Goal: Task Accomplishment & Management: Use online tool/utility

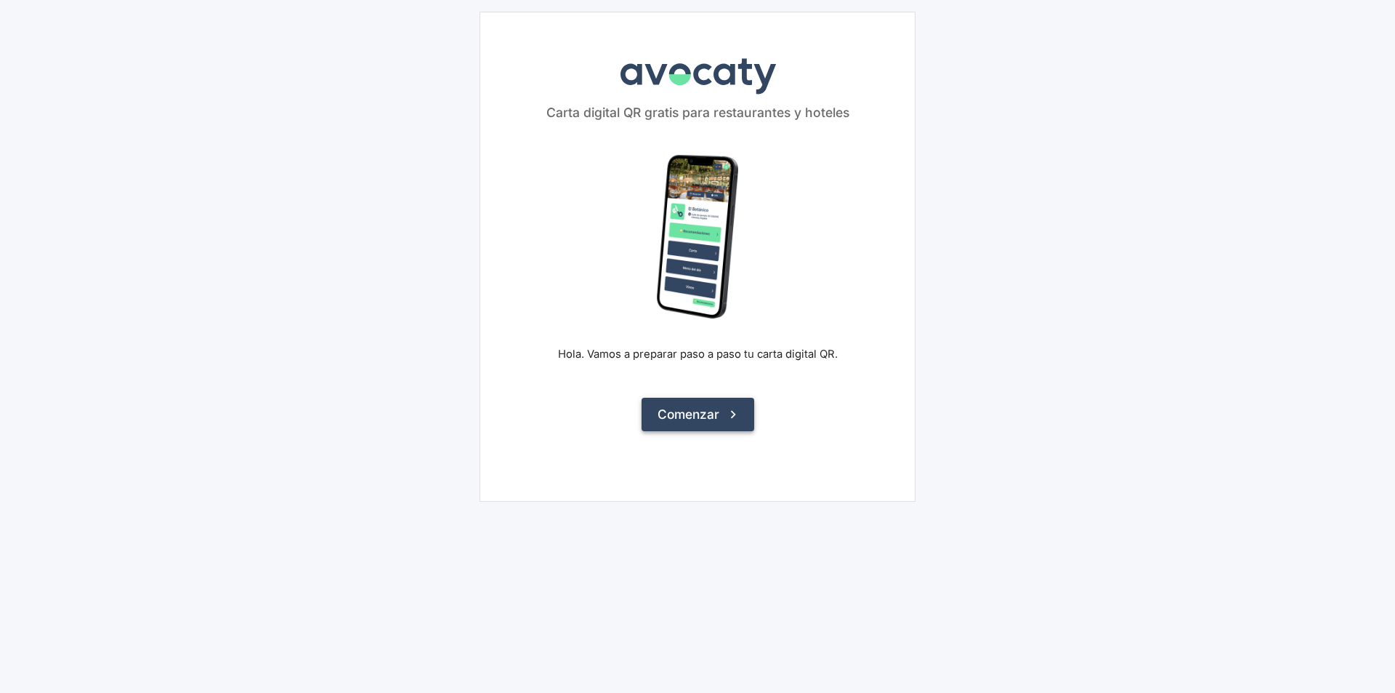
click at [712, 411] on button "Comenzar" at bounding box center [698, 414] width 113 height 33
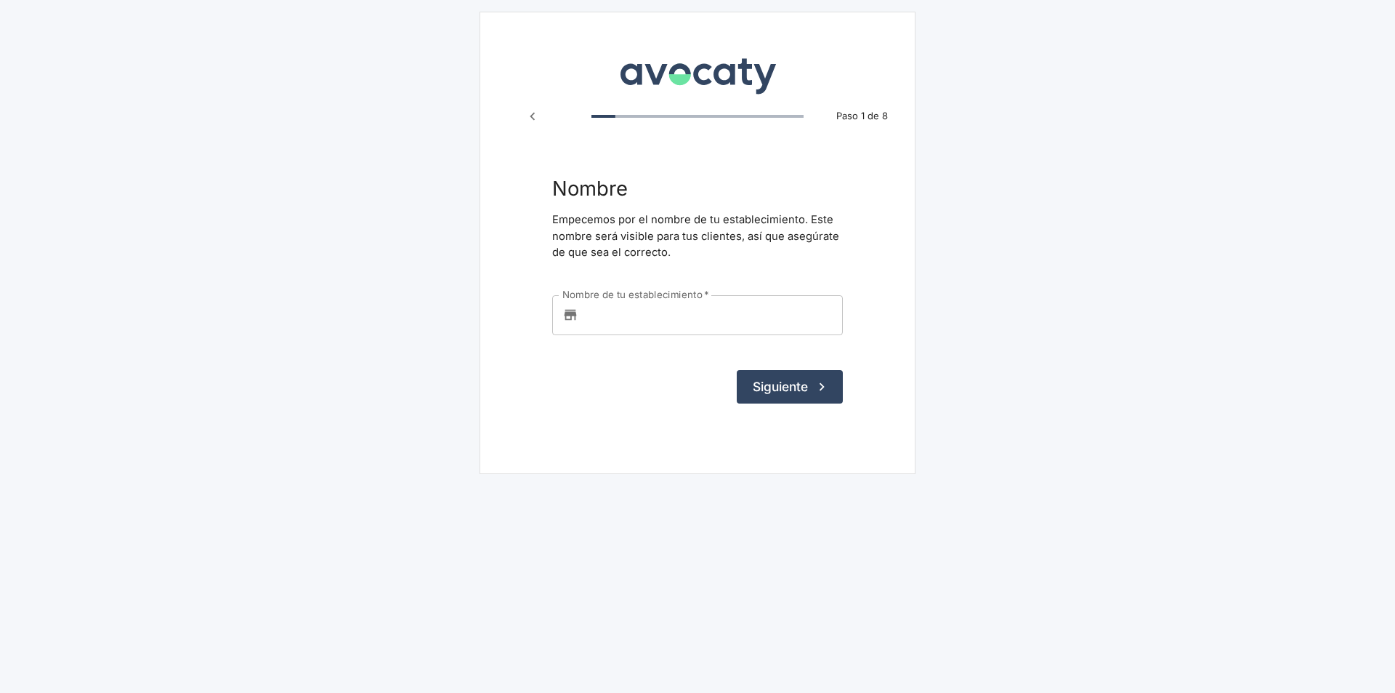
click at [597, 314] on input "Nombre de tu establecimiento   *" at bounding box center [713, 314] width 259 height 39
type input "[PERSON_NAME] Europe s.l."
click at [799, 385] on button "Siguiente" at bounding box center [790, 386] width 106 height 33
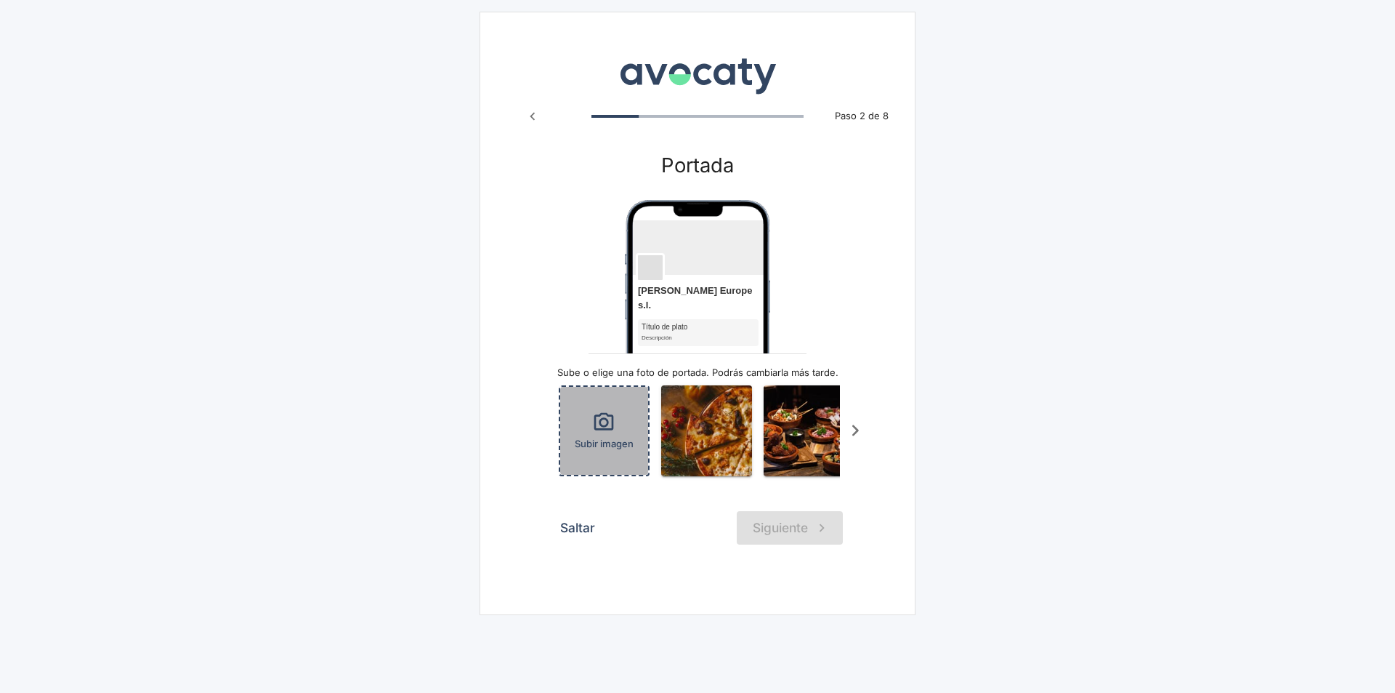
click at [599, 411] on icon "button" at bounding box center [603, 422] width 23 height 23
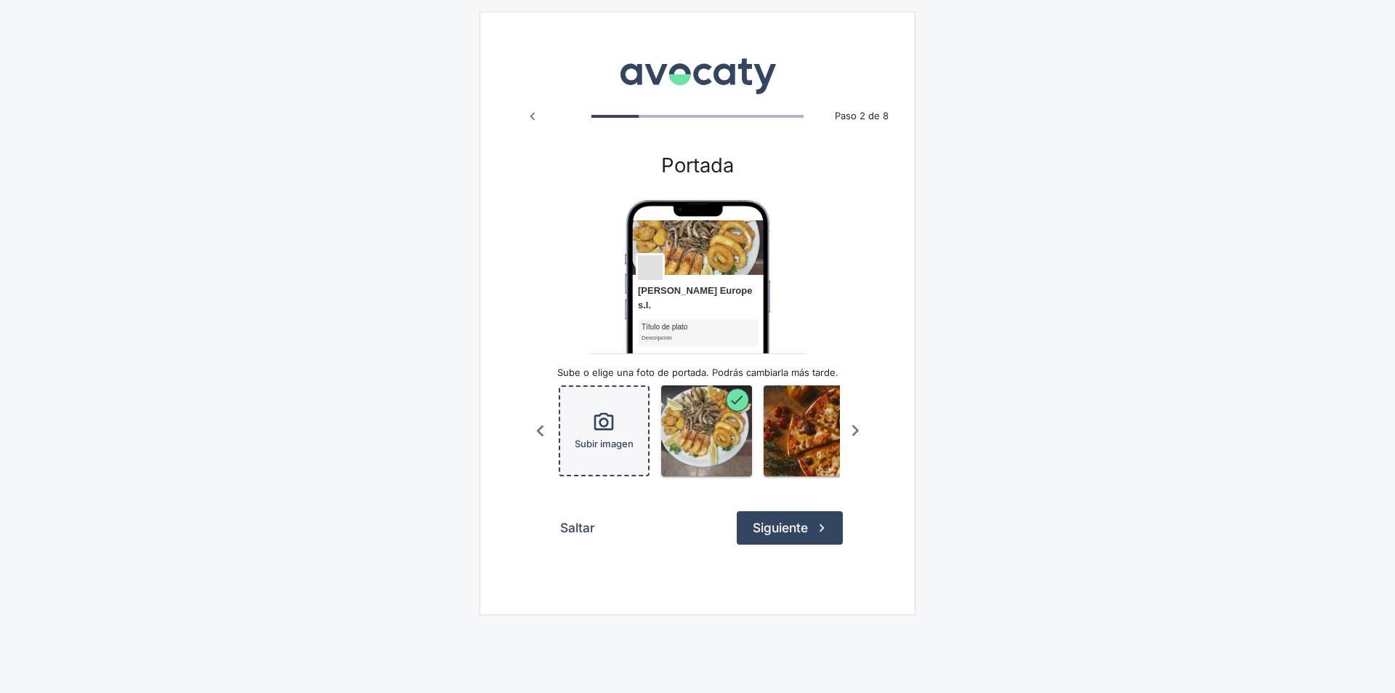
scroll to position [0, 94]
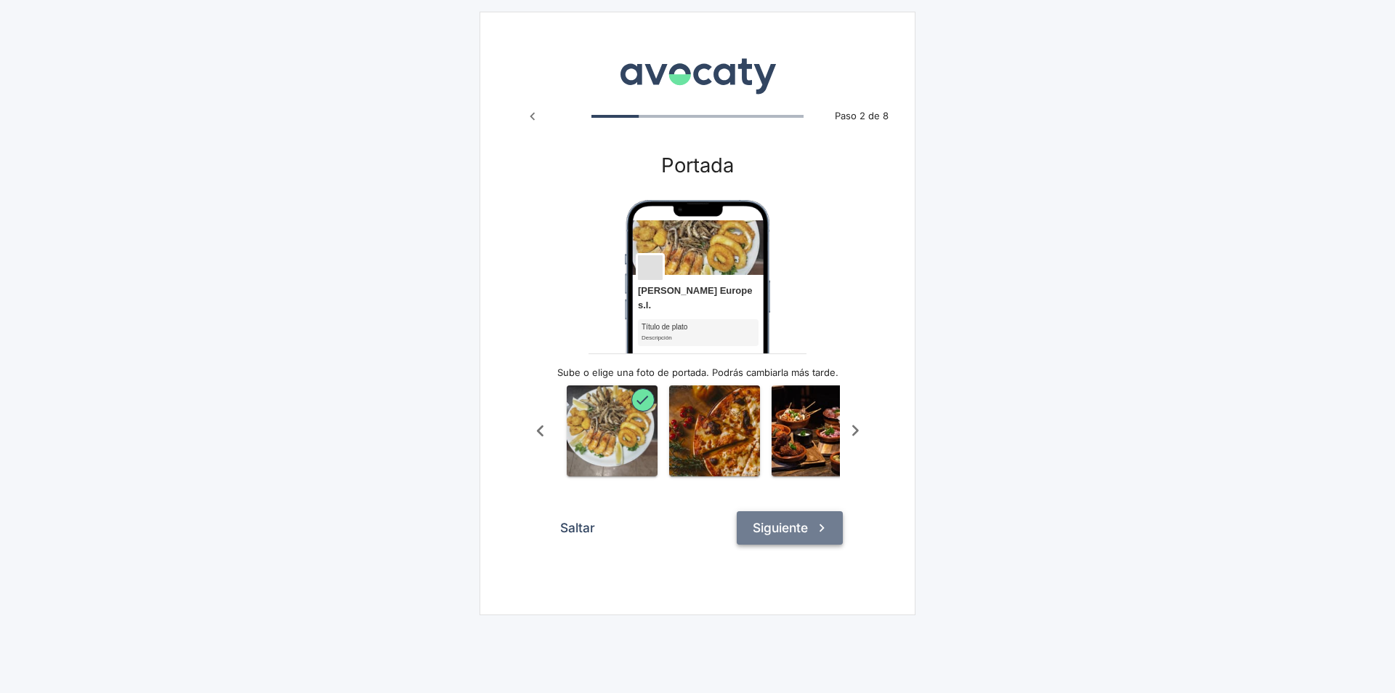
click at [810, 527] on button "Siguiente" at bounding box center [790, 527] width 106 height 33
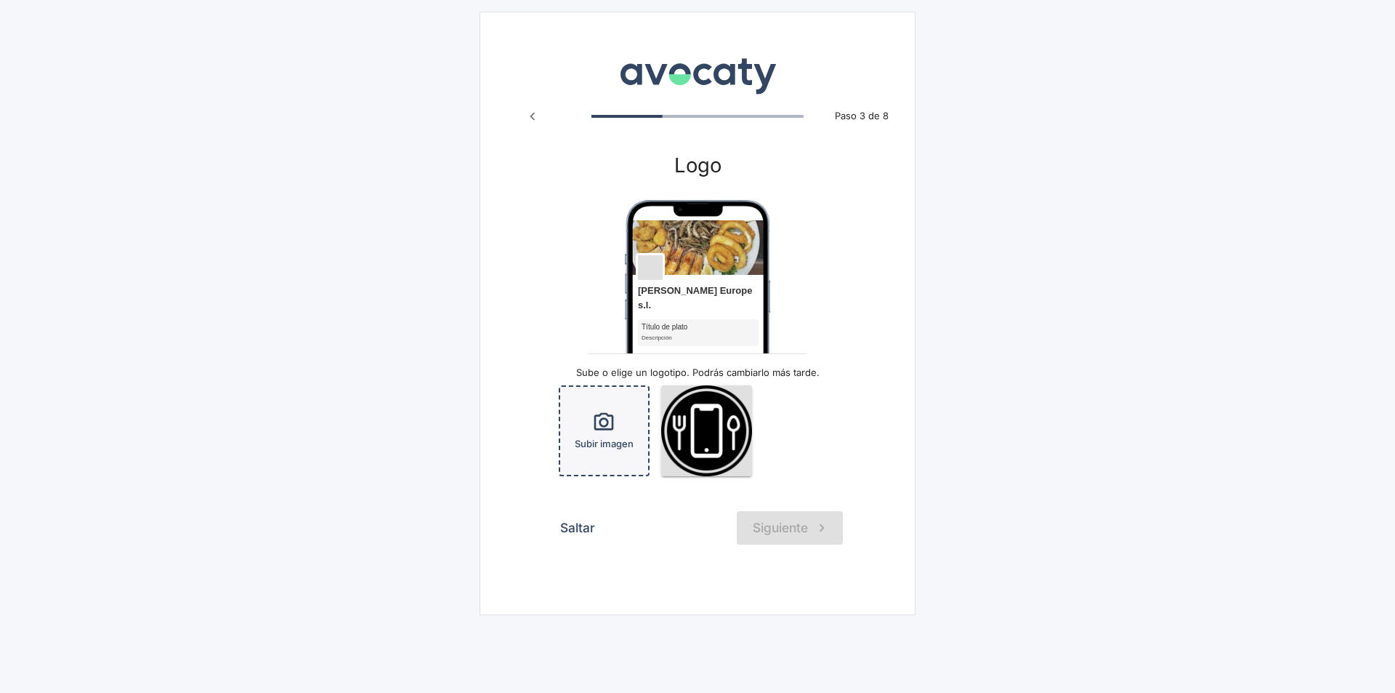
click at [607, 413] on icon "button" at bounding box center [604, 421] width 20 height 17
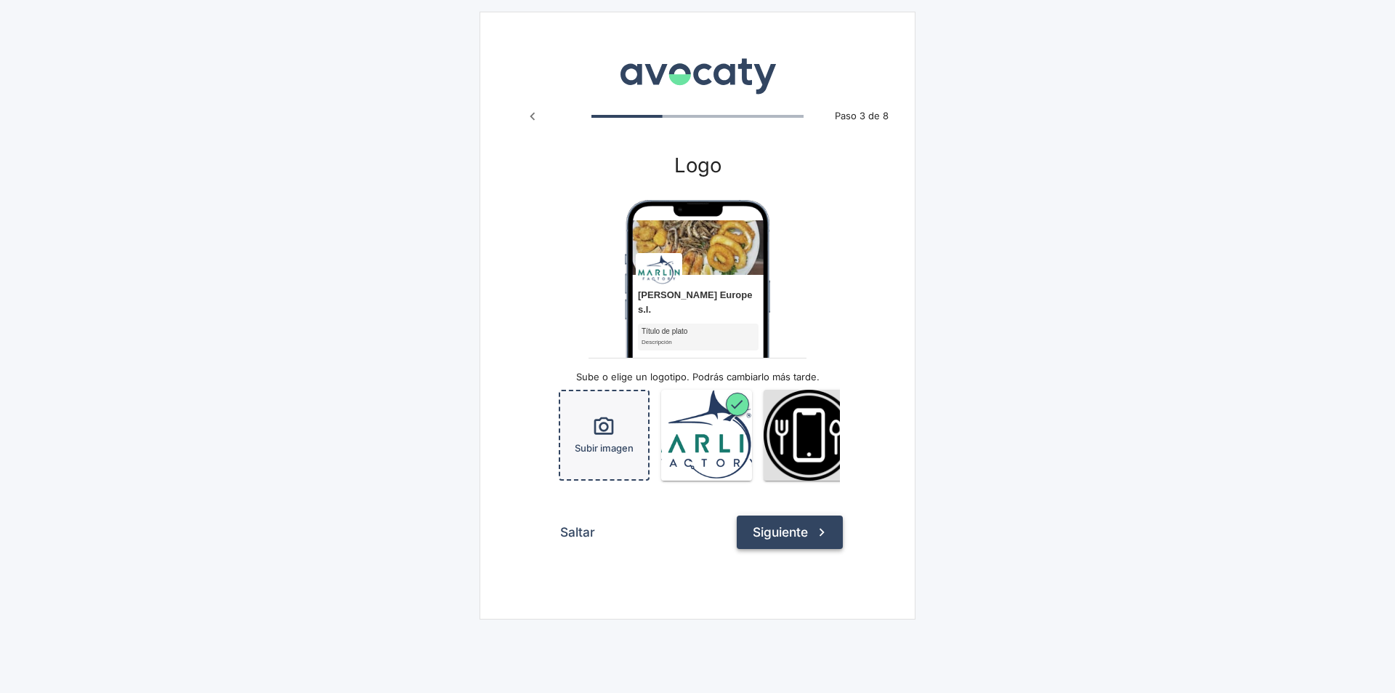
click at [795, 531] on button "Siguiente" at bounding box center [790, 531] width 106 height 33
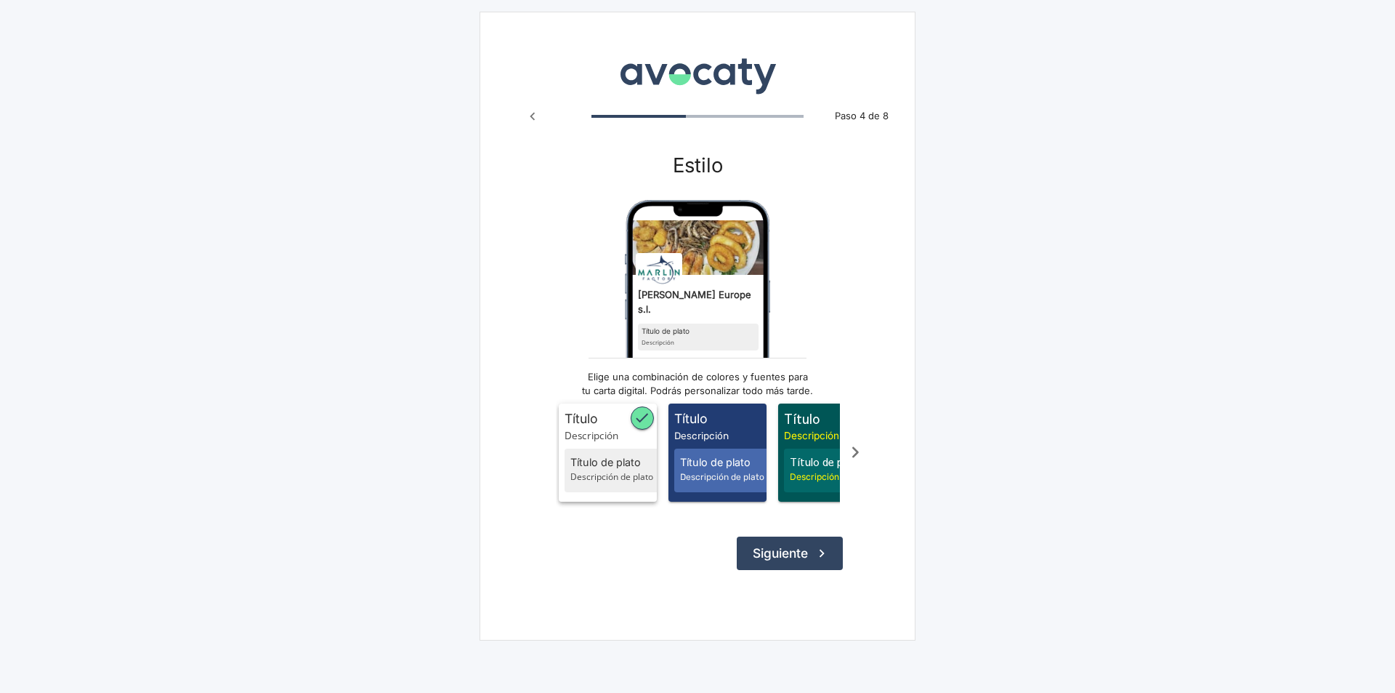
click at [610, 430] on span "Título Descripción Título de plato Descripción de plato" at bounding box center [608, 452] width 98 height 98
click at [616, 454] on span "Título de plato" at bounding box center [615, 462] width 90 height 16
click at [697, 428] on span "Descripción" at bounding box center [720, 435] width 92 height 15
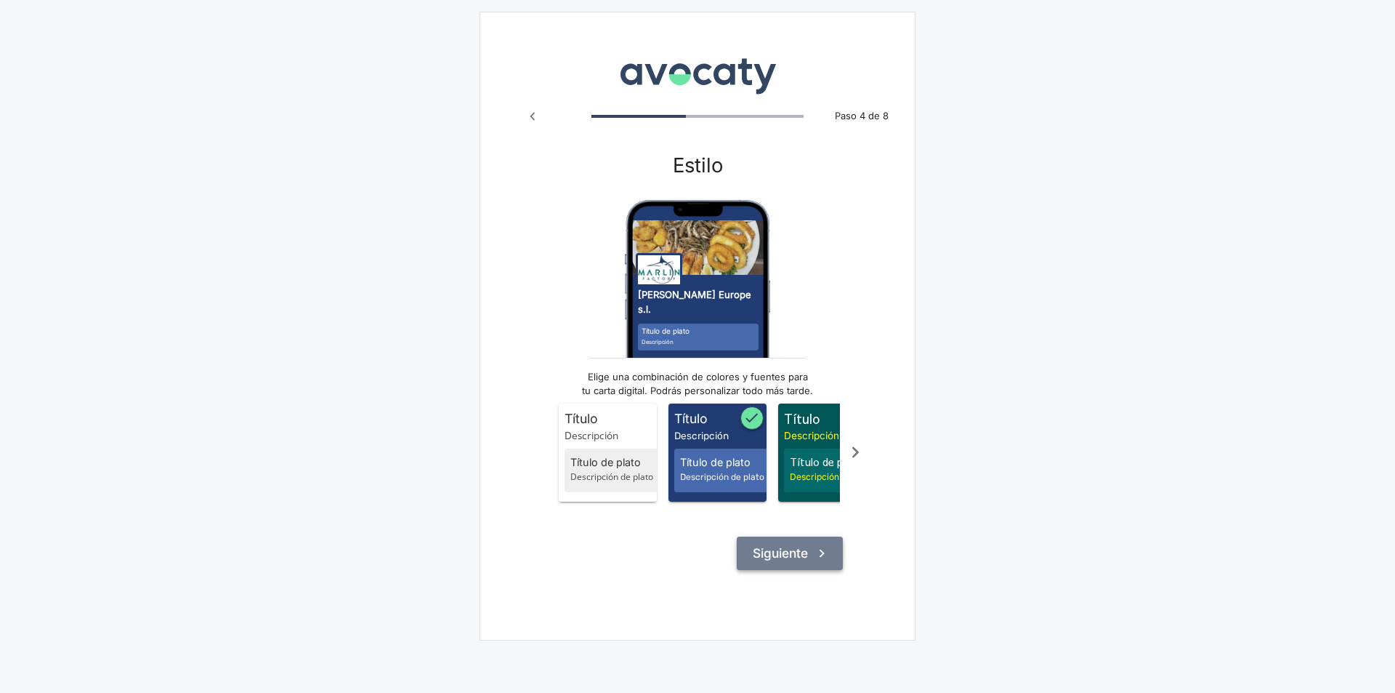
click at [782, 550] on button "Siguiente" at bounding box center [790, 552] width 106 height 33
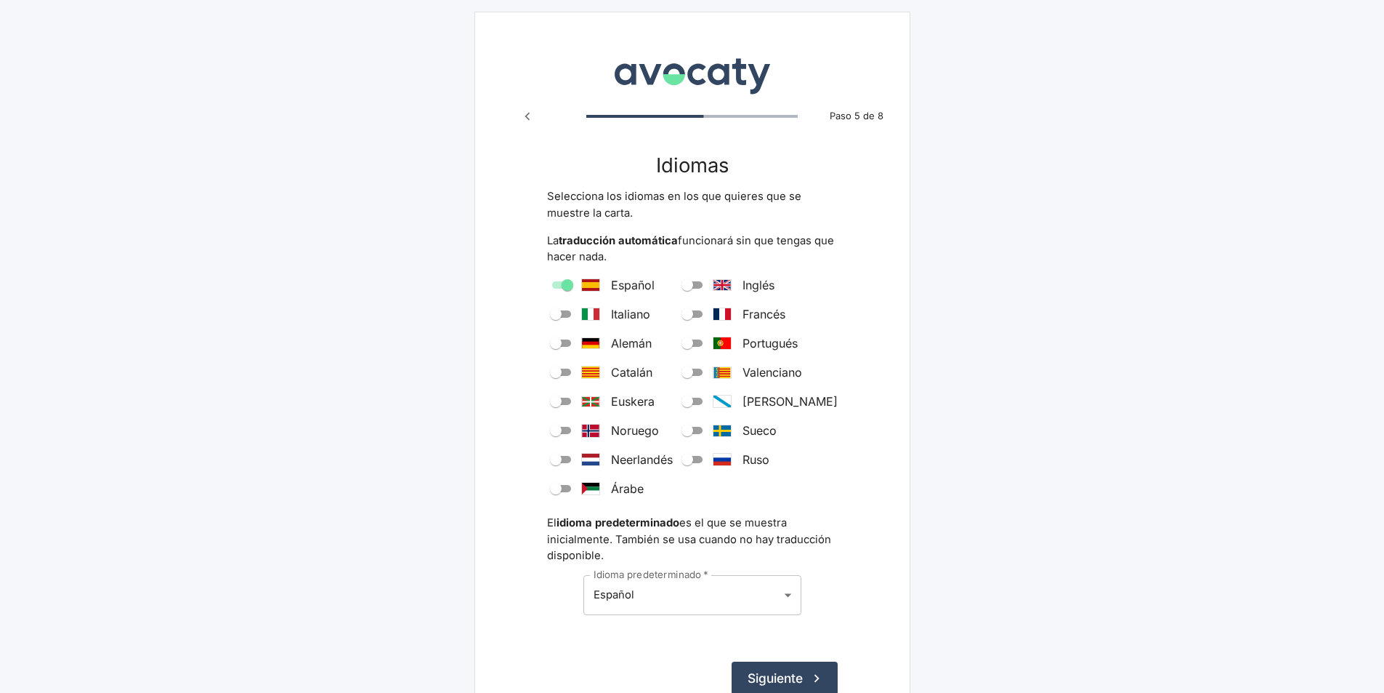
click at [611, 282] on span "Español" at bounding box center [633, 284] width 44 height 17
click at [594, 282] on input "Español" at bounding box center [567, 284] width 52 height 17
checkbox input "true"
click at [774, 674] on button "Siguiente" at bounding box center [785, 677] width 106 height 33
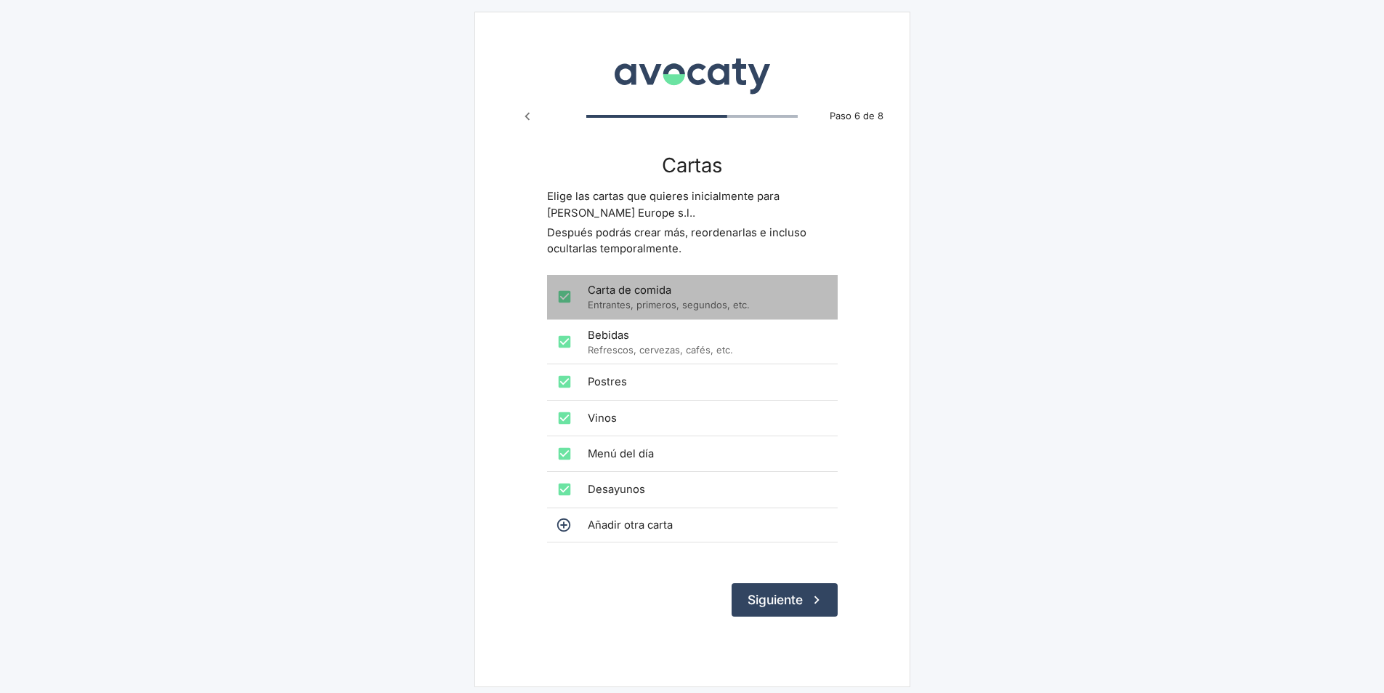
click at [667, 294] on span "Carta de comida" at bounding box center [707, 290] width 238 height 16
checkbox input "false"
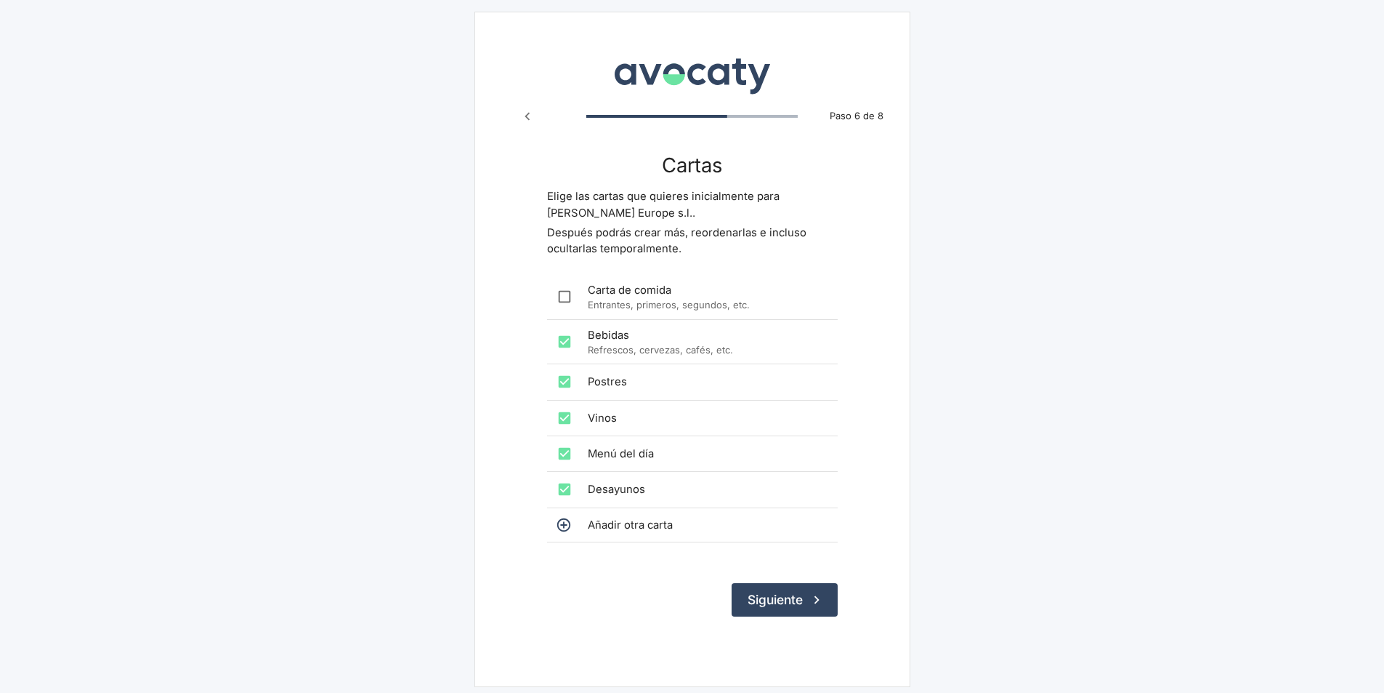
click at [565, 343] on input "checkbox" at bounding box center [564, 341] width 29 height 29
checkbox input "false"
click at [565, 386] on input "checkbox" at bounding box center [564, 381] width 29 height 29
checkbox input "false"
click at [565, 413] on input "checkbox" at bounding box center [564, 417] width 29 height 29
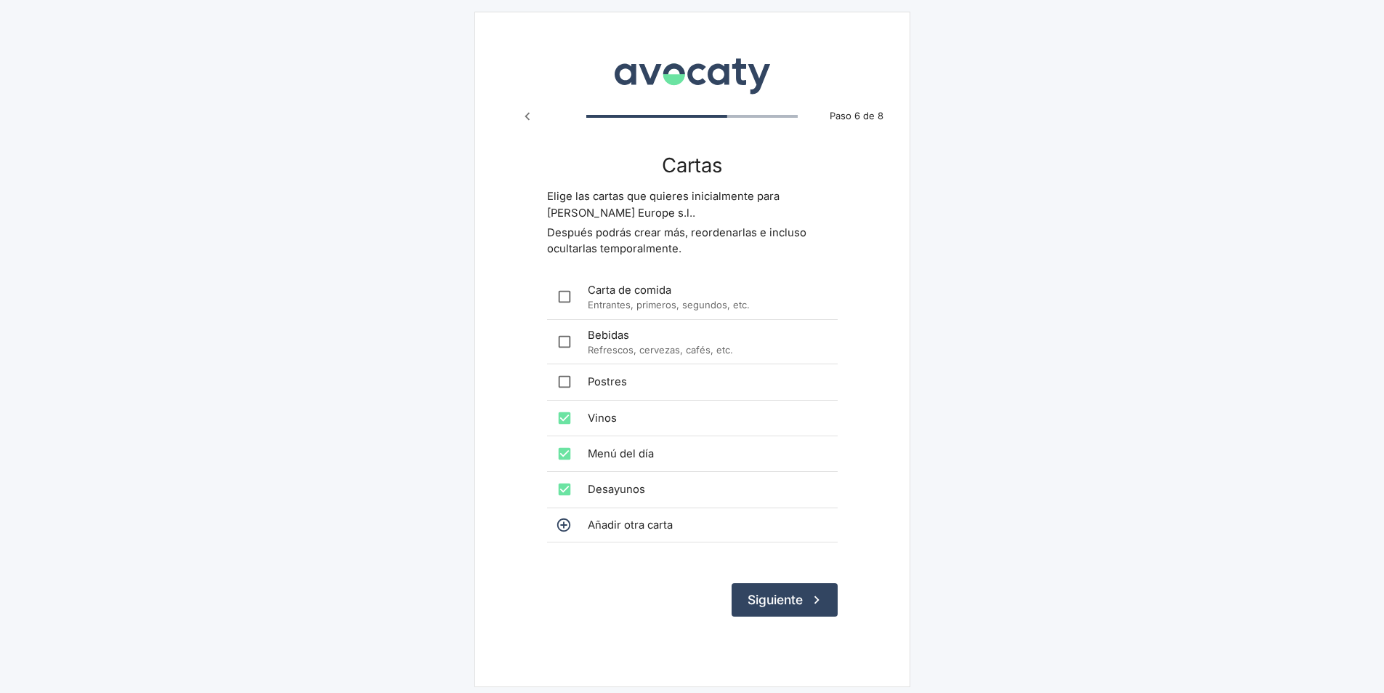
checkbox input "false"
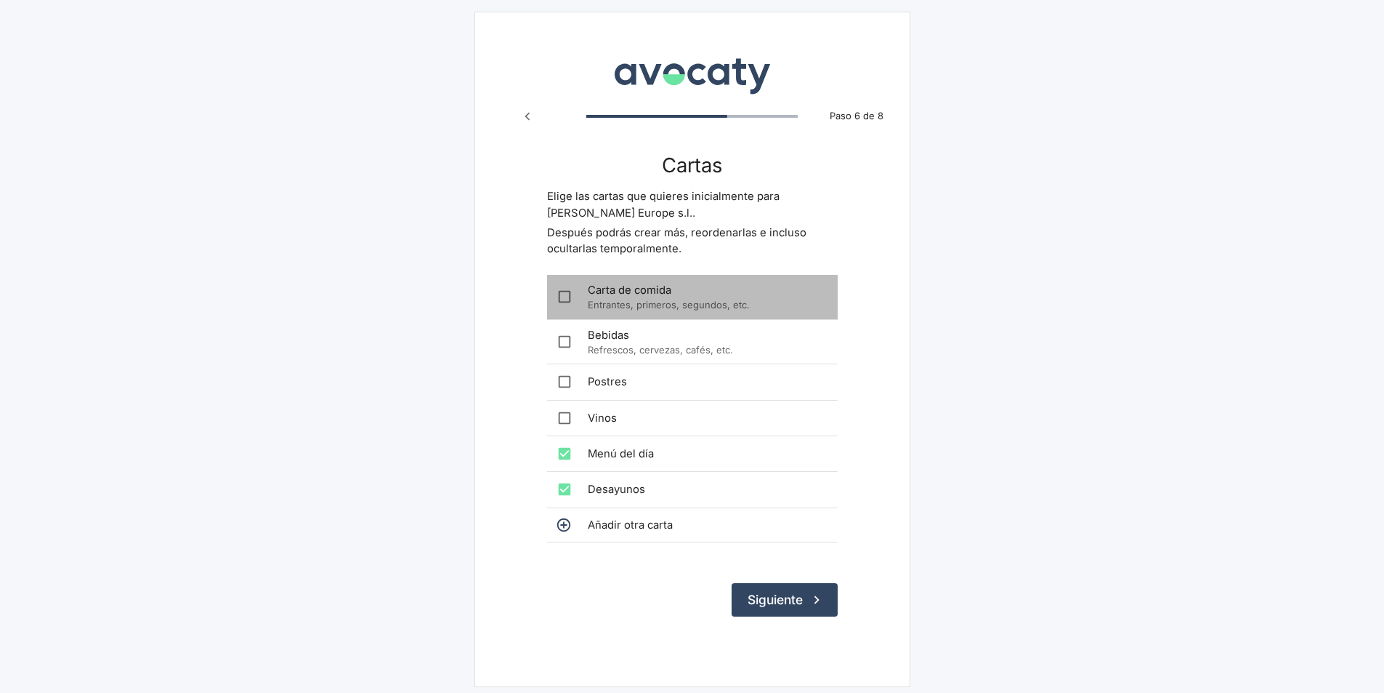
click at [568, 291] on input "checkbox" at bounding box center [564, 296] width 29 height 29
checkbox input "true"
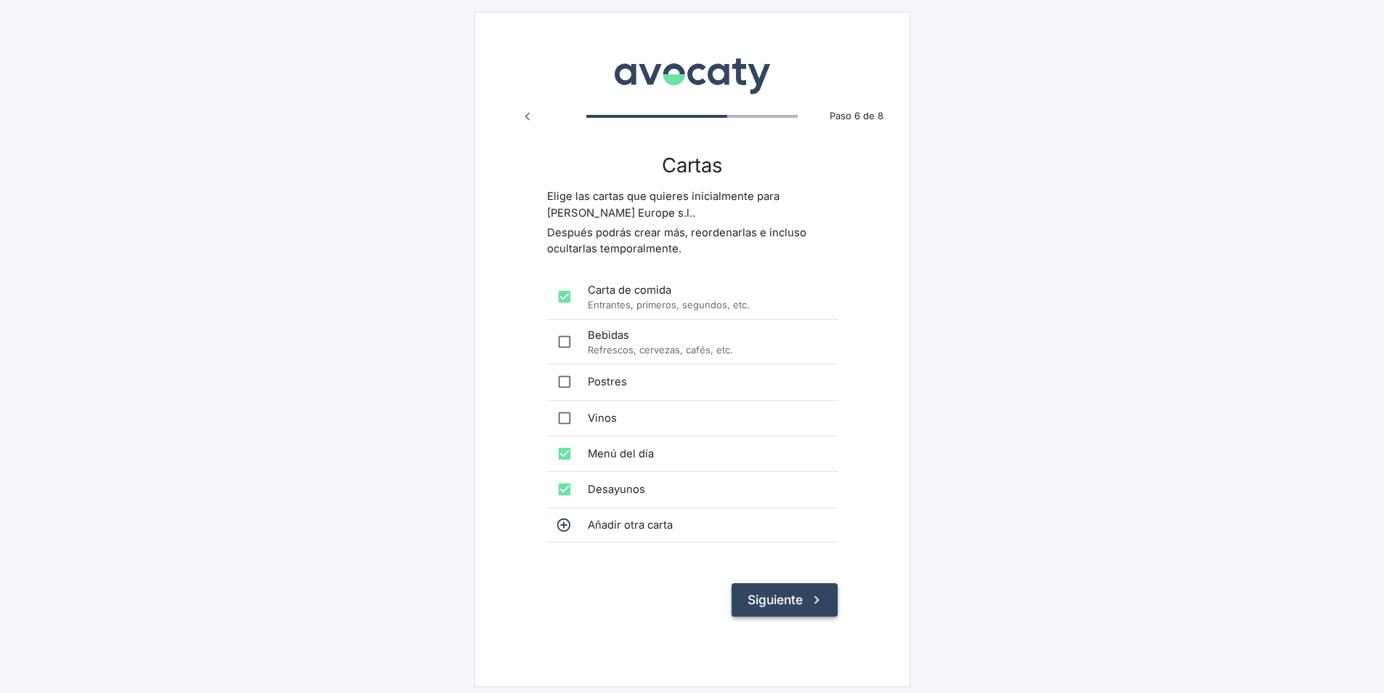
click at [793, 599] on button "Siguiente" at bounding box center [785, 599] width 106 height 33
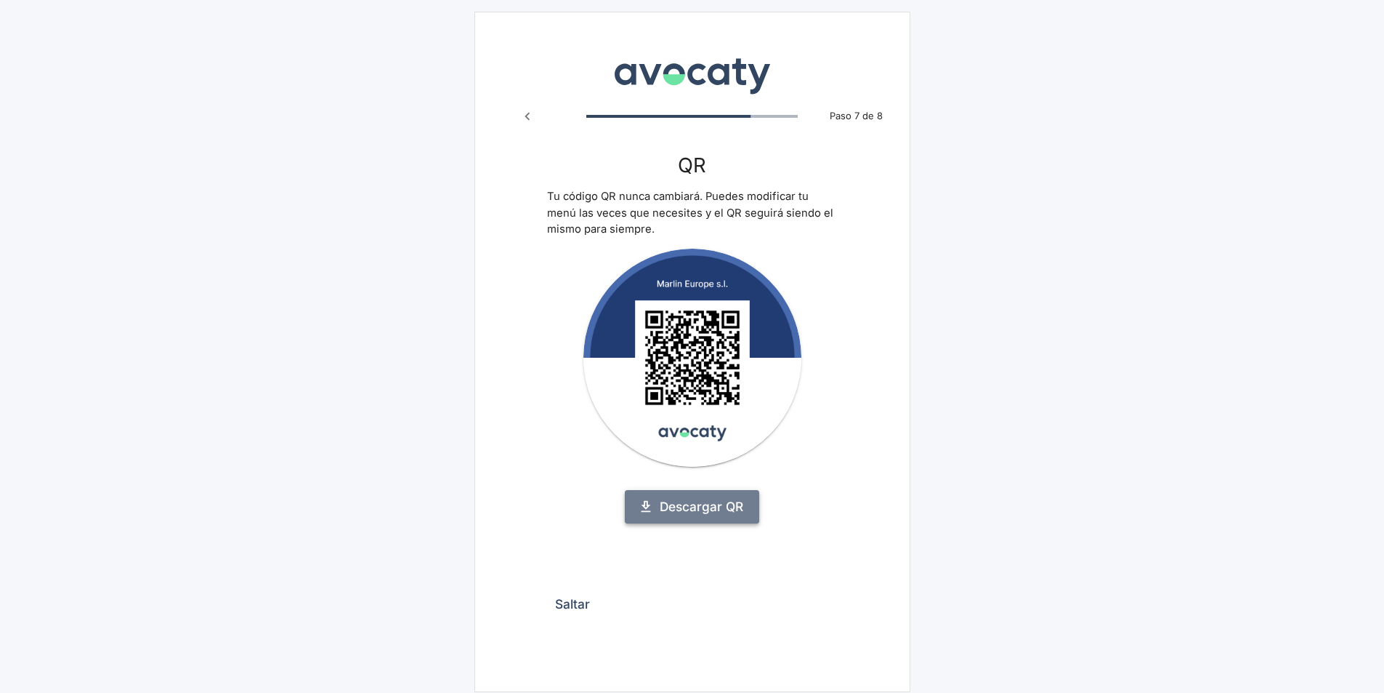
click at [737, 505] on link "Descargar QR" at bounding box center [692, 506] width 134 height 33
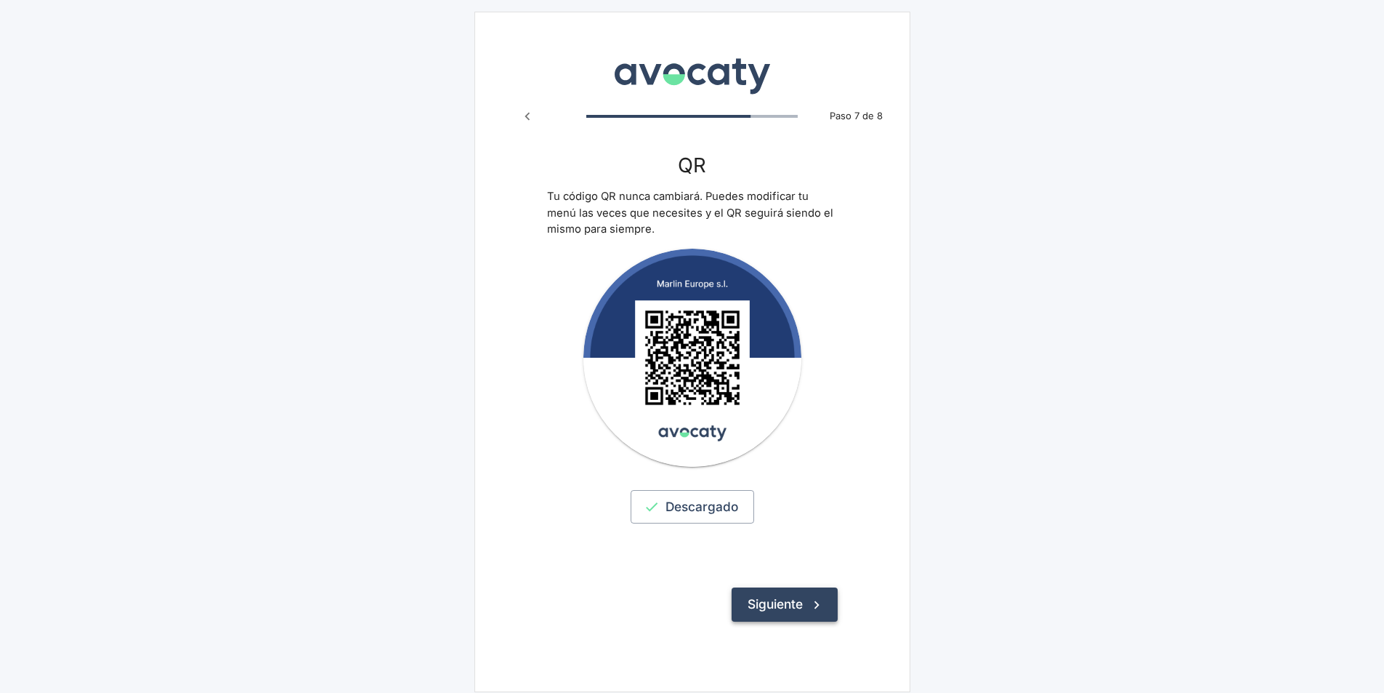
click at [773, 600] on button "Siguiente" at bounding box center [785, 603] width 106 height 33
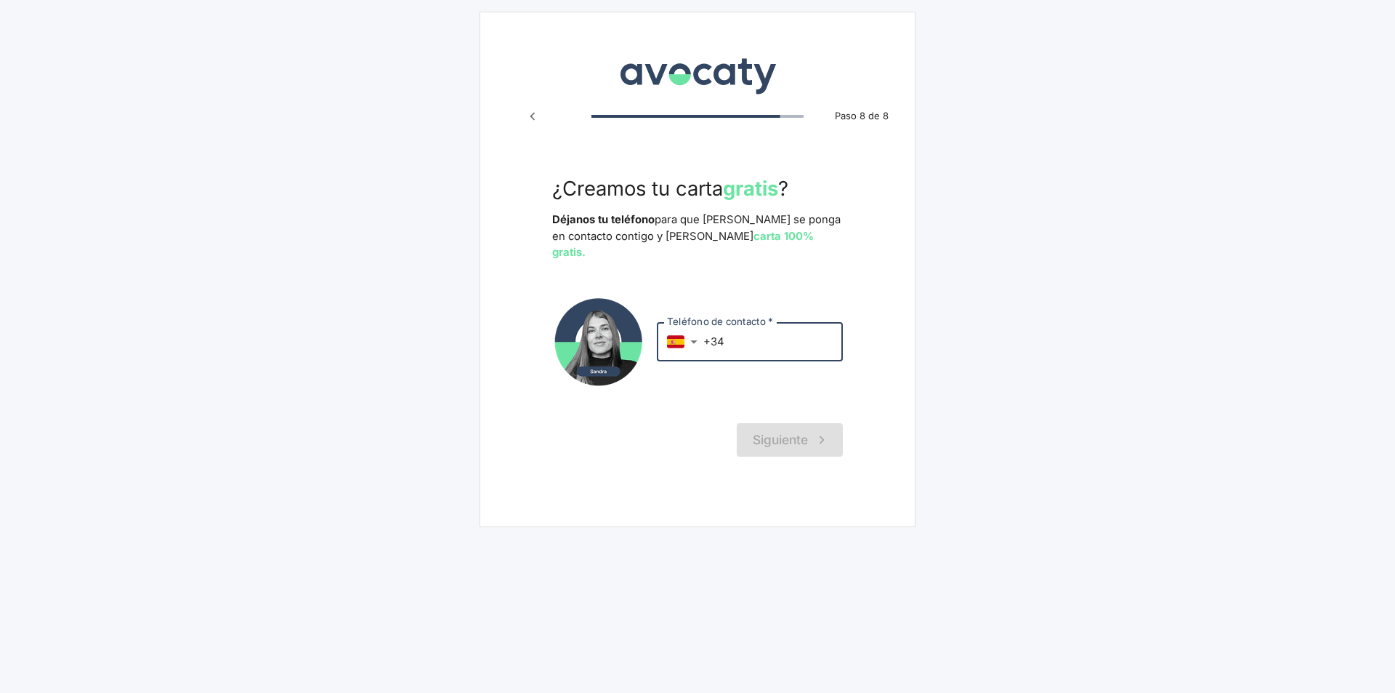
click at [746, 323] on input "+34" at bounding box center [773, 341] width 140 height 39
type input "+34 631 161 236"
click at [780, 423] on button "Siguiente" at bounding box center [790, 439] width 106 height 33
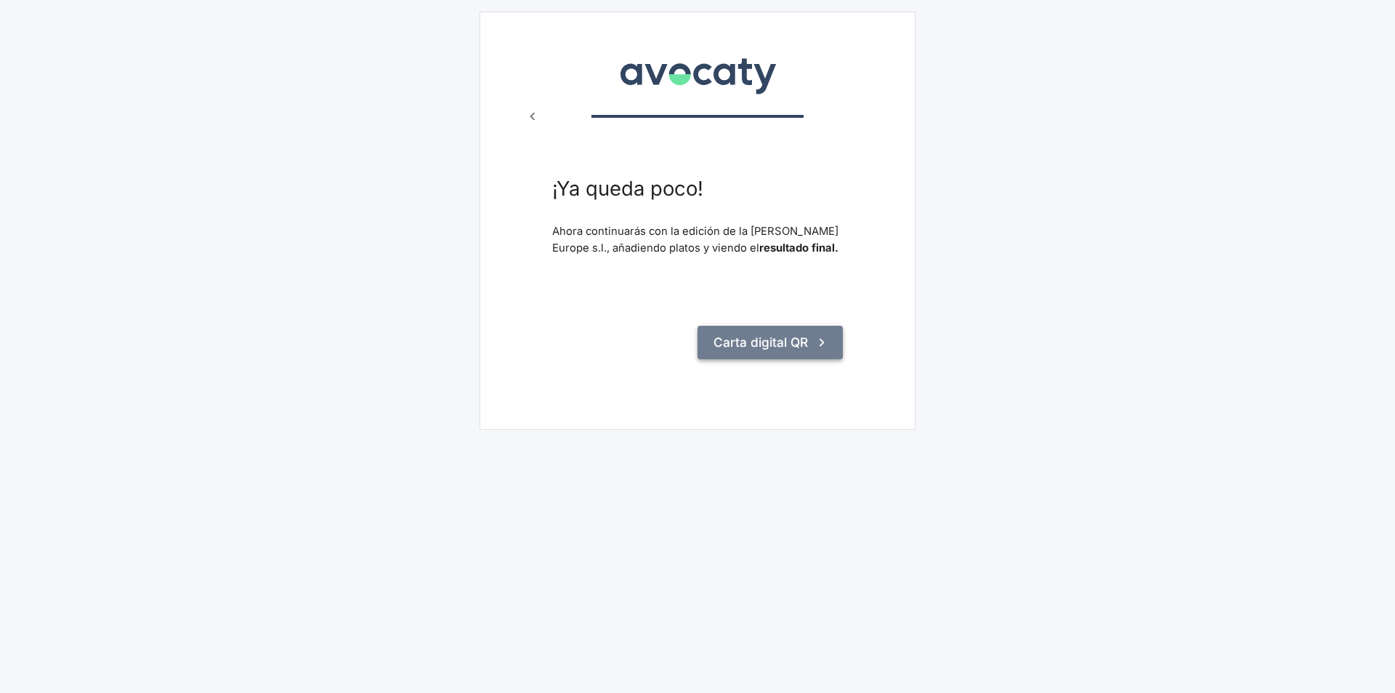
click at [803, 336] on button "Carta digital QR" at bounding box center [770, 342] width 145 height 33
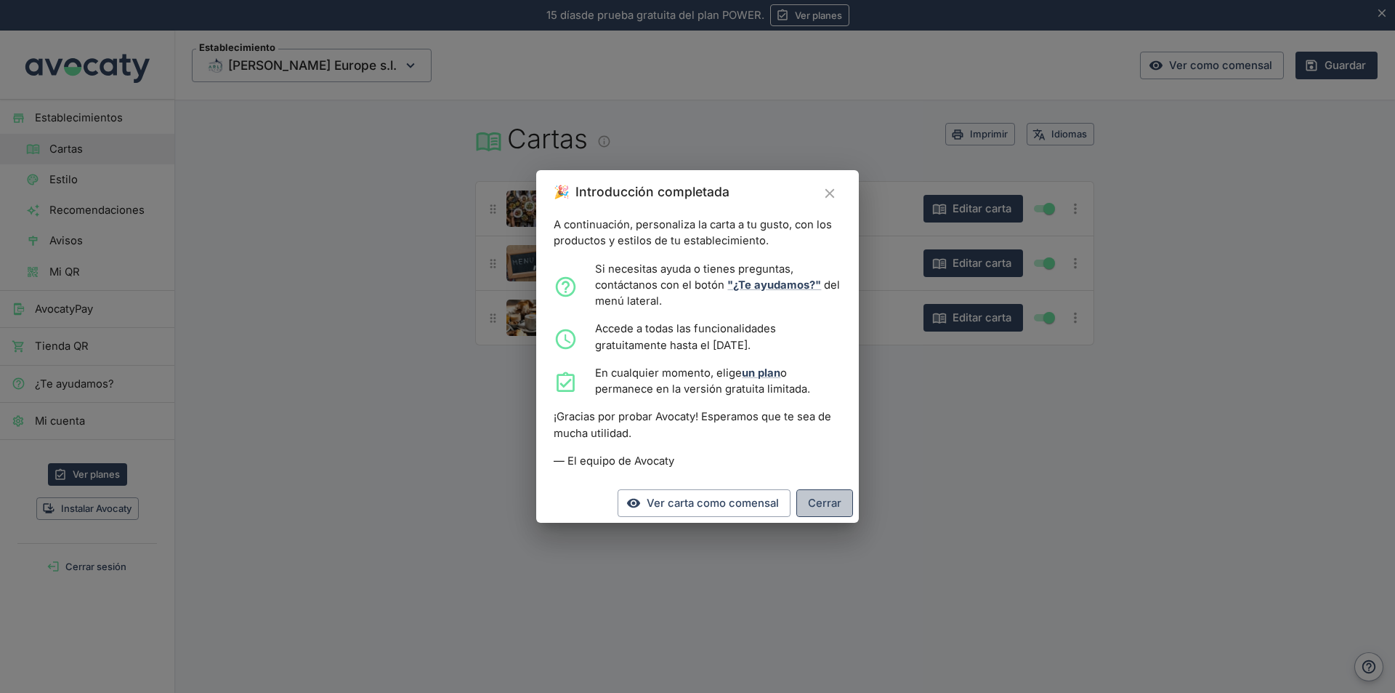
click at [810, 507] on button "Cerrar" at bounding box center [824, 503] width 57 height 28
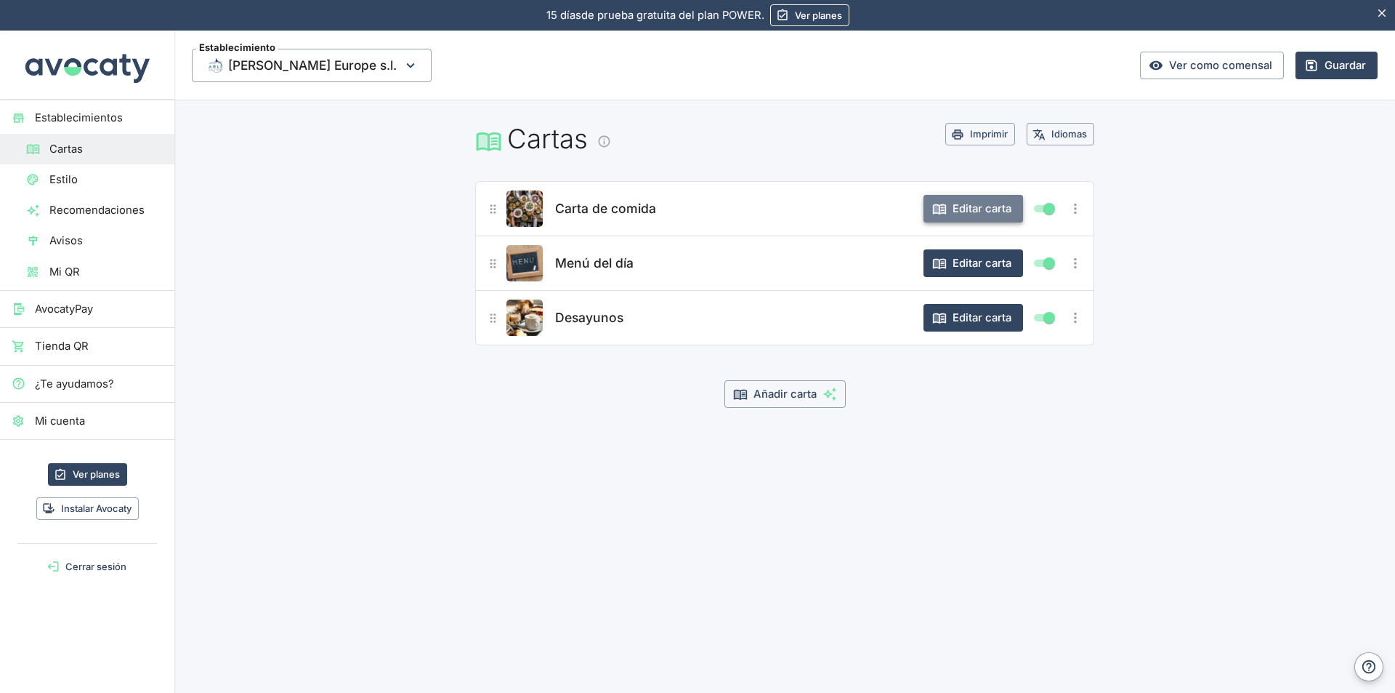
click at [980, 207] on button "Editar carta" at bounding box center [974, 209] width 100 height 28
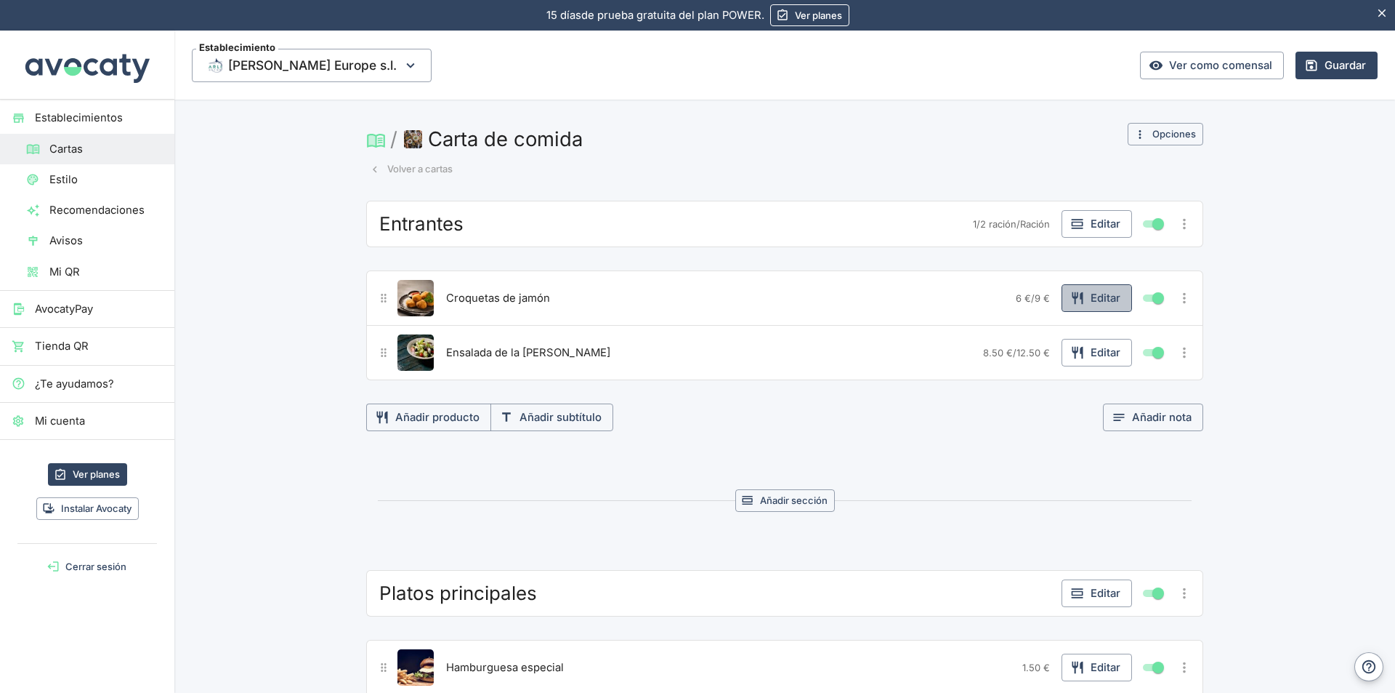
click at [1088, 297] on button "Editar" at bounding box center [1097, 298] width 70 height 28
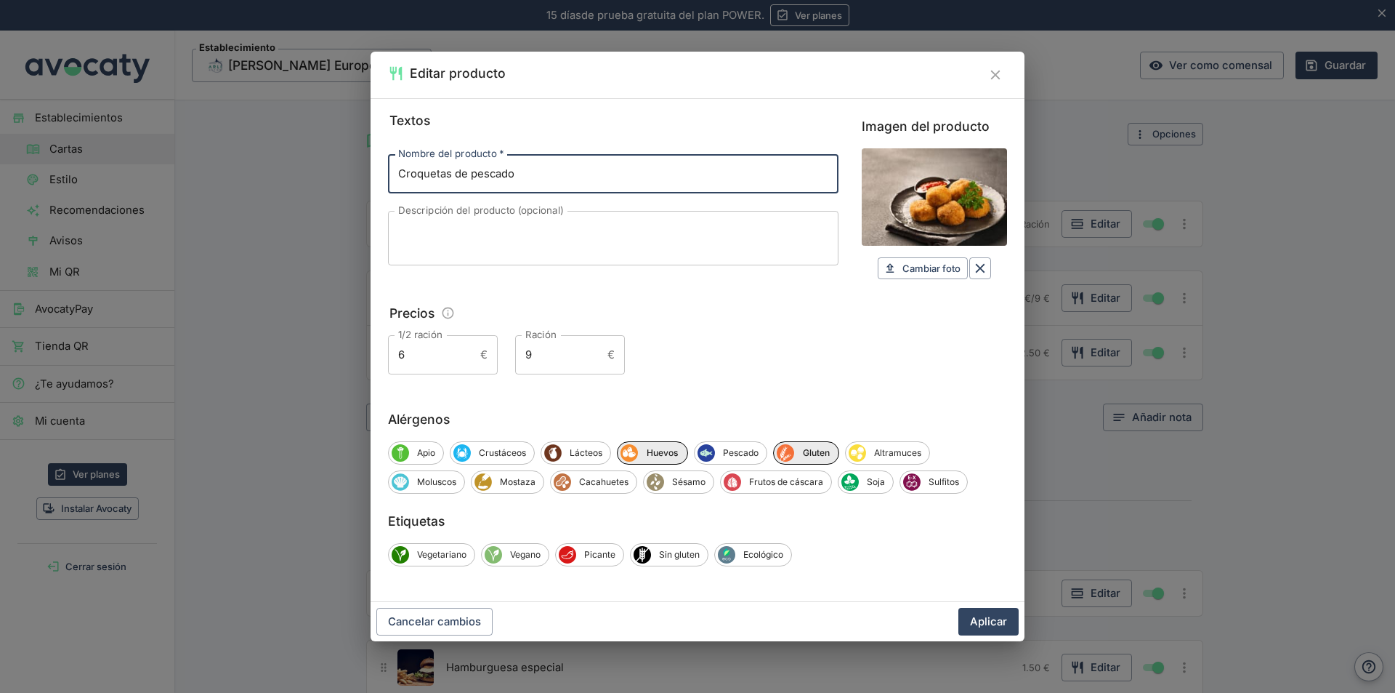
type input "Croquetas de pescado"
click at [501, 230] on textarea "Descripción del producto (opcional)" at bounding box center [613, 238] width 430 height 31
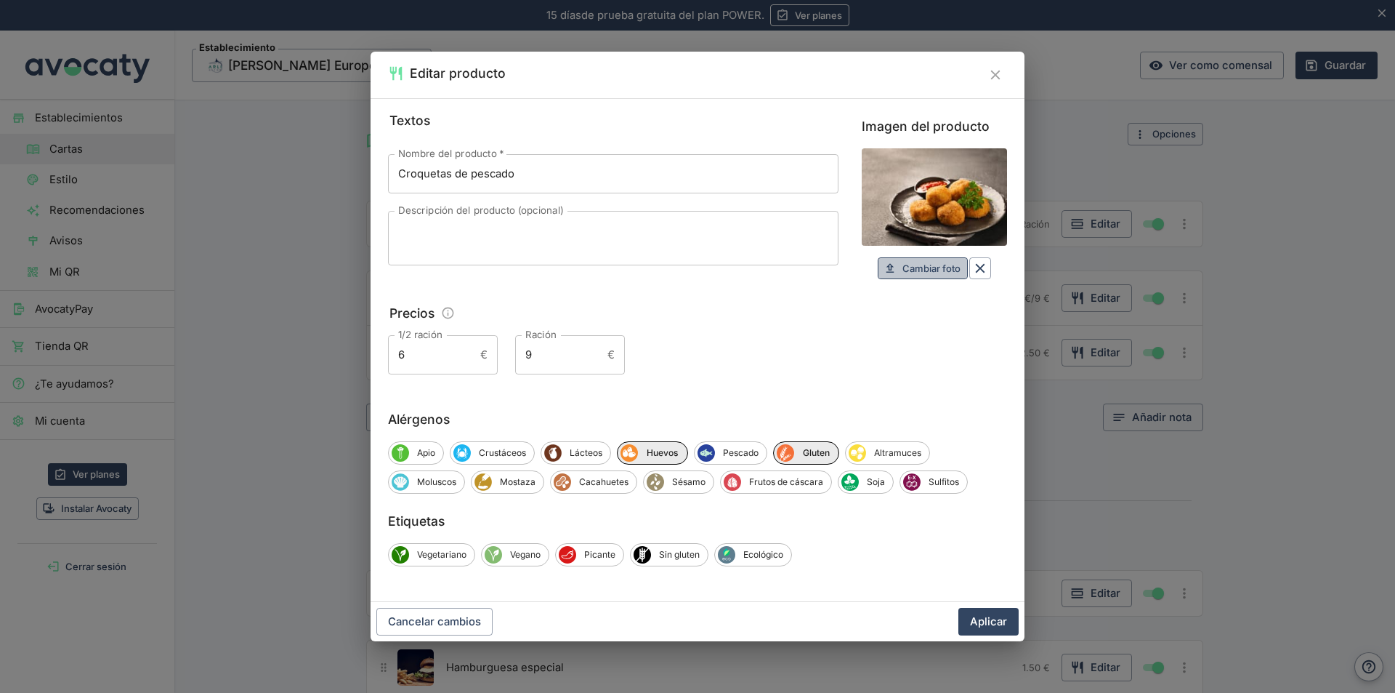
click at [935, 265] on span "Cambiar foto" at bounding box center [932, 268] width 58 height 17
type input "C:\fakepath\WhatsApp Image 2025-07-Croqueta de pescado (2).jpeg"
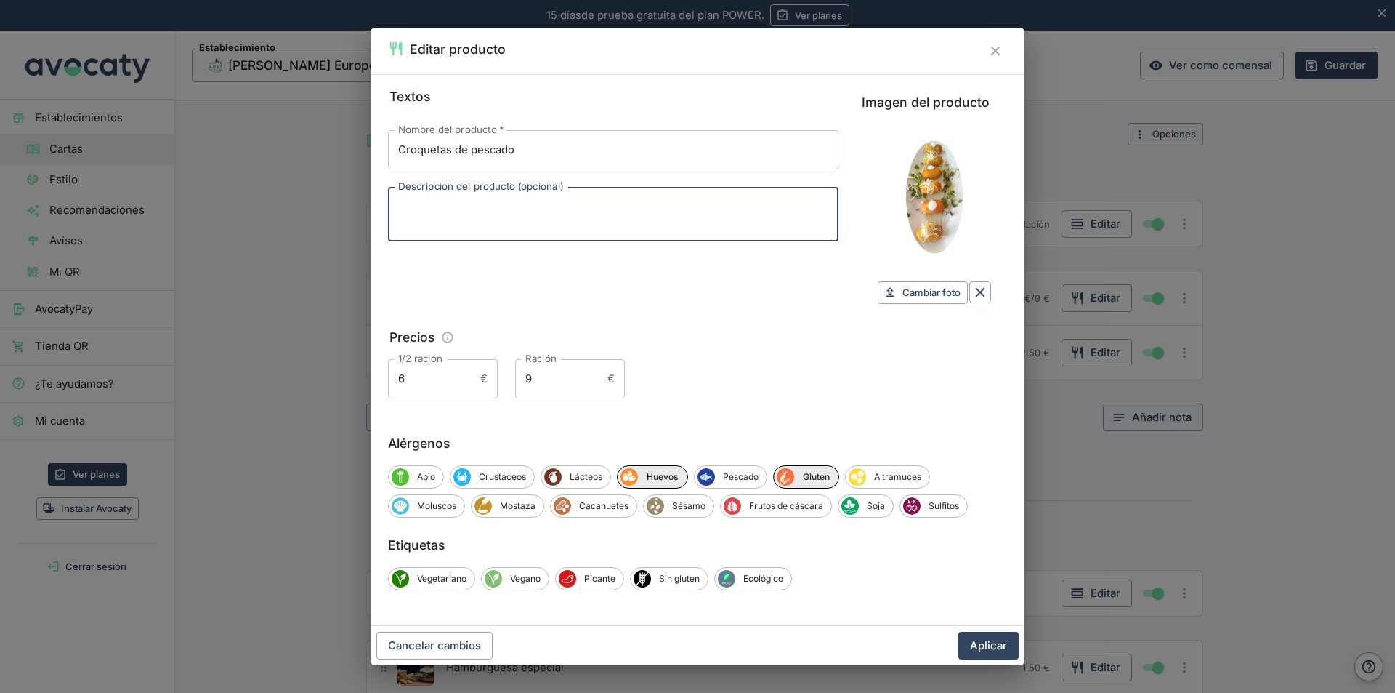
click at [452, 211] on textarea "Descripción del producto (opcional)" at bounding box center [613, 214] width 430 height 31
click at [402, 204] on textarea "· croquetas de bacalao y t" at bounding box center [613, 214] width 430 height 31
click at [533, 205] on textarea "3 croquetas de bacalao y t" at bounding box center [613, 214] width 430 height 31
type textarea "3 croquetas de bacalao y 3 de pulpo"
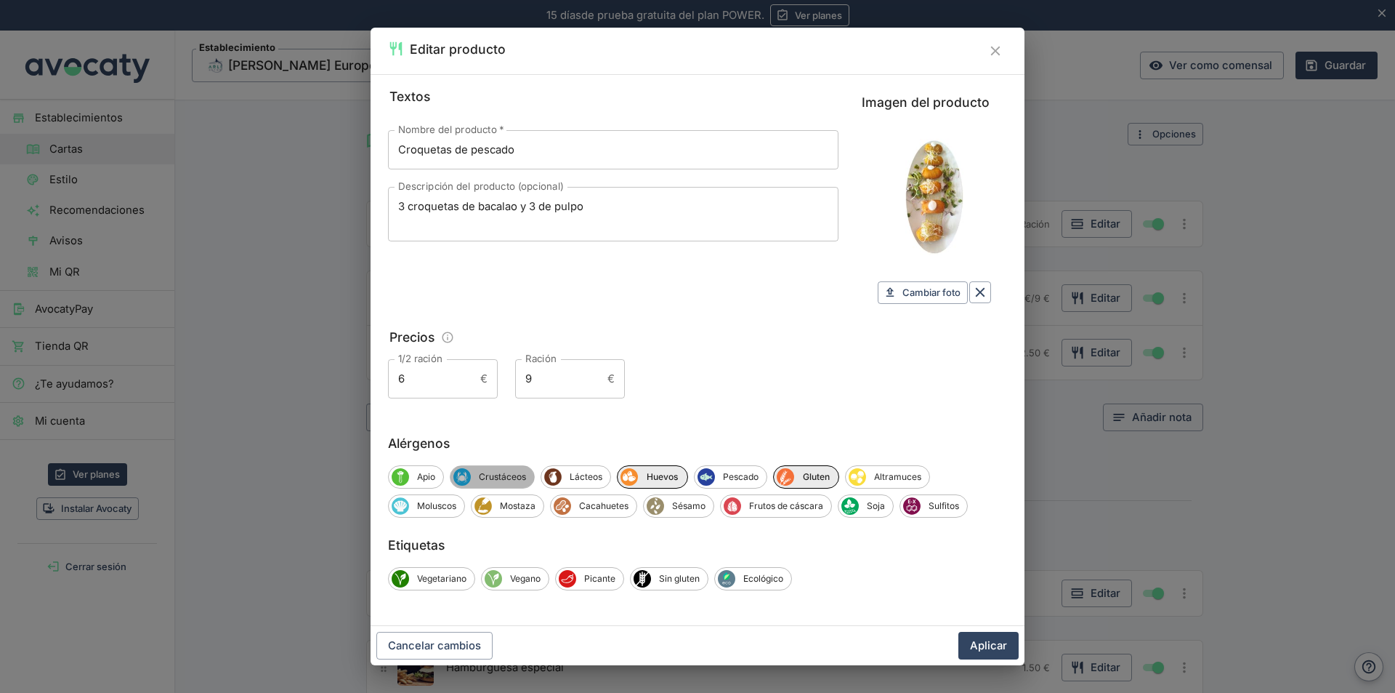
click at [492, 475] on span "Crustáceos" at bounding box center [502, 476] width 63 height 13
click at [592, 477] on span "Lácteos" at bounding box center [589, 476] width 49 height 13
click at [647, 475] on span "Huevos" at bounding box center [667, 476] width 49 height 13
click at [748, 480] on span "Pescado" at bounding box center [744, 476] width 52 height 13
click at [811, 477] on span "Gluten" at bounding box center [821, 476] width 44 height 13
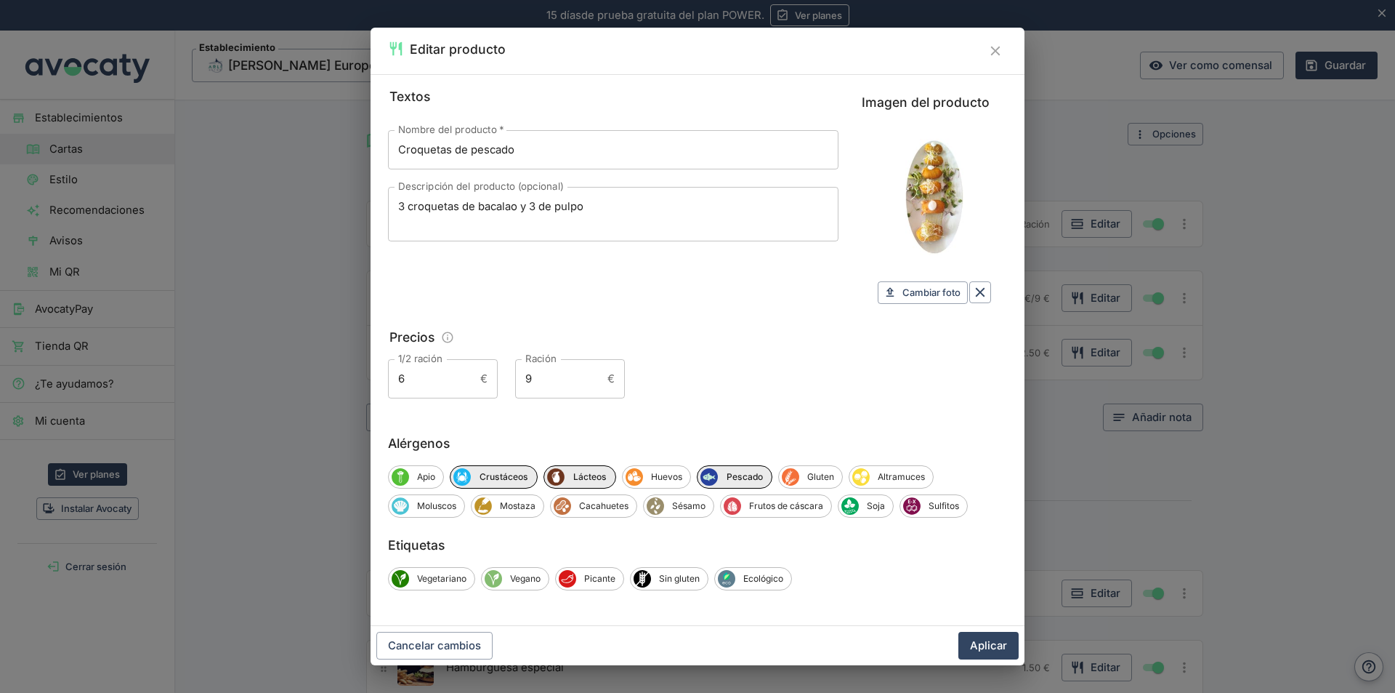
click at [406, 377] on input "6" at bounding box center [431, 378] width 86 height 39
click at [532, 376] on input "9" at bounding box center [558, 378] width 86 height 39
type input "10,90"
click at [993, 646] on button "Aplicar" at bounding box center [989, 646] width 60 height 28
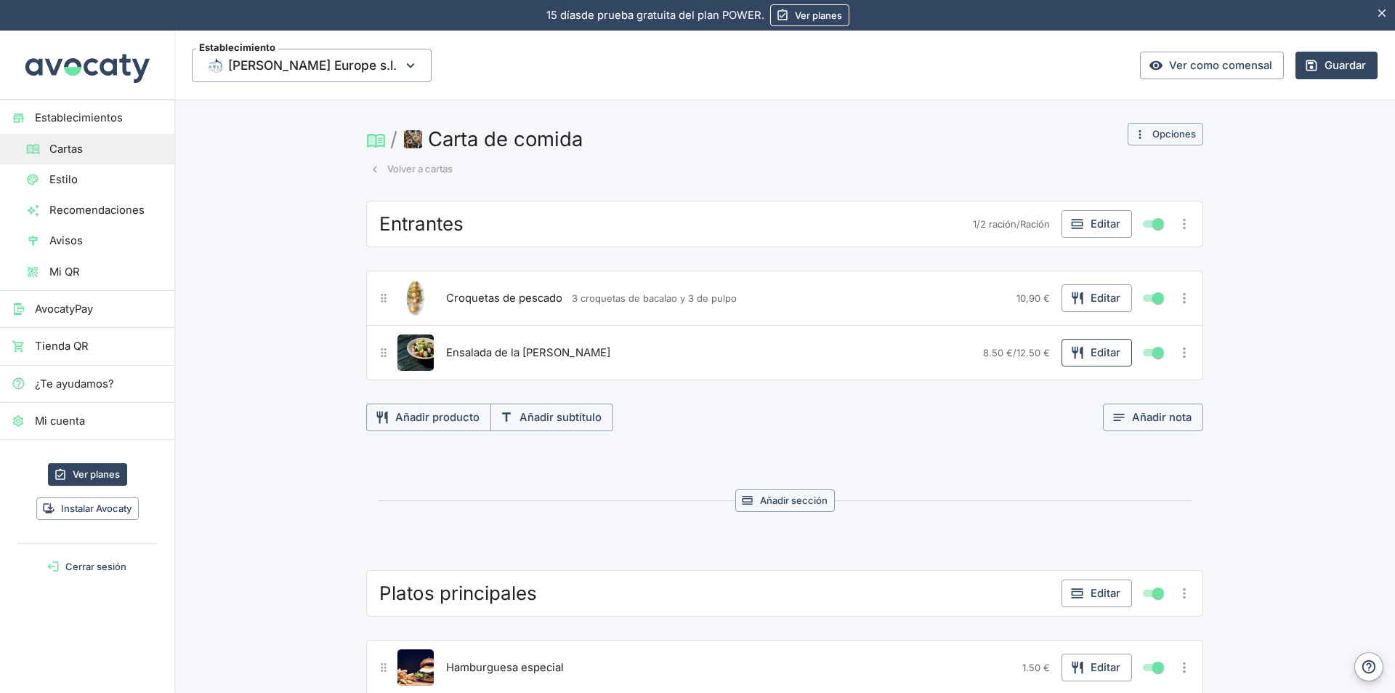
click at [1094, 355] on button "Editar" at bounding box center [1097, 353] width 70 height 28
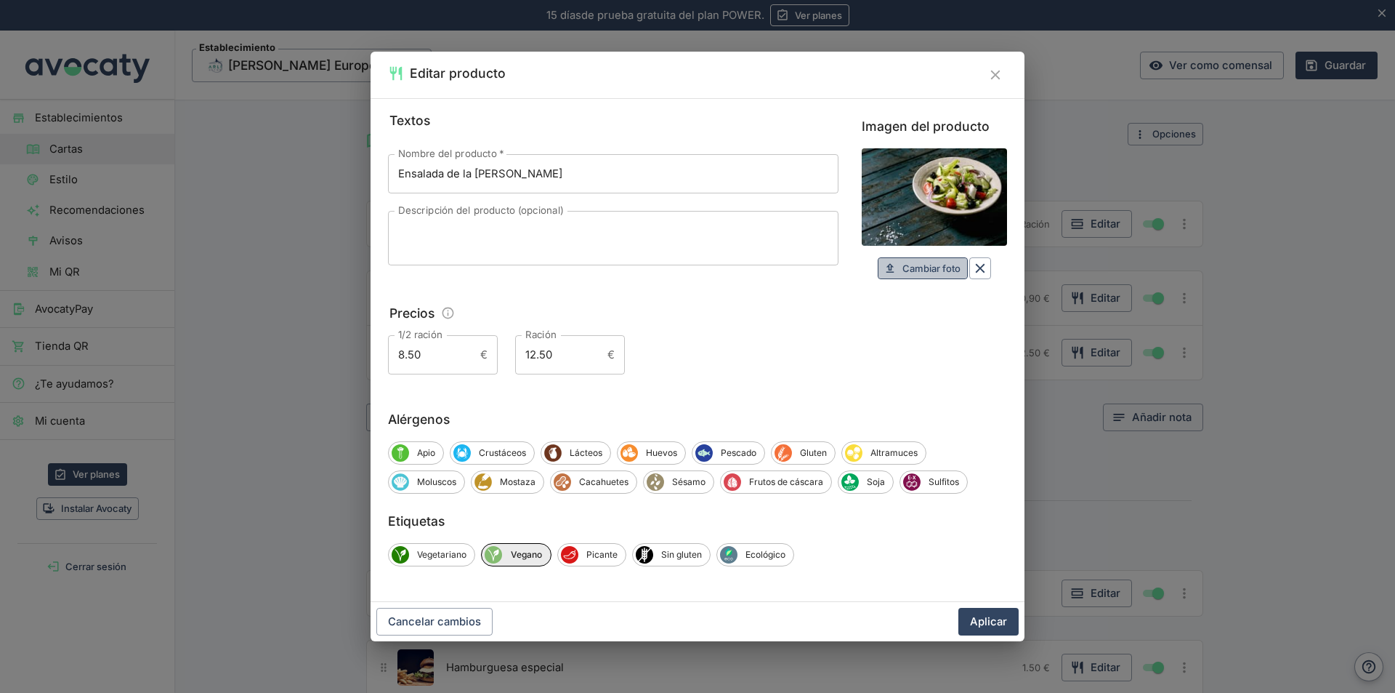
click at [937, 267] on span "Cambiar foto" at bounding box center [932, 268] width 58 height 17
type input "C:\fakepath\WhatsApp Image 2025-07-Ensalada de la [PERSON_NAME] en el cuenco.jp…"
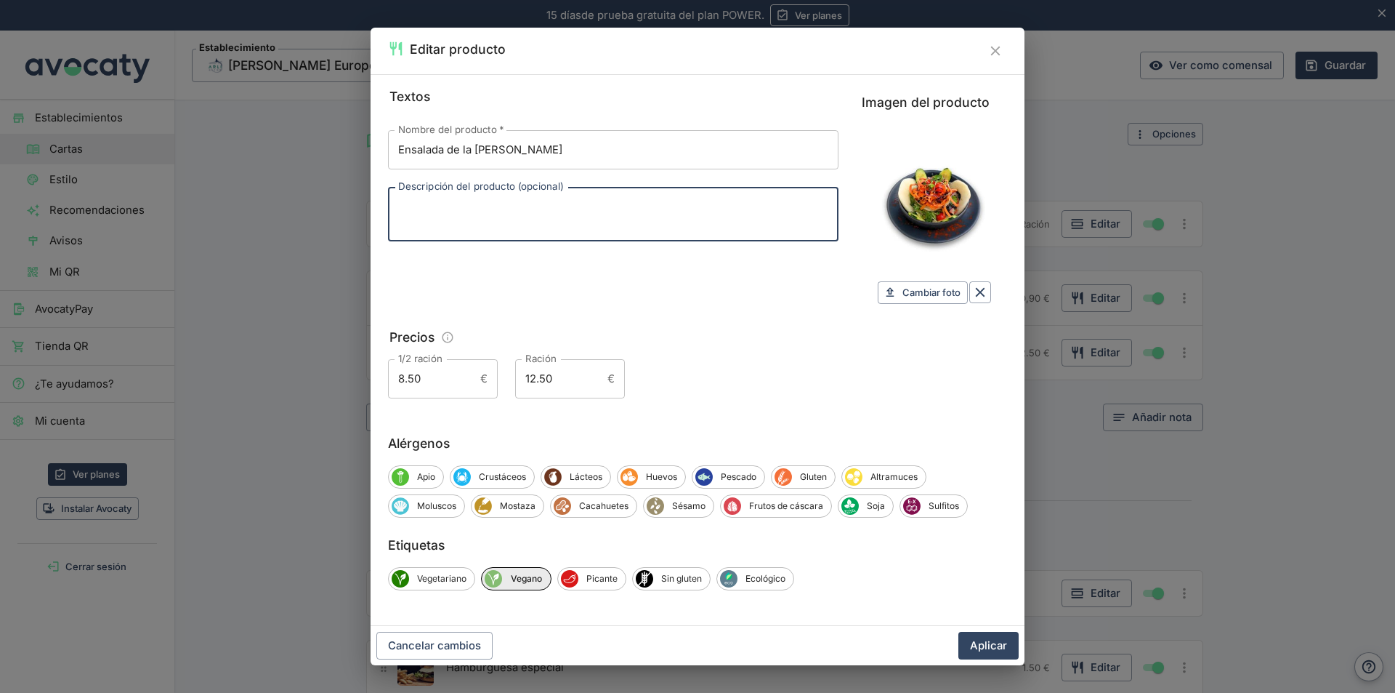
click at [451, 210] on textarea "Descripción del producto (opcional)" at bounding box center [613, 214] width 430 height 31
click at [435, 203] on textarea "lechuga tpmate" at bounding box center [613, 214] width 430 height 31
click at [439, 206] on textarea "lechuga tpmate" at bounding box center [613, 214] width 430 height 31
click at [456, 203] on textarea "lechuga, tpmate" at bounding box center [613, 214] width 430 height 31
click at [480, 204] on textarea "lechuga, tomate" at bounding box center [613, 214] width 430 height 31
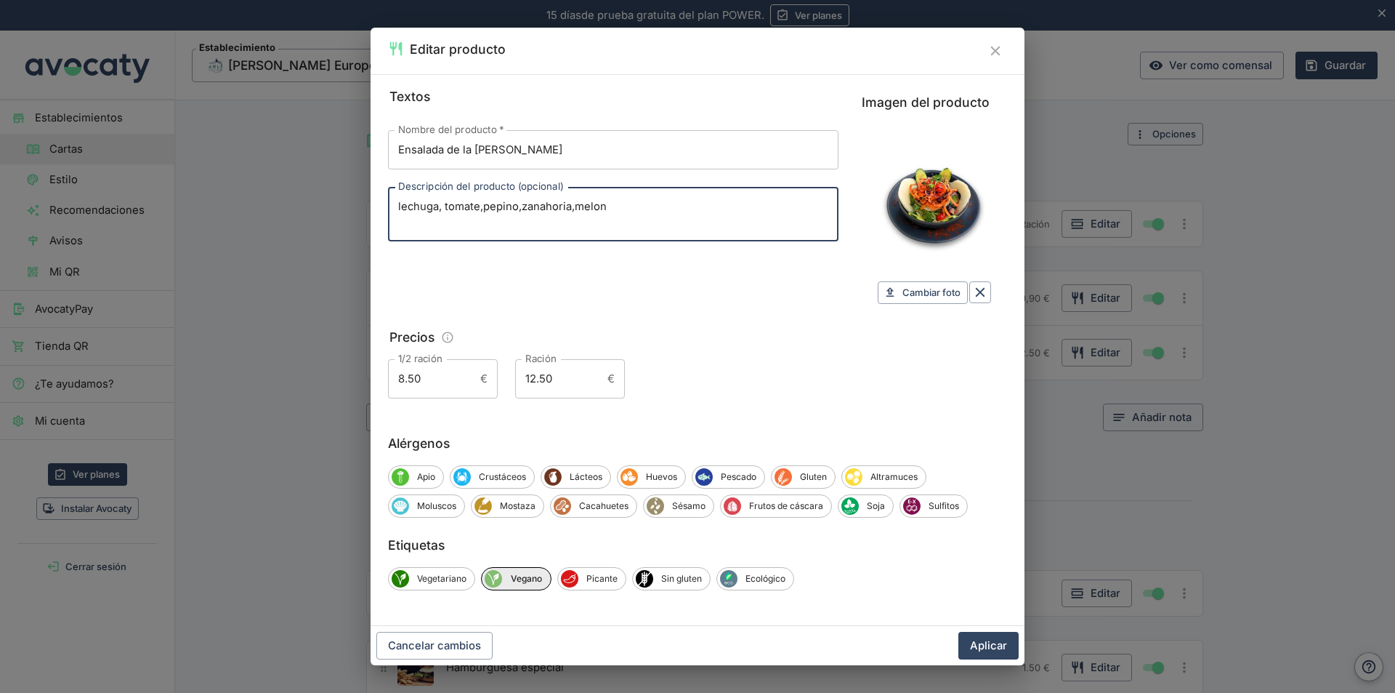
type textarea "lechuga, tomate,pepino,zanahoria,melon"
click at [421, 376] on input "8.50" at bounding box center [431, 378] width 86 height 39
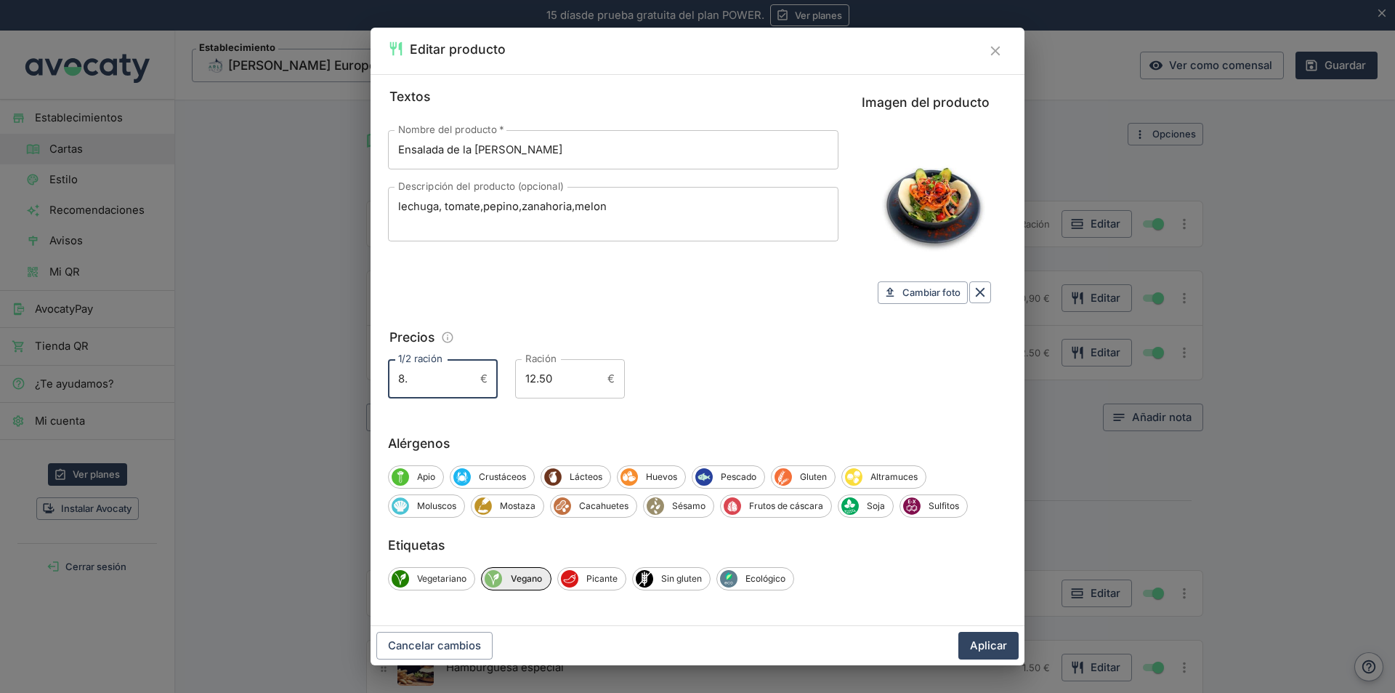
type input "8"
click at [545, 375] on input "12.50" at bounding box center [558, 378] width 86 height 39
type input "12.80"
click at [453, 574] on span "Vegetariano" at bounding box center [441, 578] width 65 height 13
click at [523, 576] on span "Vegano" at bounding box center [528, 578] width 49 height 13
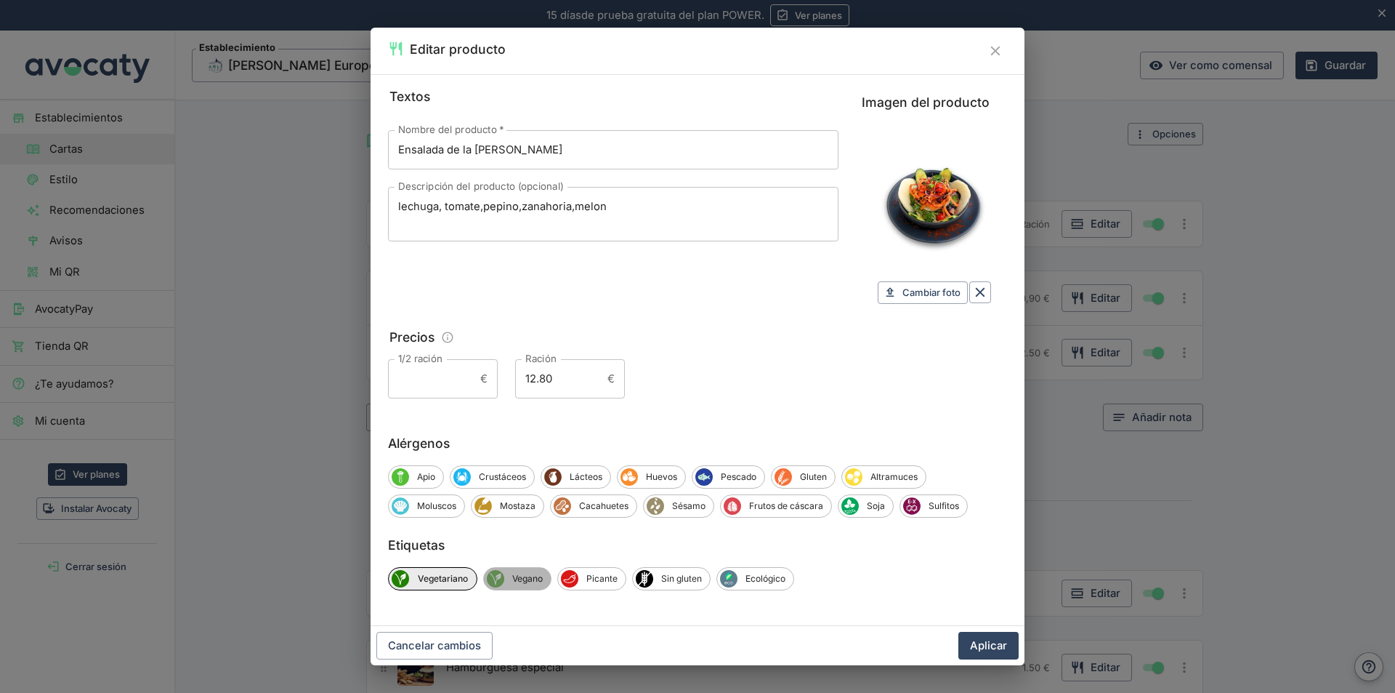
click at [512, 579] on span "Vegano" at bounding box center [527, 578] width 47 height 13
click at [975, 641] on button "Aplicar" at bounding box center [989, 646] width 60 height 28
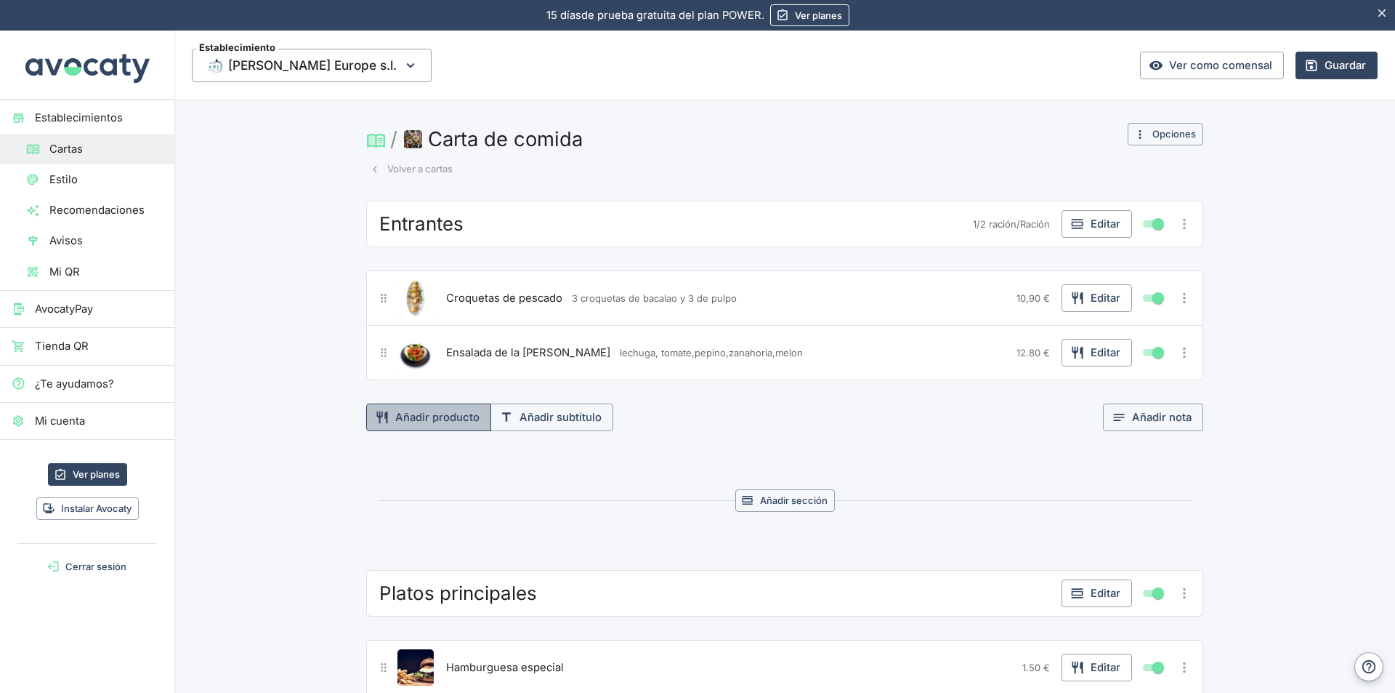
click at [455, 411] on button "Añadir producto" at bounding box center [428, 417] width 125 height 28
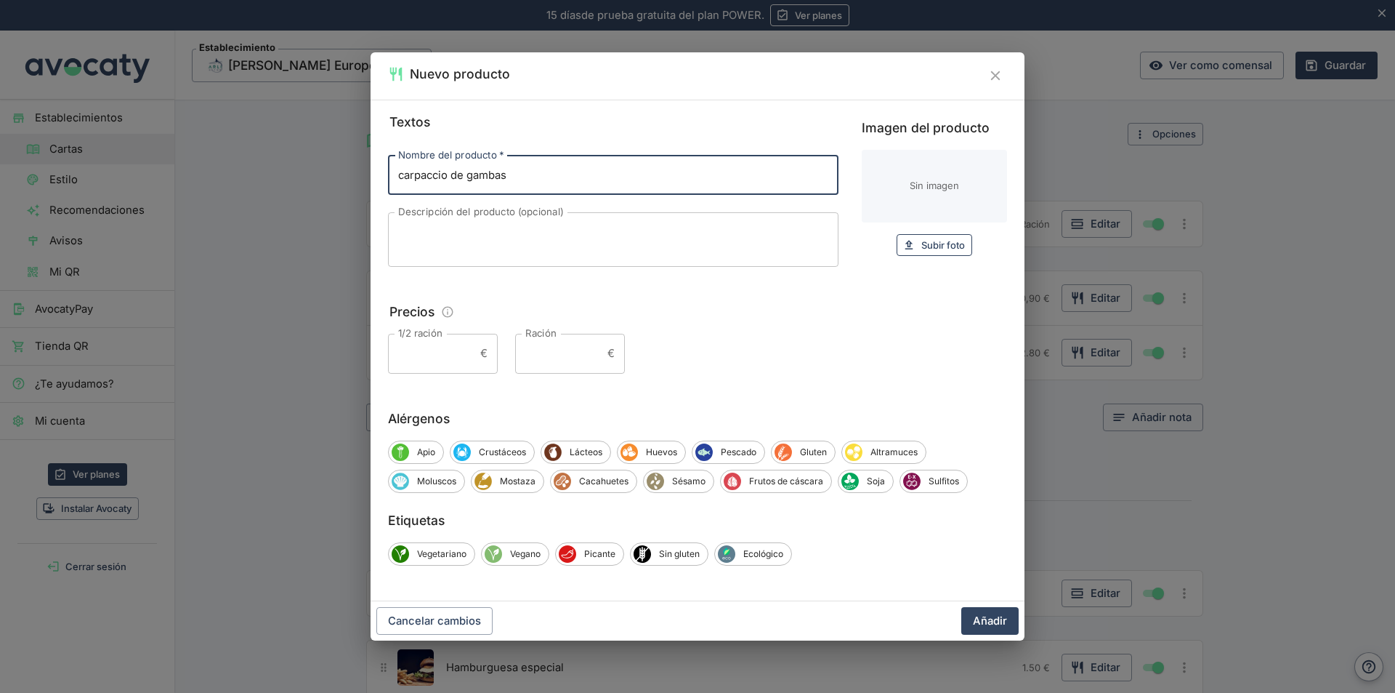
type input "carpaccio de gambas"
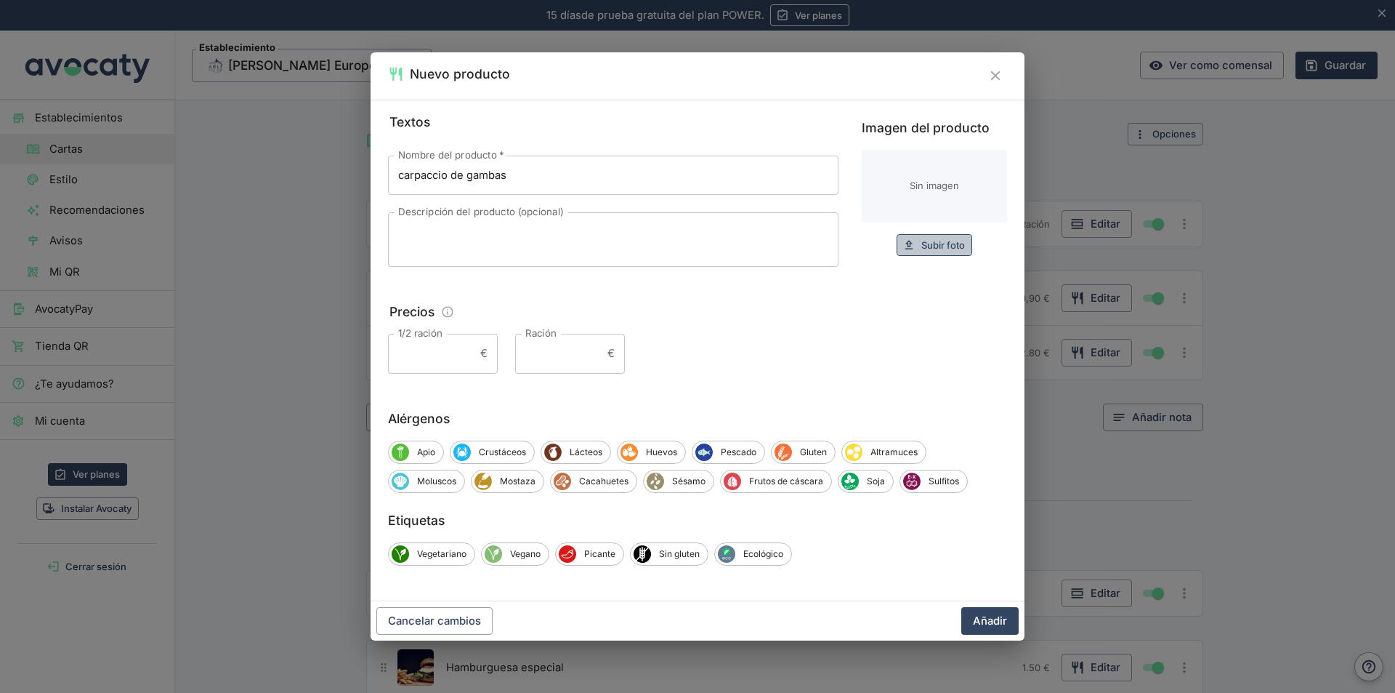
click at [954, 246] on span "Subir foto" at bounding box center [943, 245] width 44 height 17
type input "C:\fakepath\Imagen de WhatsApp 2025-06-Carpaccio de gambas.jpg"
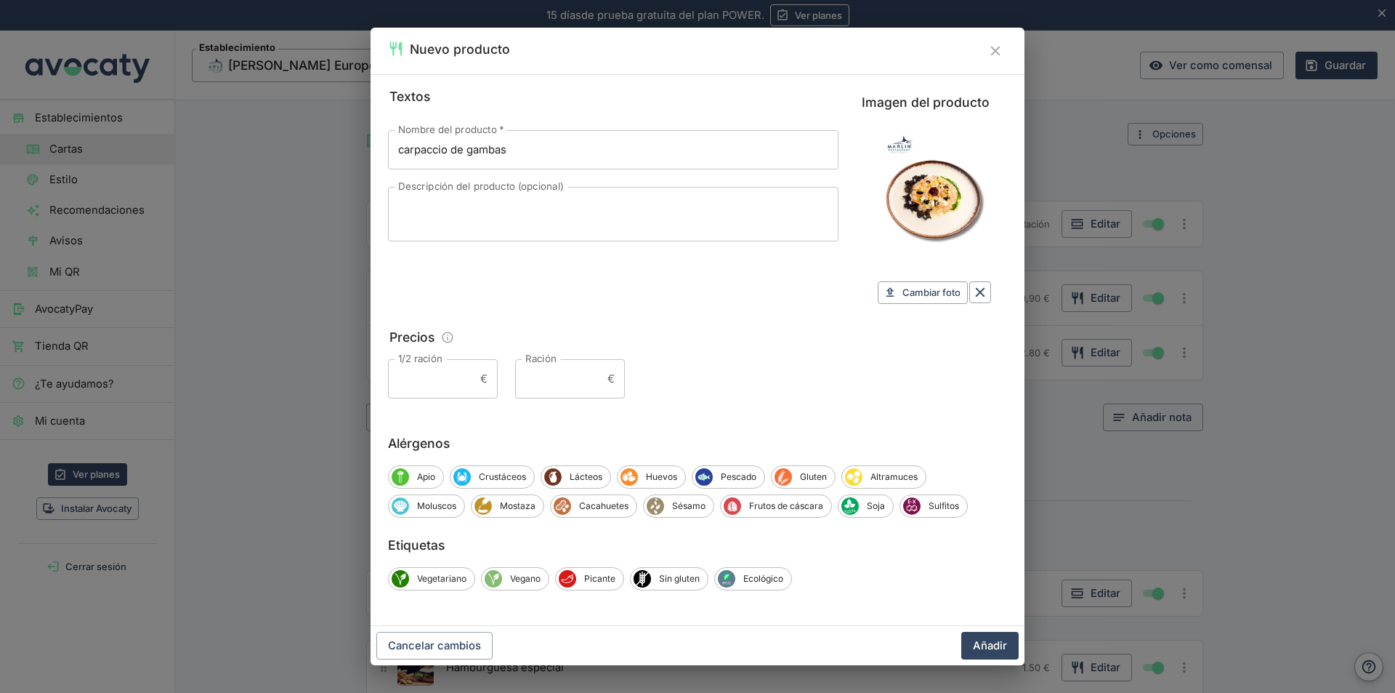
click at [571, 376] on input "Ración" at bounding box center [558, 378] width 86 height 39
type input "19,90"
click at [523, 477] on span "Crustáceos" at bounding box center [502, 476] width 63 height 13
click at [590, 475] on span "Lácteos" at bounding box center [589, 476] width 49 height 13
click at [653, 476] on span "Huevos" at bounding box center [666, 476] width 47 height 13
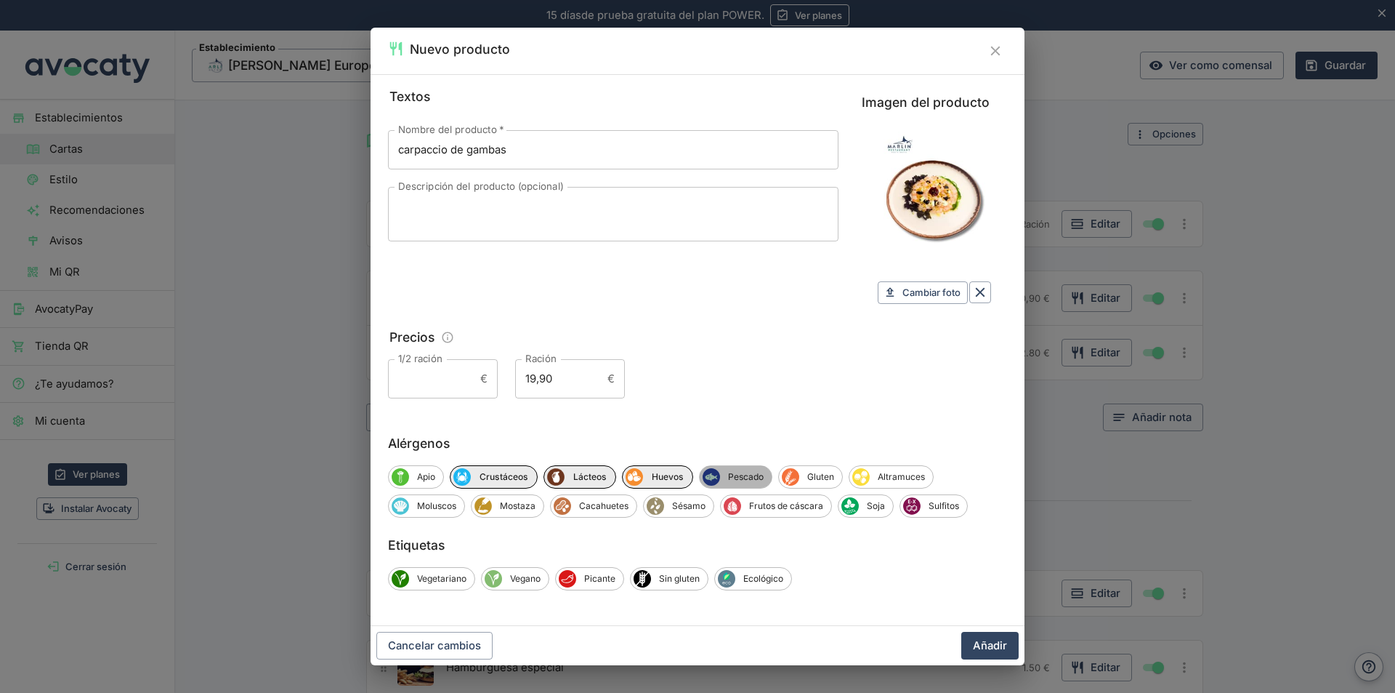
click at [731, 477] on span "Pescado" at bounding box center [746, 476] width 52 height 13
click at [436, 509] on span "Moluscos" at bounding box center [436, 505] width 55 height 13
click at [687, 506] on span "Sésamo" at bounding box center [691, 505] width 49 height 13
click at [597, 508] on span "Cacahuetes" at bounding box center [606, 505] width 65 height 13
click at [777, 502] on span "Frutos de cáscara" at bounding box center [794, 505] width 90 height 13
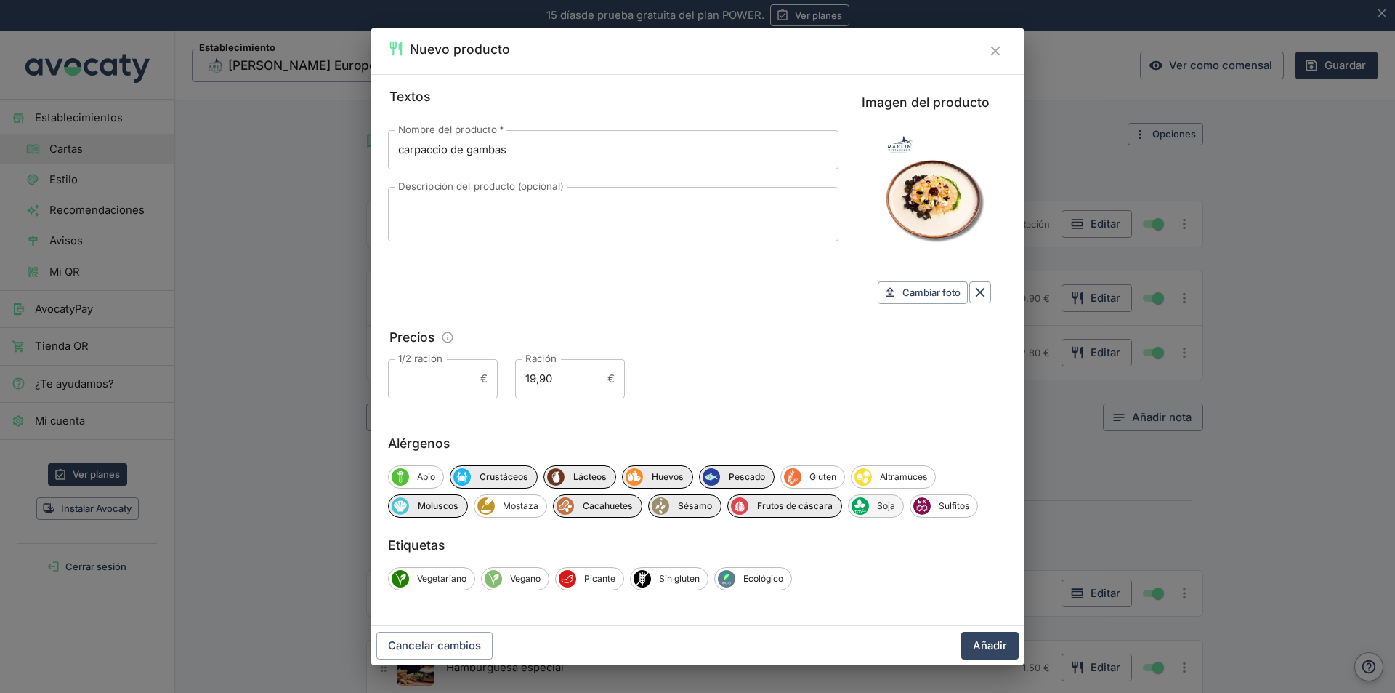
click at [874, 507] on span "Soja" at bounding box center [886, 505] width 34 height 13
click at [985, 645] on button "Añadir" at bounding box center [989, 646] width 57 height 28
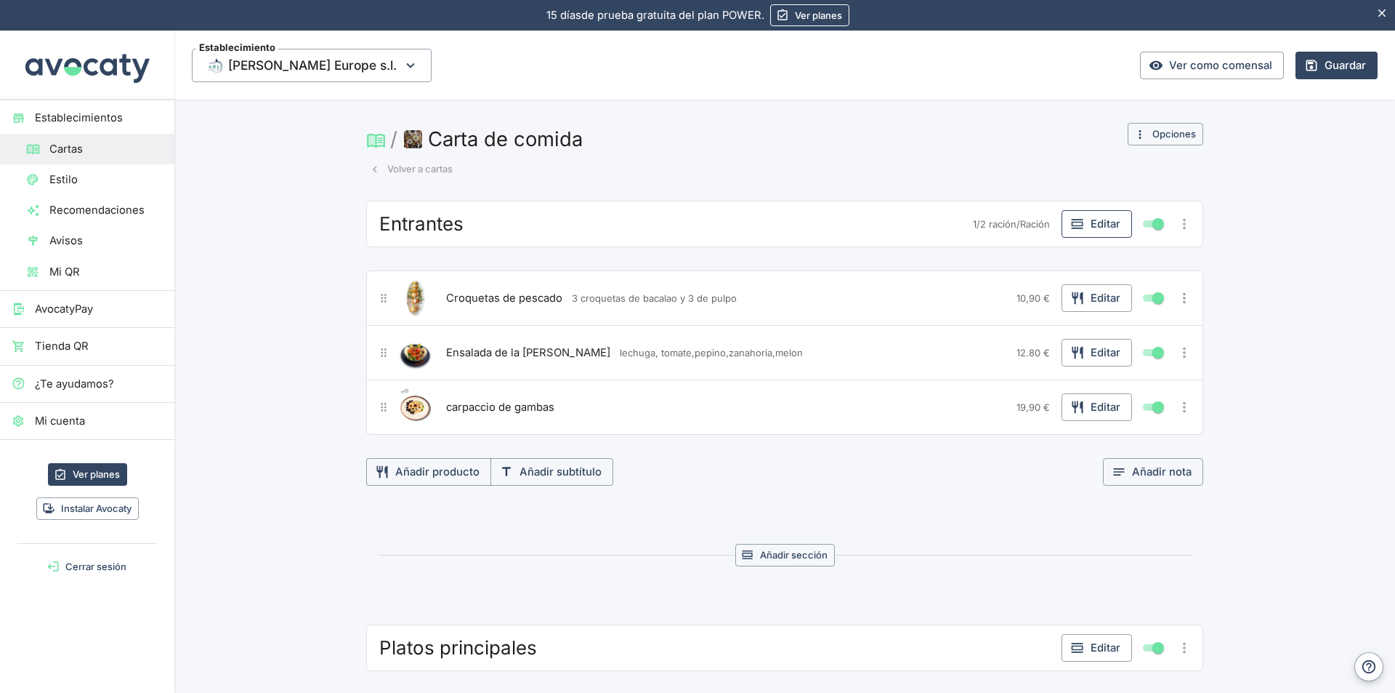
click at [1094, 222] on button "Editar" at bounding box center [1097, 224] width 70 height 28
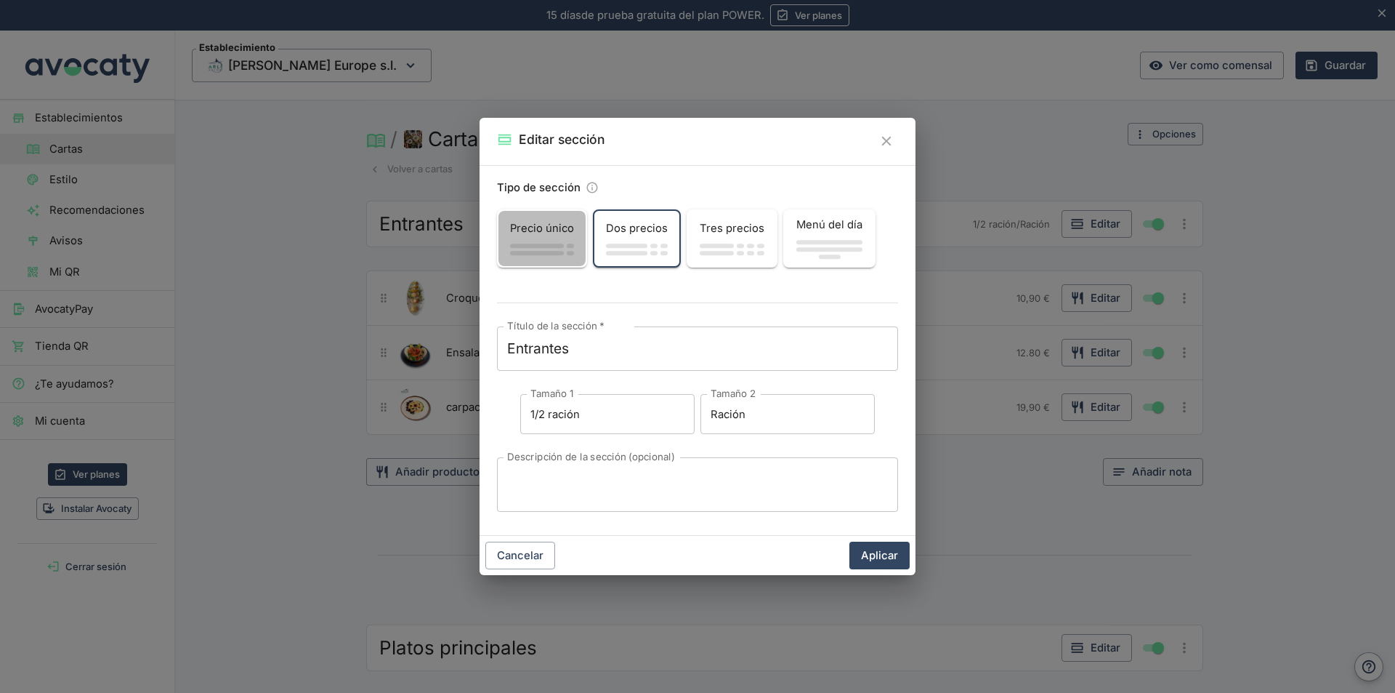
click at [554, 243] on div "button" at bounding box center [542, 245] width 64 height 7
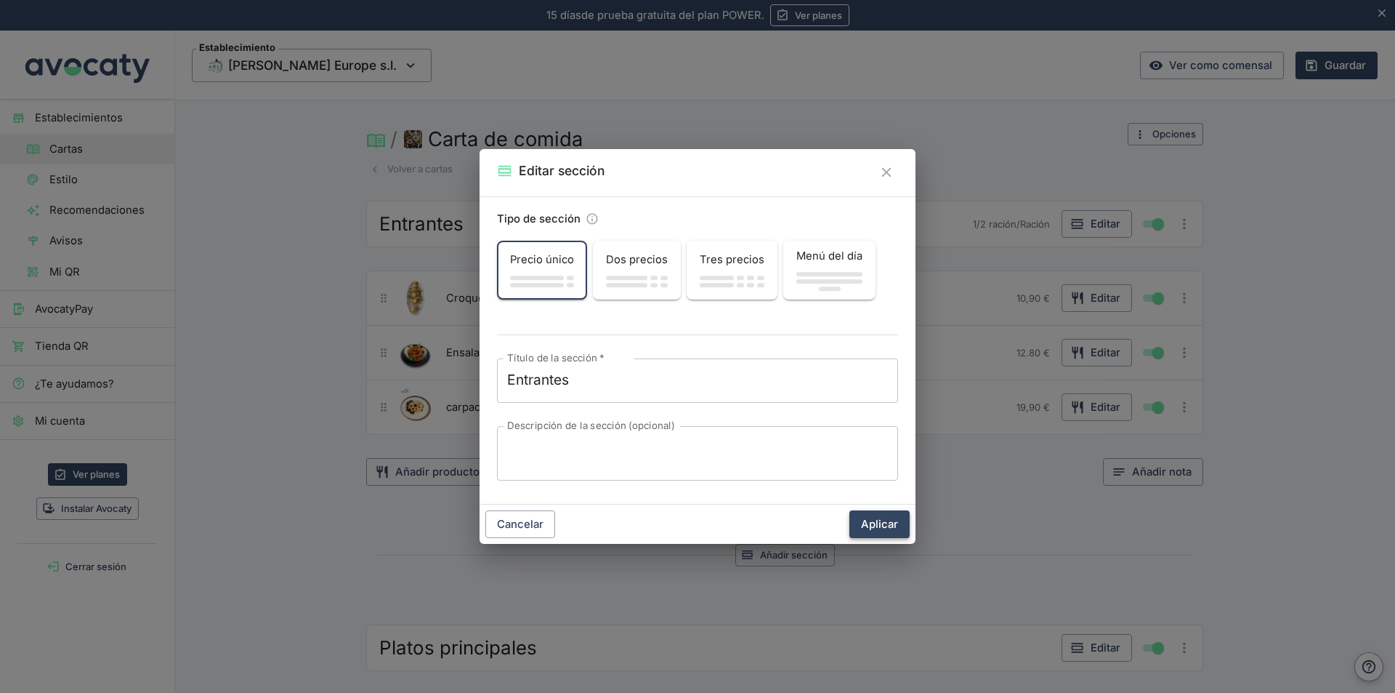
click at [878, 525] on button "Aplicar" at bounding box center [880, 524] width 60 height 28
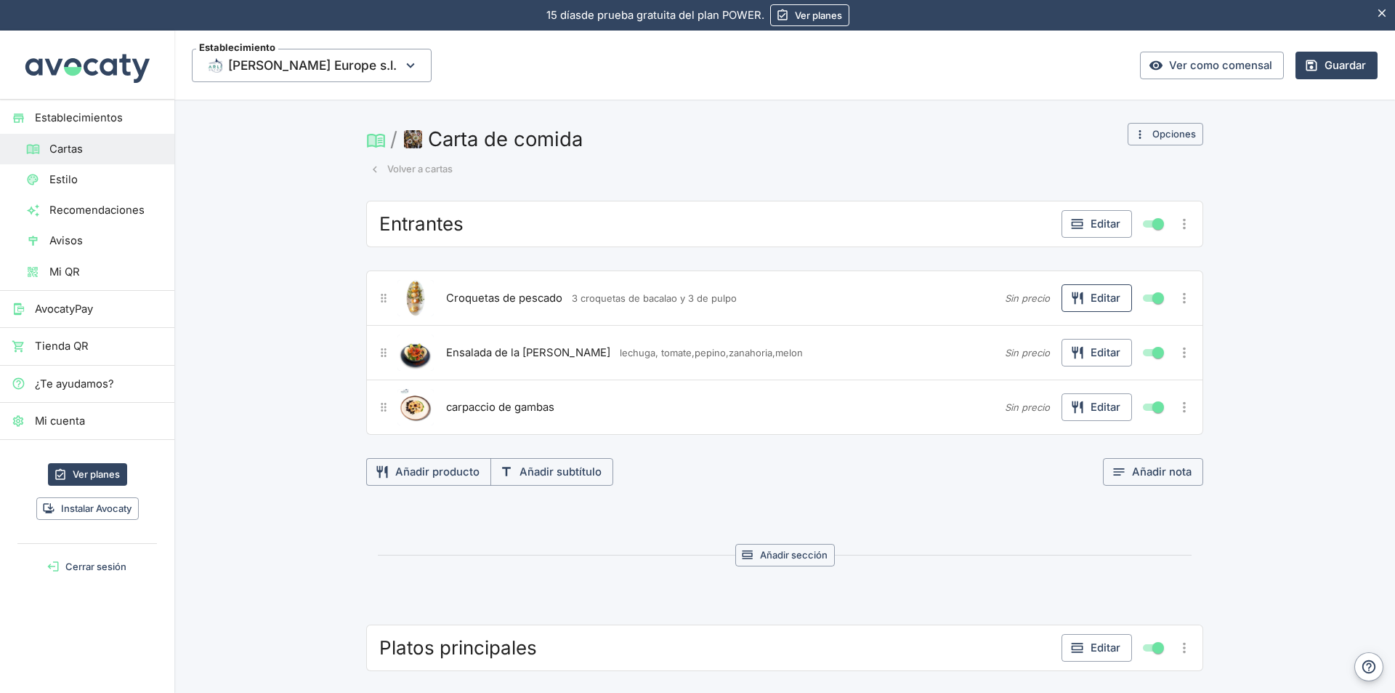
click at [1096, 296] on button "Editar" at bounding box center [1097, 298] width 70 height 28
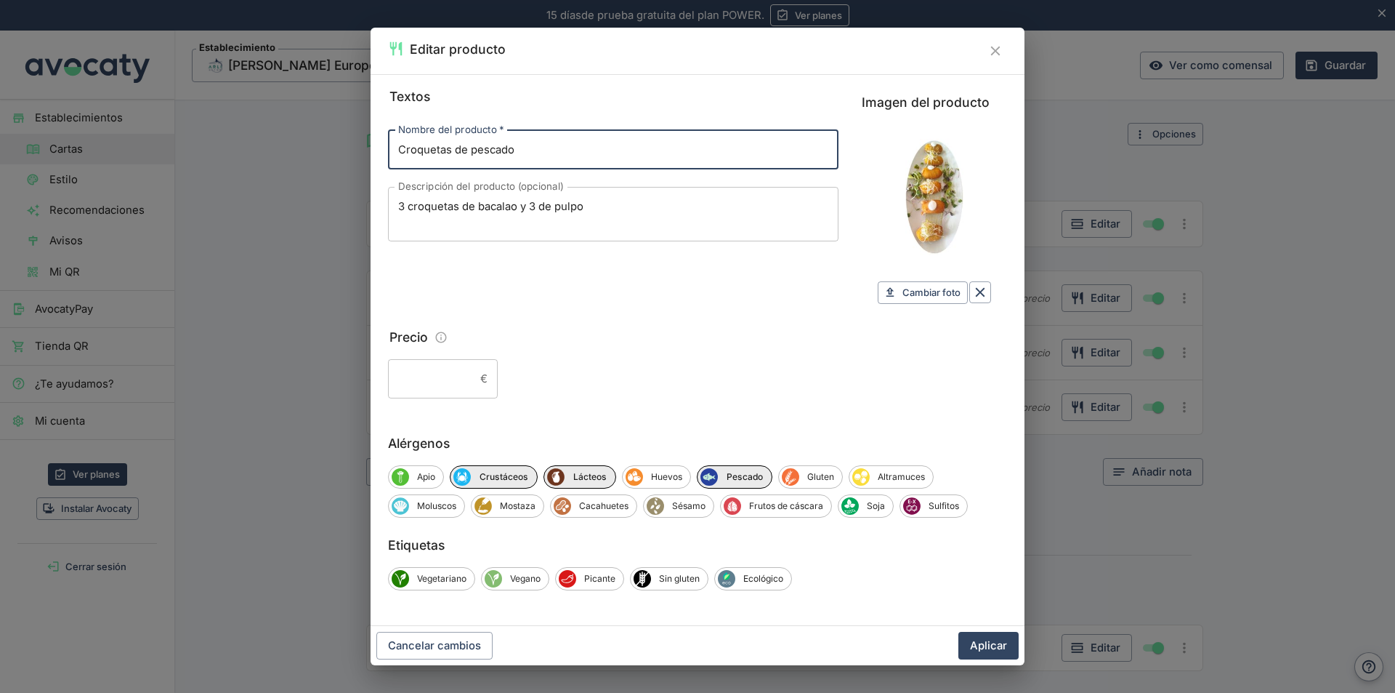
click at [444, 378] on input "Precio" at bounding box center [431, 378] width 86 height 39
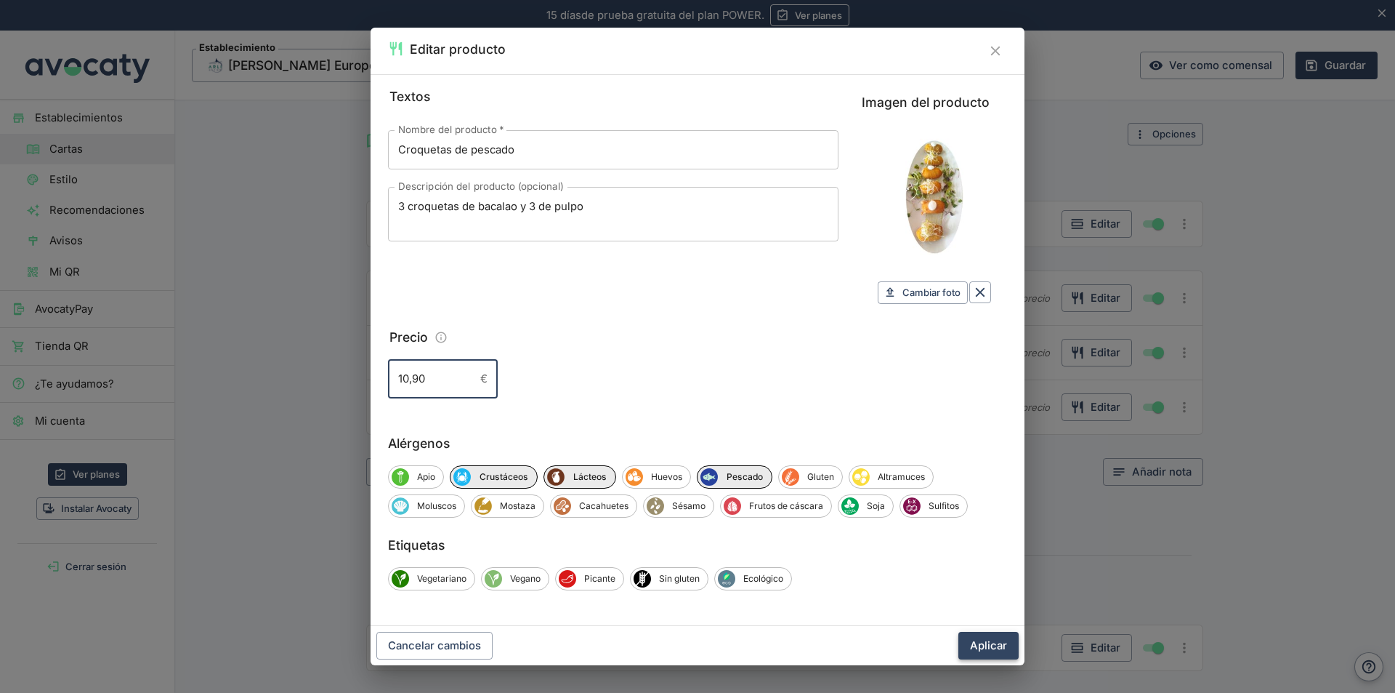
type input "10,90"
click at [990, 645] on button "Aplicar" at bounding box center [989, 646] width 60 height 28
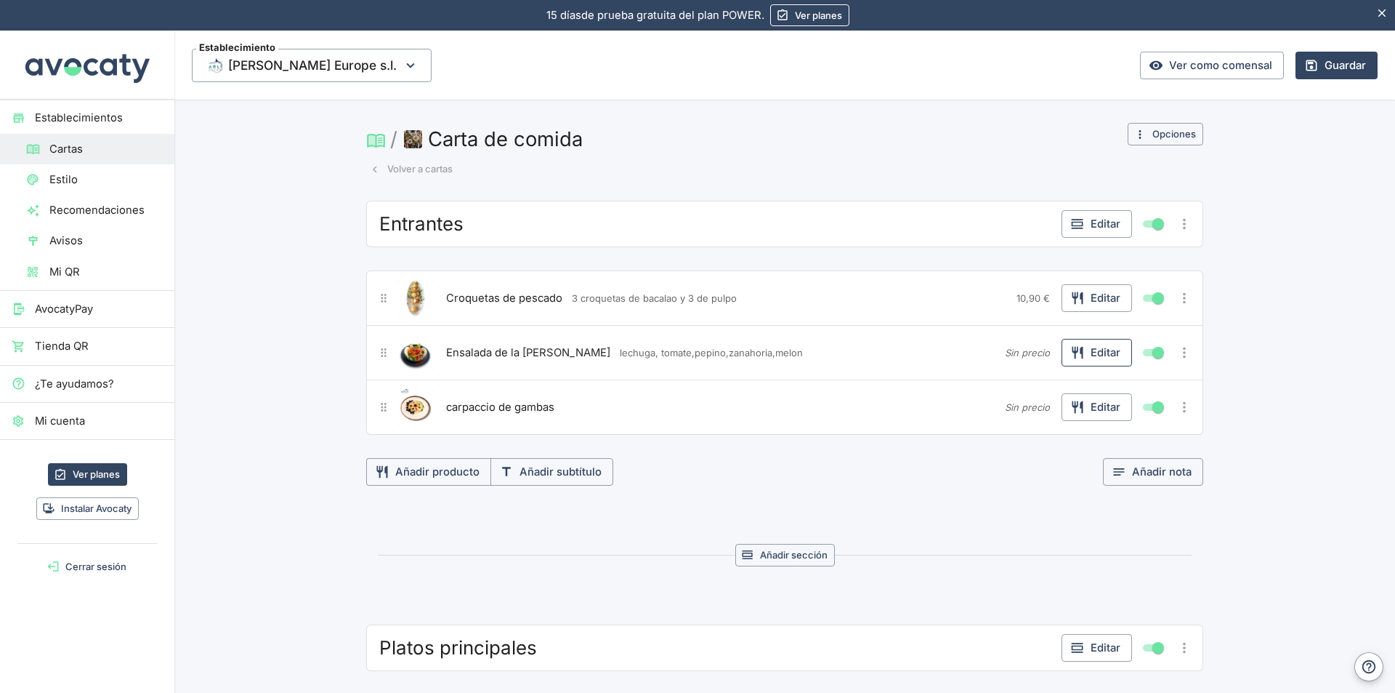
click at [1096, 348] on button "Editar" at bounding box center [1097, 353] width 70 height 28
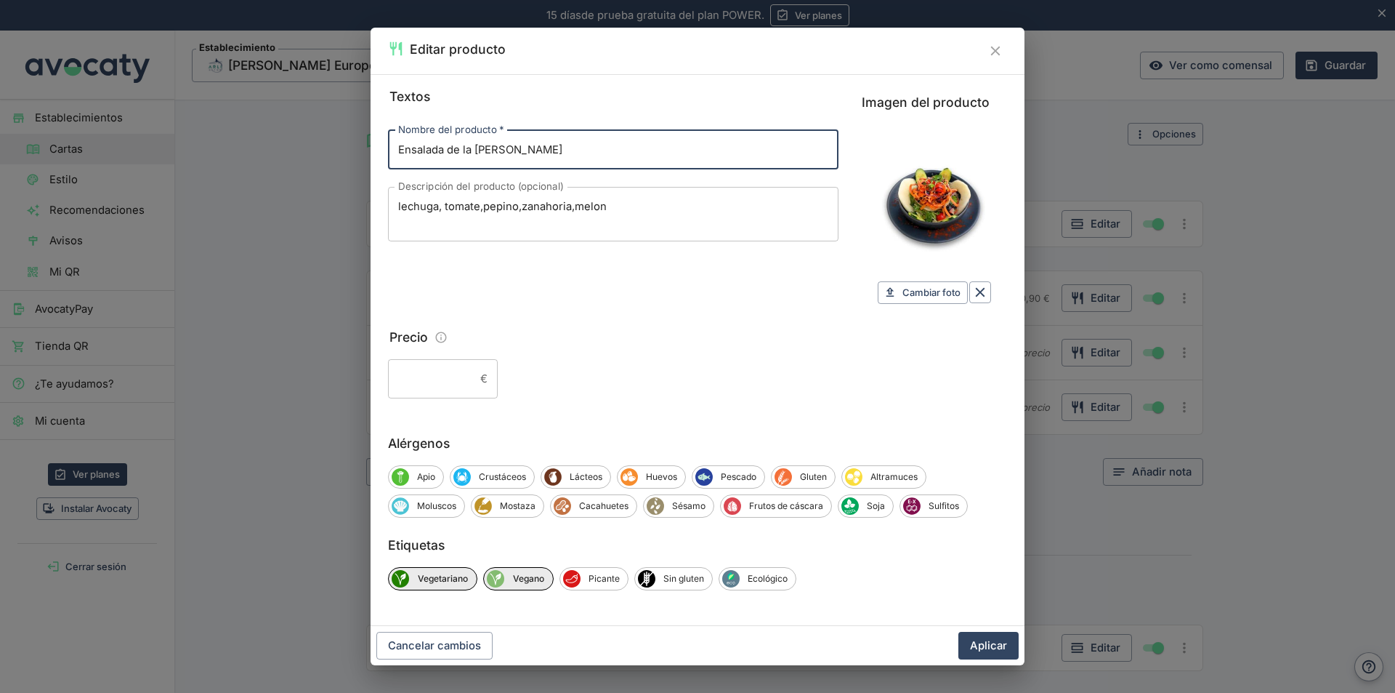
click at [408, 377] on input "Precio" at bounding box center [431, 378] width 86 height 39
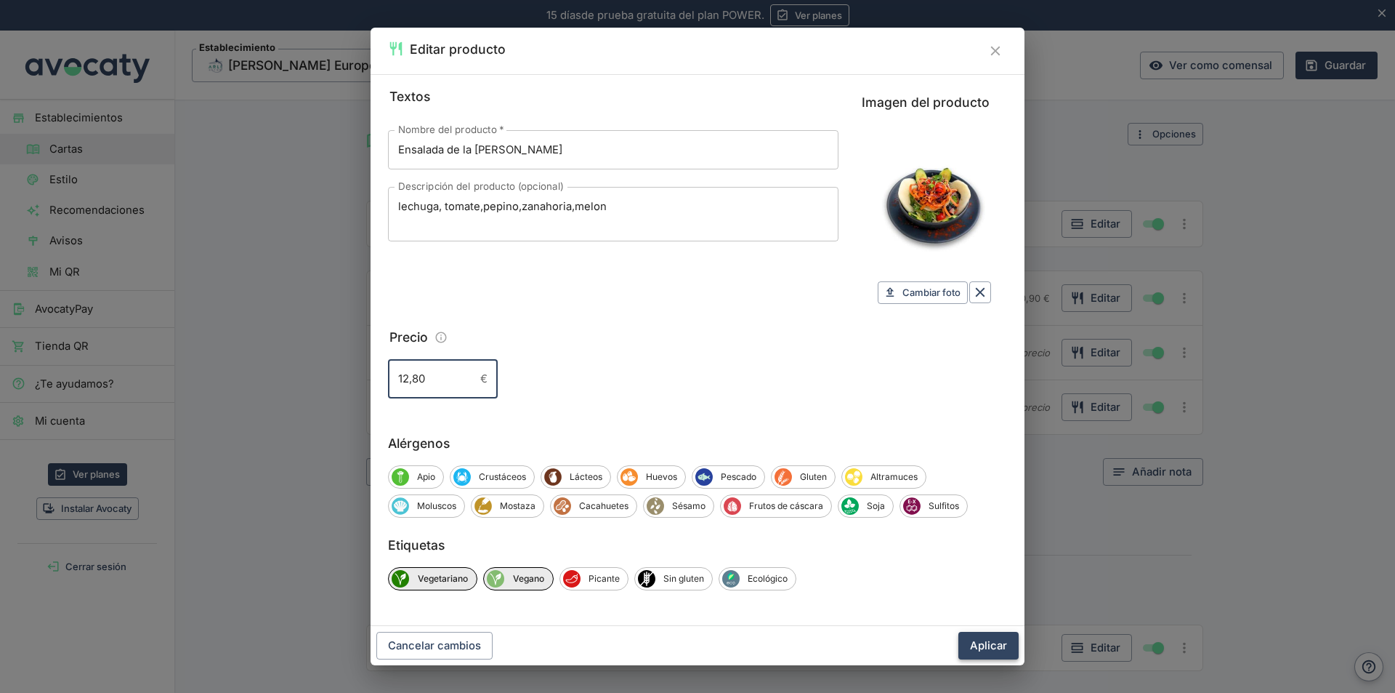
type input "12,80"
click at [982, 645] on button "Aplicar" at bounding box center [989, 646] width 60 height 28
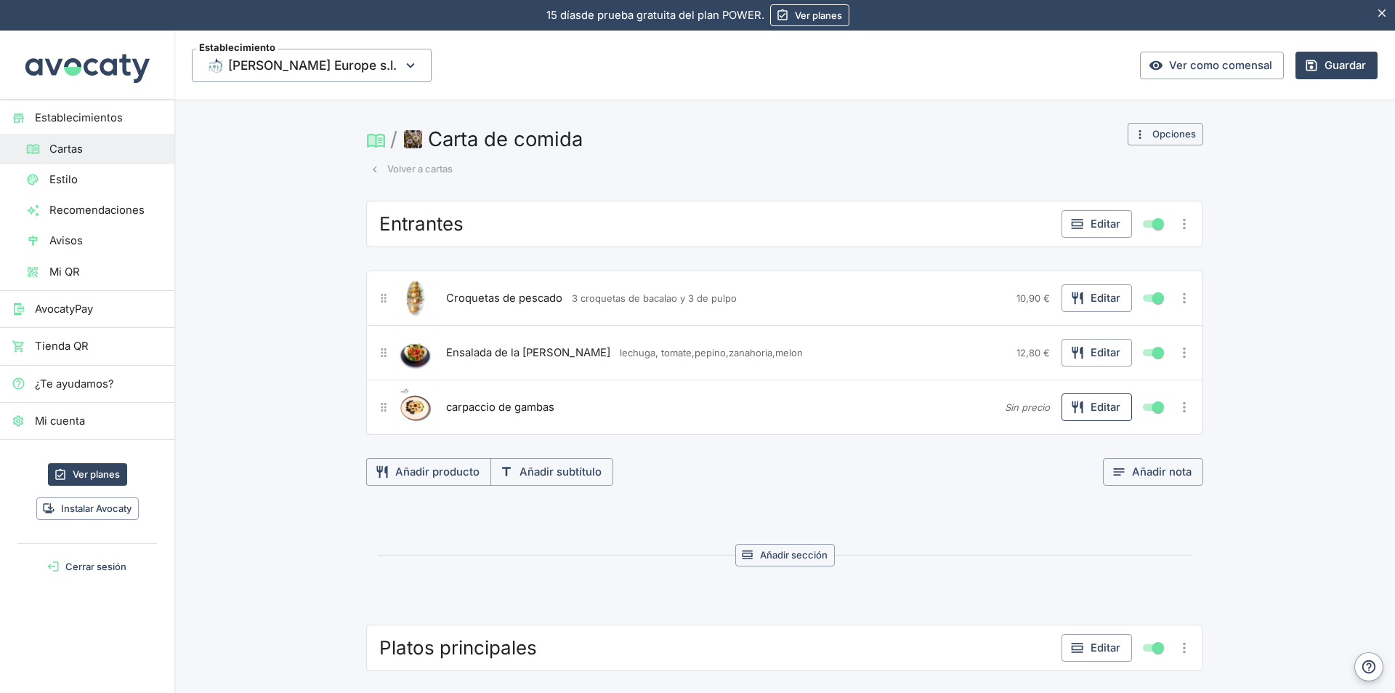
click at [1099, 404] on button "Editar" at bounding box center [1097, 407] width 70 height 28
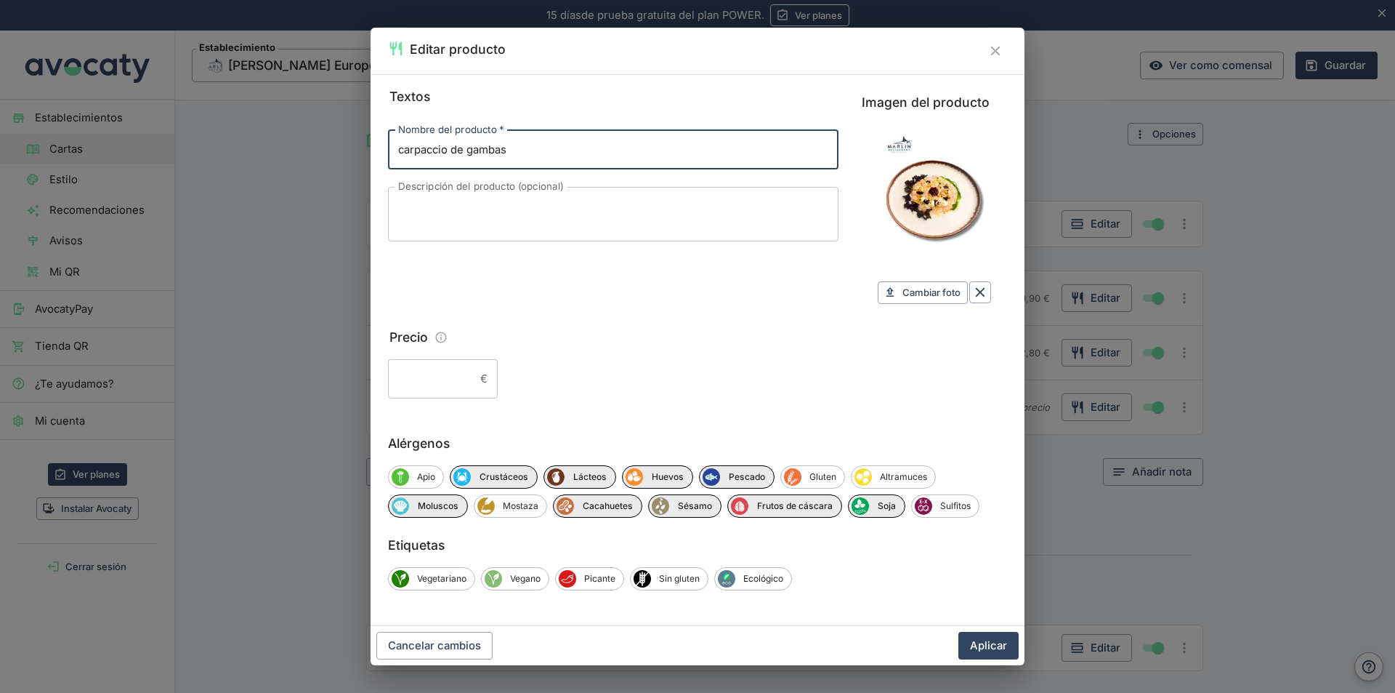
click at [459, 376] on input "Precio" at bounding box center [431, 378] width 86 height 39
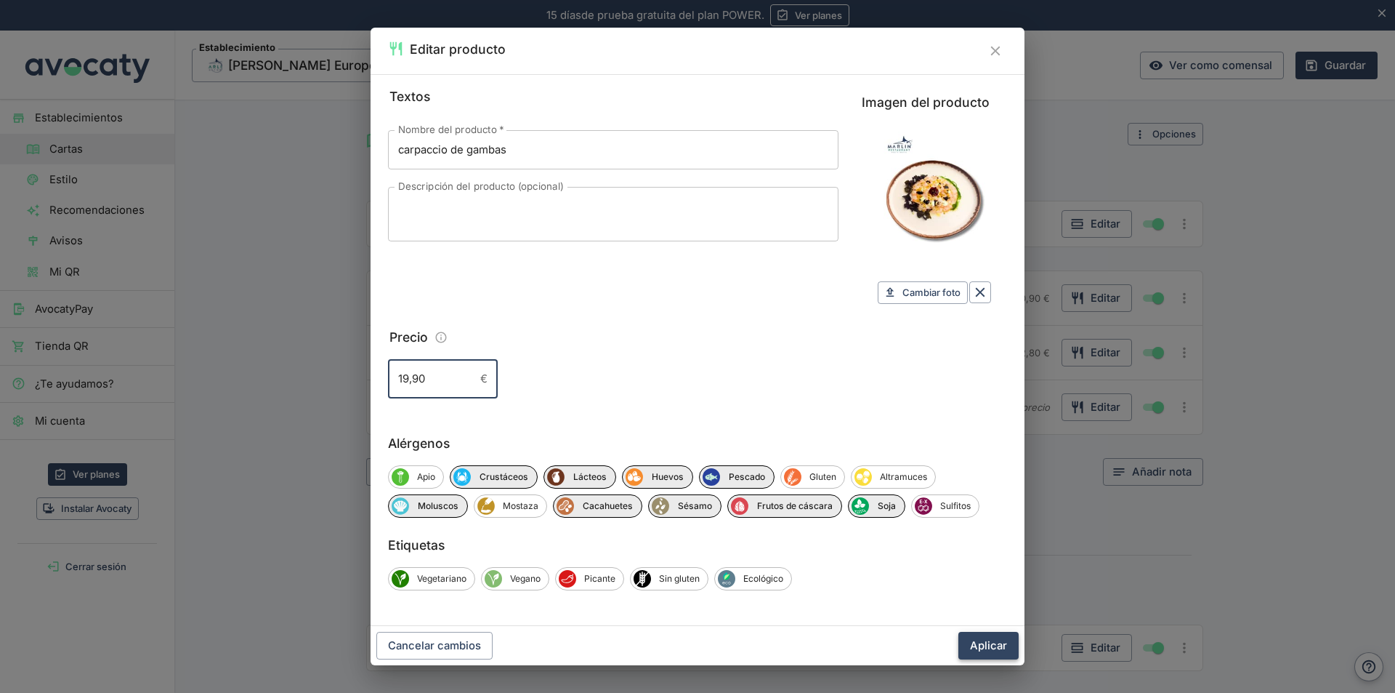
type input "19,90"
click at [993, 649] on button "Aplicar" at bounding box center [989, 646] width 60 height 28
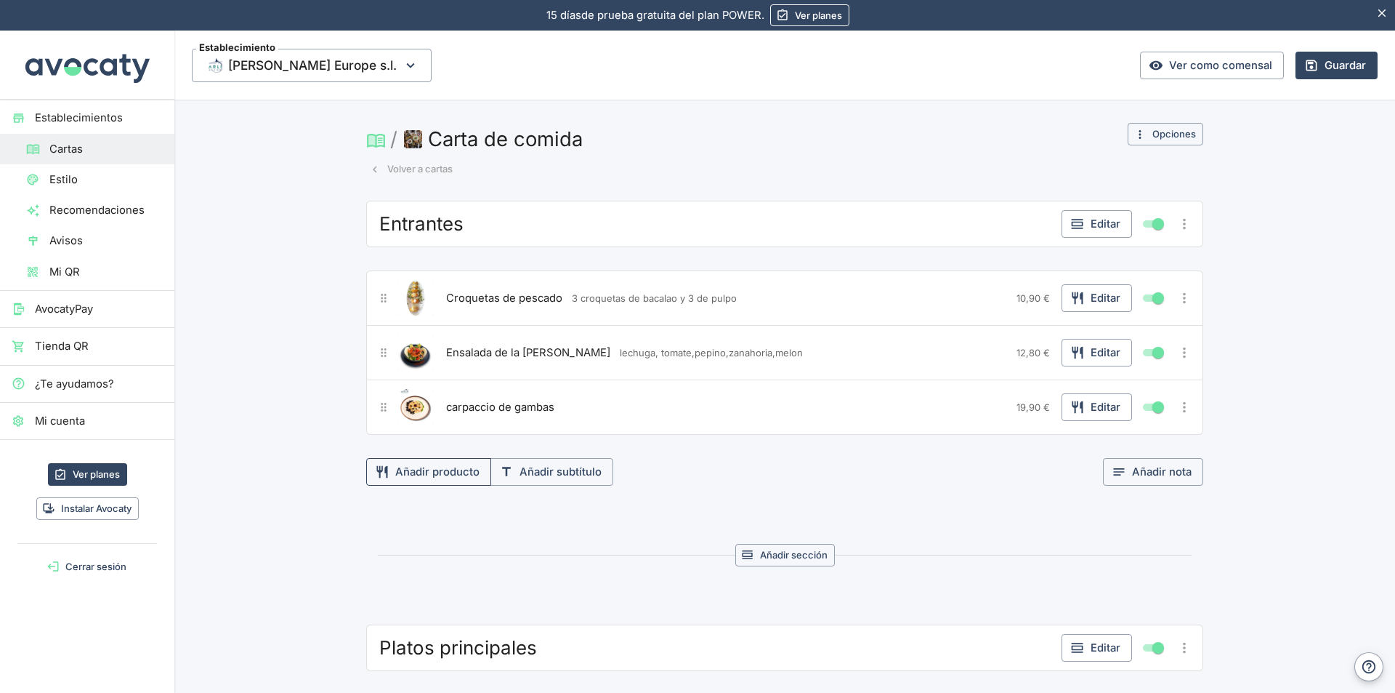
click at [435, 474] on button "Añadir producto" at bounding box center [428, 472] width 125 height 28
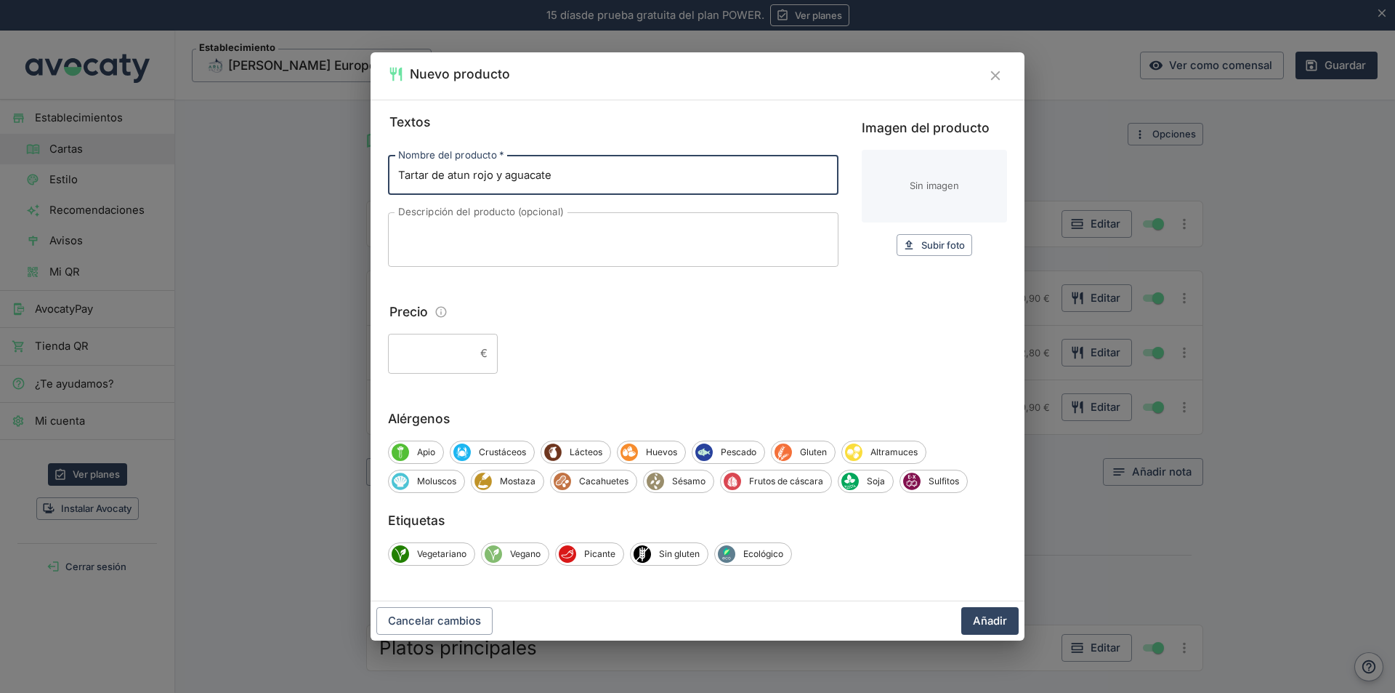
click at [499, 175] on input "Tartar de atun rojo y aguacate" at bounding box center [613, 175] width 451 height 39
click at [578, 175] on input "Tartar de atun rojo con aguacate" at bounding box center [613, 175] width 451 height 39
type input "Tartar de atun rojo con aguacate y sesamo"
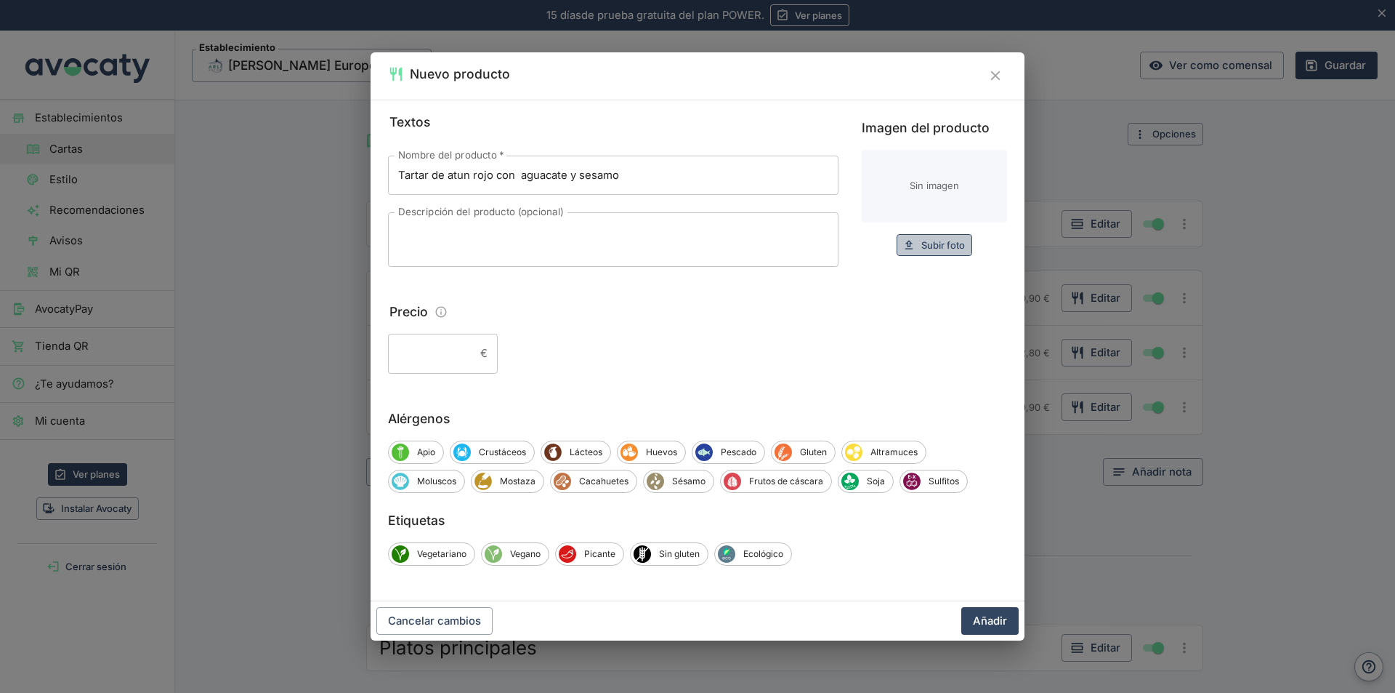
click at [937, 247] on span "Subir foto" at bounding box center [943, 245] width 44 height 17
type input "C:\fakepath\Imagen de WhatsApp 2025-06-Taratar de atun.jpg"
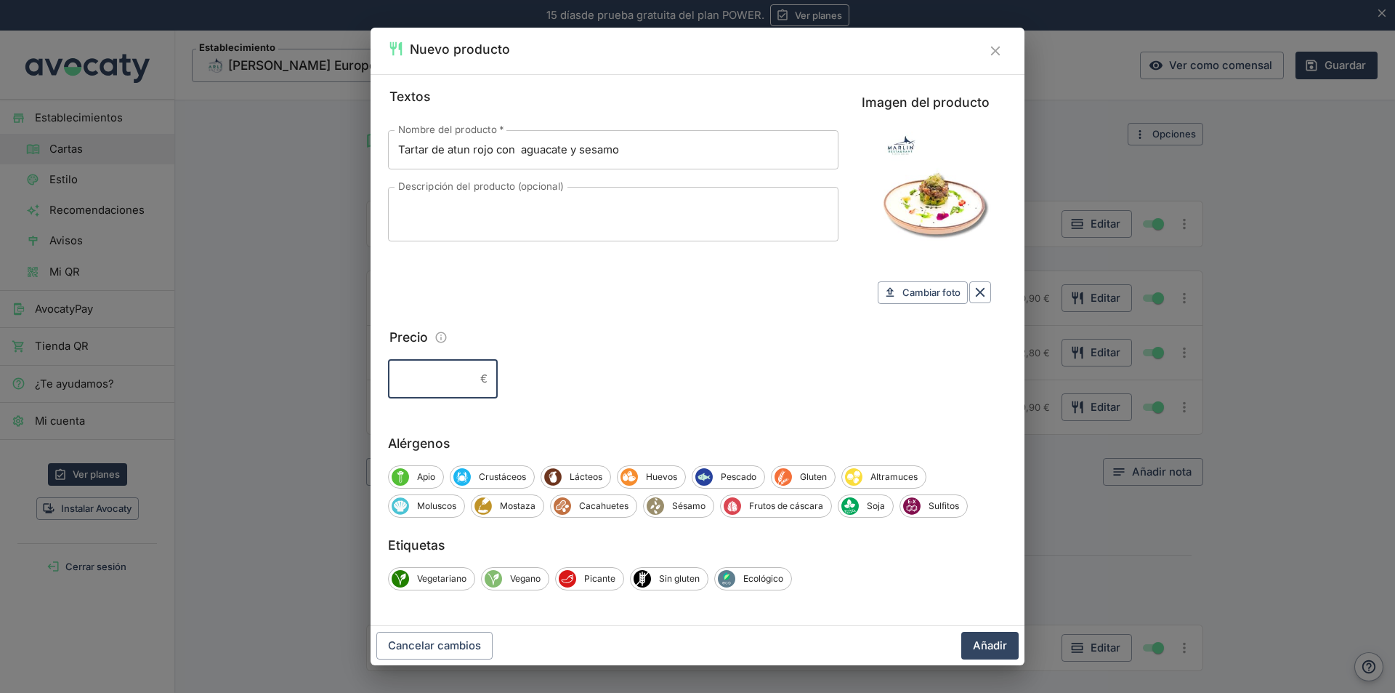
click at [456, 376] on input "Precio" at bounding box center [431, 378] width 86 height 39
type input "19,90"
click at [509, 480] on span "Crustáceos" at bounding box center [502, 476] width 63 height 13
click at [504, 475] on span "Crustáceos" at bounding box center [504, 476] width 66 height 13
click at [719, 477] on span "Pescado" at bounding box center [739, 476] width 52 height 13
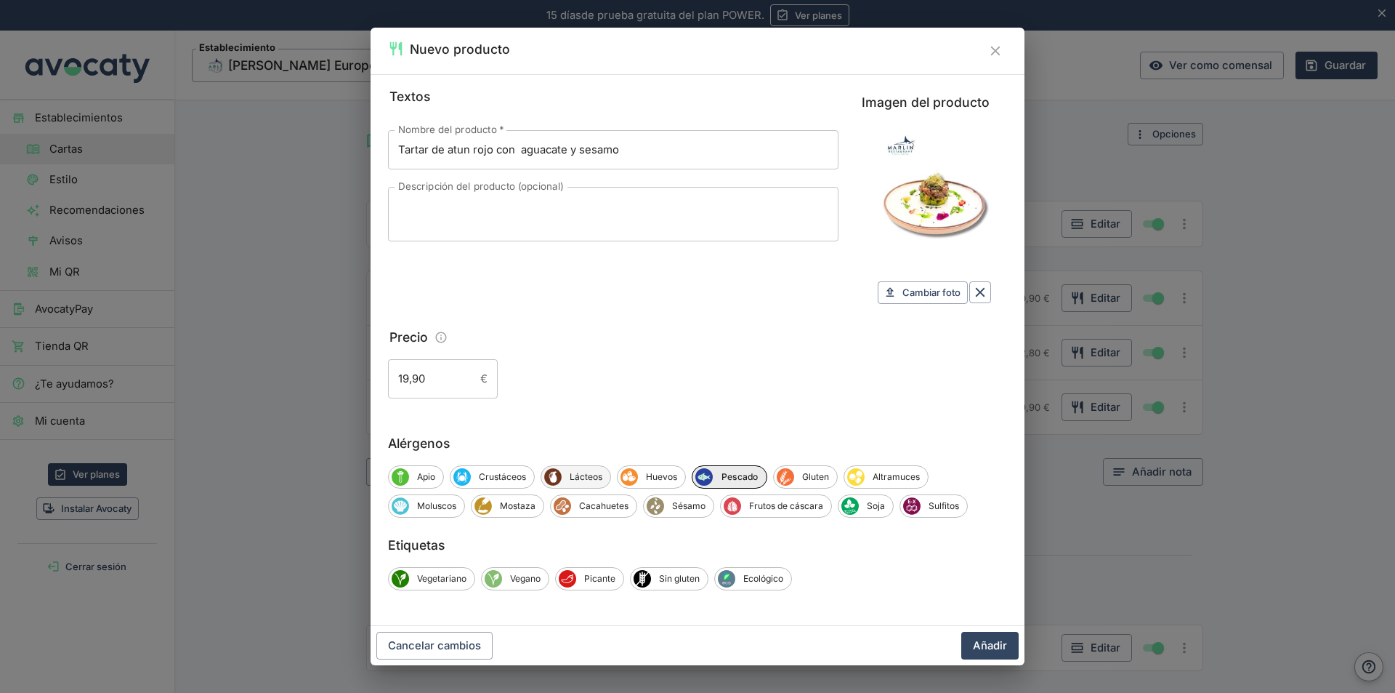
click at [596, 477] on span "Lácteos" at bounding box center [586, 476] width 49 height 13
click at [678, 504] on span "Sésamo" at bounding box center [688, 505] width 49 height 13
click at [869, 505] on span "Soja" at bounding box center [878, 505] width 34 height 13
click at [802, 476] on span "Gluten" at bounding box center [817, 476] width 43 height 13
click at [802, 477] on span "Gluten" at bounding box center [818, 476] width 44 height 13
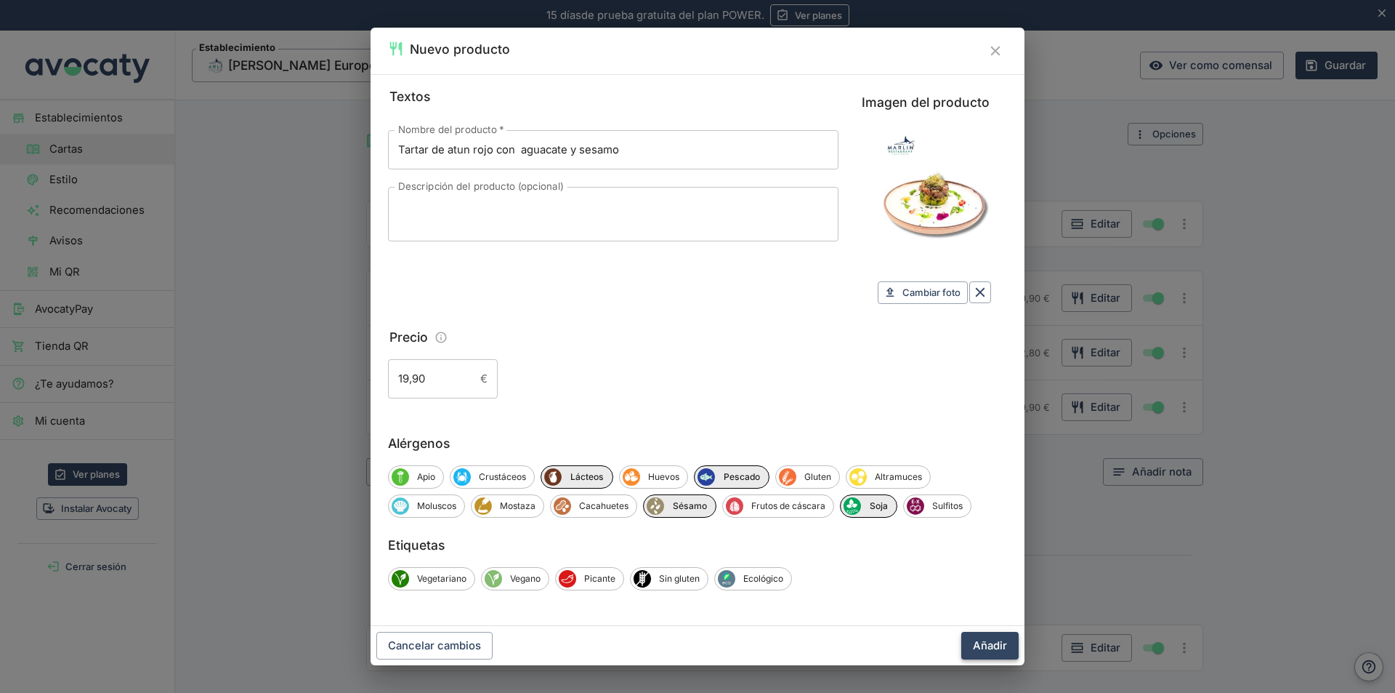
click at [990, 646] on button "Añadir" at bounding box center [989, 646] width 57 height 28
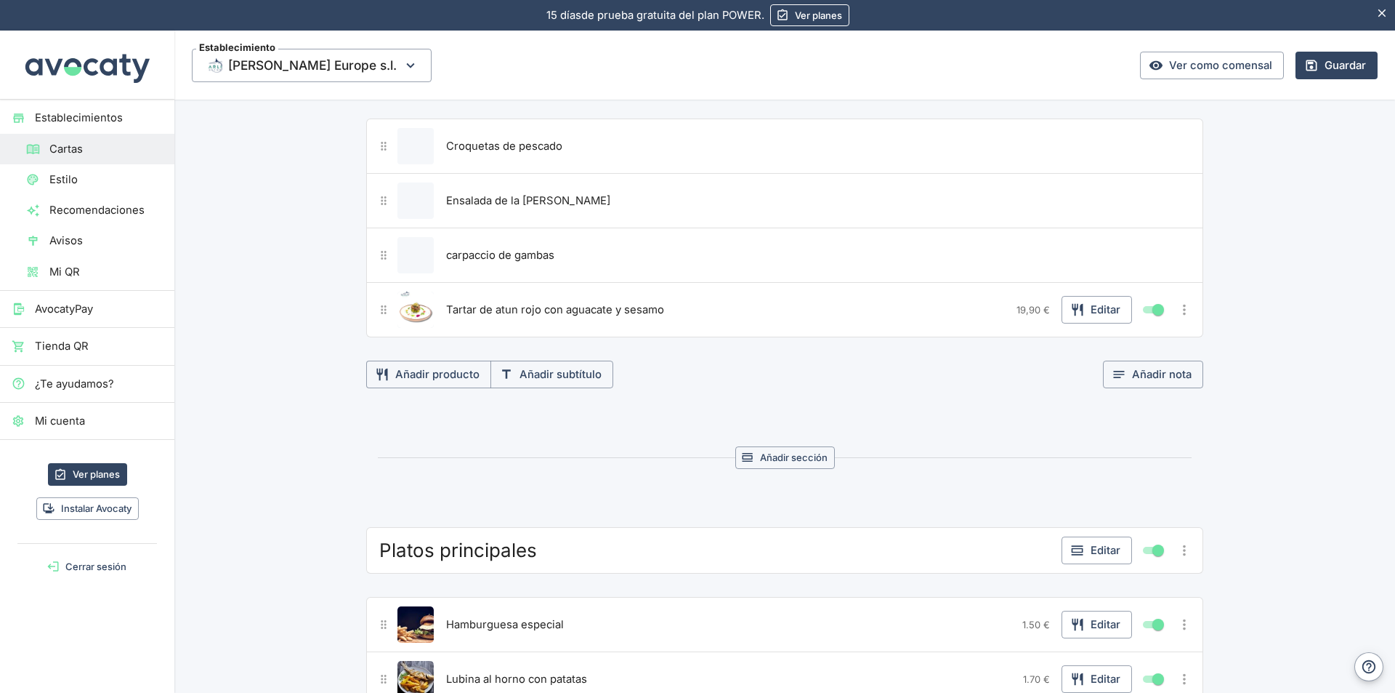
scroll to position [96, 0]
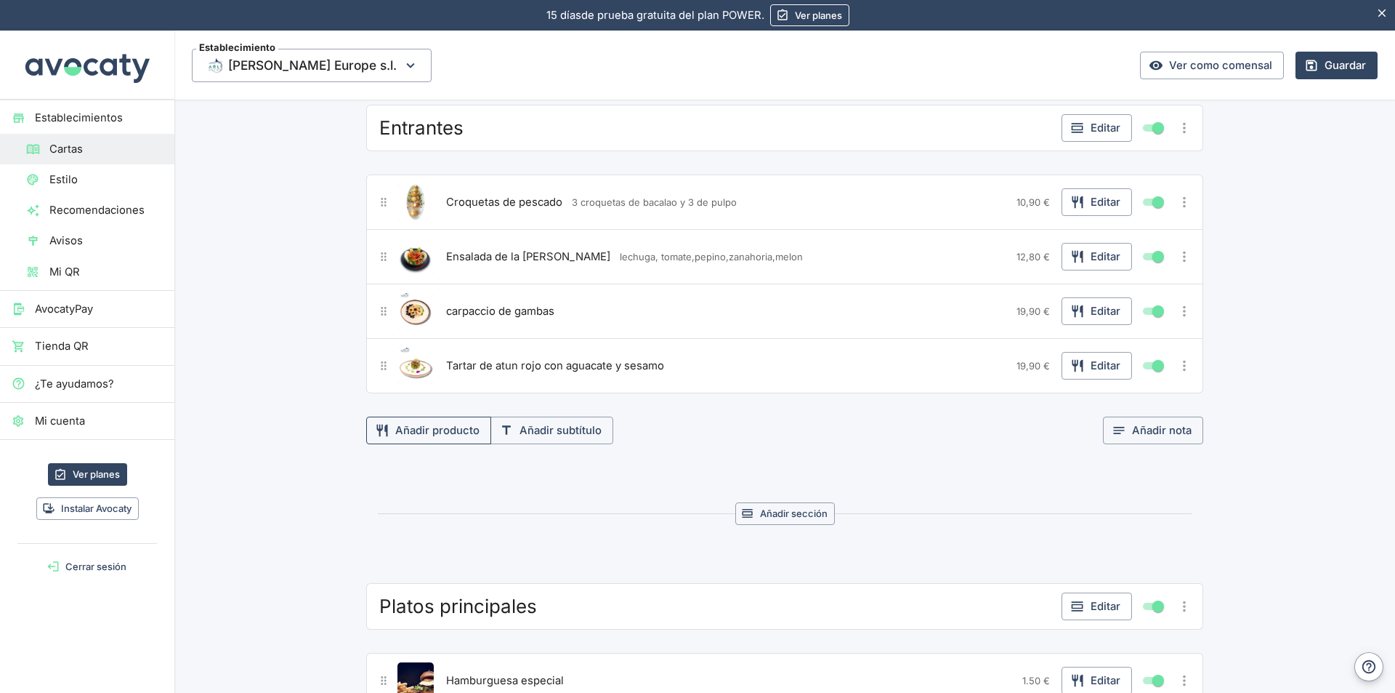
click at [432, 429] on button "Añadir producto" at bounding box center [428, 430] width 125 height 28
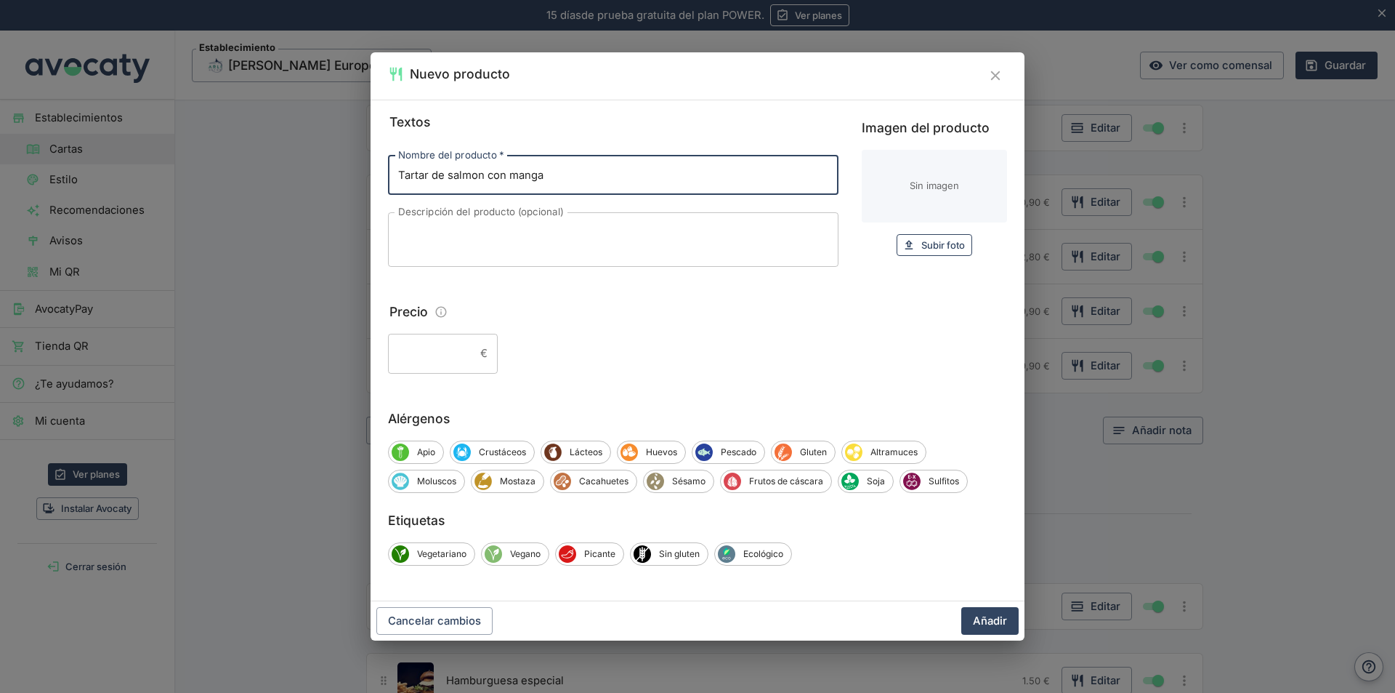
type input "Tartar de salmon con manga"
click at [932, 246] on span "Subir foto" at bounding box center [943, 245] width 44 height 17
type input "C:\fakepath\Imagen de WhatsApp 2025-06-tartar de salmon.jpg"
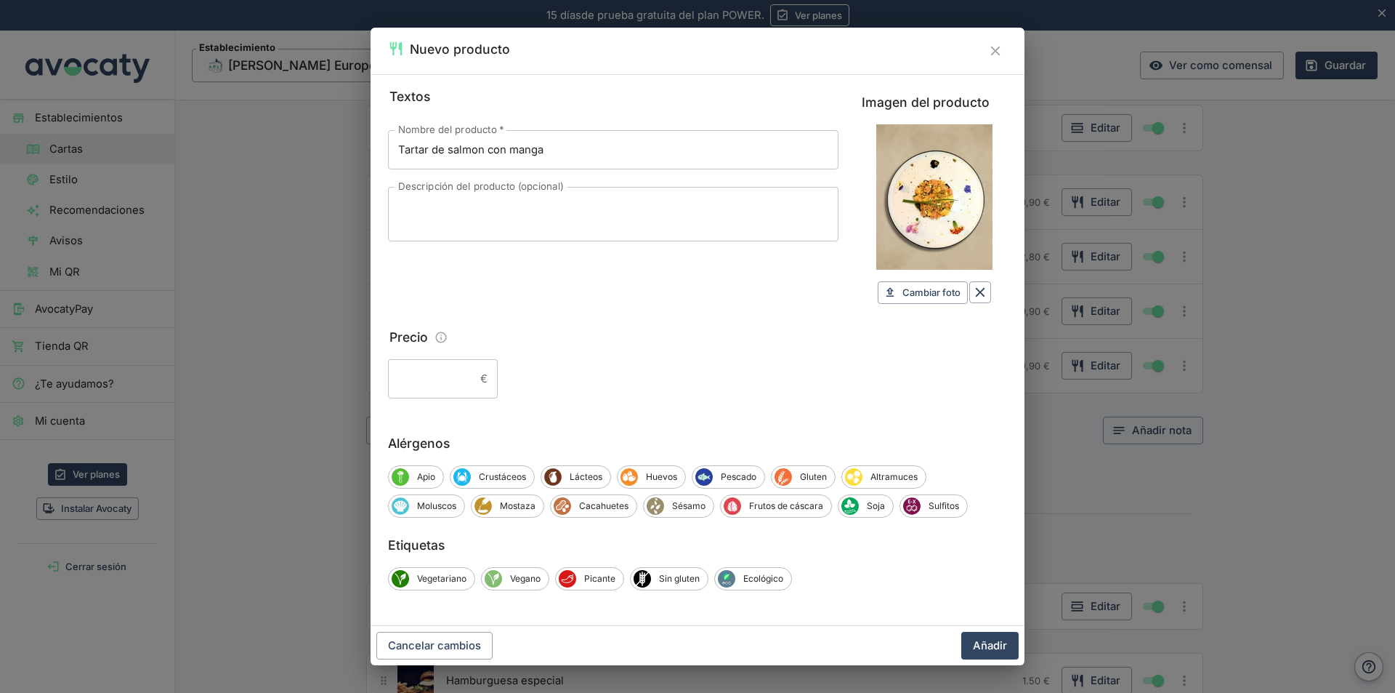
click at [468, 379] on input "Precio" at bounding box center [431, 378] width 86 height 39
type input "19,90"
click at [495, 475] on span "Crustáceos" at bounding box center [502, 476] width 63 height 13
click at [661, 474] on span "Huevos" at bounding box center [664, 476] width 47 height 13
click at [729, 474] on span "Pescado" at bounding box center [744, 476] width 52 height 13
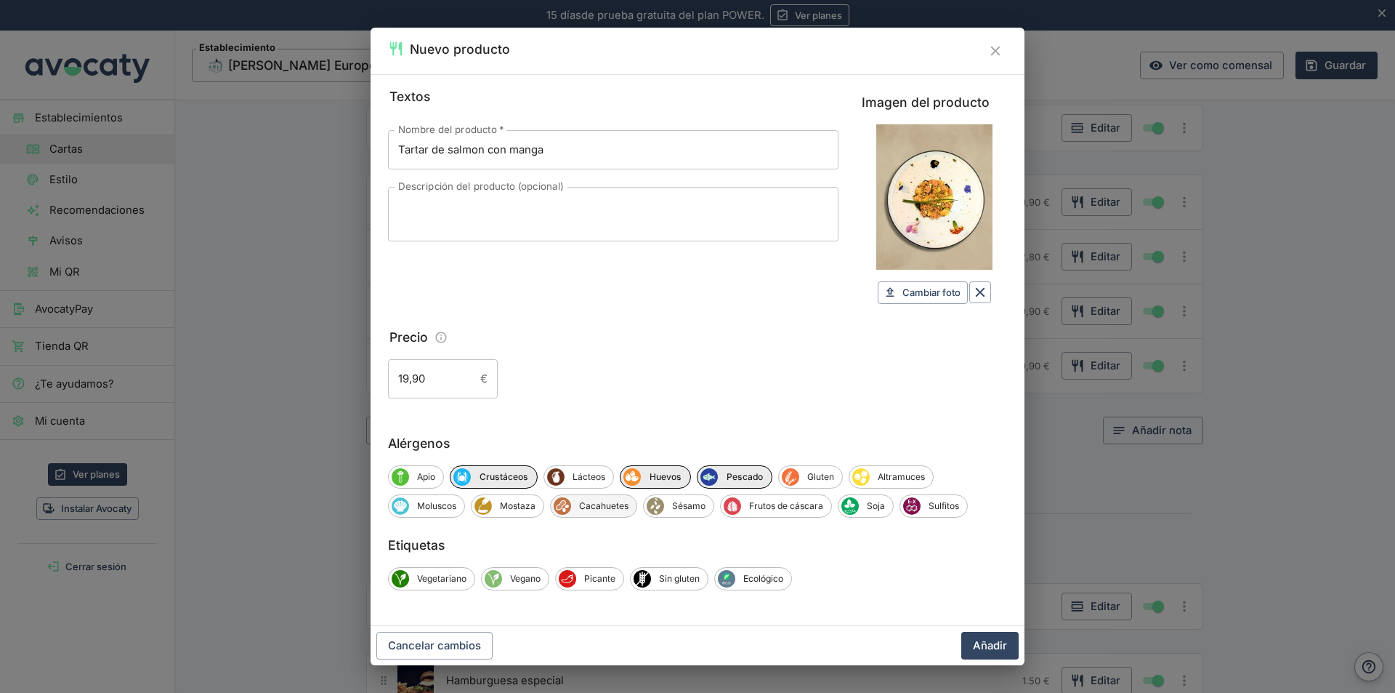
click at [606, 501] on span "Cacahuetes" at bounding box center [603, 505] width 65 height 13
click at [996, 645] on button "Añadir" at bounding box center [989, 646] width 57 height 28
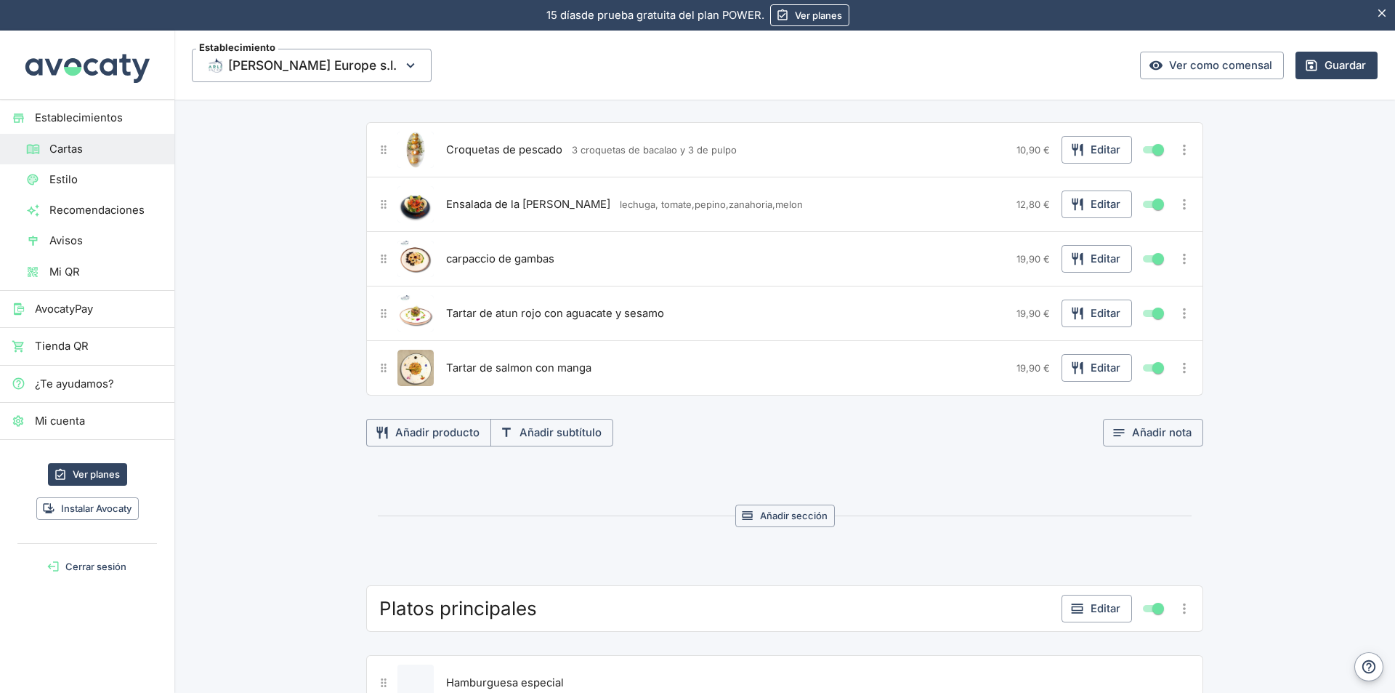
scroll to position [78, 0]
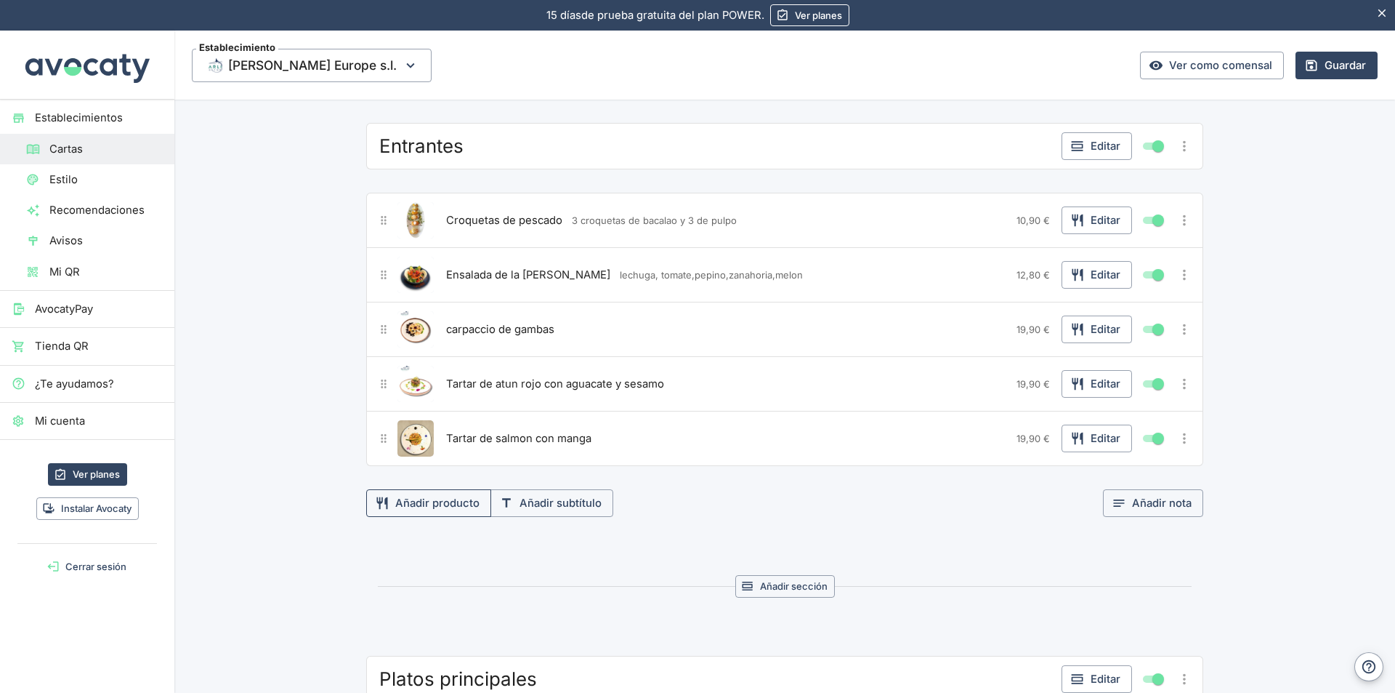
click at [420, 502] on button "Añadir producto" at bounding box center [428, 503] width 125 height 28
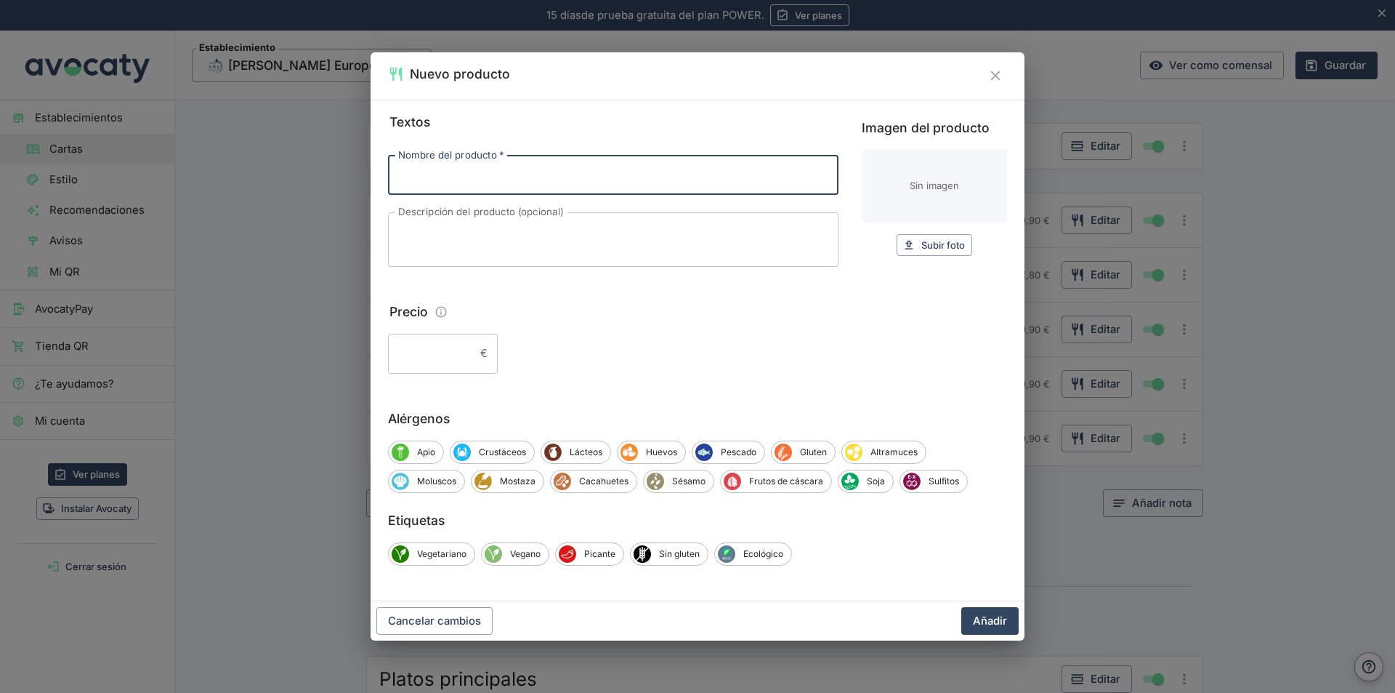
click at [513, 177] on input "Nombre del producto   *" at bounding box center [613, 175] width 451 height 39
type input "Tris de ahumado"
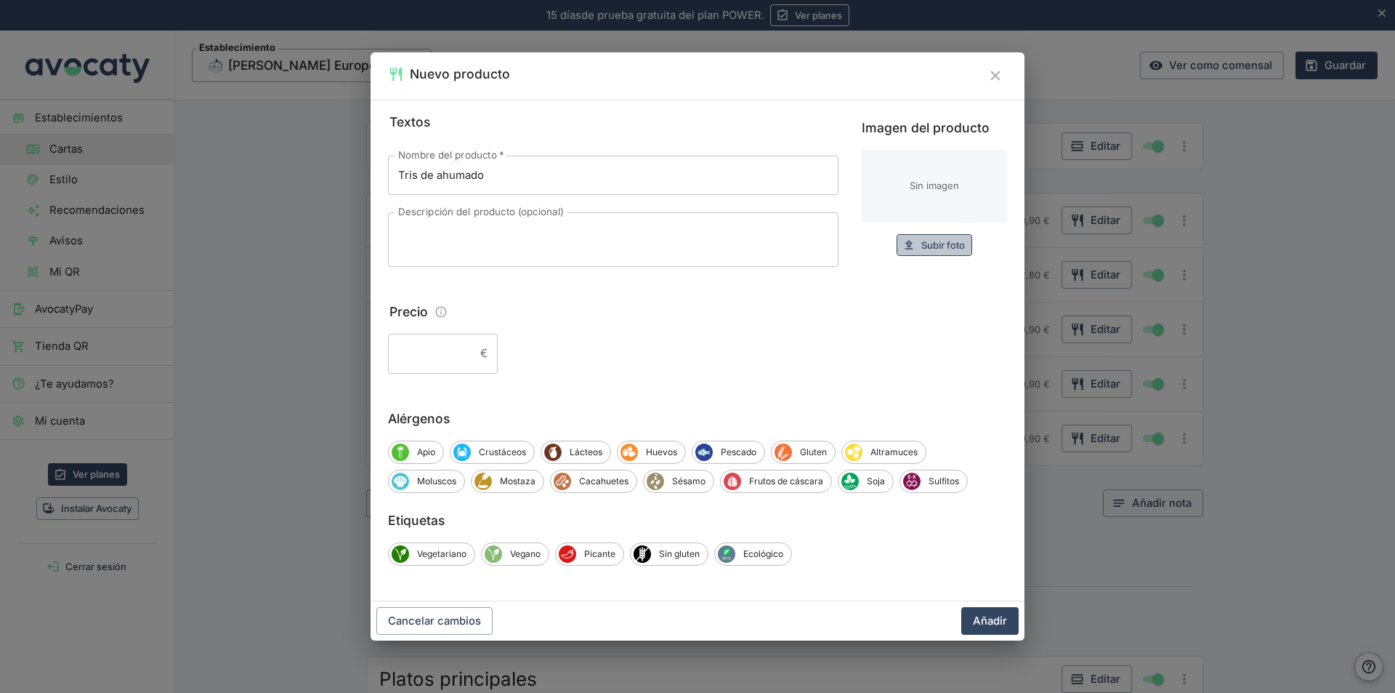
click at [962, 247] on span "Subir foto" at bounding box center [943, 245] width 44 height 17
type input "C:\fakepath\WhatsApp Image 2025-07-Tris de ahumado.jpeg"
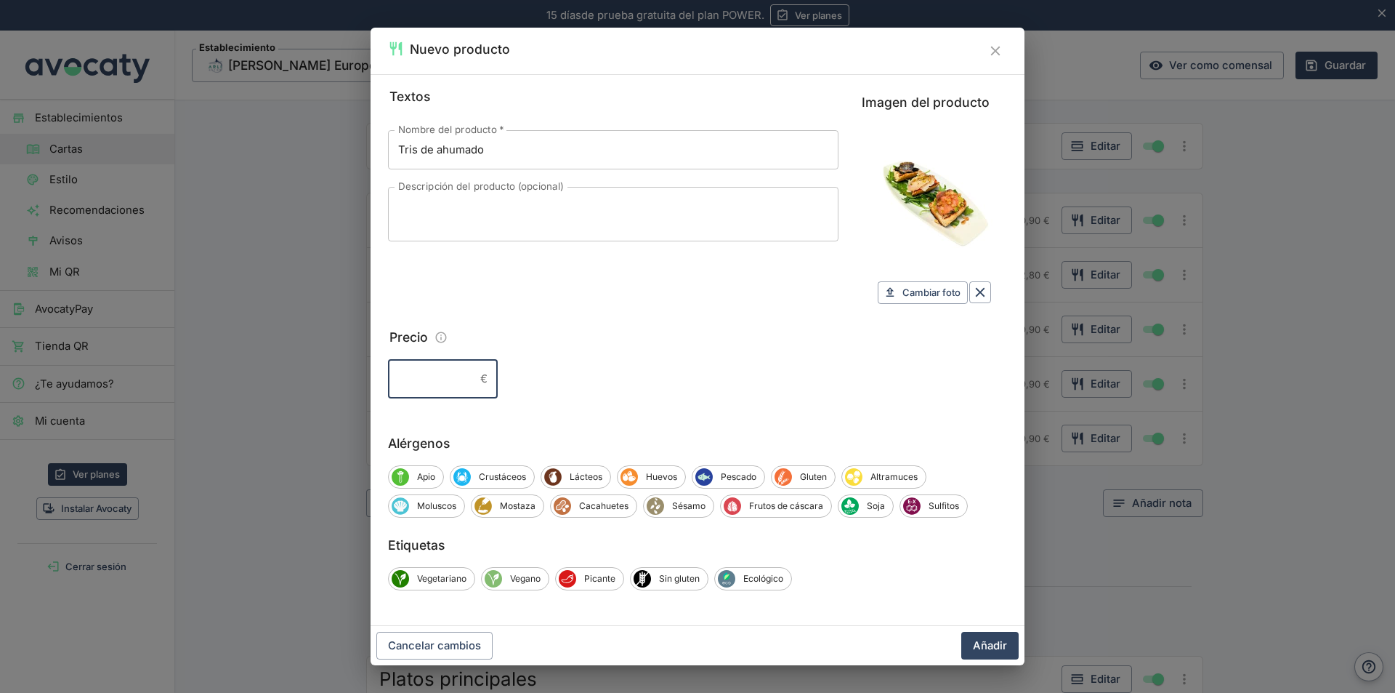
click at [467, 382] on input "Precio" at bounding box center [431, 378] width 86 height 39
type input "16,50"
click at [739, 475] on span "Pescado" at bounding box center [739, 476] width 52 height 13
click at [606, 502] on span "Cacahuetes" at bounding box center [603, 505] width 65 height 13
click at [678, 506] on span "Sésamo" at bounding box center [690, 505] width 49 height 13
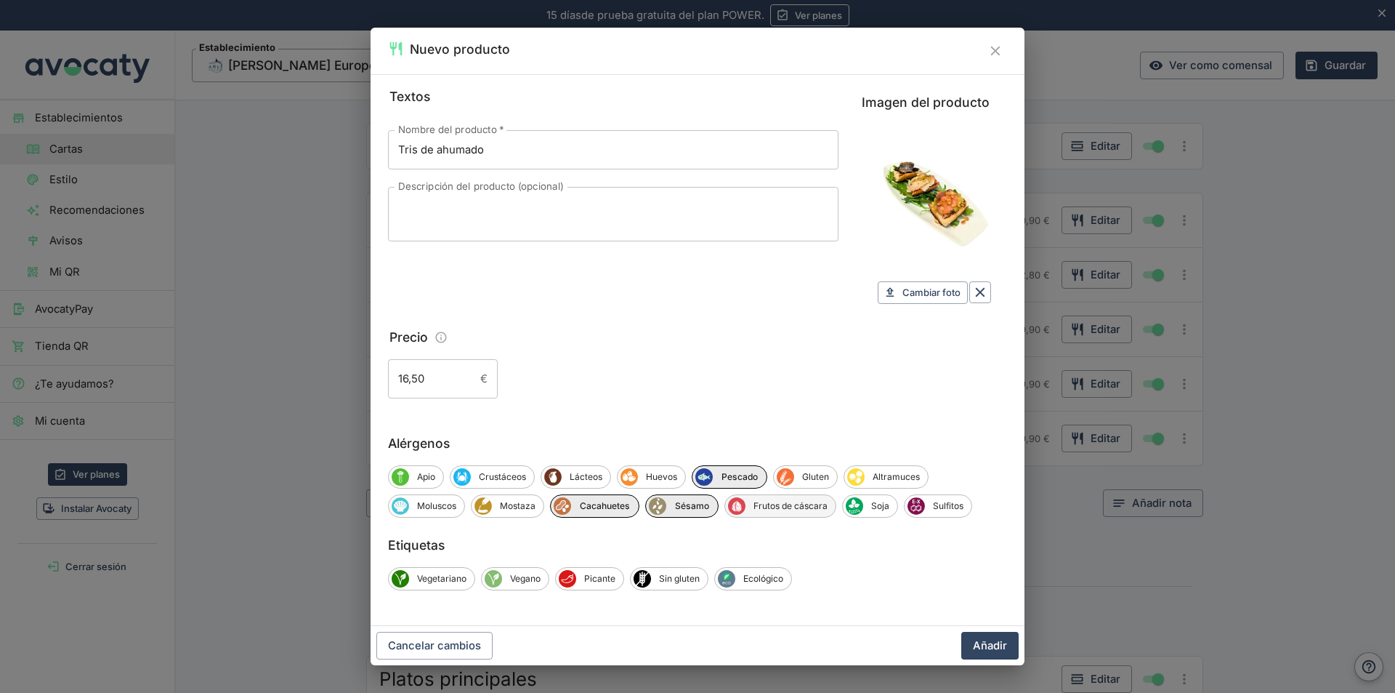
click at [787, 507] on span "Frutos de cáscara" at bounding box center [791, 505] width 90 height 13
click at [981, 649] on button "Añadir" at bounding box center [989, 646] width 57 height 28
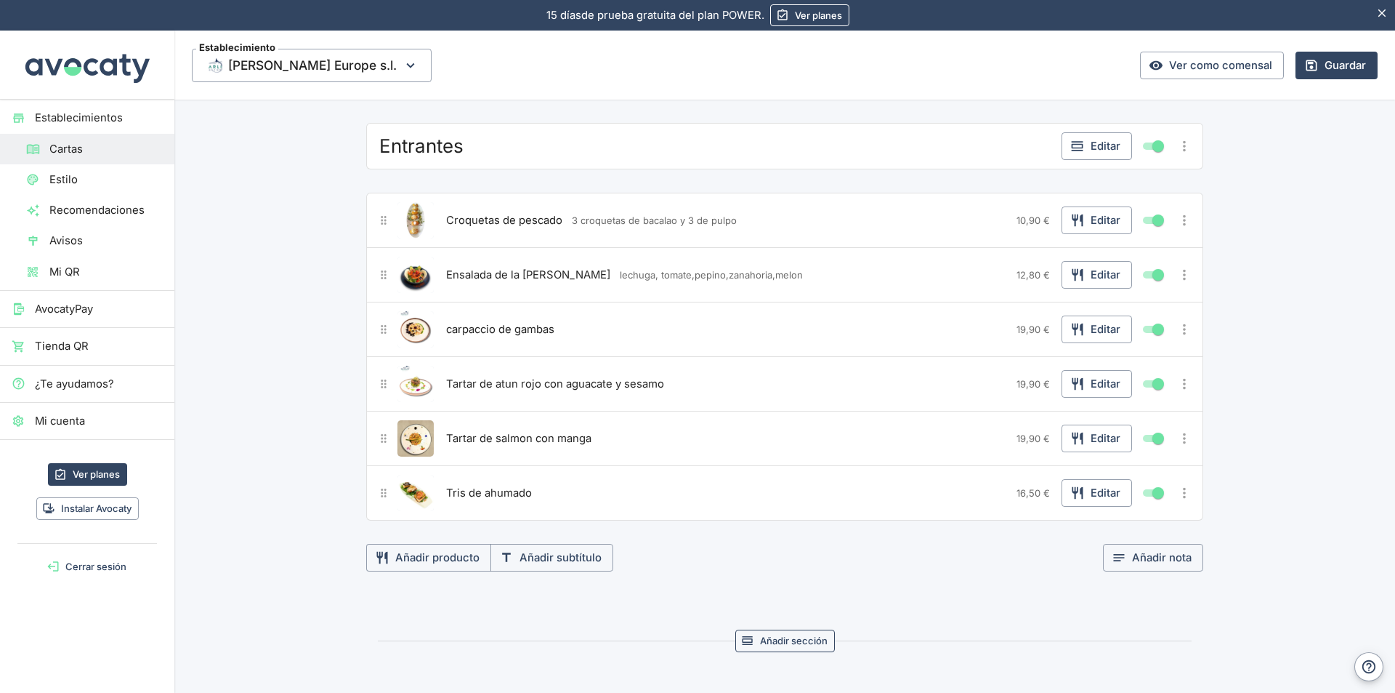
click at [780, 642] on button "Añadir sección" at bounding box center [785, 640] width 100 height 23
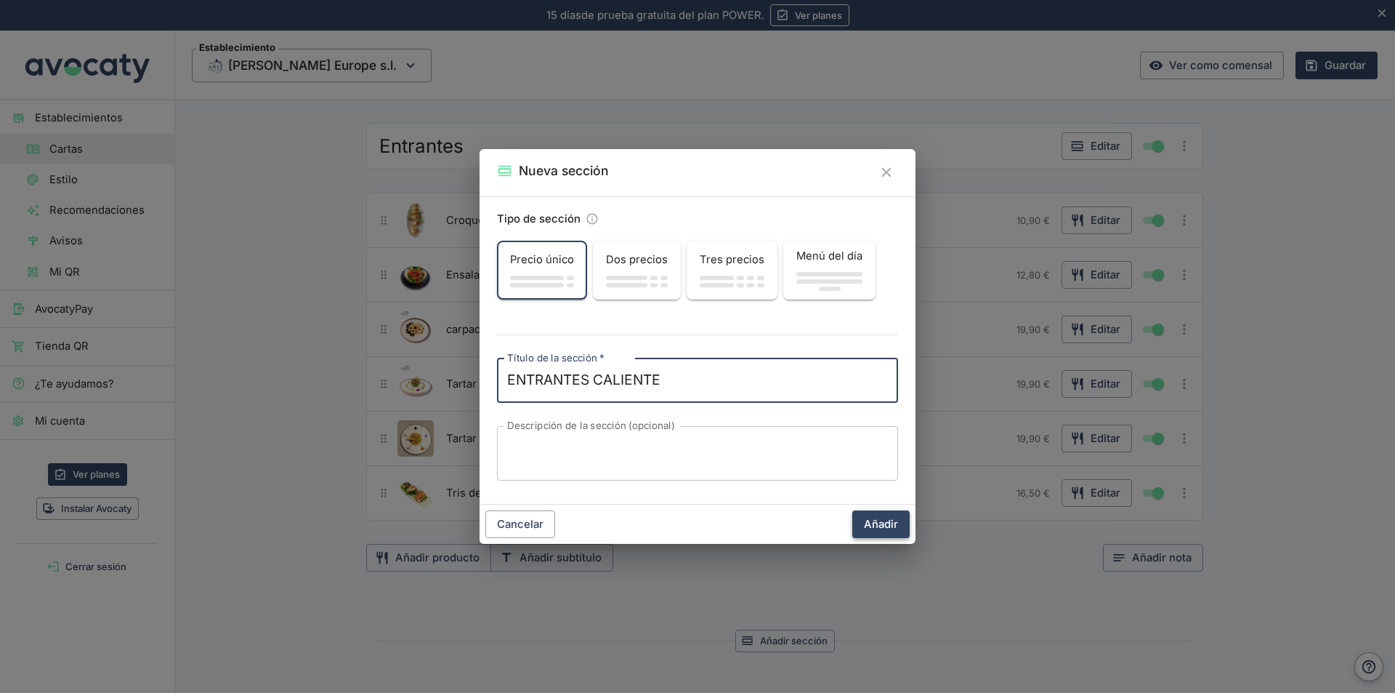
type textarea "ENTRANTES CALIENTE"
click at [888, 525] on button "Añadir" at bounding box center [880, 524] width 57 height 28
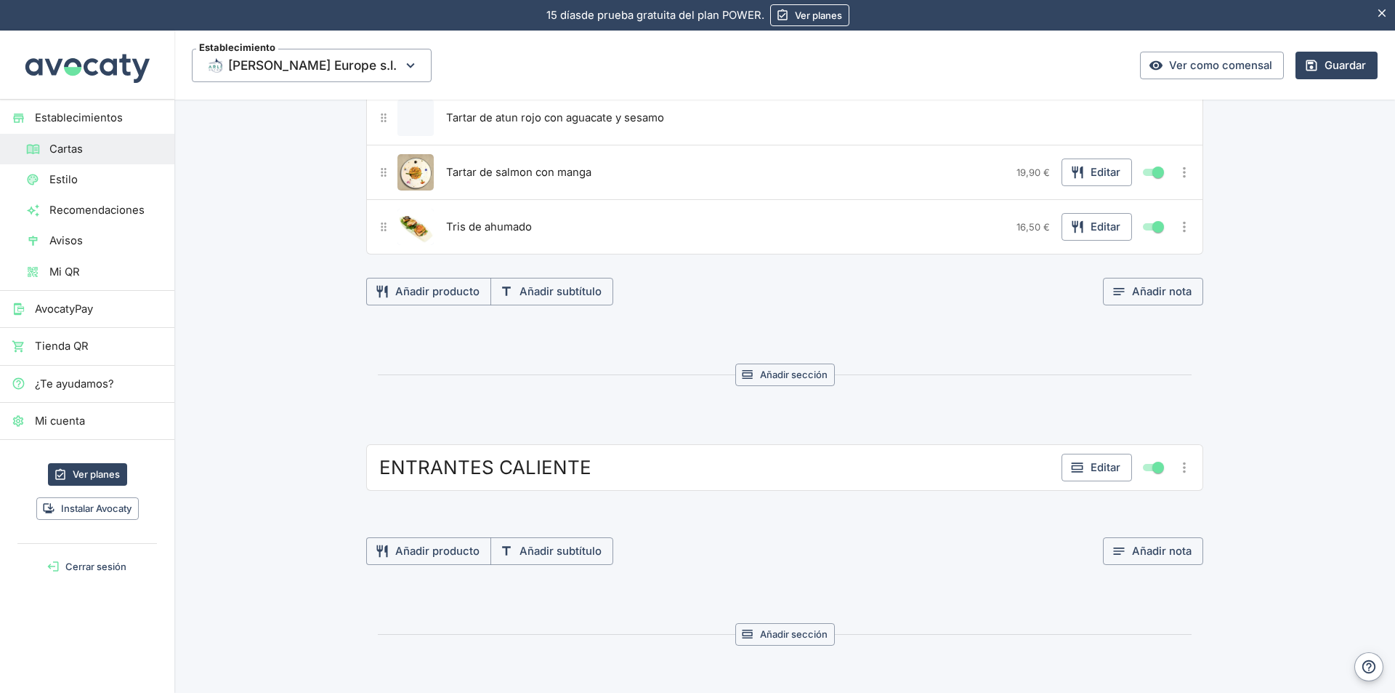
scroll to position [514, 0]
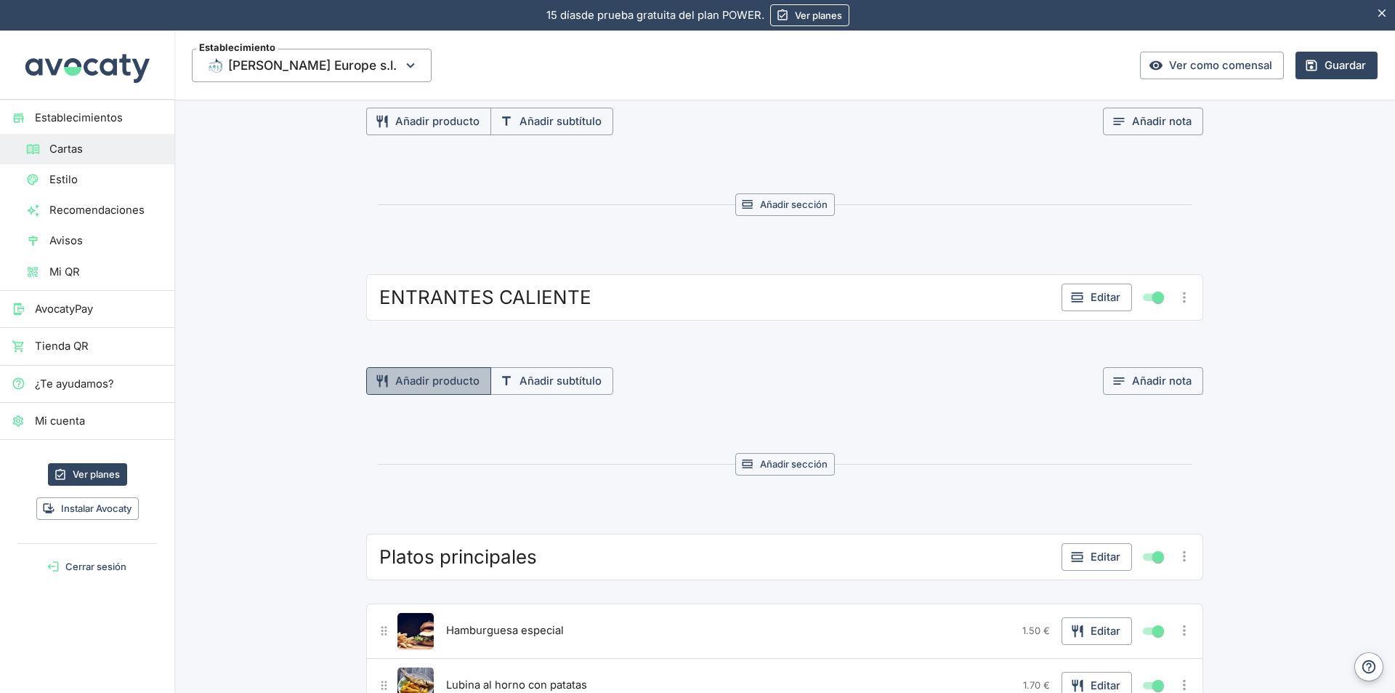
click at [430, 379] on button "Añadir producto" at bounding box center [428, 381] width 125 height 28
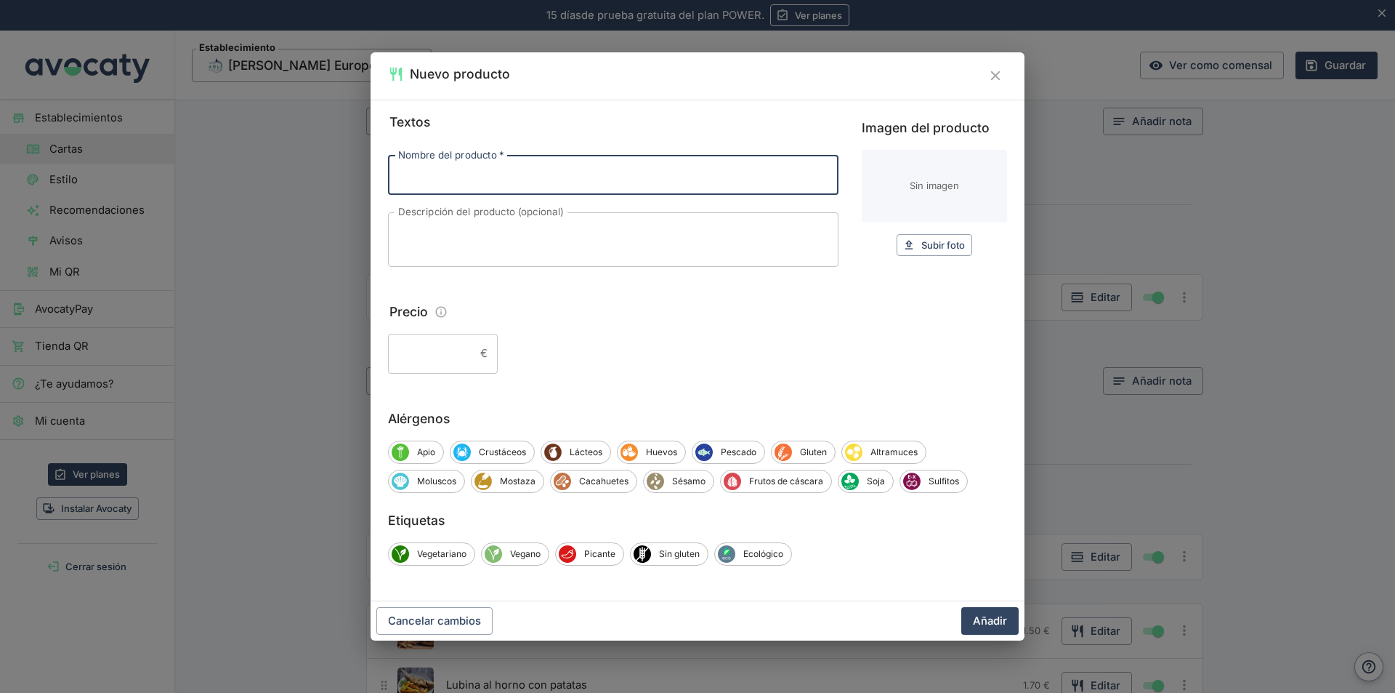
click at [451, 170] on input "Nombre del producto   *" at bounding box center [613, 175] width 451 height 39
type input "Croquetas de pescados"
click at [940, 246] on span "Subir foto" at bounding box center [943, 245] width 44 height 17
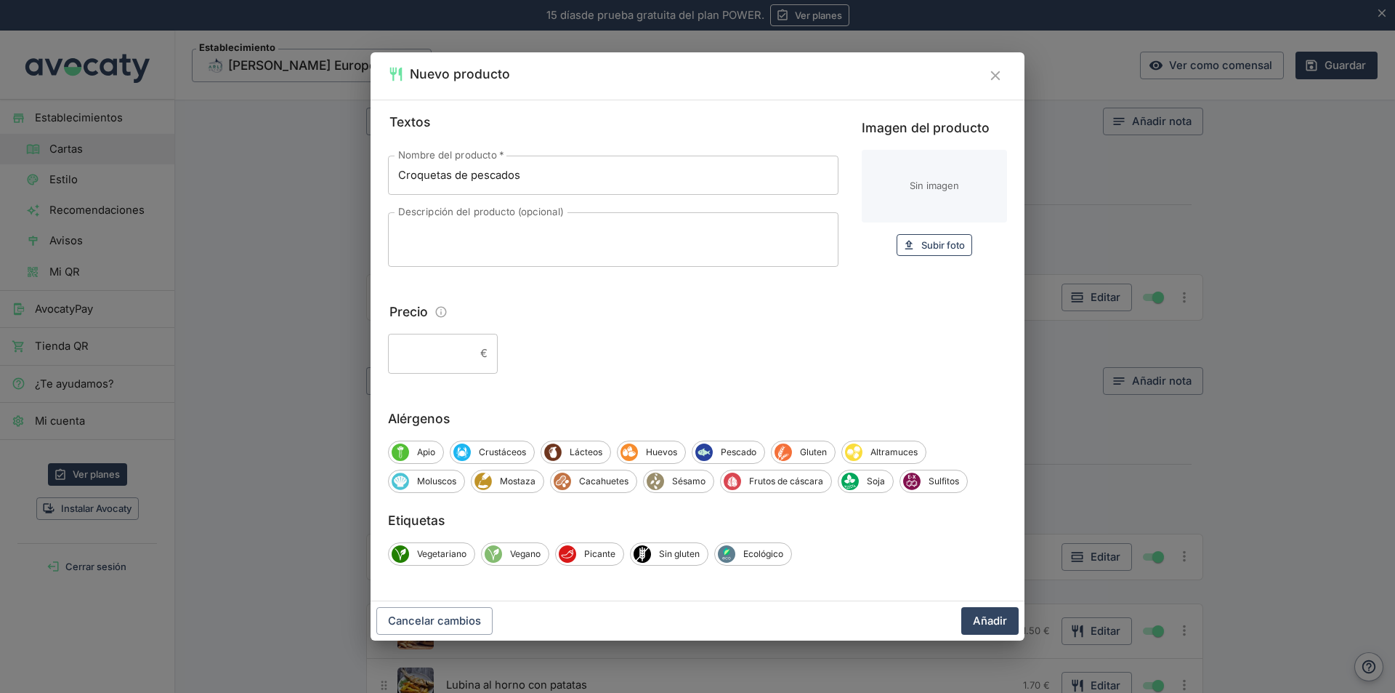
type input "C:\fakepath\WhatsApp Image 2025-07-Croqueta de pescado (2).jpeg"
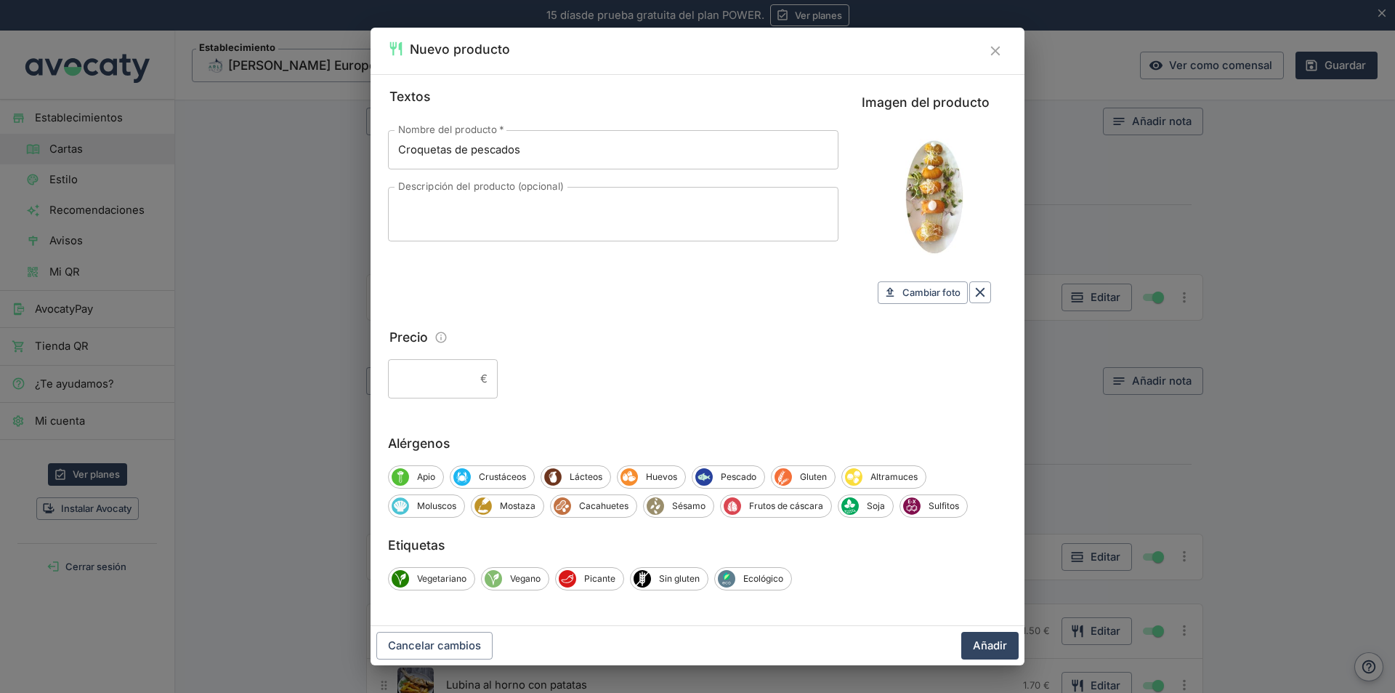
click at [466, 376] on input "Precio" at bounding box center [431, 378] width 86 height 39
type input "10,90"
click at [595, 475] on span "Lácteos" at bounding box center [586, 476] width 49 height 13
click at [653, 477] on span "Huevos" at bounding box center [663, 476] width 47 height 13
click at [752, 474] on span "Pescado" at bounding box center [743, 476] width 52 height 13
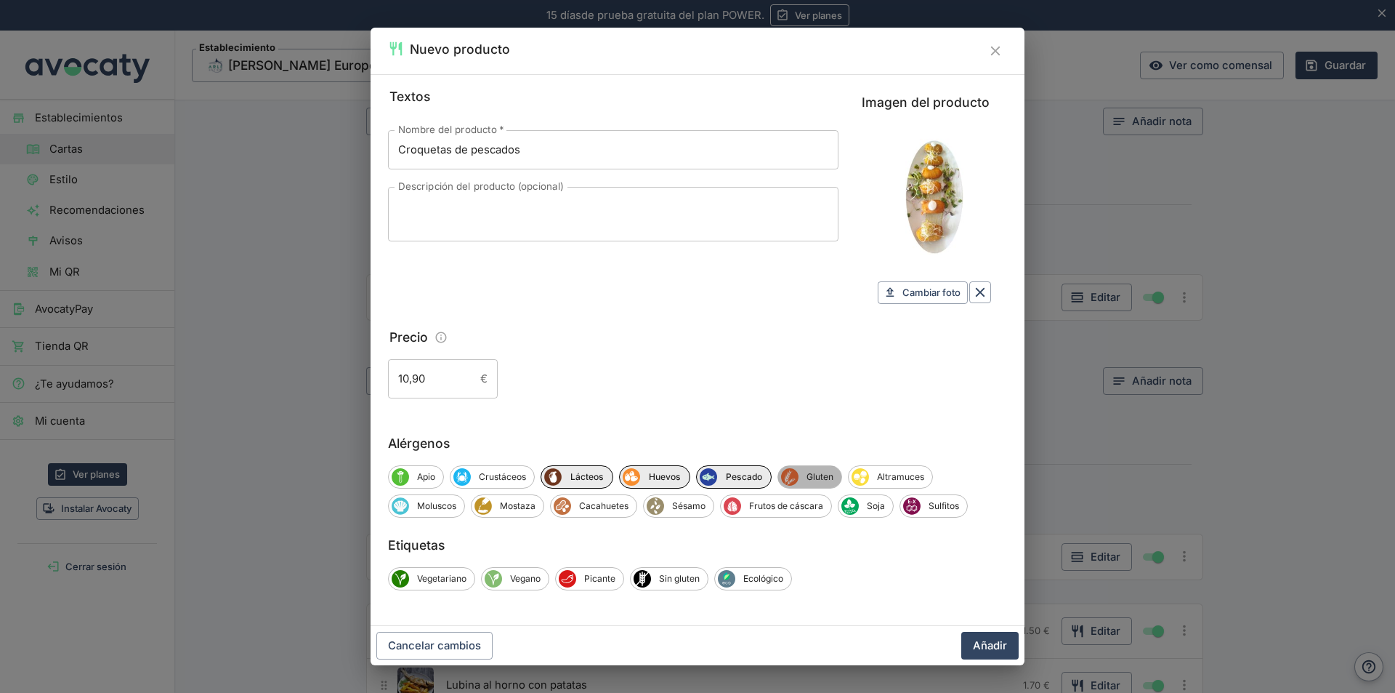
click at [812, 477] on span "Gluten" at bounding box center [820, 476] width 43 height 13
click at [988, 643] on button "Añadir" at bounding box center [989, 646] width 57 height 28
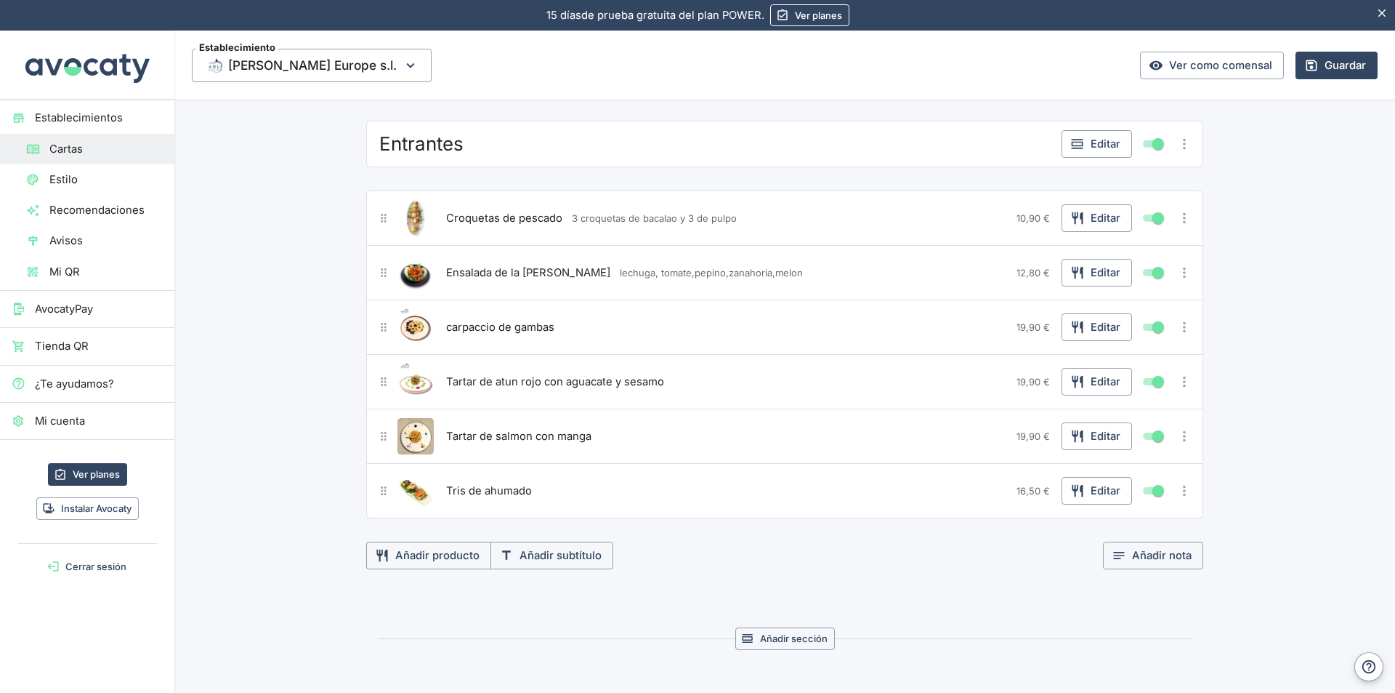
scroll to position [78, 0]
click at [1183, 216] on icon "Más opciones" at bounding box center [1184, 220] width 3 height 11
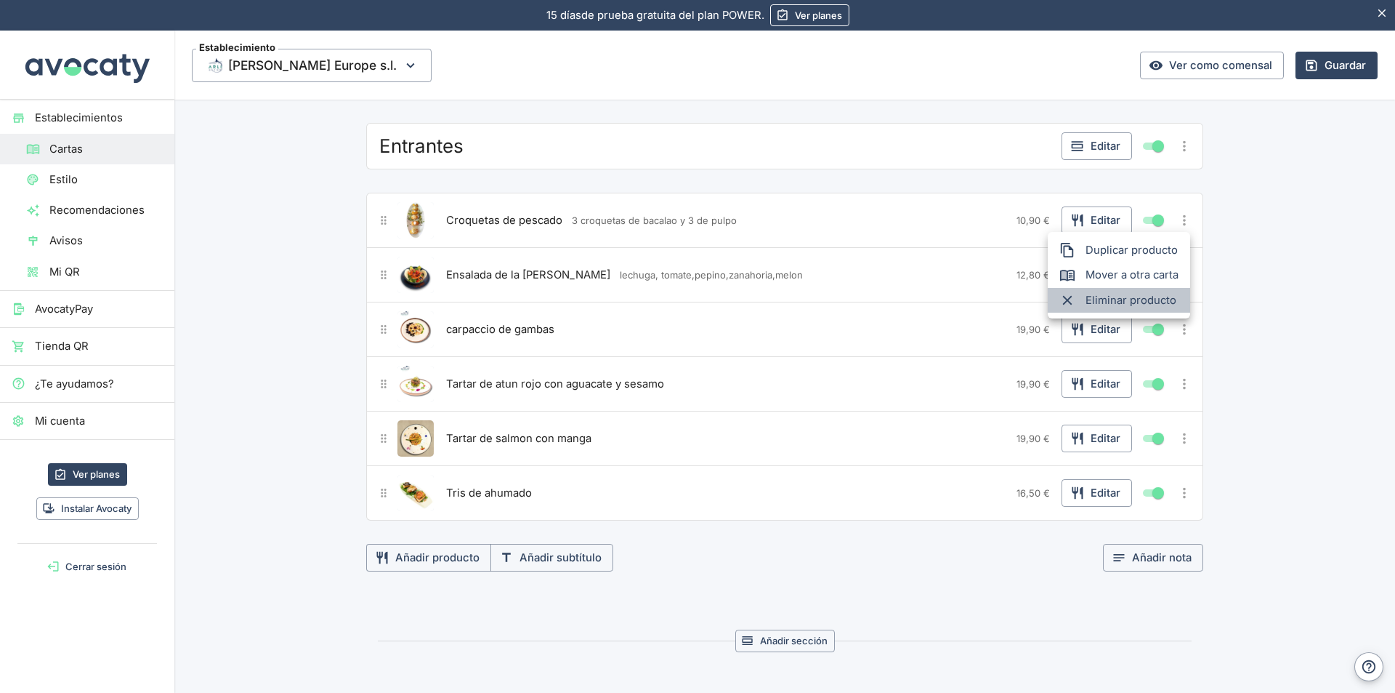
click at [1158, 298] on span "Eliminar producto" at bounding box center [1132, 300] width 93 height 16
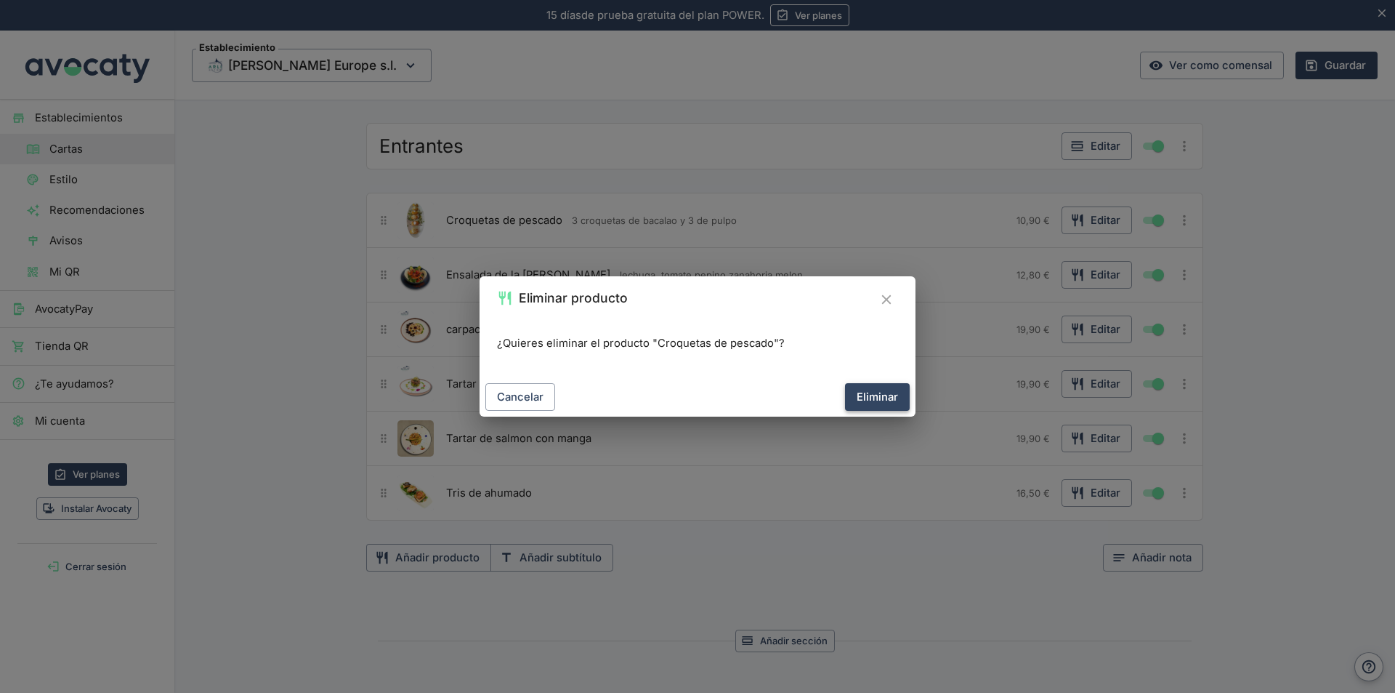
click at [884, 395] on button "Eliminar" at bounding box center [877, 397] width 65 height 28
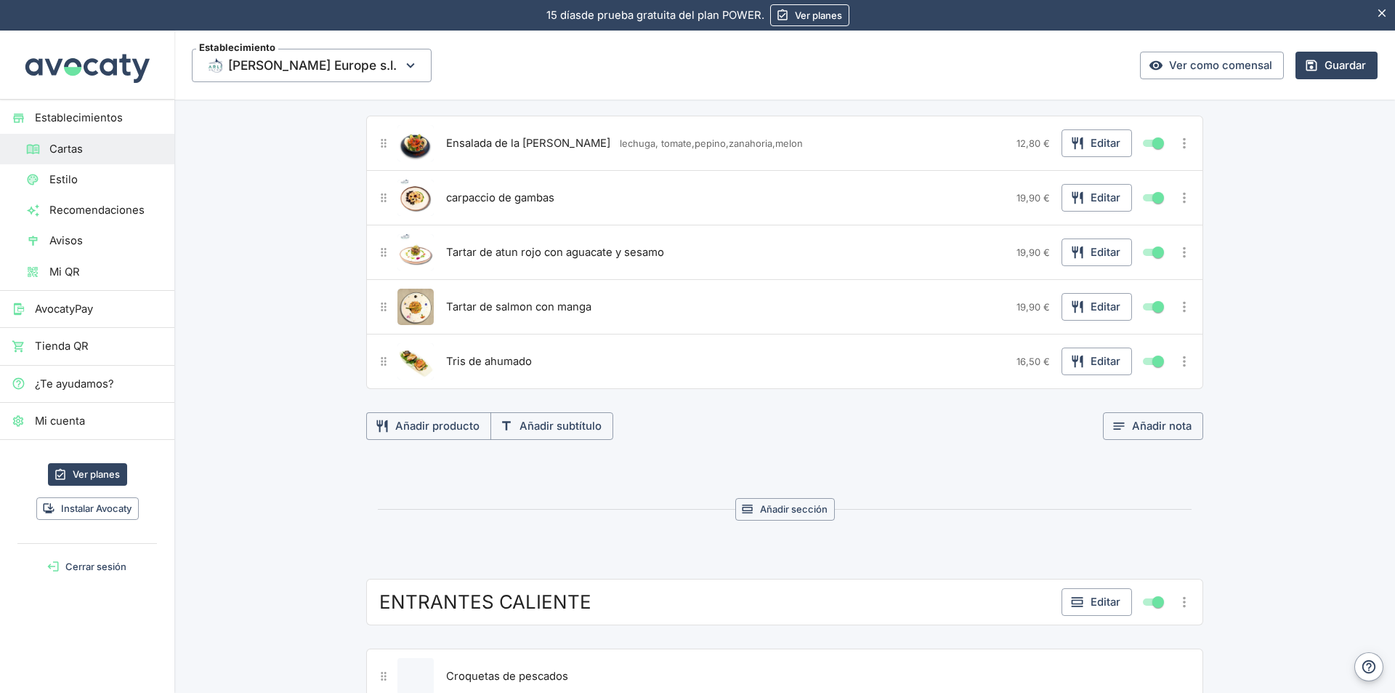
scroll to position [368, 0]
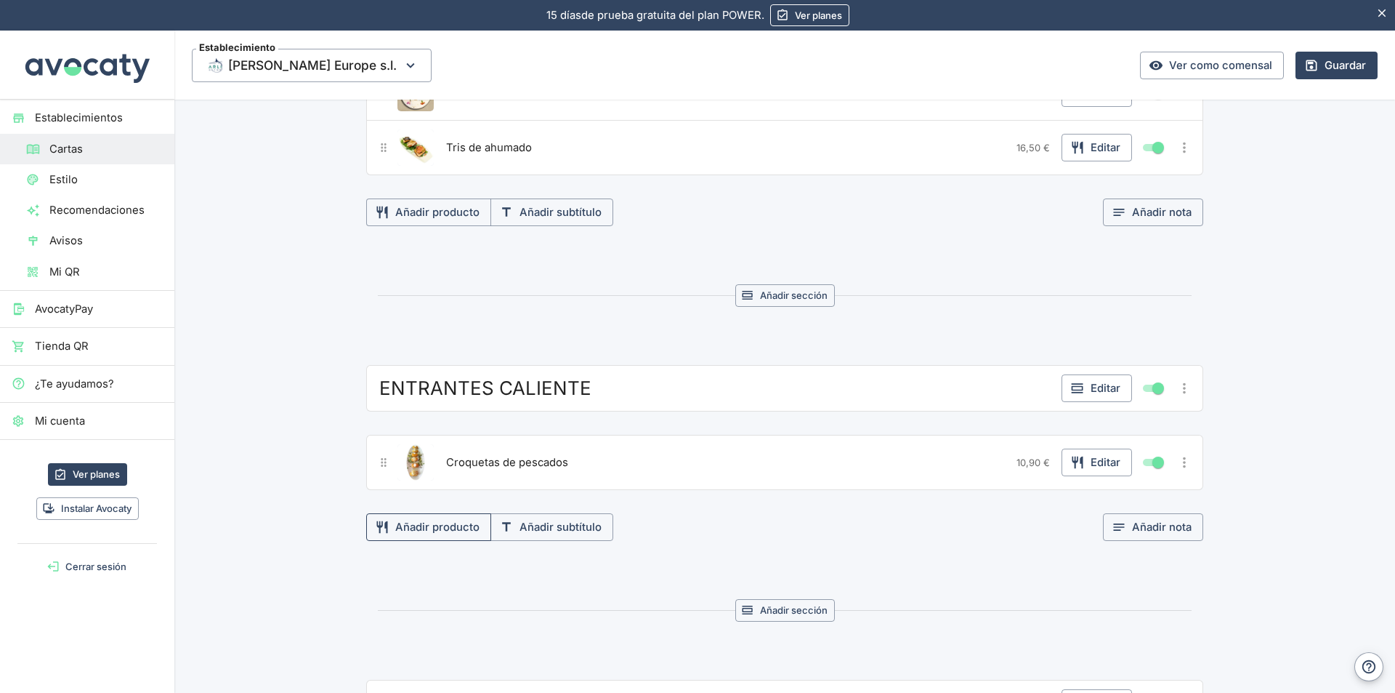
click at [455, 531] on button "Añadir producto" at bounding box center [428, 527] width 125 height 28
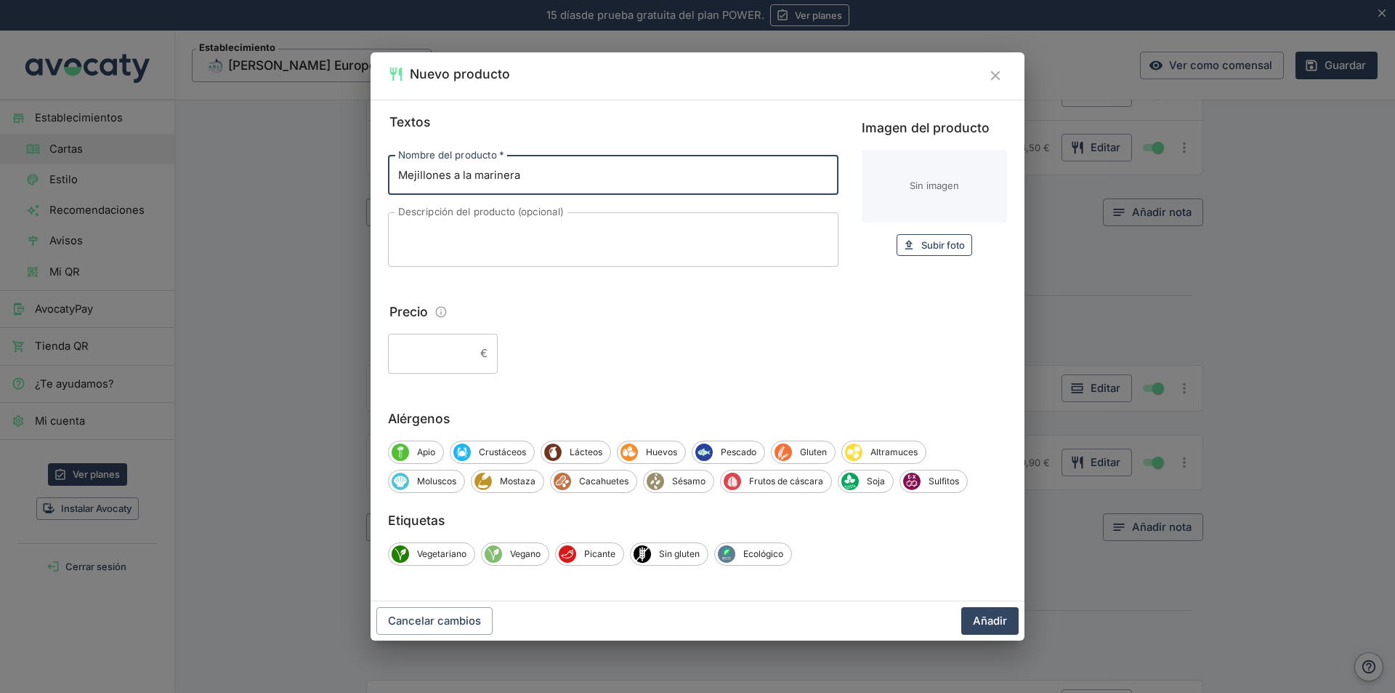
type input "Mejillones a la marinera"
click at [951, 249] on span "Subir foto" at bounding box center [943, 245] width 44 height 17
type input "C:\fakepath\Imagen de WhatsApp 2025 Mejillones a la marinera.jpg"
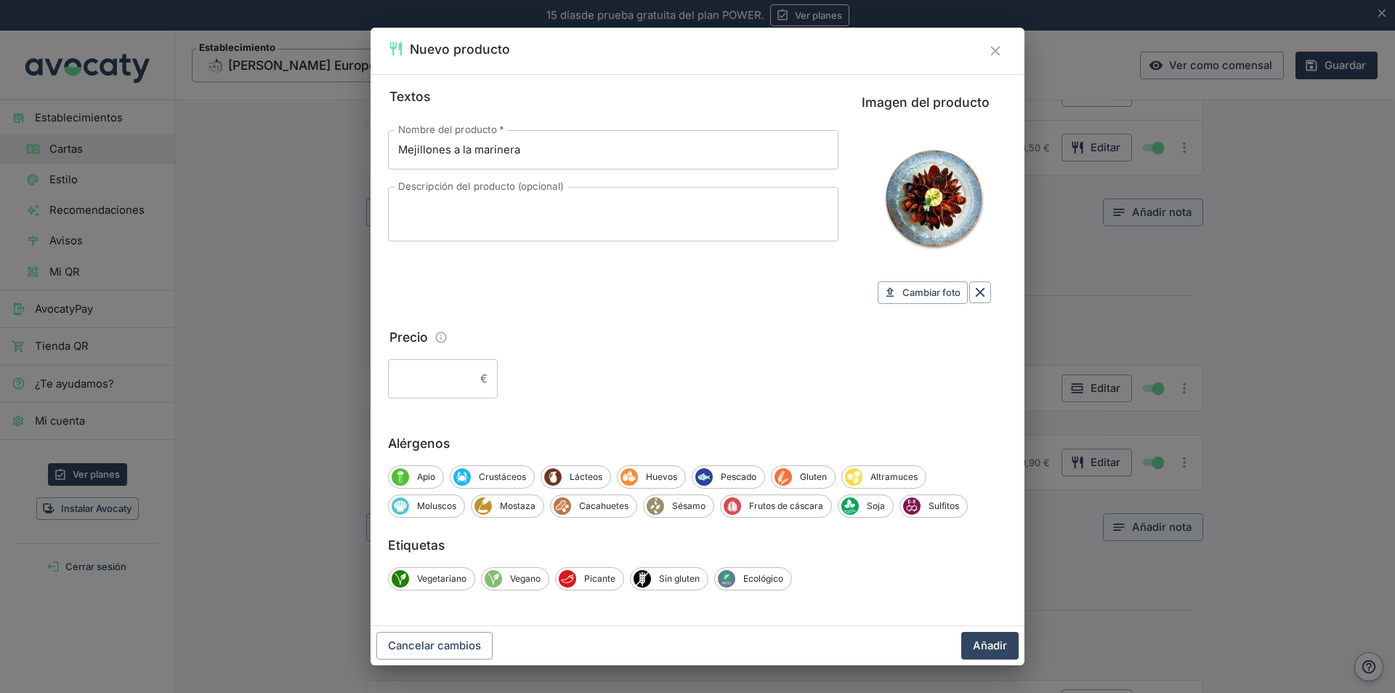
click at [465, 379] on input "Precio" at bounding box center [431, 378] width 86 height 39
type input "18,90"
click at [496, 477] on span "Crustáceos" at bounding box center [502, 476] width 63 height 13
click at [443, 502] on span "Moluscos" at bounding box center [436, 505] width 55 height 13
click at [998, 647] on button "Añadir" at bounding box center [989, 646] width 57 height 28
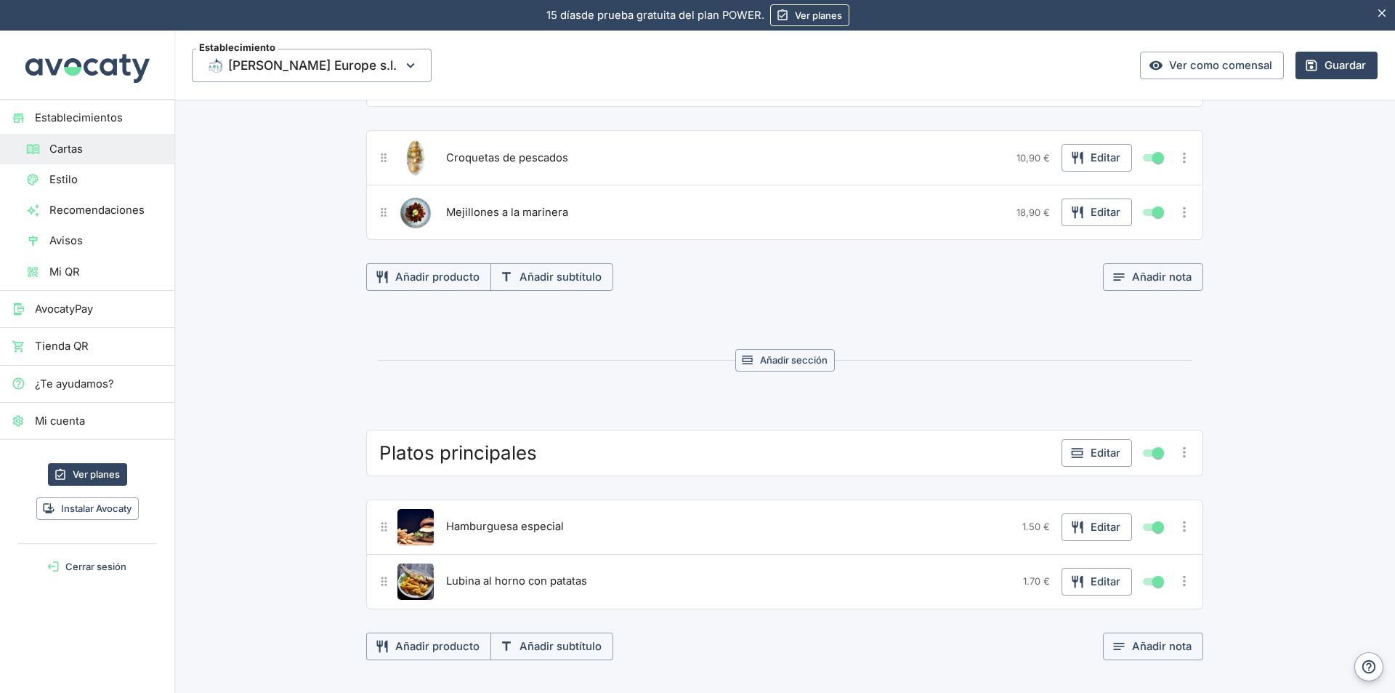
scroll to position [514, 0]
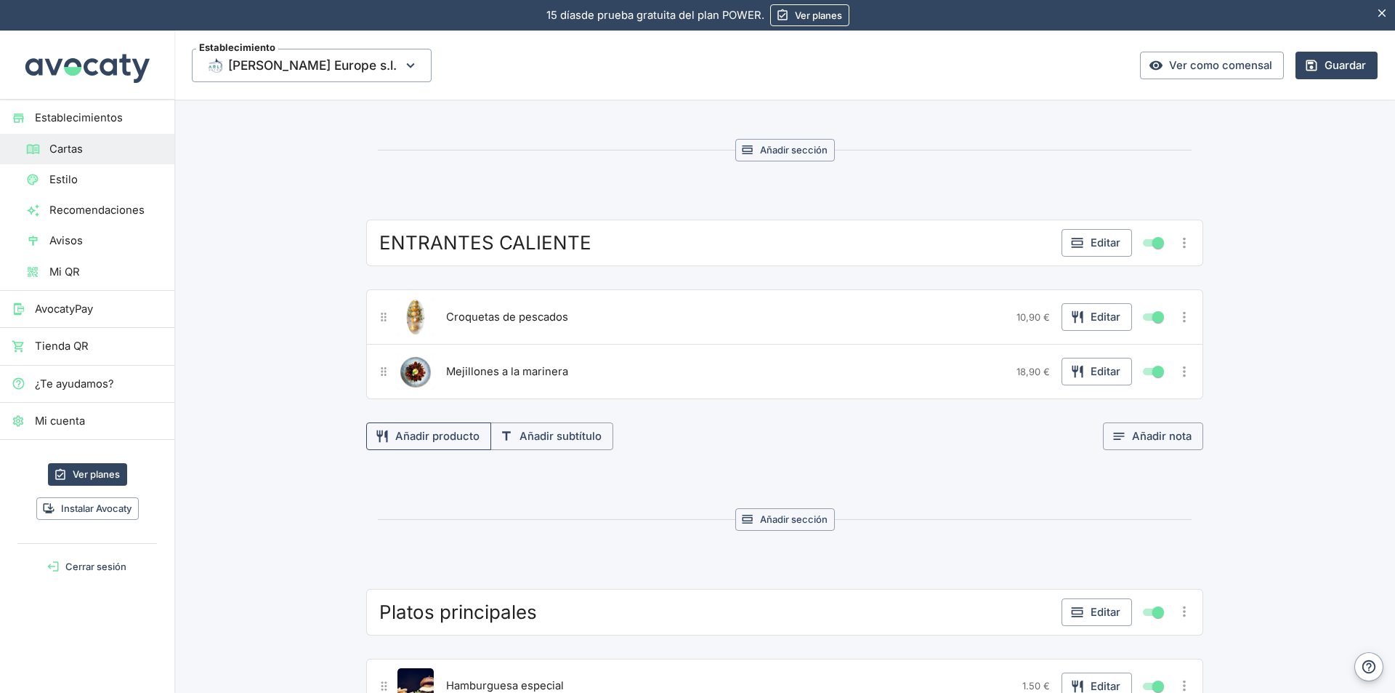
click at [432, 432] on button "Añadir producto" at bounding box center [428, 436] width 125 height 28
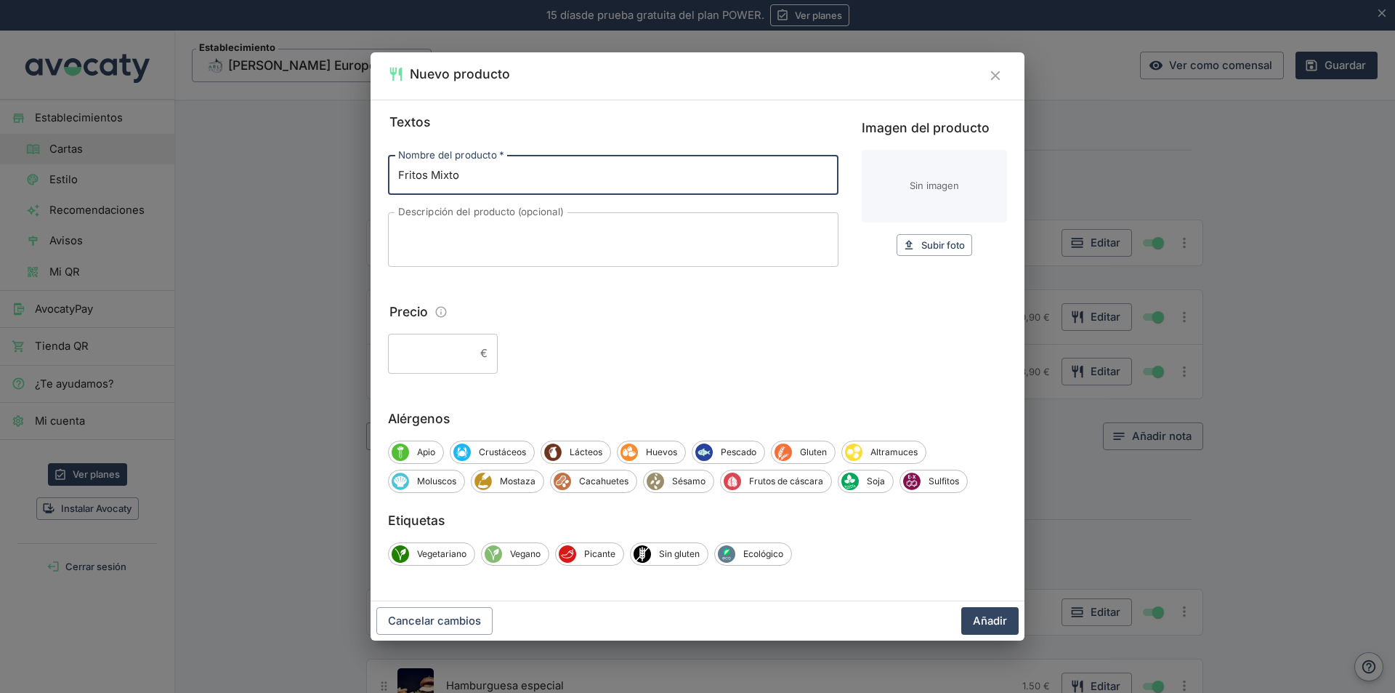
type input "Fritos Mixto"
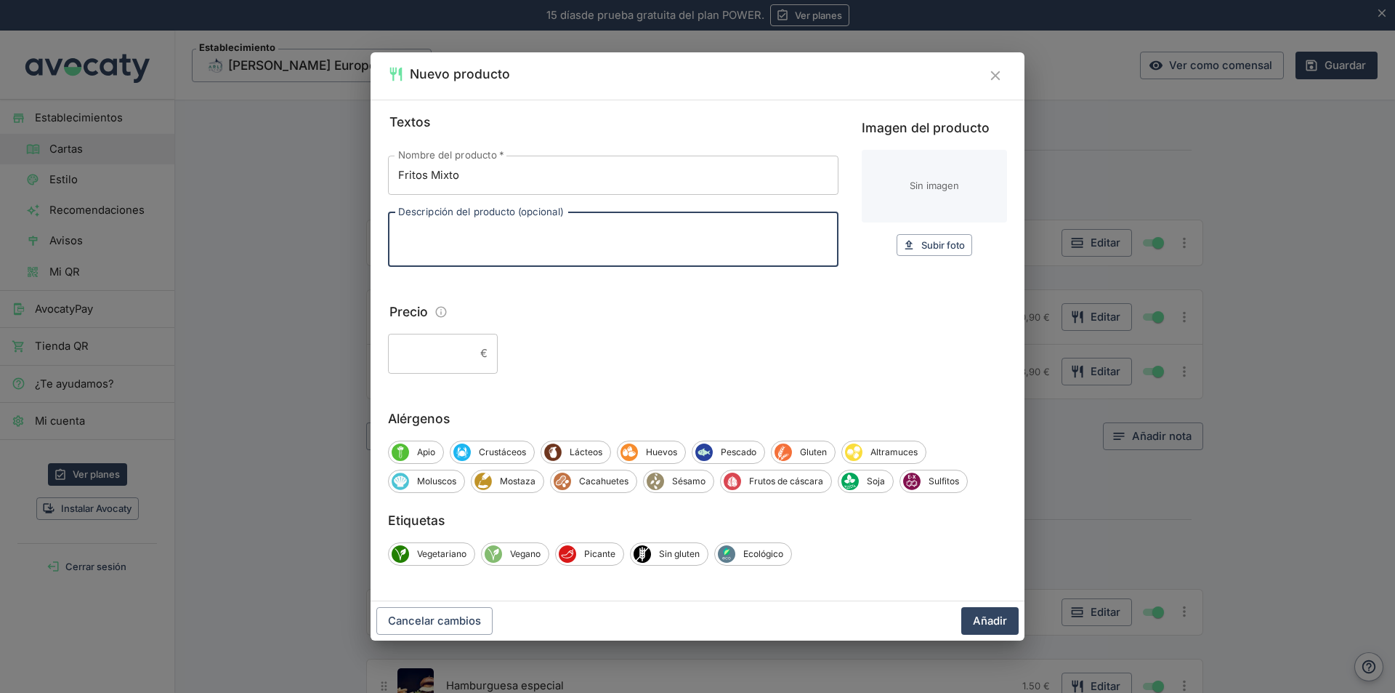
click at [464, 233] on textarea "Descripción del producto (opcional)" at bounding box center [613, 239] width 430 height 31
type textarea "sardina ,calamares troceado,langostino rebozado en harina de tempura"
click at [462, 357] on input "Precio" at bounding box center [431, 353] width 86 height 39
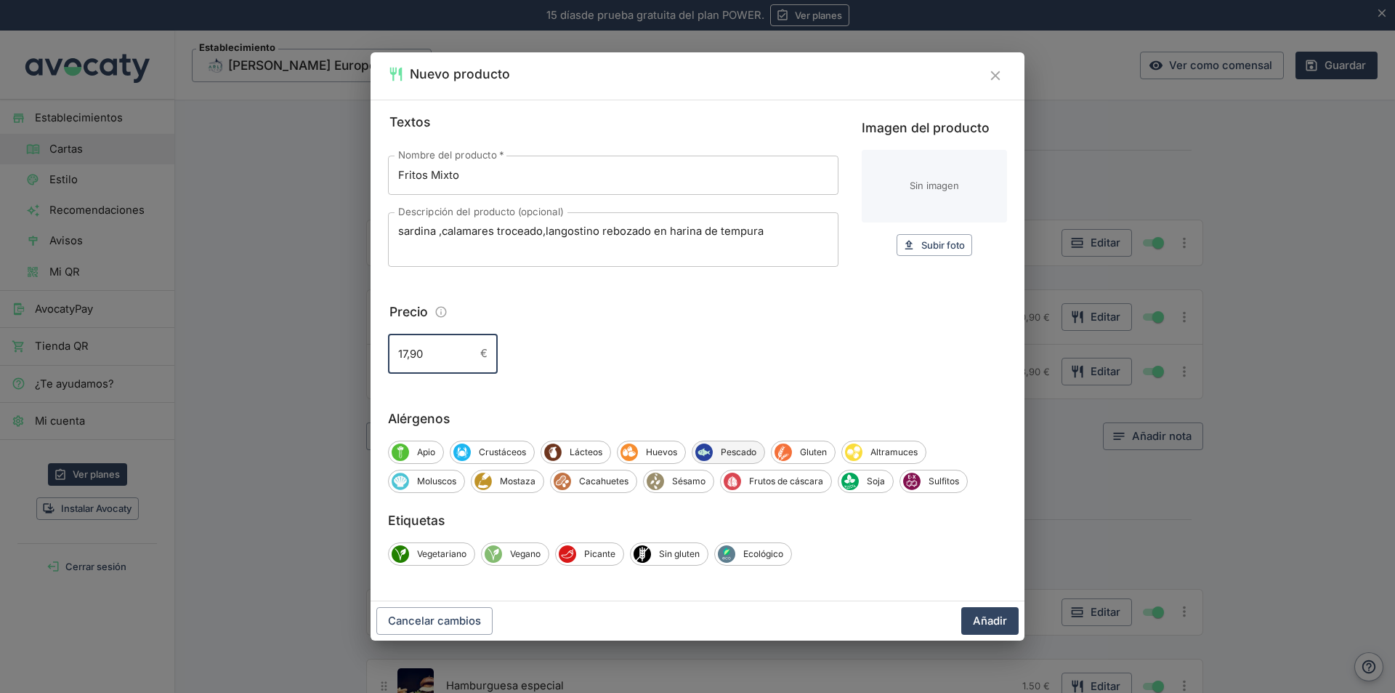
type input "17,90"
click at [731, 449] on span "Pescado" at bounding box center [739, 451] width 52 height 13
click at [818, 450] on span "Gluten" at bounding box center [815, 451] width 43 height 13
click at [437, 480] on span "Moluscos" at bounding box center [436, 481] width 55 height 13
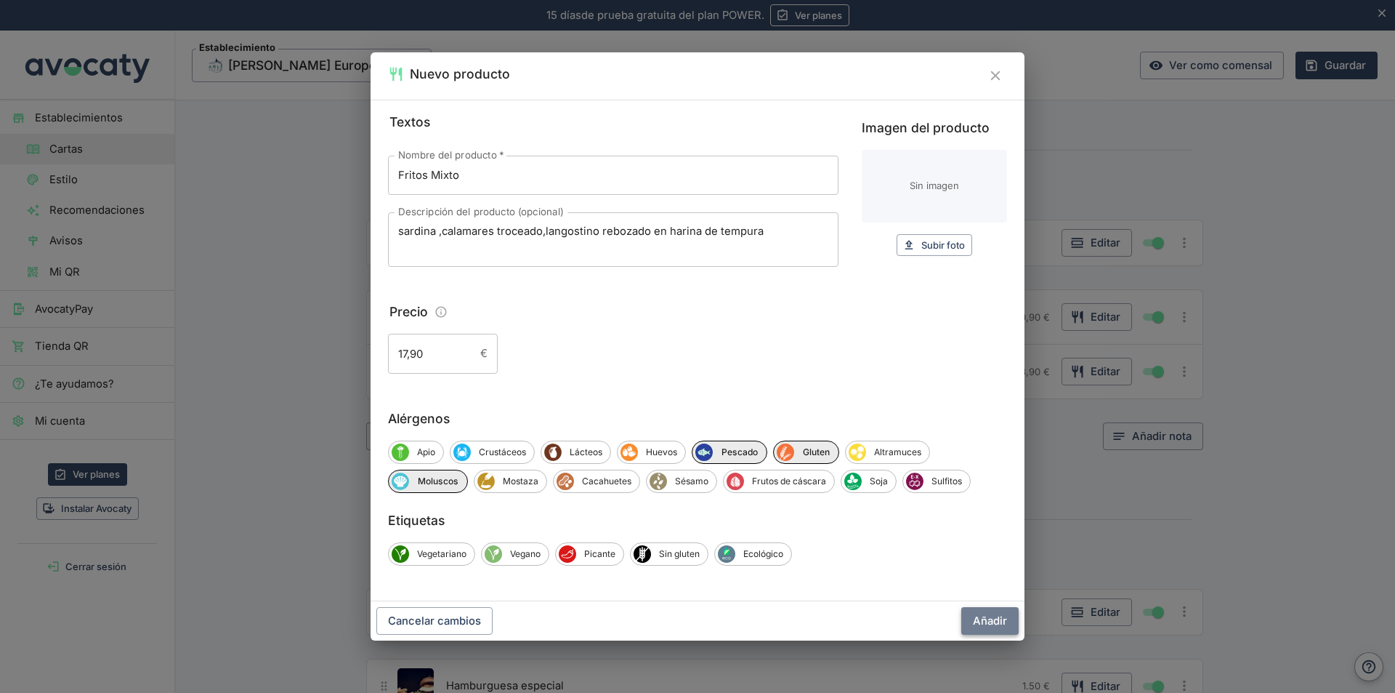
click at [1002, 621] on button "Añadir" at bounding box center [989, 621] width 57 height 28
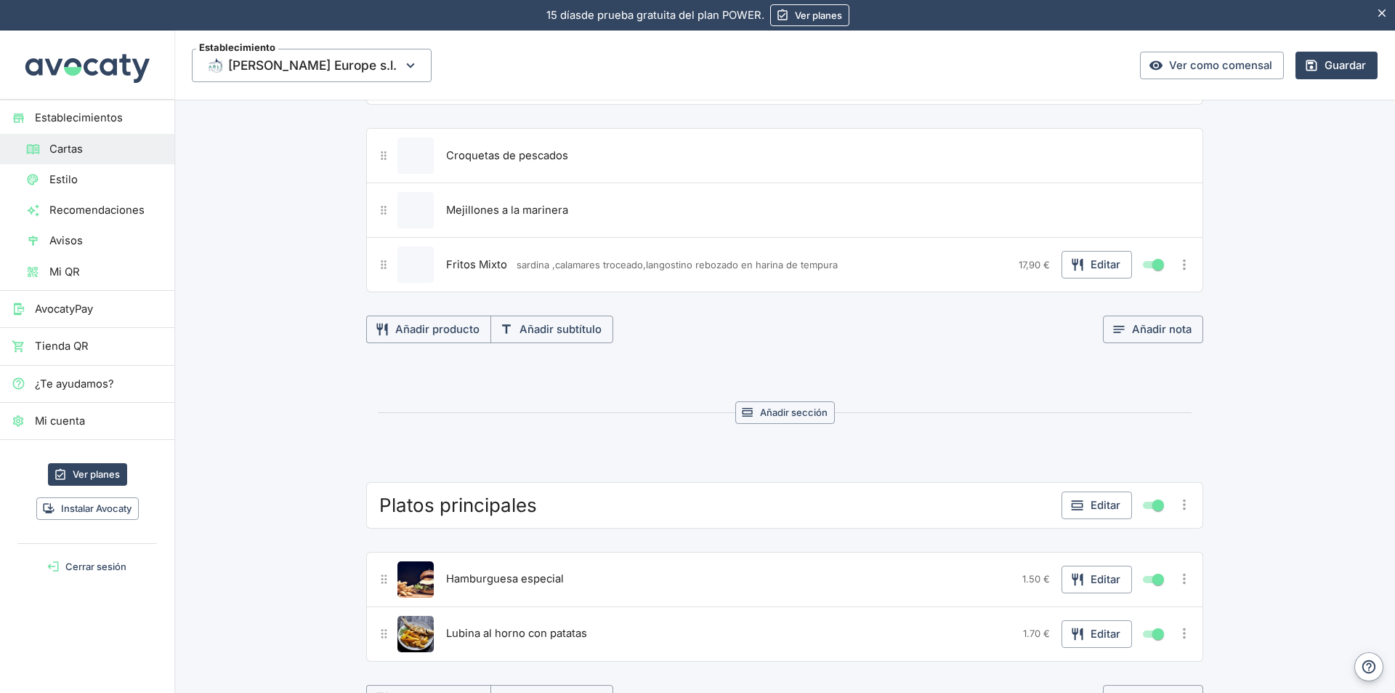
scroll to position [647, 0]
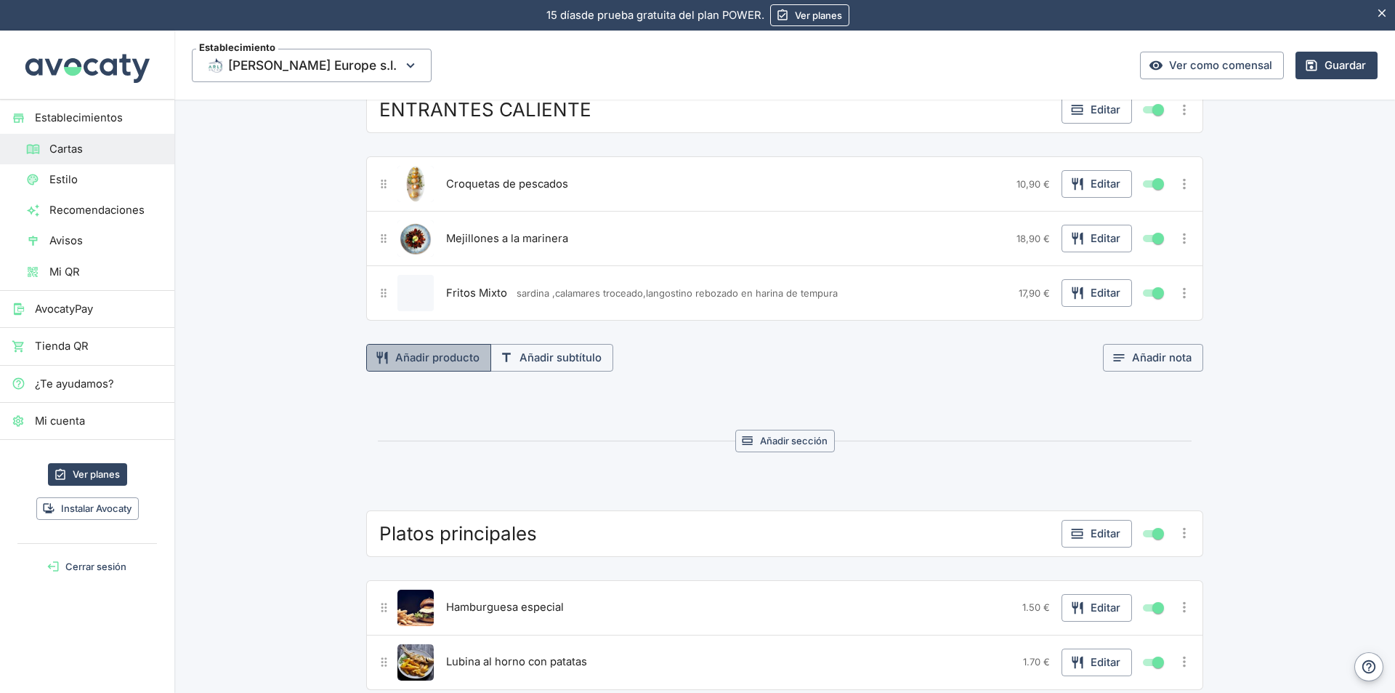
click at [414, 359] on button "Añadir producto" at bounding box center [428, 358] width 125 height 28
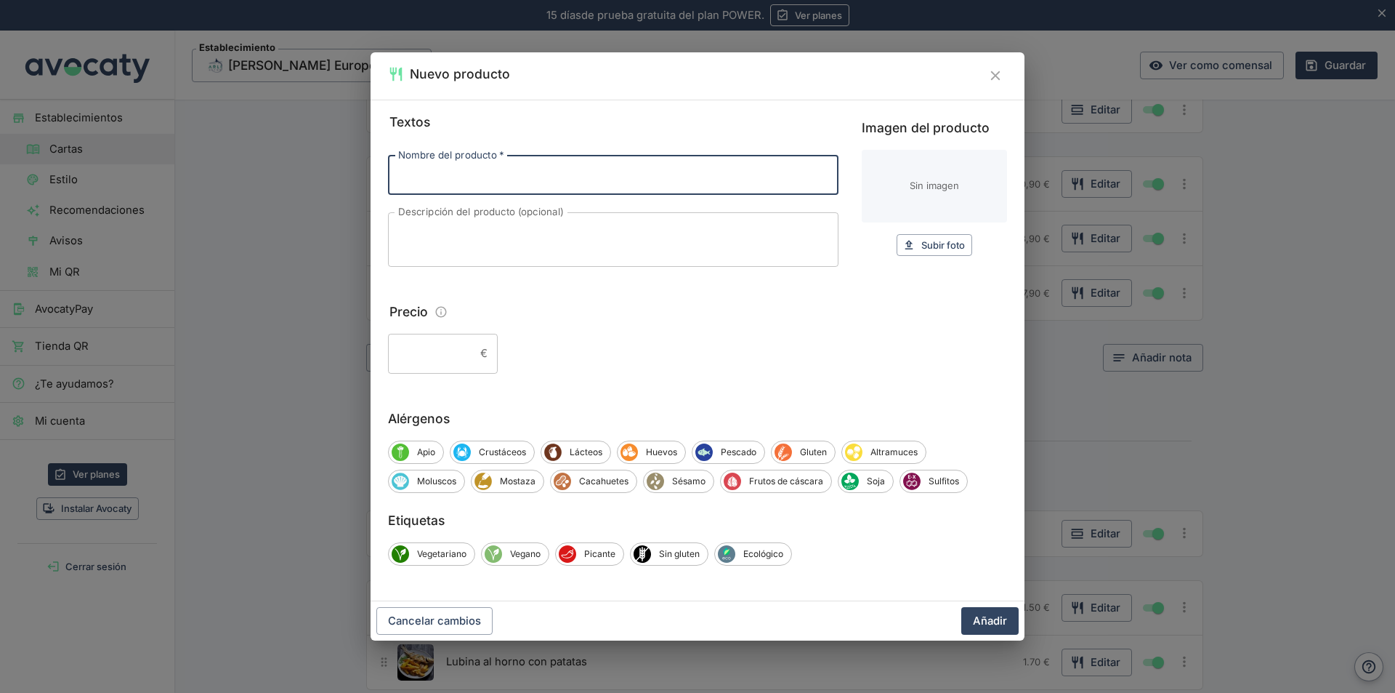
click at [999, 78] on icon "Cerrar" at bounding box center [996, 76] width 16 height 16
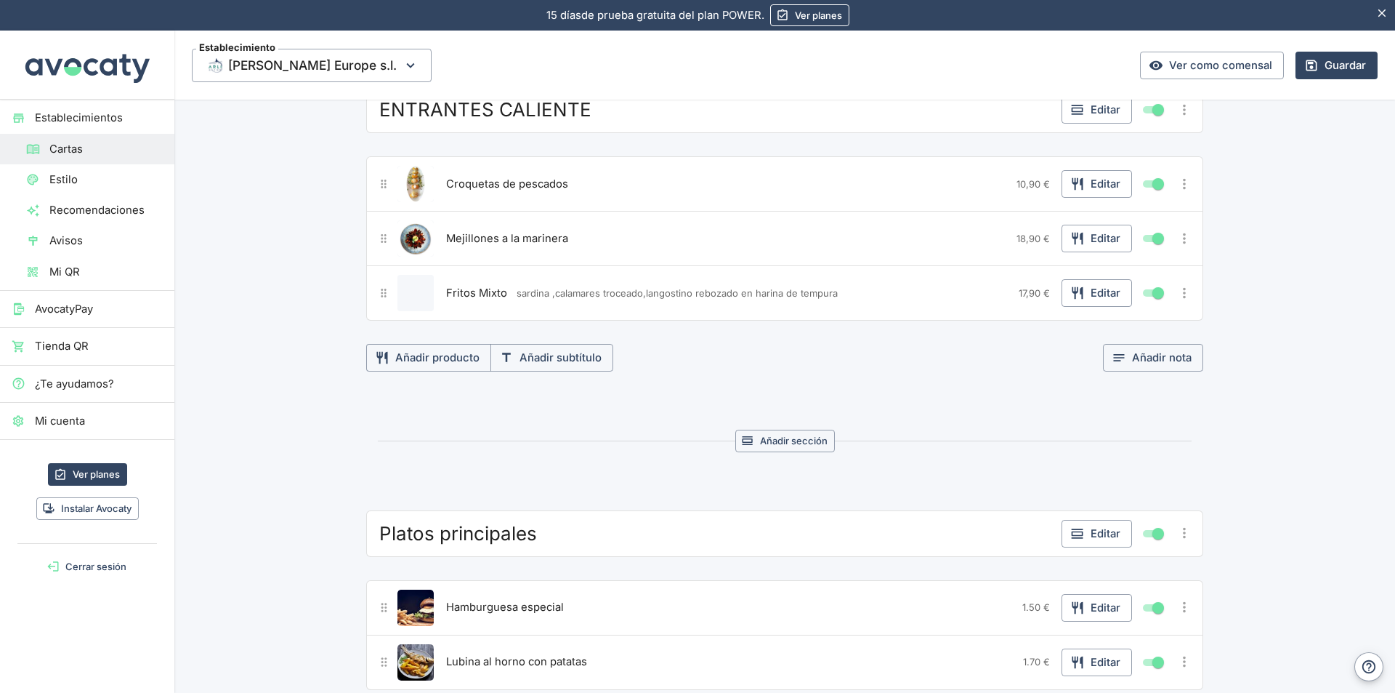
click at [1177, 295] on icon "Más opciones" at bounding box center [1185, 293] width 16 height 16
click at [934, 303] on div at bounding box center [697, 346] width 1395 height 693
click at [1089, 289] on button "Editar" at bounding box center [1097, 293] width 70 height 28
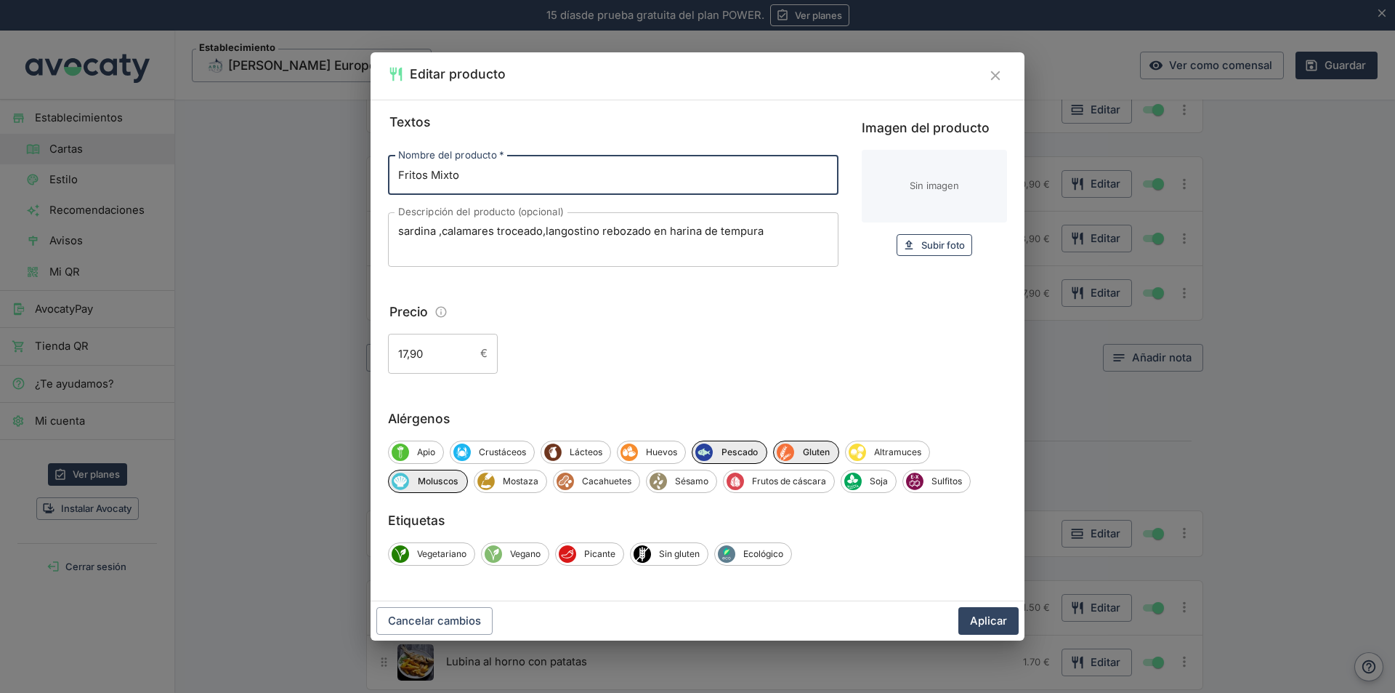
click at [942, 245] on span "Subir foto" at bounding box center [943, 245] width 44 height 17
click at [937, 243] on span "Subir foto" at bounding box center [943, 245] width 44 height 17
type input "C:\fakepath\Imagen de WhatsApp [DATE] nuevo fritos mixto.jpg"
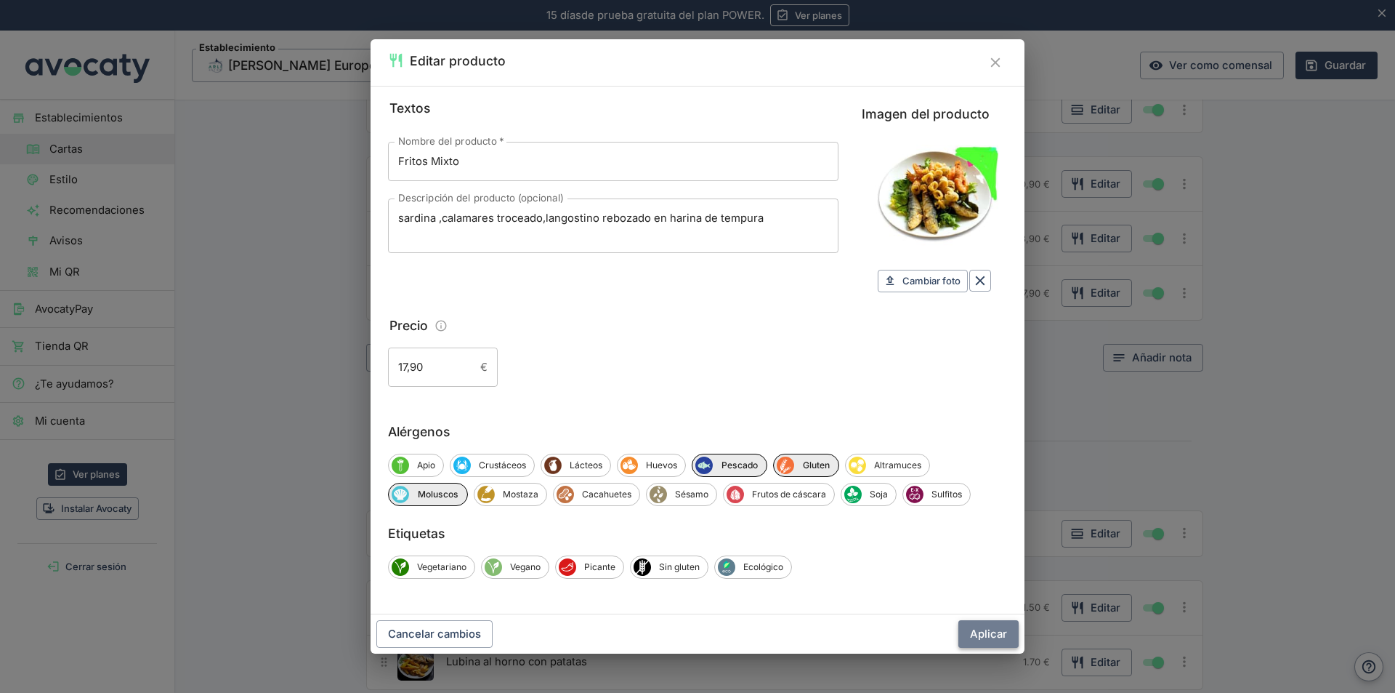
click at [1001, 630] on button "Aplicar" at bounding box center [989, 634] width 60 height 28
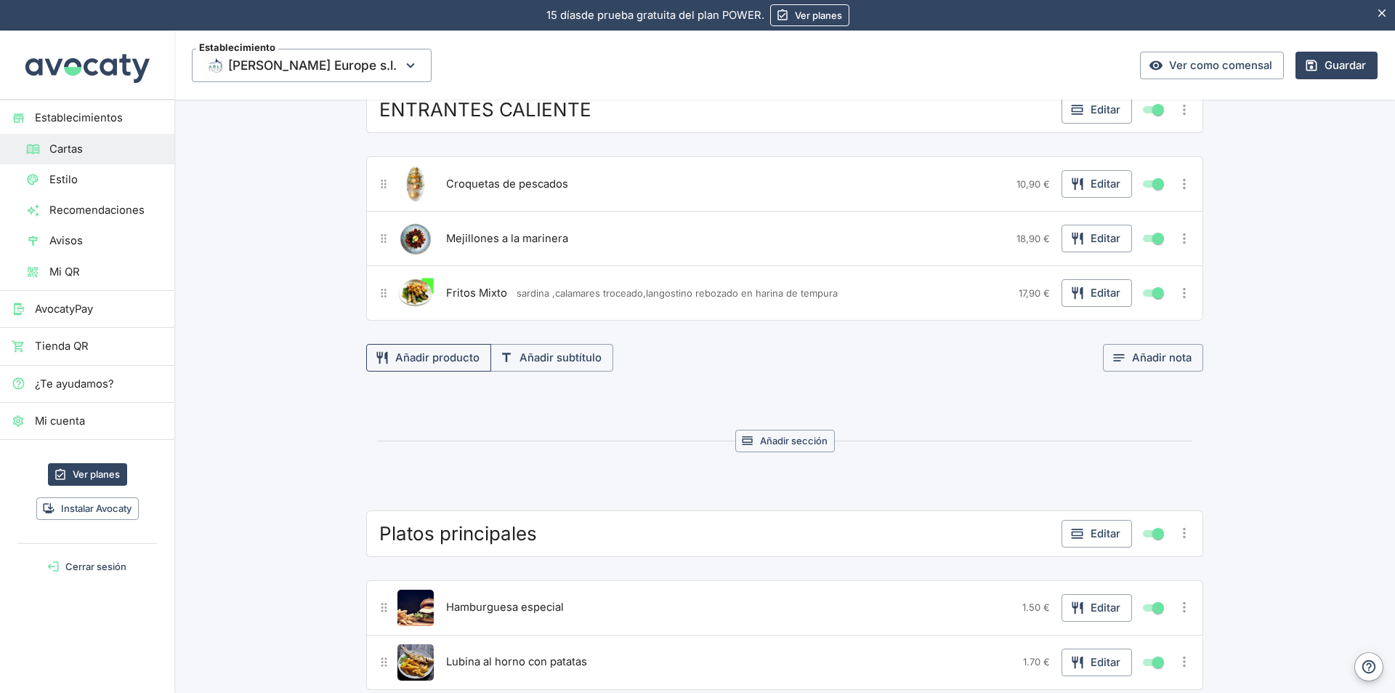
click at [434, 362] on button "Añadir producto" at bounding box center [428, 358] width 125 height 28
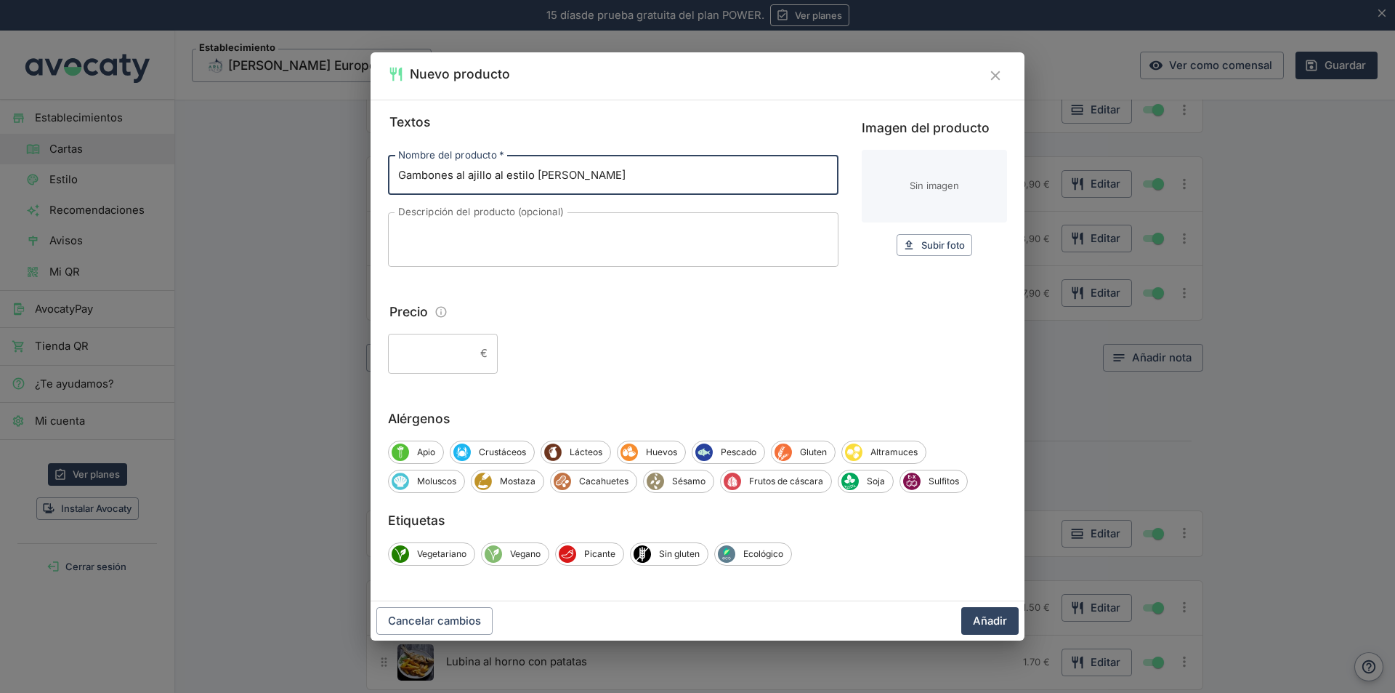
type input "Gambones al ajillo al estilo [PERSON_NAME]"
click at [464, 351] on input "Precio" at bounding box center [431, 353] width 86 height 39
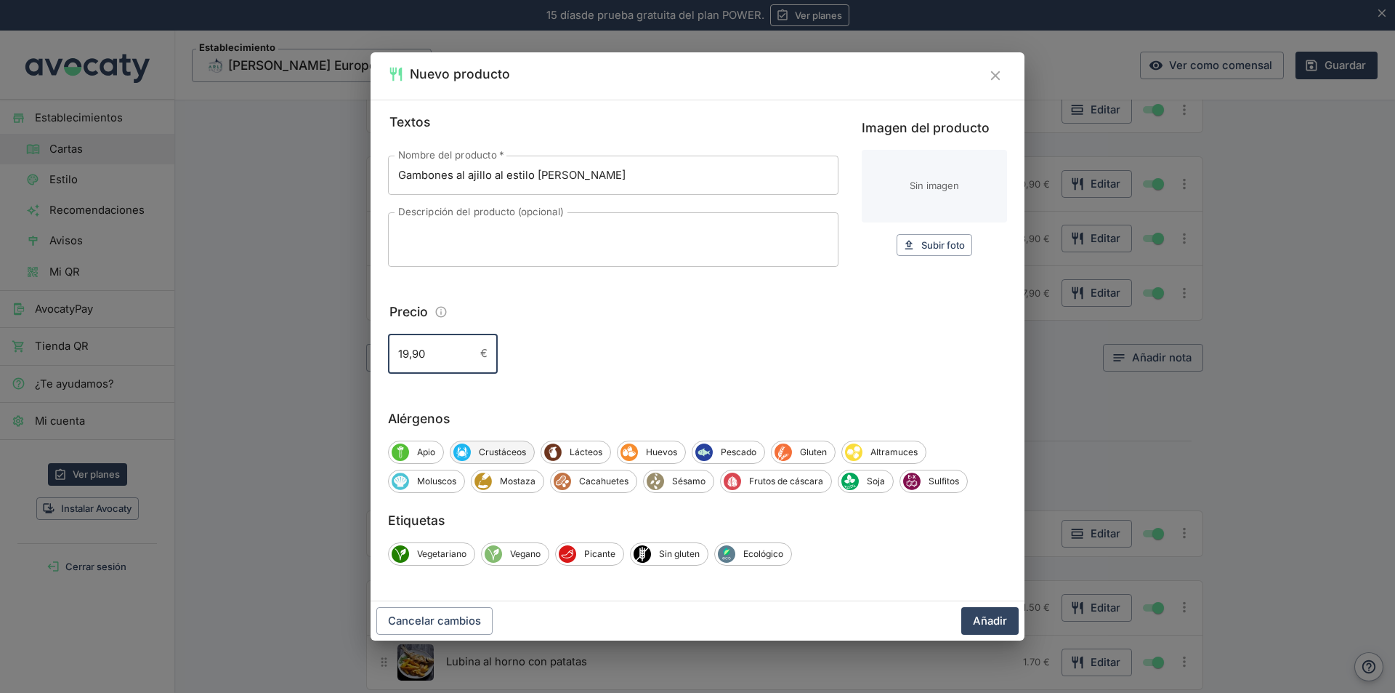
type input "19,90"
click at [502, 451] on span "Crustáceos" at bounding box center [502, 451] width 63 height 13
click at [598, 448] on span "Lácteos" at bounding box center [589, 451] width 49 height 13
click at [826, 452] on span "Gluten" at bounding box center [818, 451] width 43 height 13
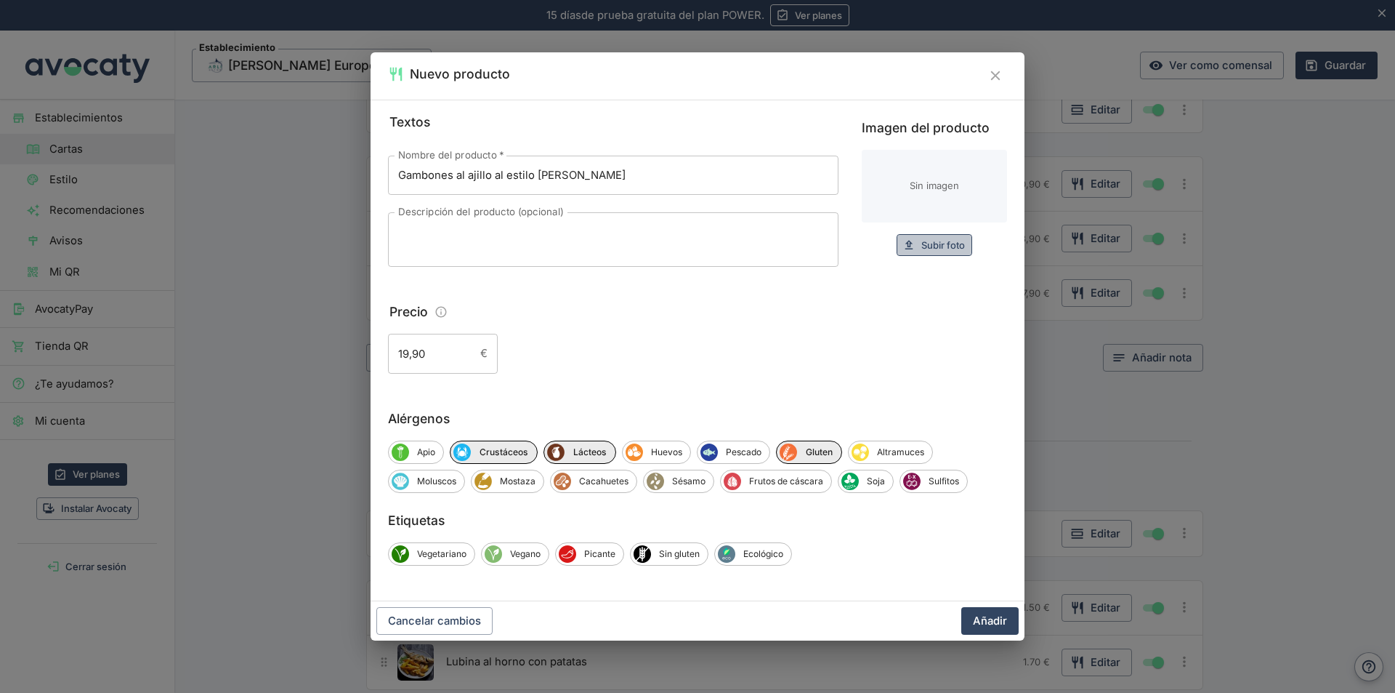
click at [942, 248] on span "Subir foto" at bounding box center [943, 245] width 44 height 17
type input "C:\fakepath\Imagen de WhatsApp 2025-06-Gambones al ajillo estilo [PERSON_NAME].…"
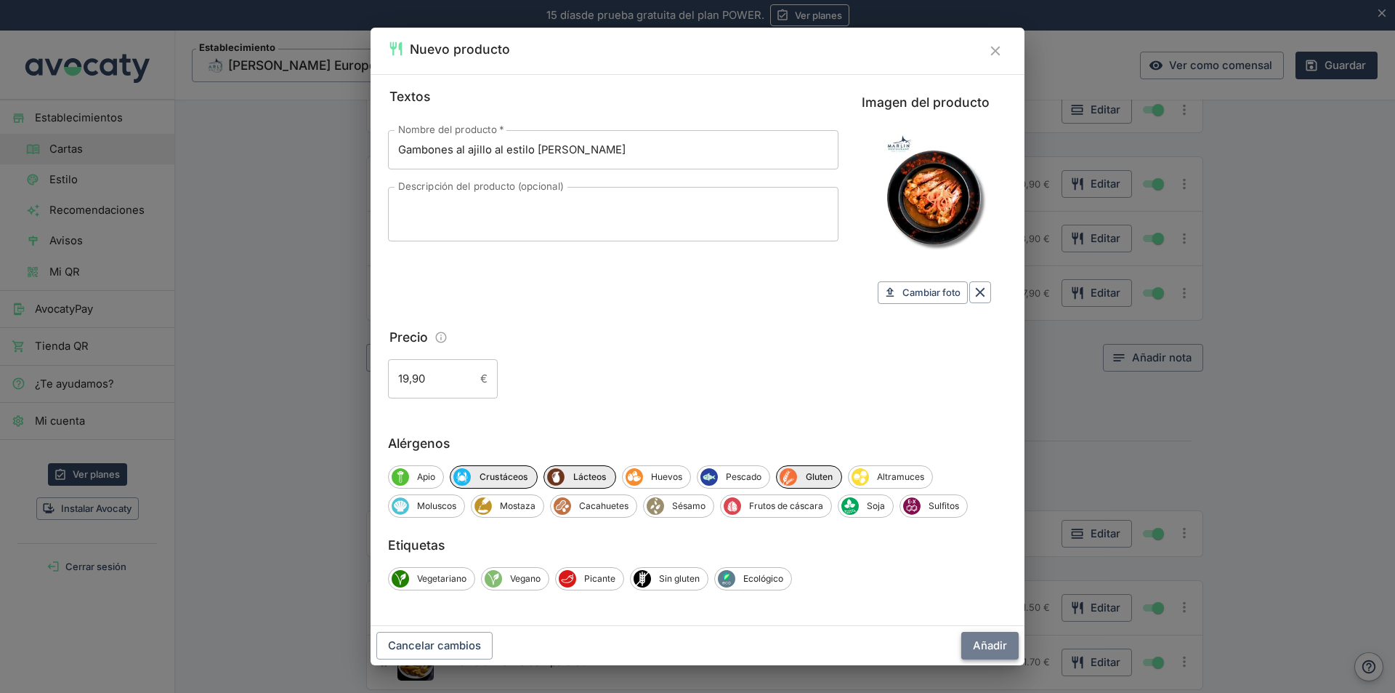
click at [995, 647] on button "Añadir" at bounding box center [989, 646] width 57 height 28
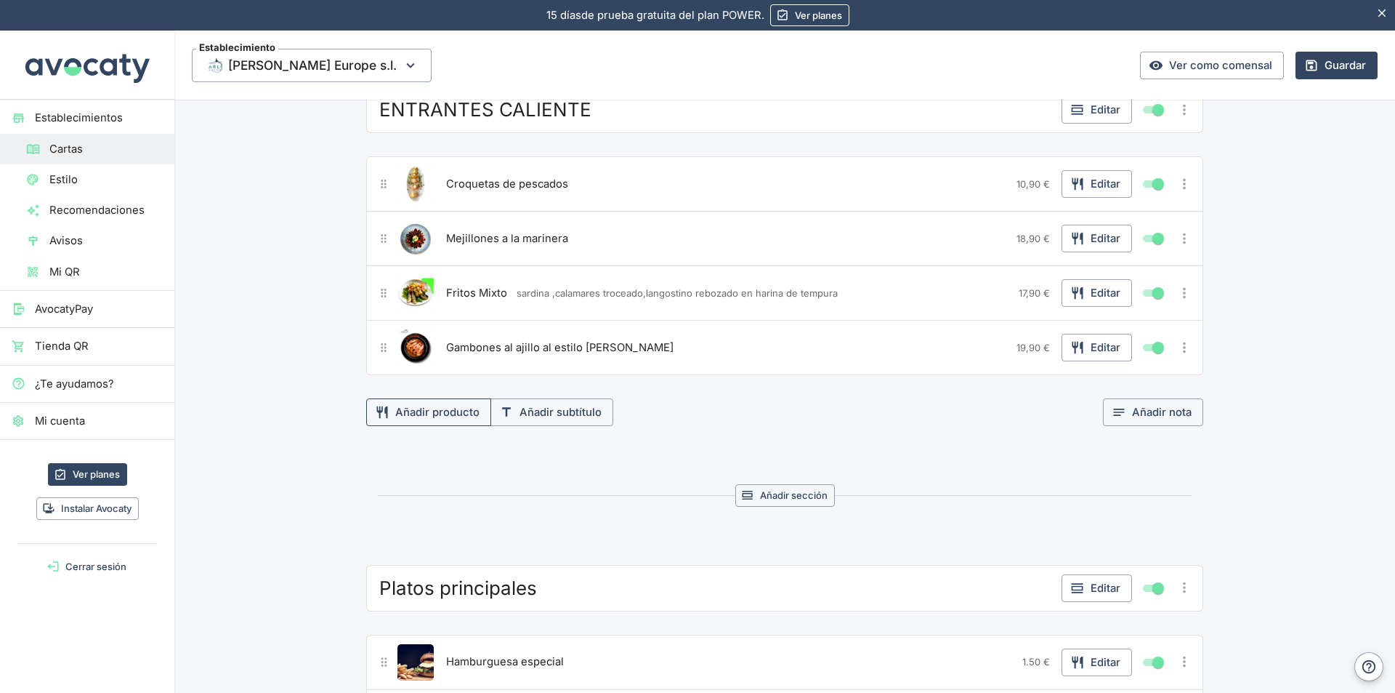
click at [422, 415] on button "Añadir producto" at bounding box center [428, 412] width 125 height 28
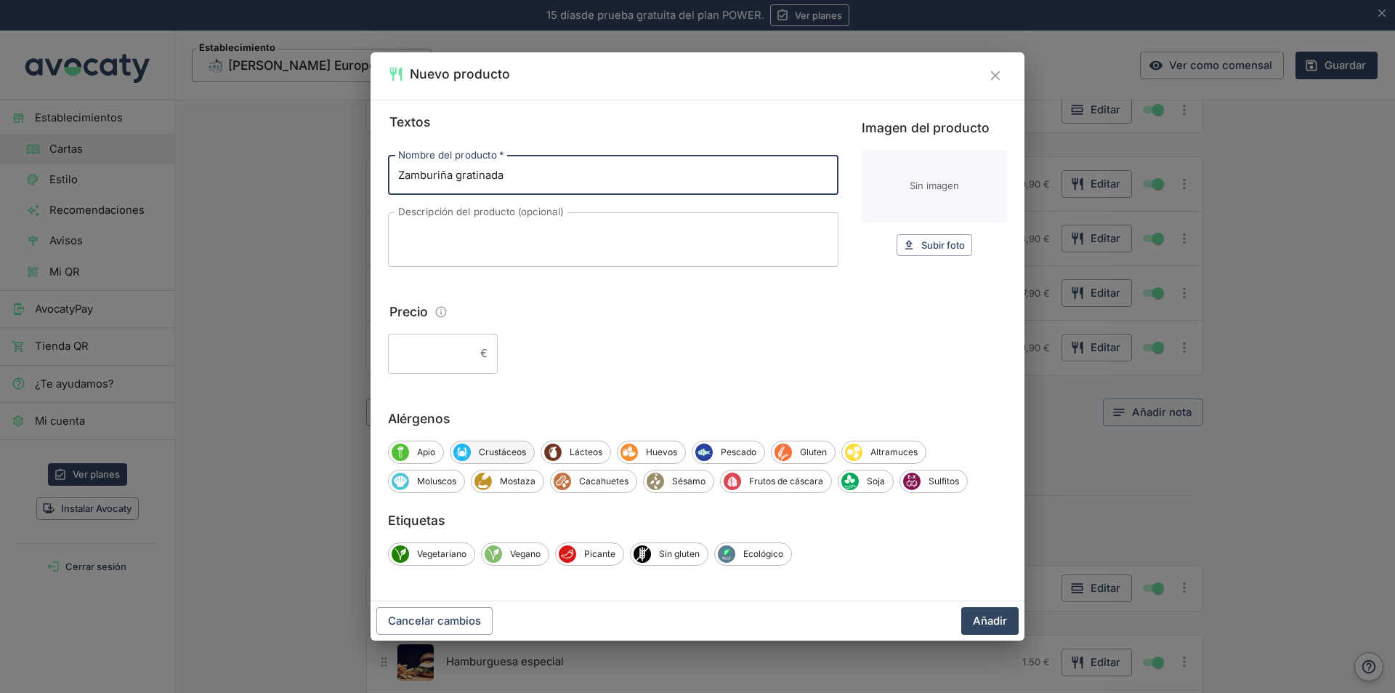
type input "Zamburiña gratinada"
click at [492, 447] on span "Crustáceos" at bounding box center [502, 451] width 63 height 13
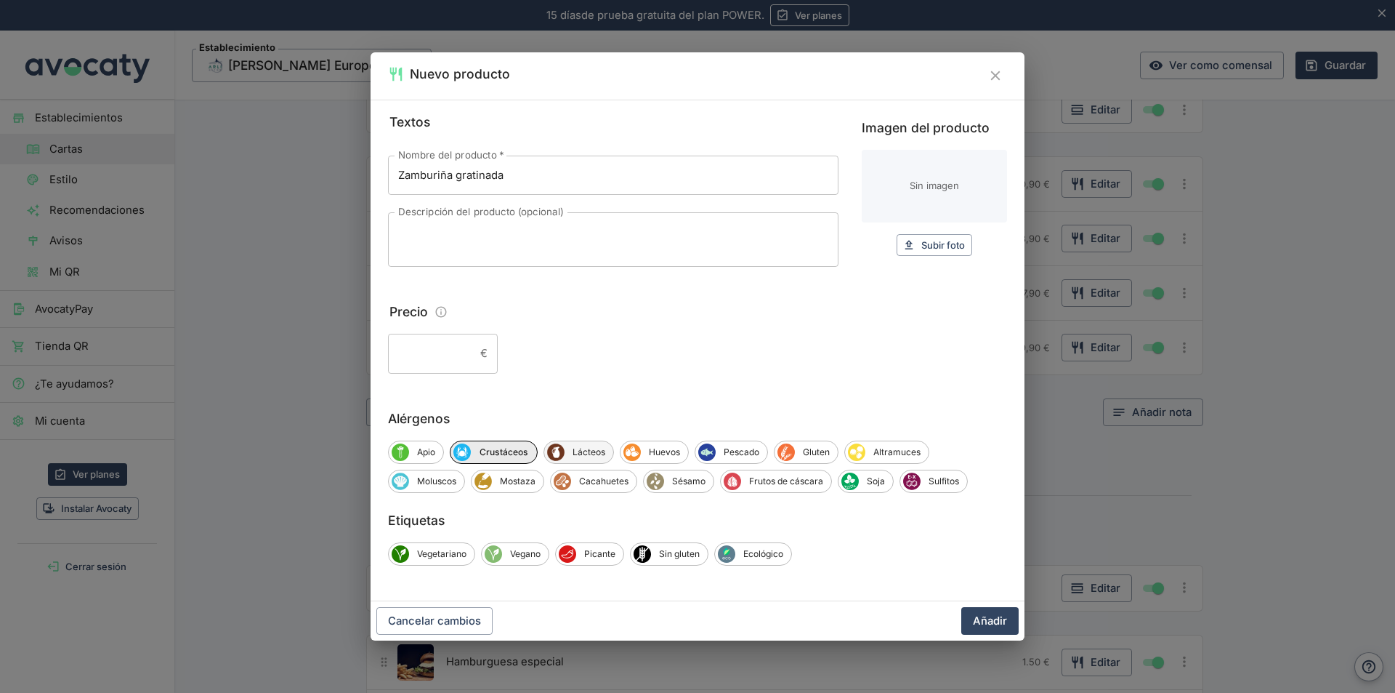
click at [606, 451] on span "Lácteos" at bounding box center [589, 451] width 49 height 13
click at [606, 449] on span "Lácteos" at bounding box center [590, 451] width 51 height 13
click at [662, 447] on span "Huevos" at bounding box center [664, 451] width 47 height 13
click at [812, 448] on span "Gluten" at bounding box center [818, 451] width 43 height 13
click at [453, 348] on input "Precio" at bounding box center [431, 353] width 86 height 39
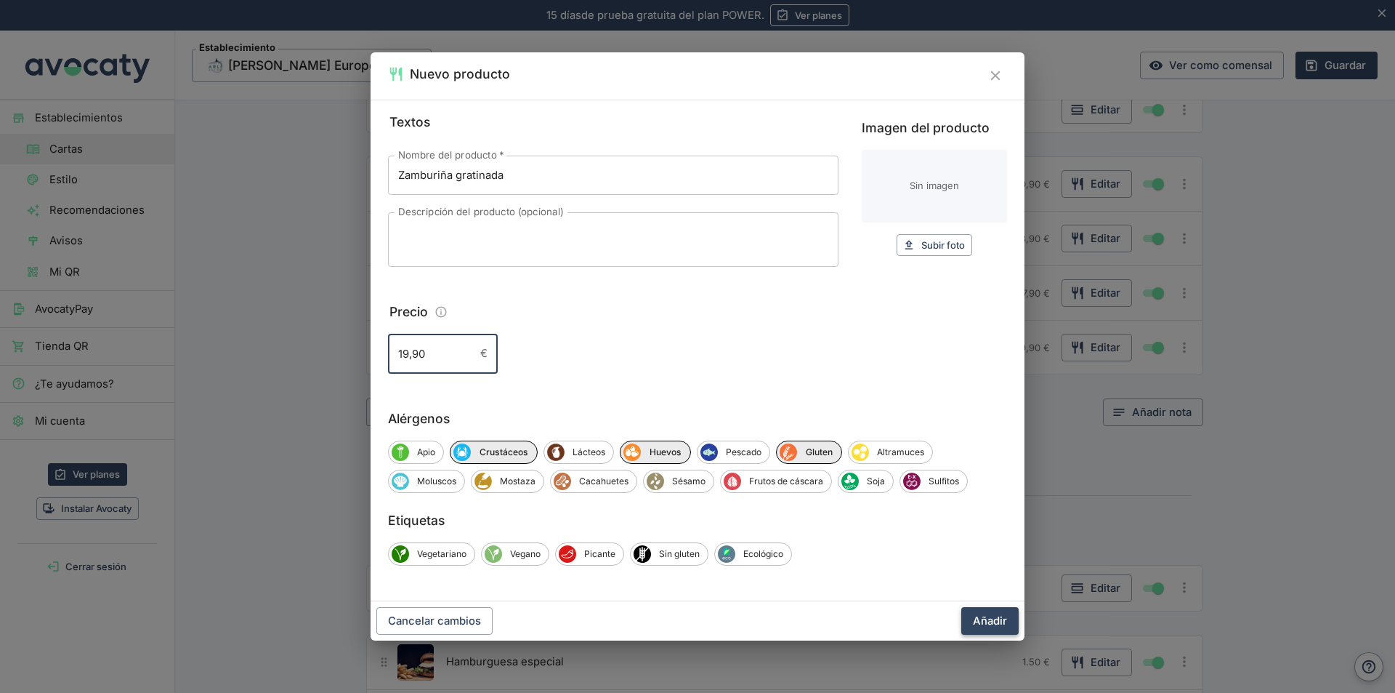
type input "19,90"
click at [1008, 618] on button "Añadir" at bounding box center [989, 621] width 57 height 28
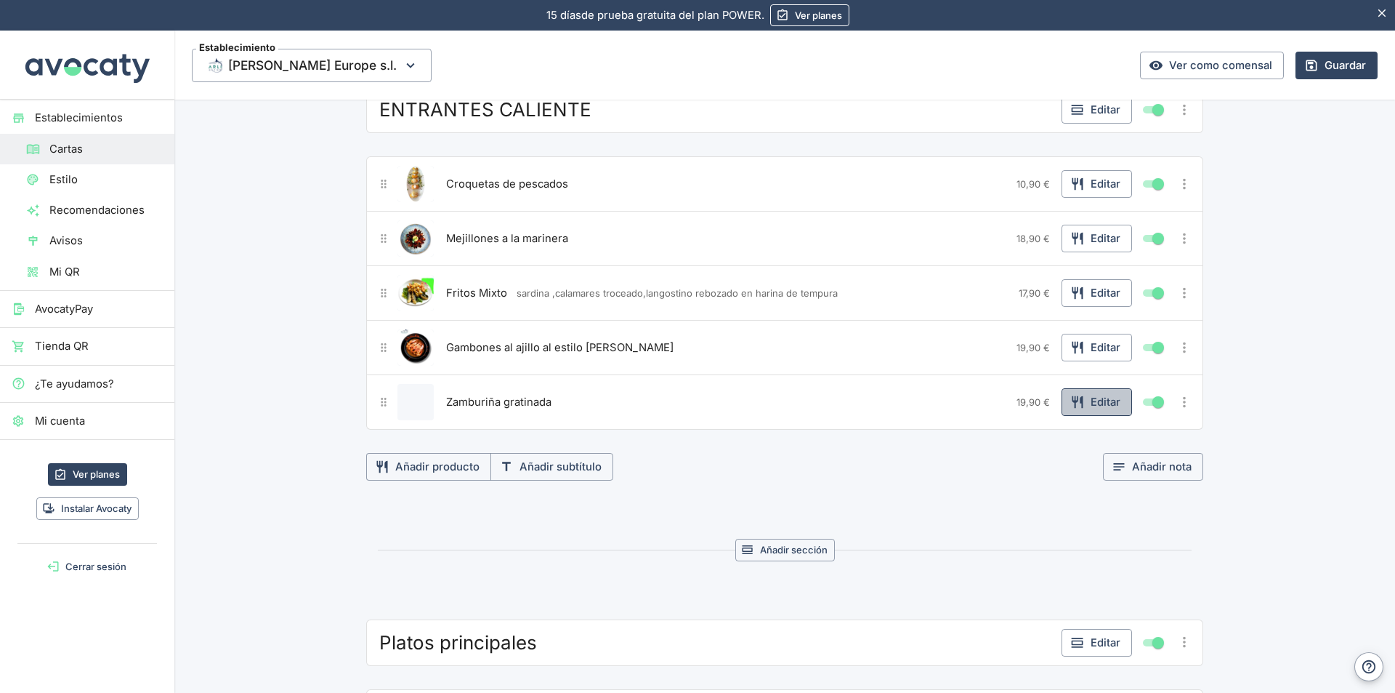
click at [1092, 400] on button "Editar" at bounding box center [1097, 402] width 70 height 28
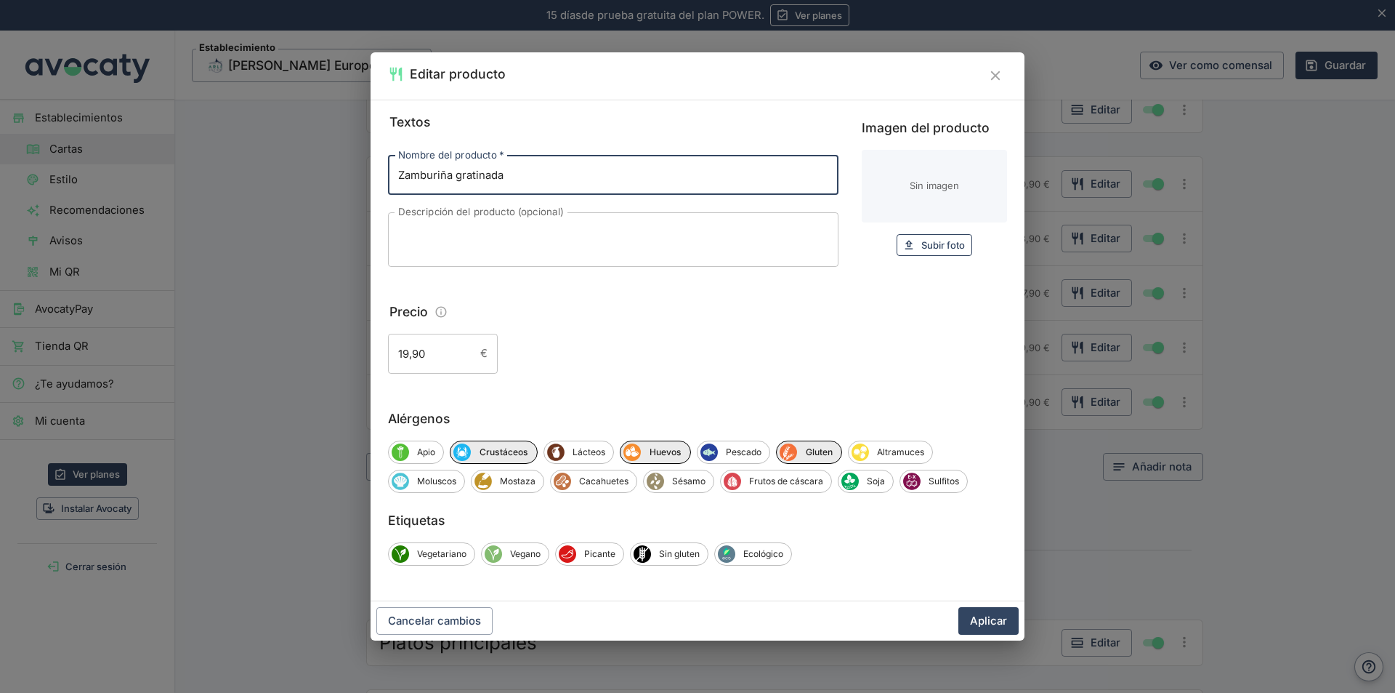
click at [933, 247] on span "Subir foto" at bounding box center [943, 245] width 44 height 17
type input "C:\fakepath\Imagen de WhatsApp 2025-06-[PERSON_NAME].jpg"
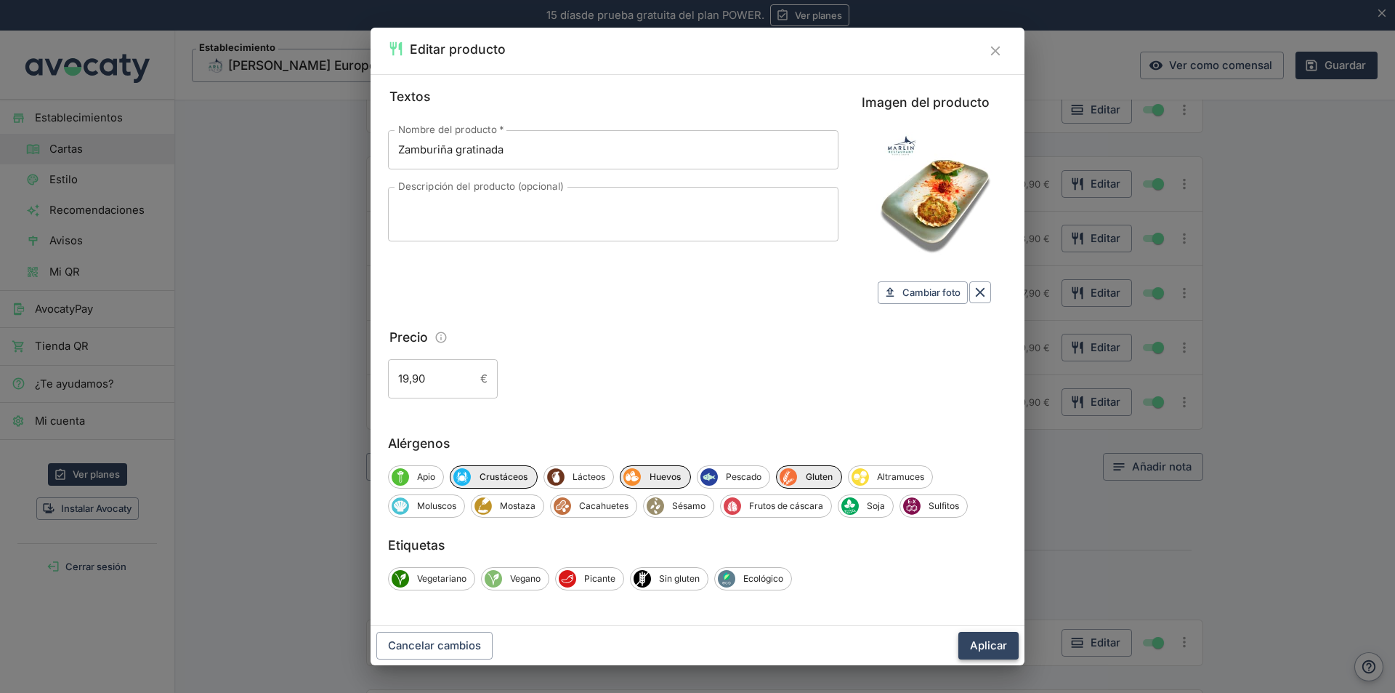
click at [983, 649] on button "Aplicar" at bounding box center [989, 646] width 60 height 28
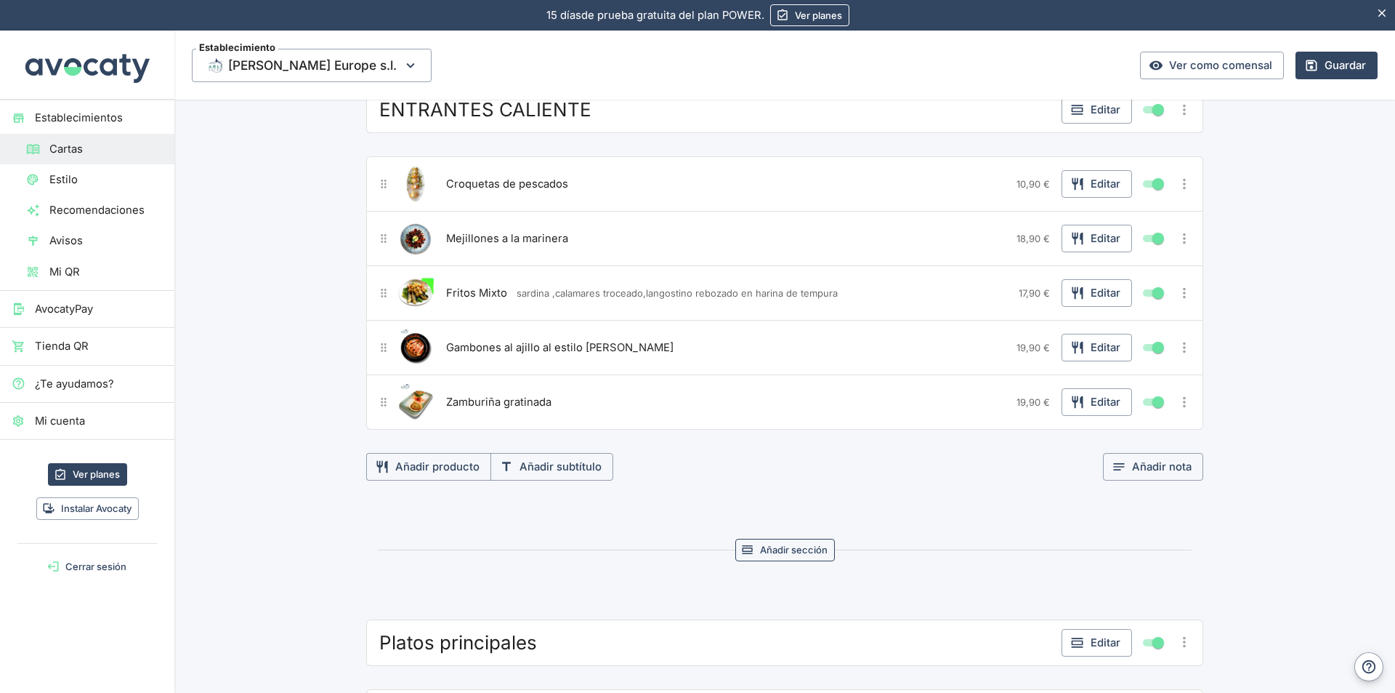
click at [788, 547] on button "Añadir sección" at bounding box center [785, 549] width 100 height 23
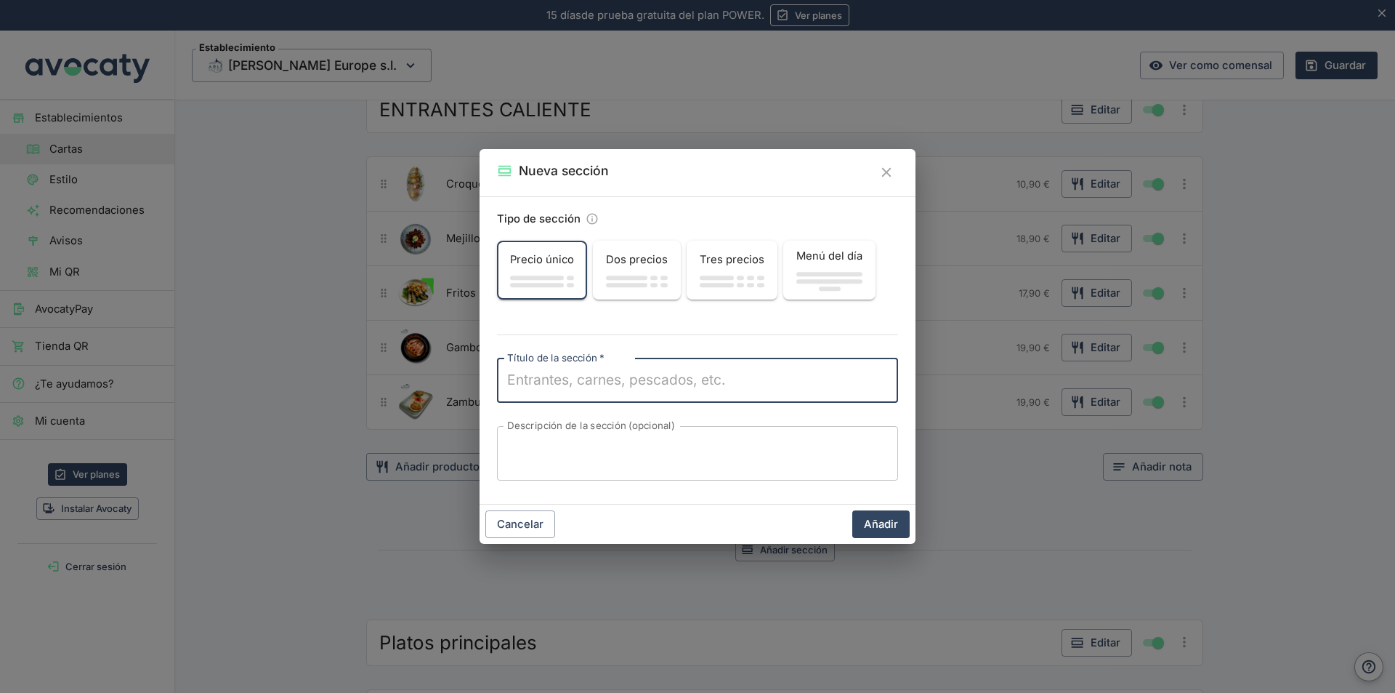
click at [583, 390] on textarea "Título de la sección   *" at bounding box center [697, 380] width 381 height 20
type textarea "SOPAS"
click at [891, 527] on button "Añadir" at bounding box center [880, 524] width 57 height 28
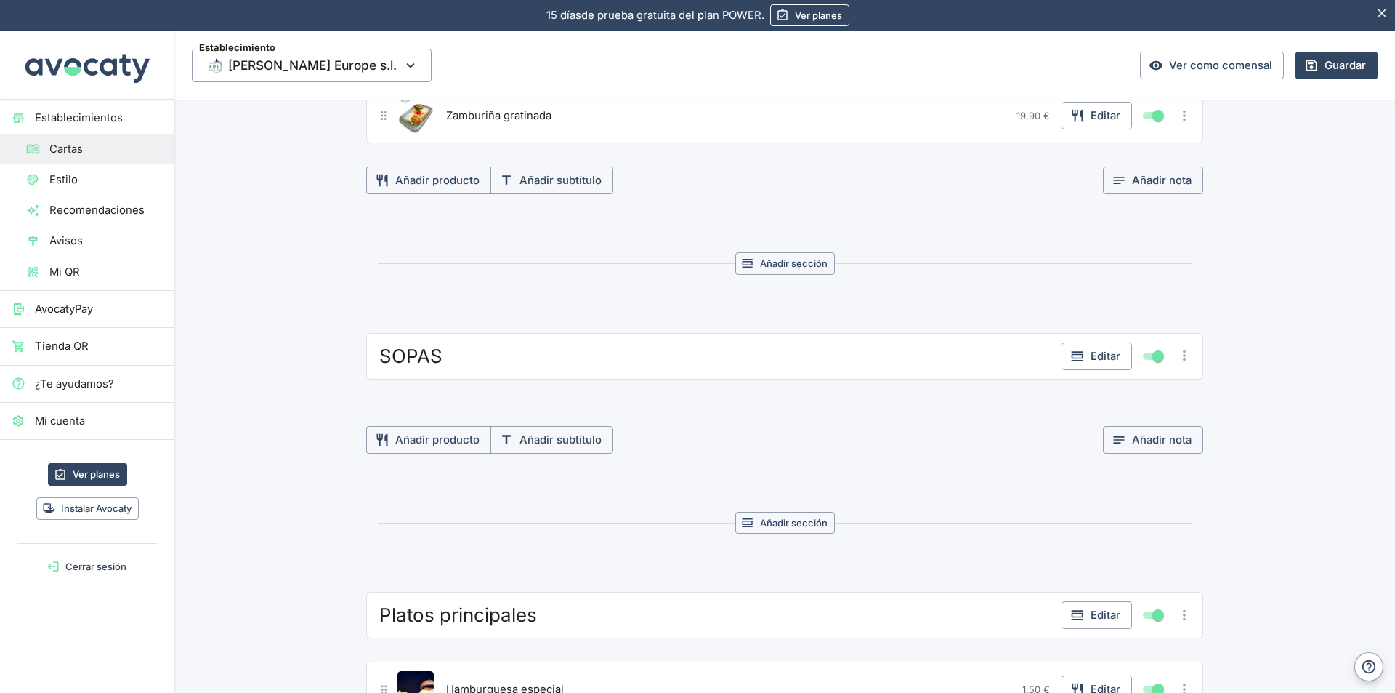
scroll to position [937, 0]
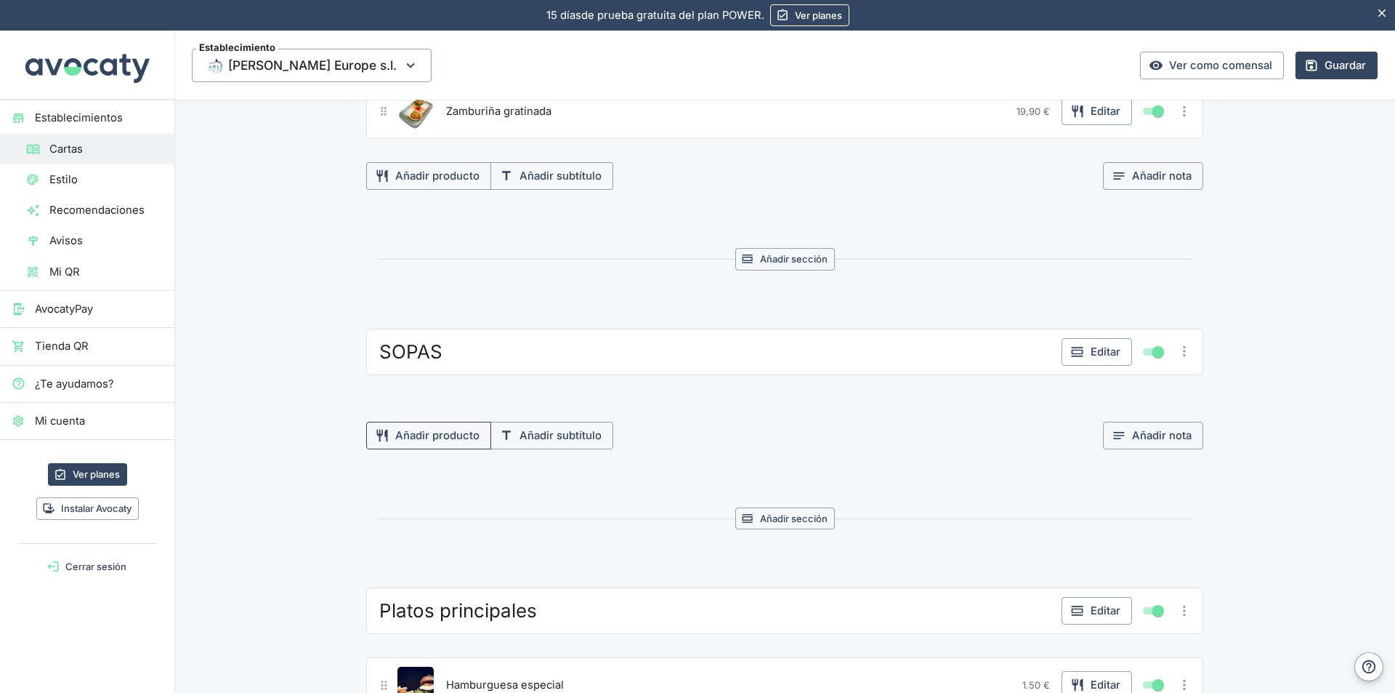
click at [442, 436] on button "Añadir producto" at bounding box center [428, 435] width 125 height 28
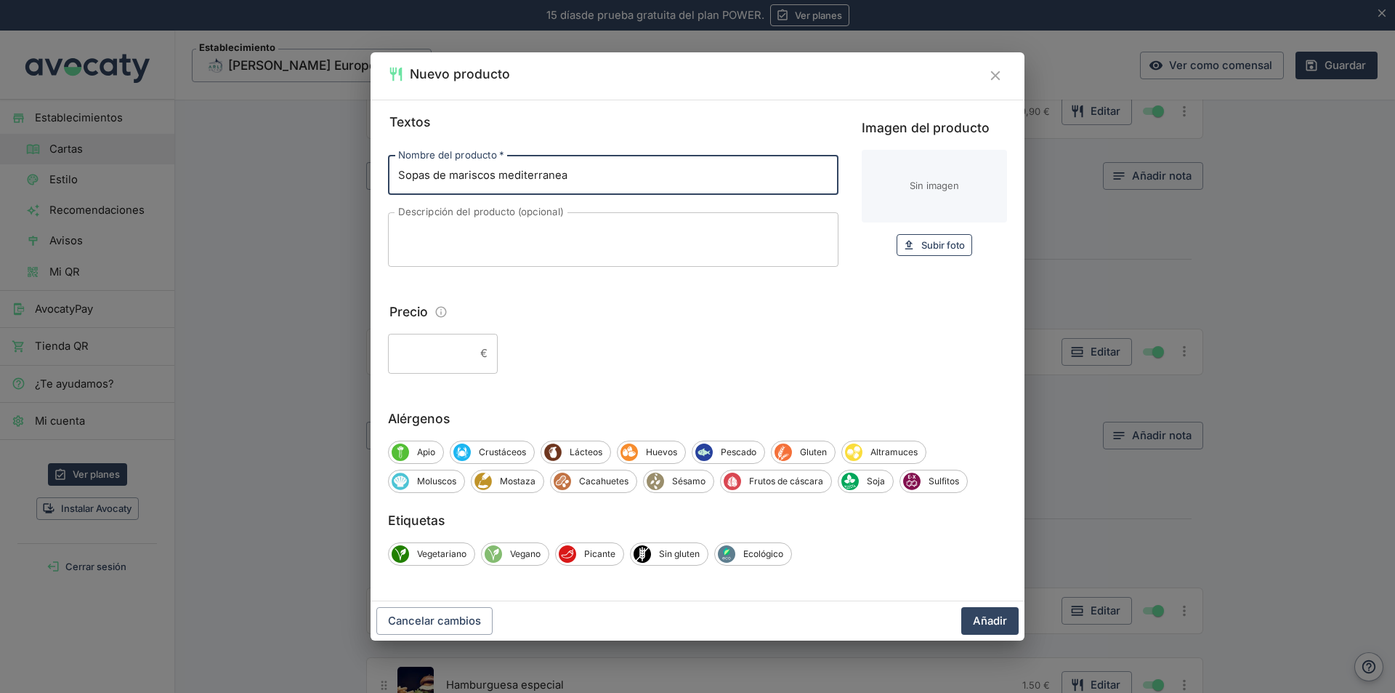
type input "Sopas de mariscos mediterranea"
click at [942, 246] on span "Subir foto" at bounding box center [943, 245] width 44 height 17
type input "C:\fakepath\Imagen de WhatsApp 2025-06-Sopa de mariscos.jpg"
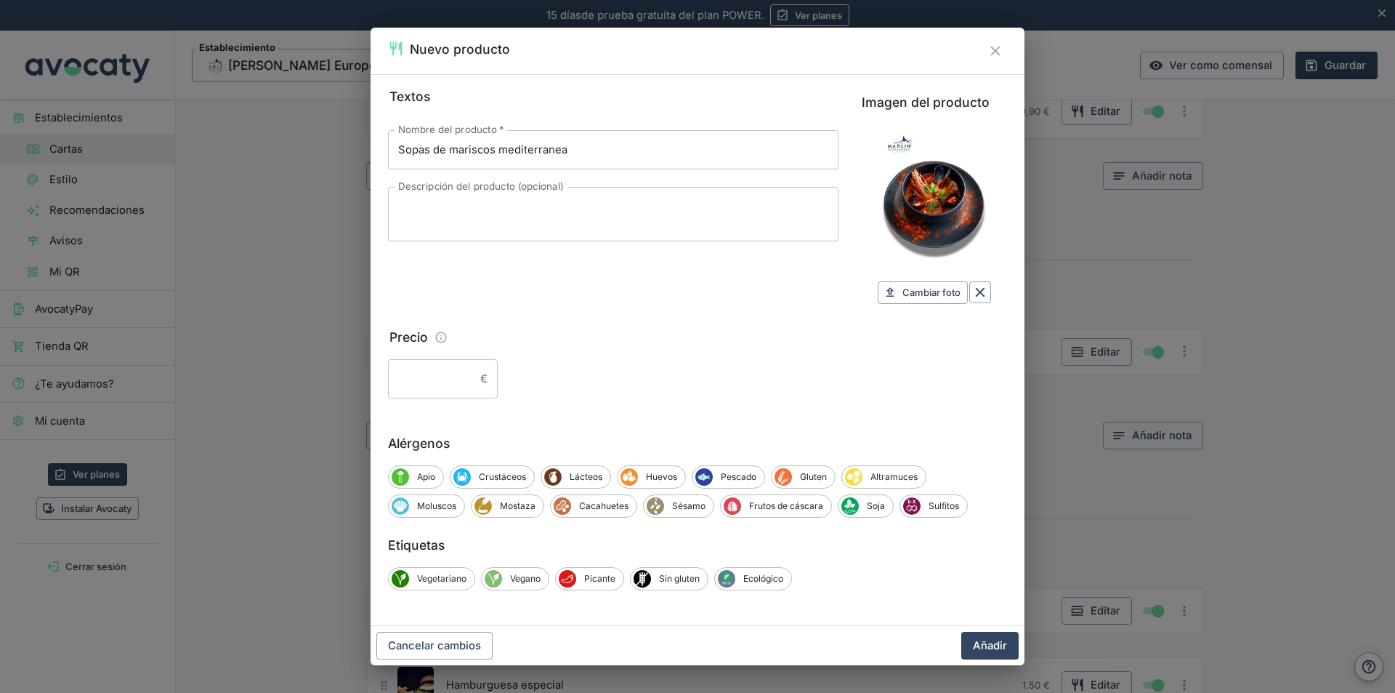
click at [461, 386] on input "Precio" at bounding box center [431, 378] width 86 height 39
type input "11,90"
click at [491, 480] on span "Crustáceos" at bounding box center [502, 476] width 63 height 13
click at [822, 474] on span "Gluten" at bounding box center [816, 476] width 43 height 13
click at [449, 508] on span "Moluscos" at bounding box center [436, 505] width 55 height 13
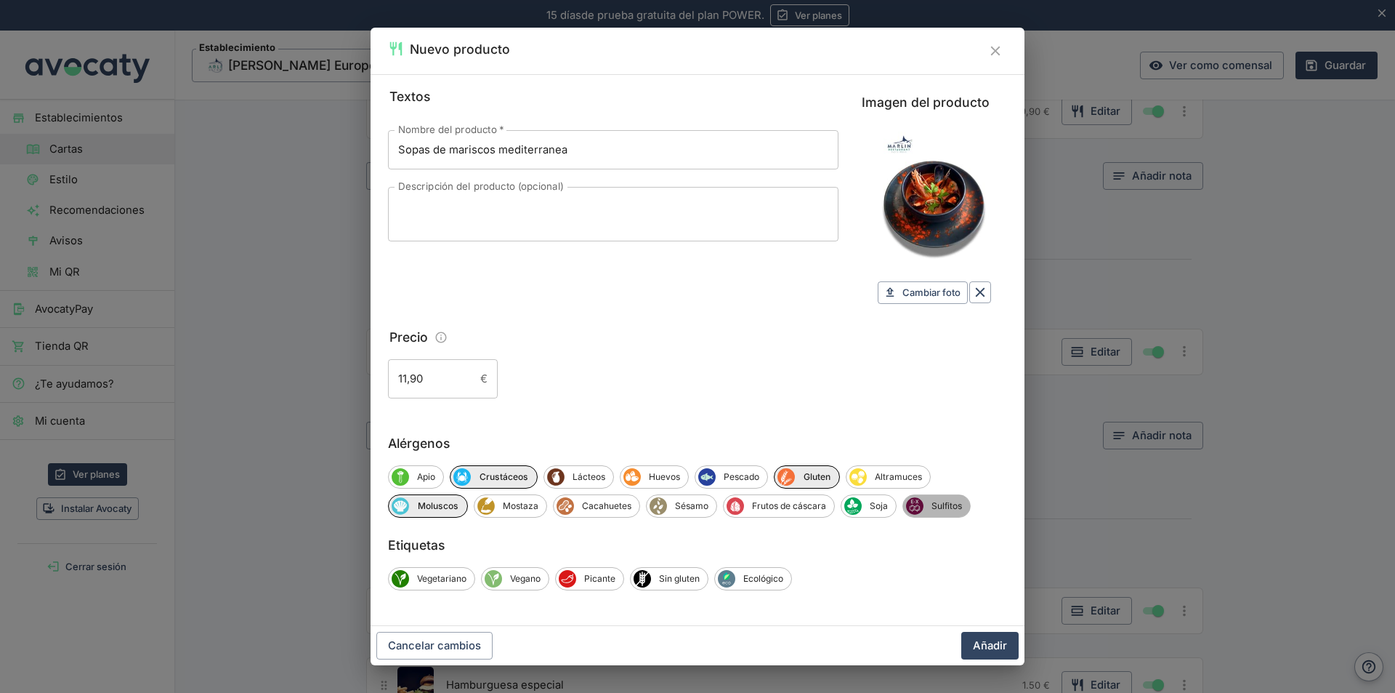
click at [960, 501] on span "Sulfitos" at bounding box center [947, 505] width 47 height 13
click at [999, 648] on button "Añadir" at bounding box center [989, 646] width 57 height 28
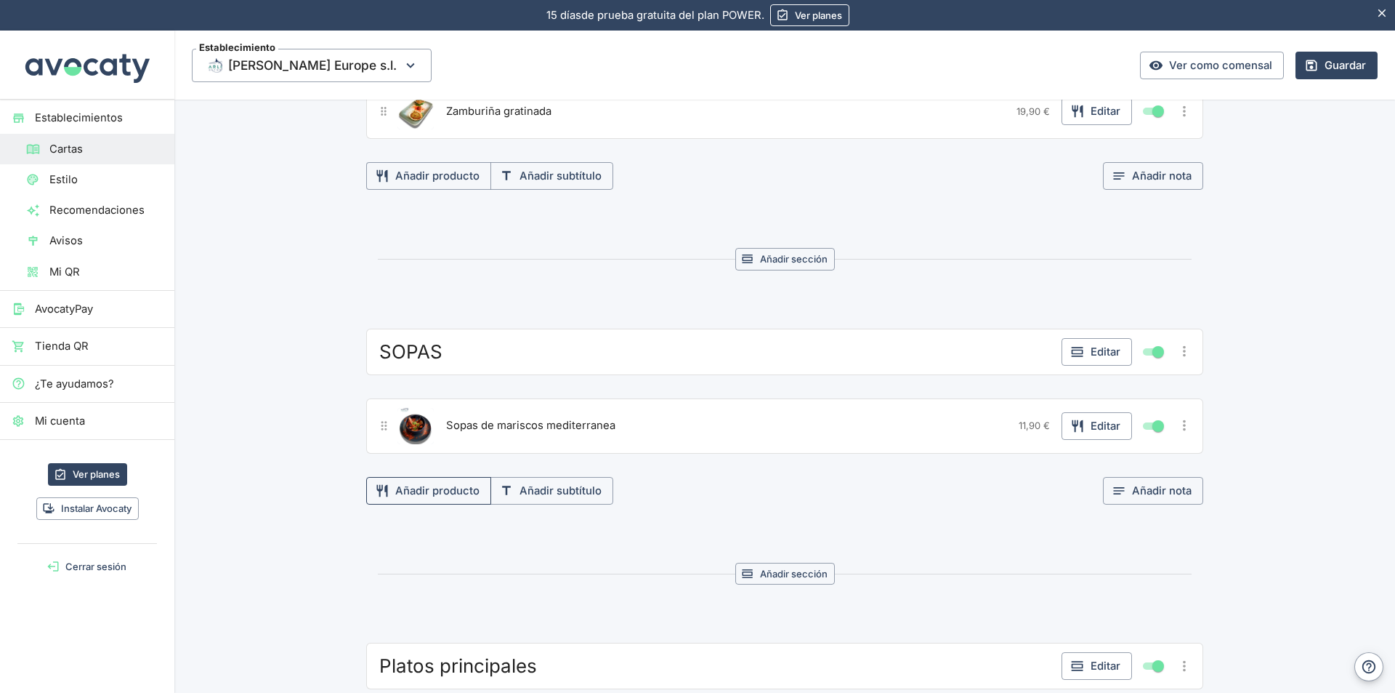
click at [416, 491] on button "Añadir producto" at bounding box center [428, 491] width 125 height 28
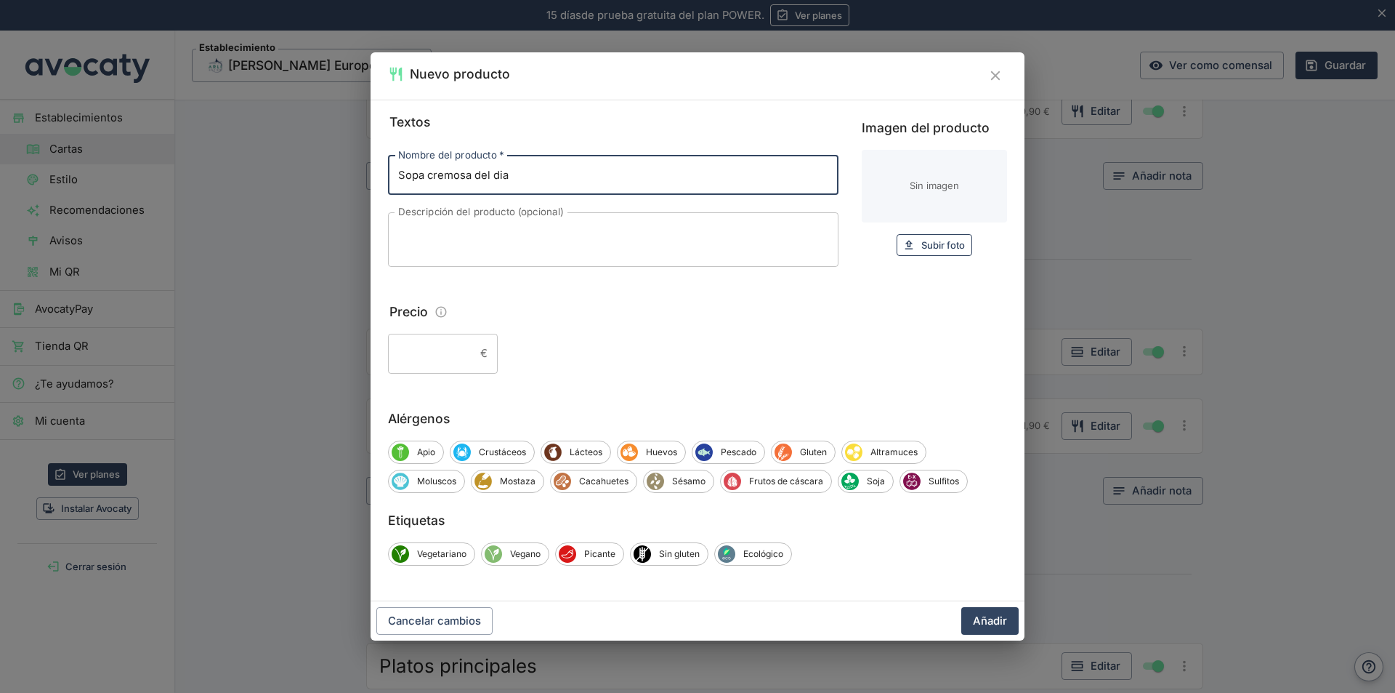
type input "Sopa cremosa del dia"
click at [943, 246] on span "Subir foto" at bounding box center [943, 245] width 44 height 17
type input "C:\fakepath\WhatsApp Image sopa puerro cebolla.jpeg"
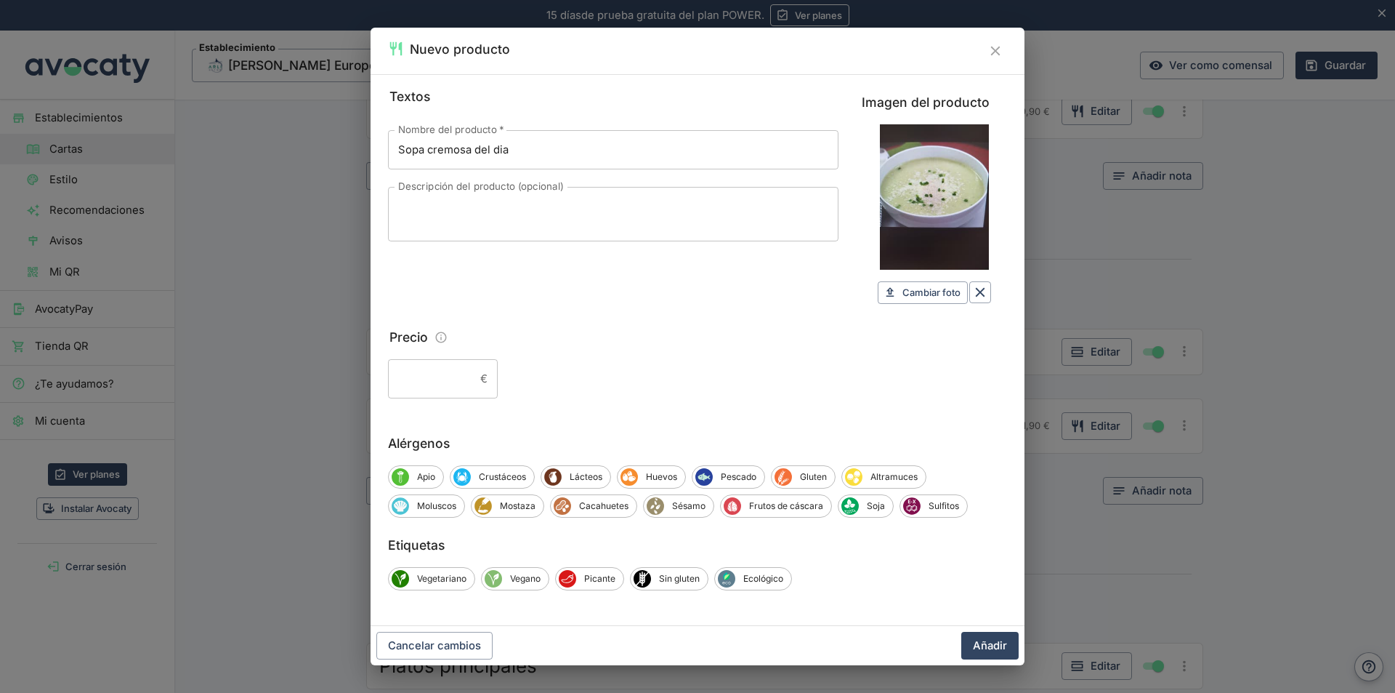
click at [456, 374] on input "Precio" at bounding box center [431, 378] width 86 height 39
type input "9,50"
click at [424, 477] on span "Apio" at bounding box center [426, 476] width 34 height 13
click at [439, 578] on span "Vegetariano" at bounding box center [441, 578] width 65 height 13
click at [525, 577] on span "Vegano" at bounding box center [527, 578] width 47 height 13
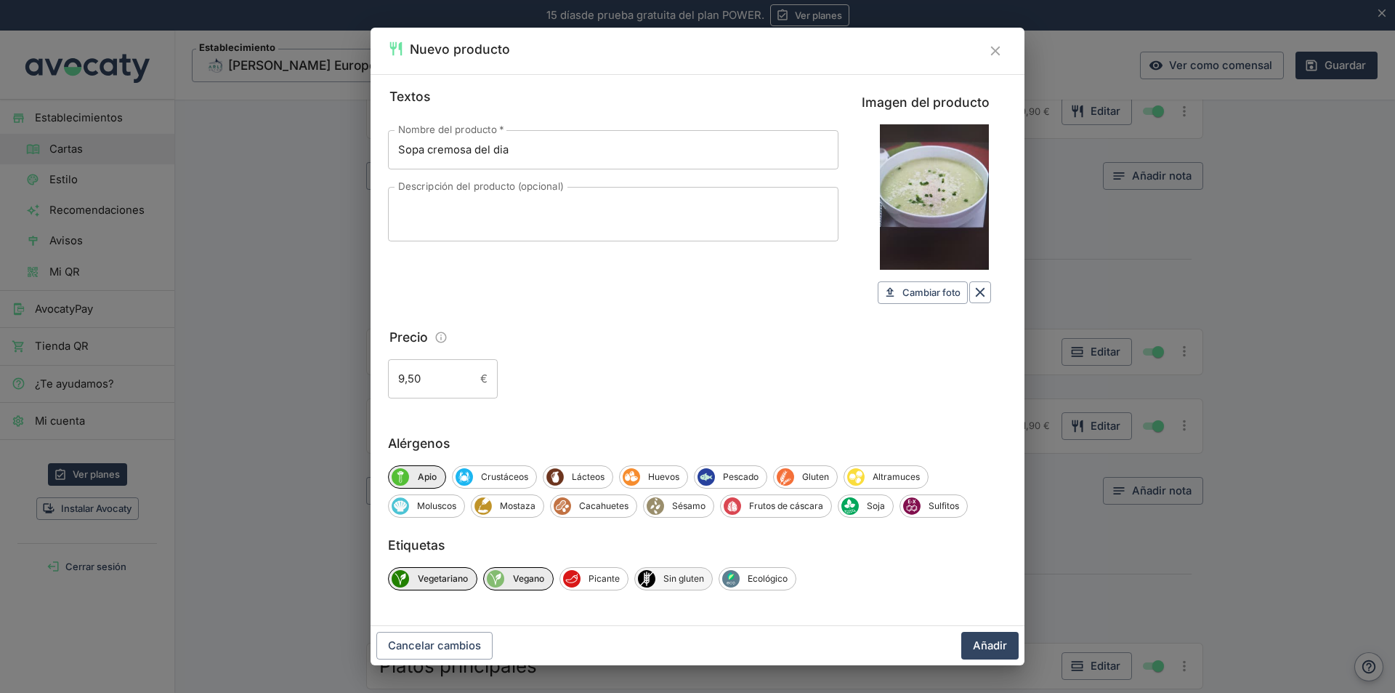
click at [682, 579] on span "Sin gluten" at bounding box center [684, 578] width 57 height 13
click at [973, 645] on button "Añadir" at bounding box center [989, 646] width 57 height 28
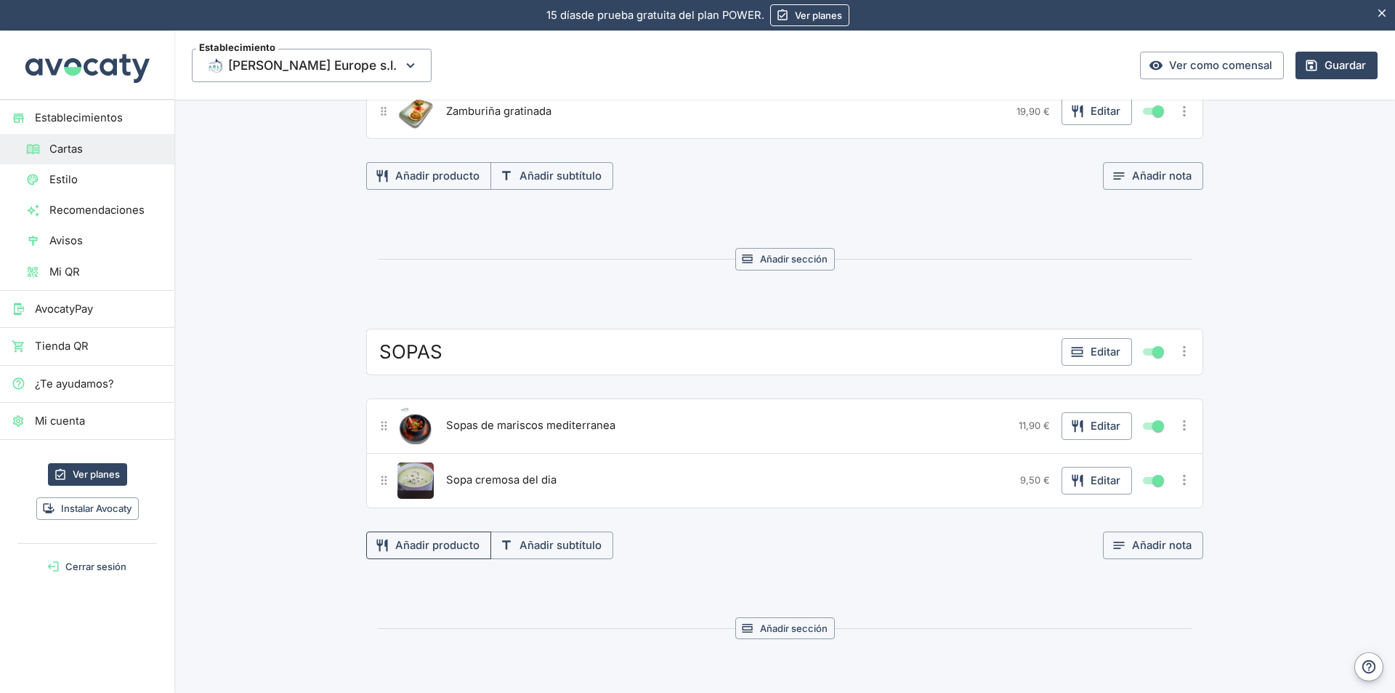
click at [435, 545] on button "Añadir producto" at bounding box center [428, 545] width 125 height 28
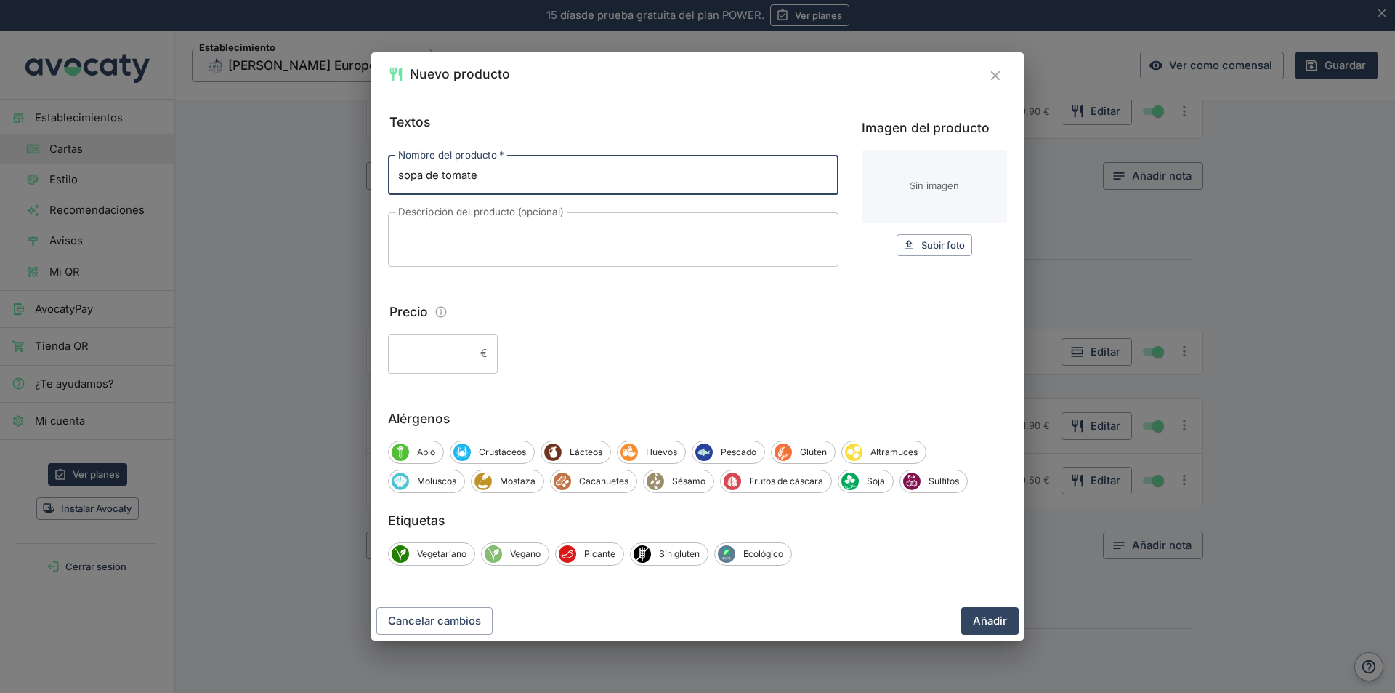
click at [403, 172] on input "sopa de tomate" at bounding box center [613, 175] width 451 height 39
type input "Sopa de tomate"
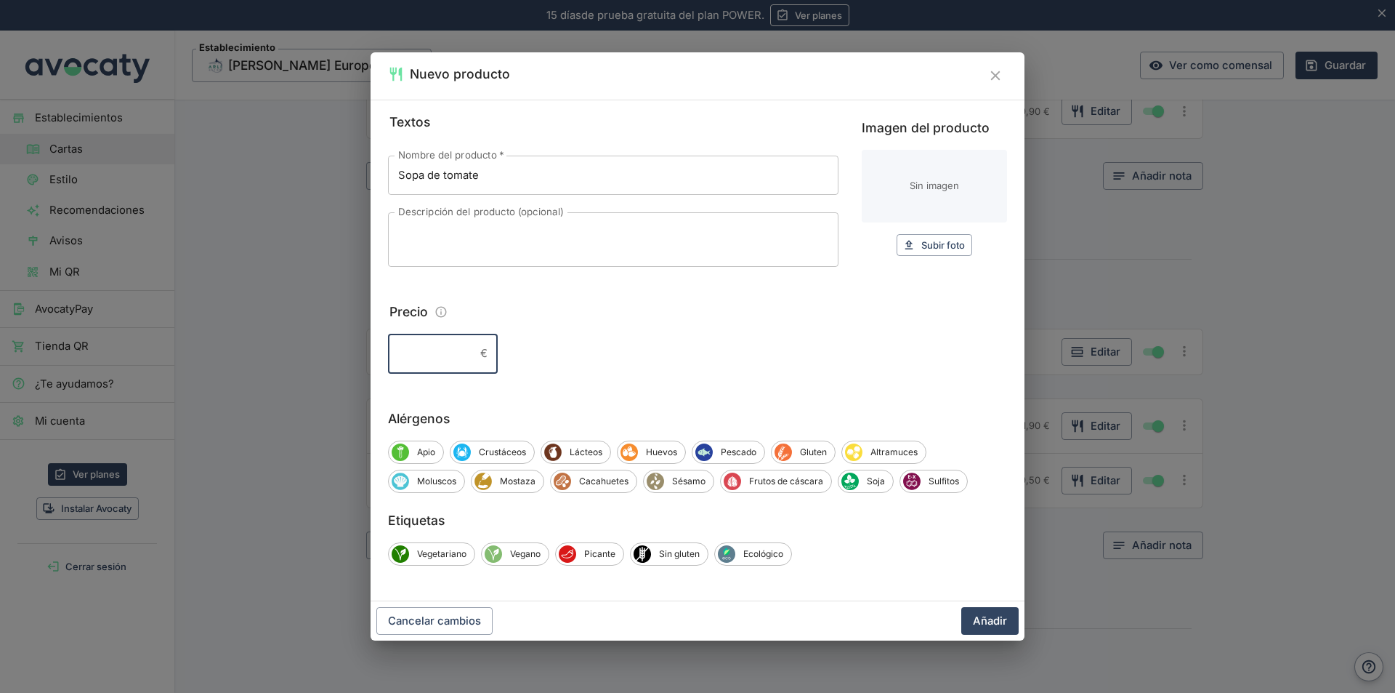
click at [468, 353] on input "Precio" at bounding box center [431, 353] width 86 height 39
type input "8,50"
click at [423, 453] on span "Apio" at bounding box center [426, 451] width 34 height 13
click at [445, 552] on span "Vegetariano" at bounding box center [441, 553] width 65 height 13
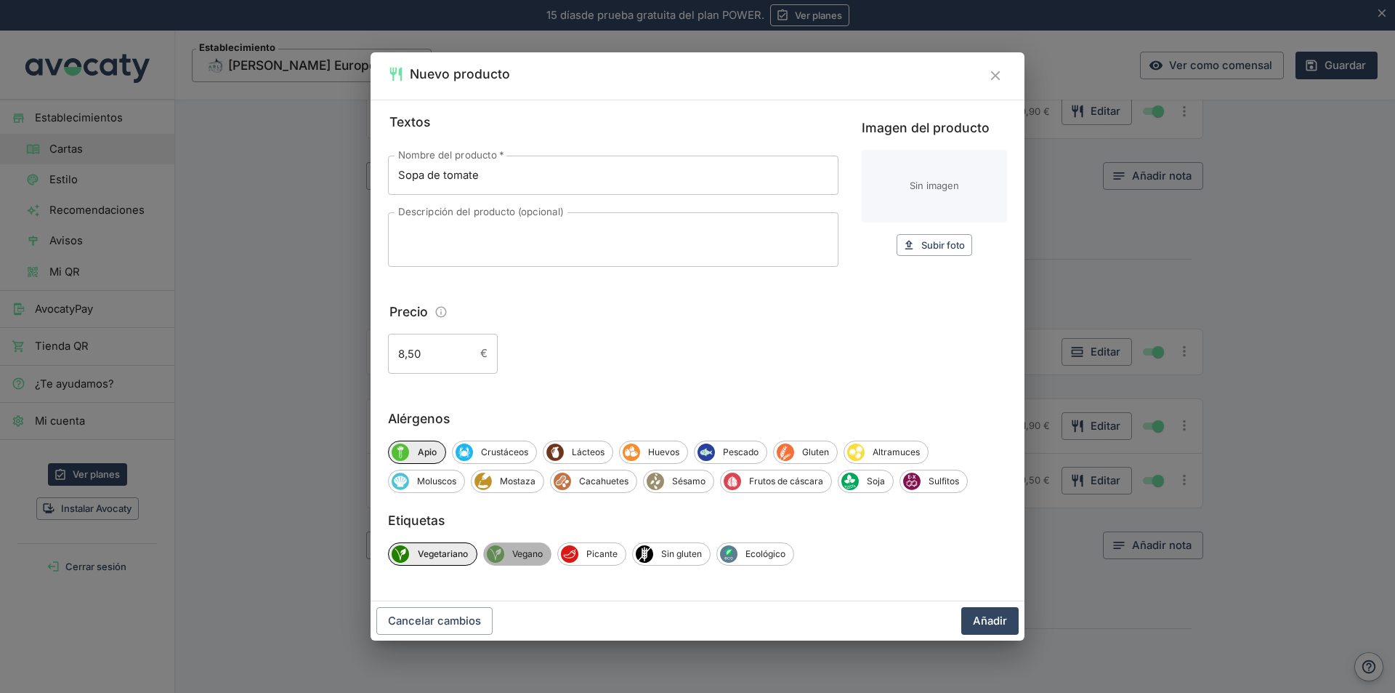
click at [522, 547] on span "Vegano" at bounding box center [527, 553] width 47 height 13
click at [693, 554] on span "Sin gluten" at bounding box center [684, 553] width 57 height 13
click at [988, 618] on button "Añadir" at bounding box center [989, 621] width 57 height 28
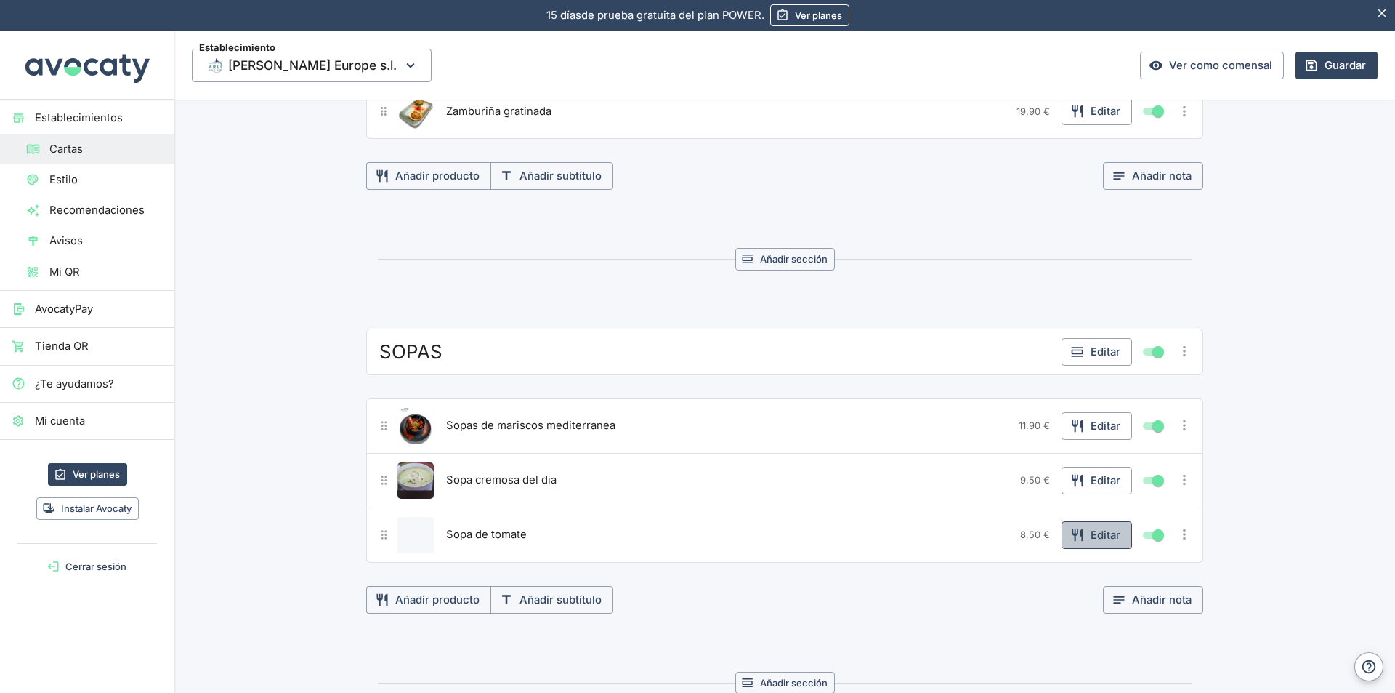
click at [1089, 533] on button "Editar" at bounding box center [1097, 535] width 70 height 28
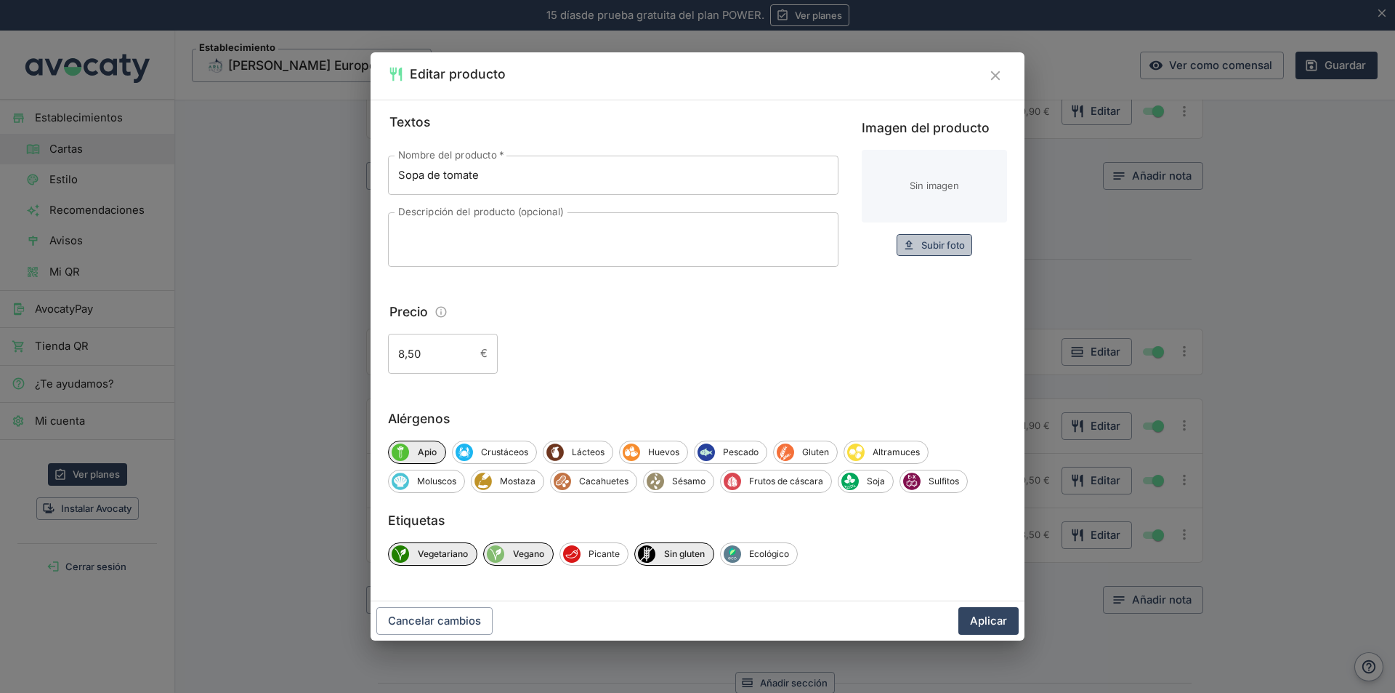
click at [944, 241] on span "Subir foto" at bounding box center [943, 245] width 44 height 17
drag, startPoint x: 938, startPoint y: 188, endPoint x: 921, endPoint y: 194, distance: 18.4
drag, startPoint x: 921, startPoint y: 194, endPoint x: 865, endPoint y: 293, distance: 113.6
click at [865, 293] on div "Textos Nombre del producto   * Sopa de tomate Nombre del producto   * Descripci…" at bounding box center [697, 243] width 619 height 262
click at [931, 240] on span "Subir foto" at bounding box center [943, 245] width 44 height 17
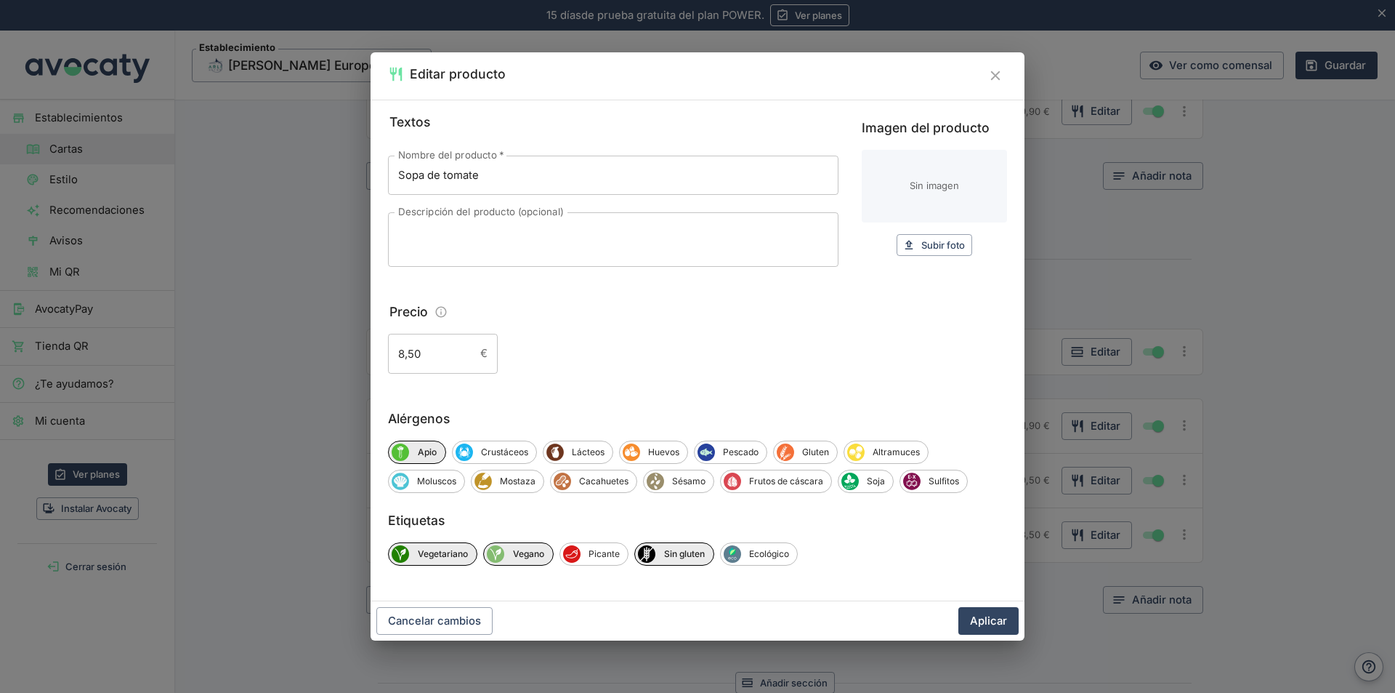
drag, startPoint x: 953, startPoint y: 185, endPoint x: 831, endPoint y: 345, distance: 201.7
click at [831, 345] on div "8,50 € ​" at bounding box center [697, 353] width 619 height 39
click at [928, 190] on input "Imagen del producto" at bounding box center [934, 186] width 145 height 73
click at [928, 192] on input "Imagen del producto" at bounding box center [934, 186] width 145 height 73
click at [999, 621] on button "Aplicar" at bounding box center [989, 621] width 60 height 28
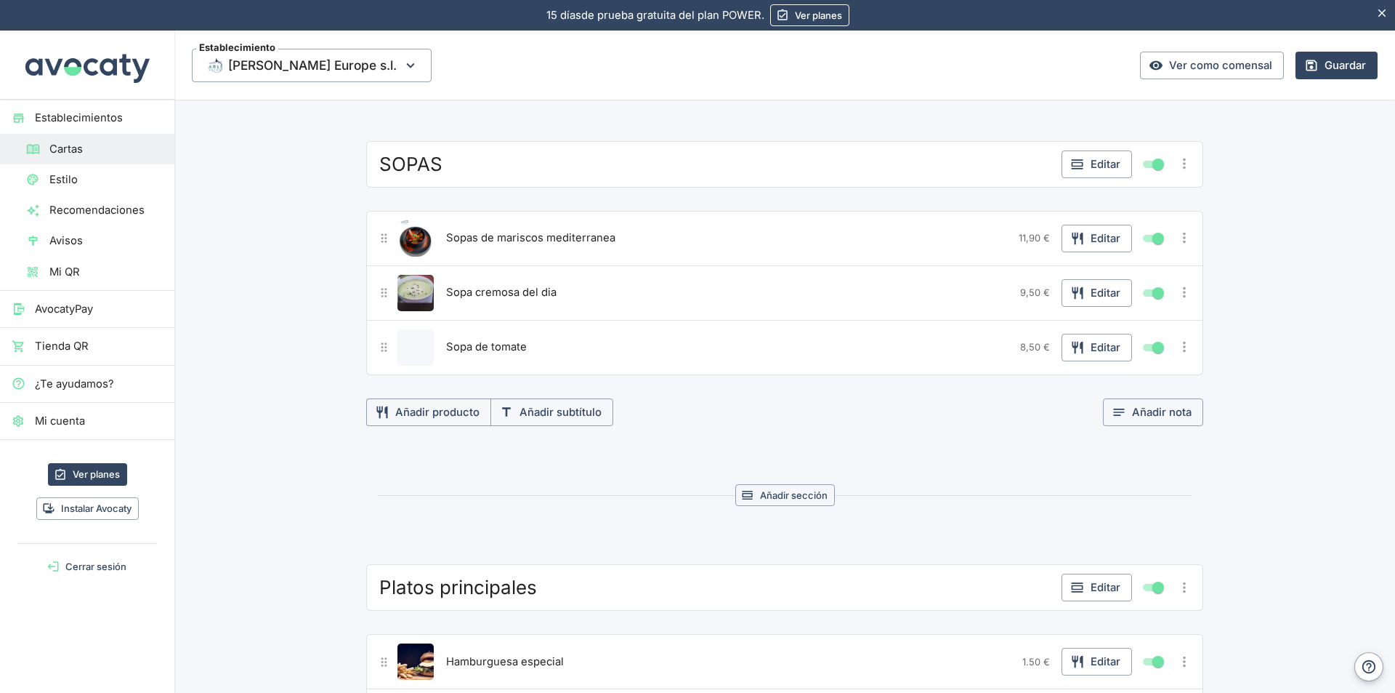
scroll to position [1155, 0]
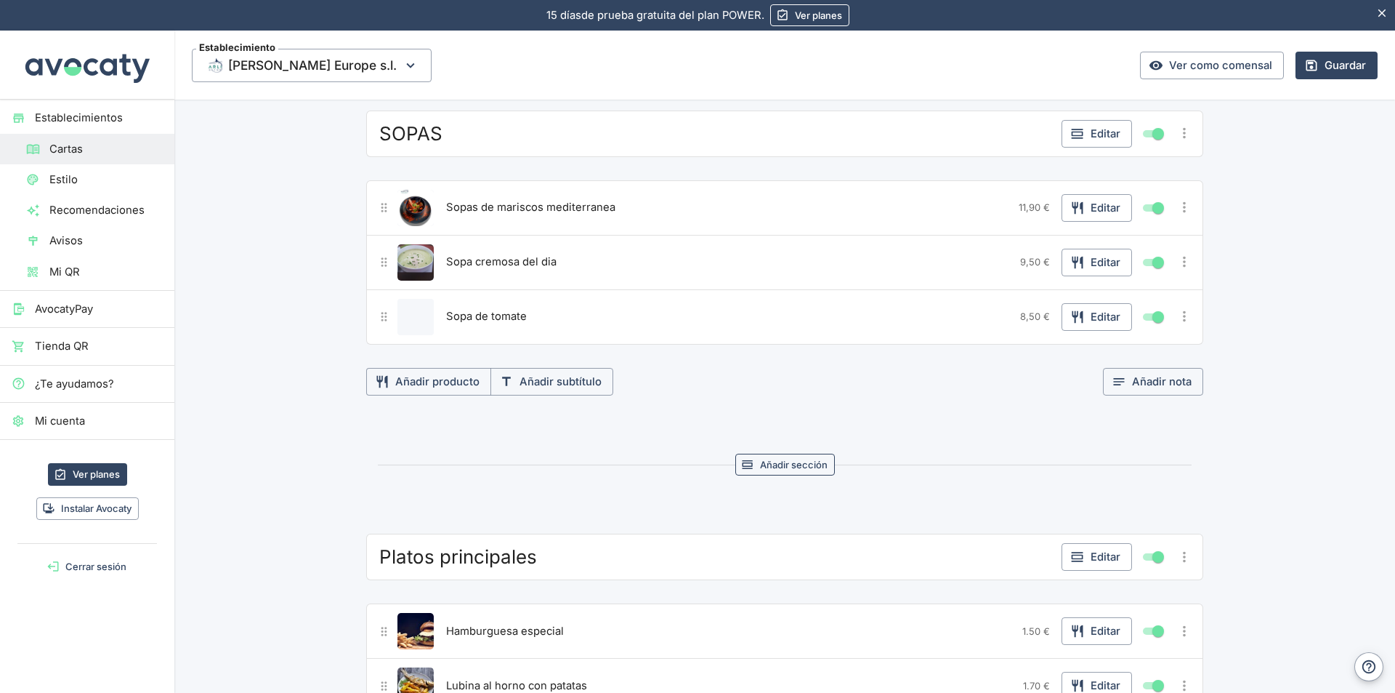
click at [794, 461] on button "Añadir sección" at bounding box center [785, 464] width 100 height 23
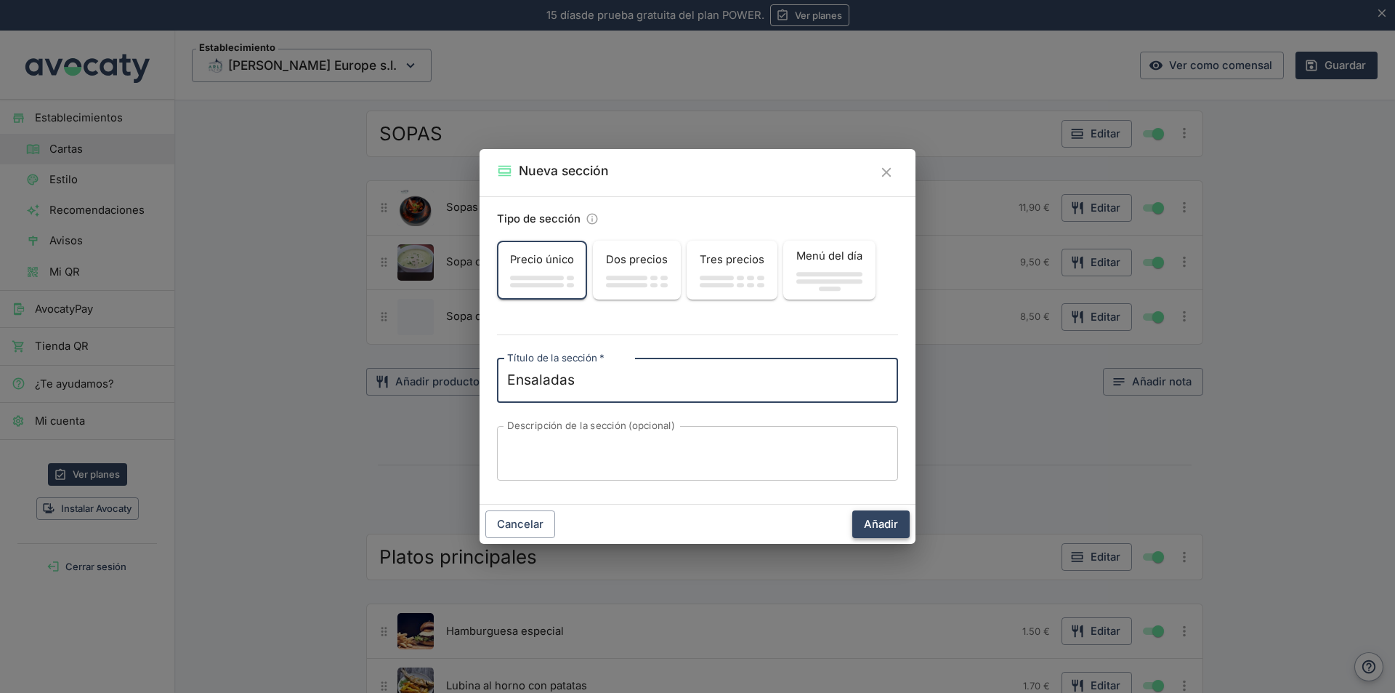
type textarea "Ensaladas"
click at [879, 525] on button "Añadir" at bounding box center [880, 524] width 57 height 28
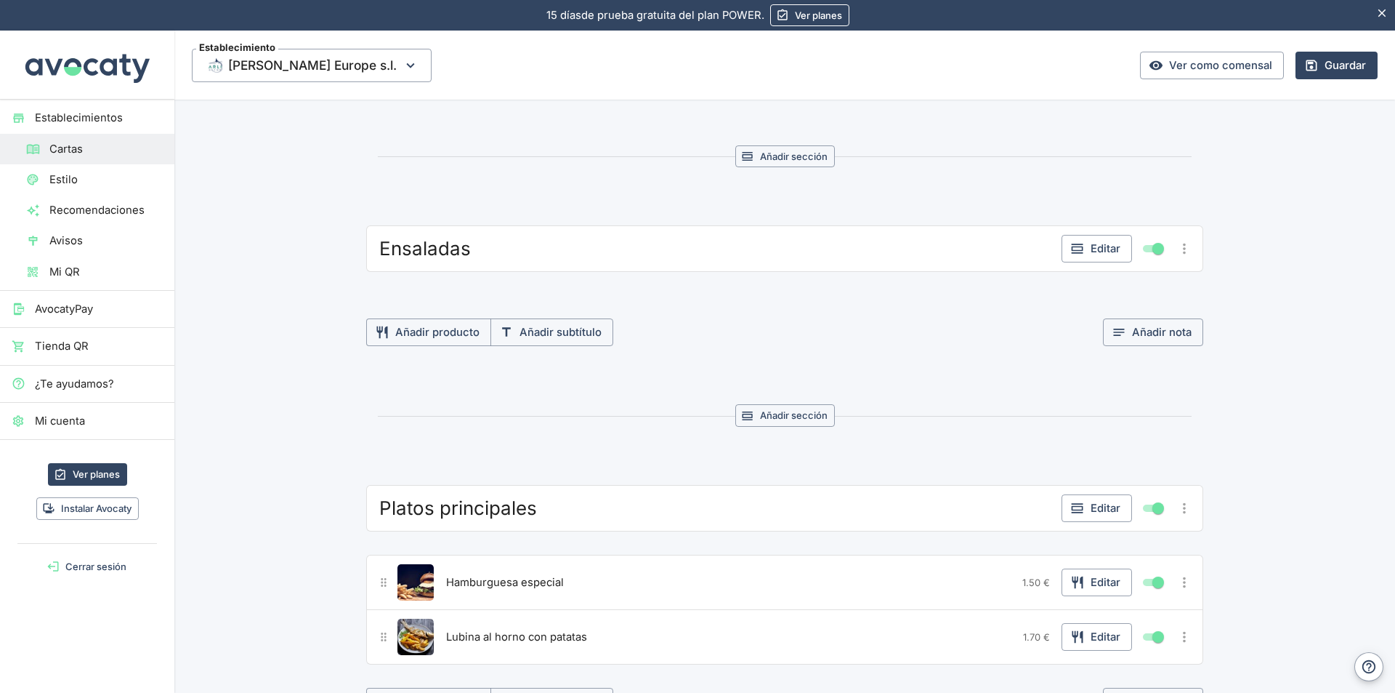
scroll to position [1519, 0]
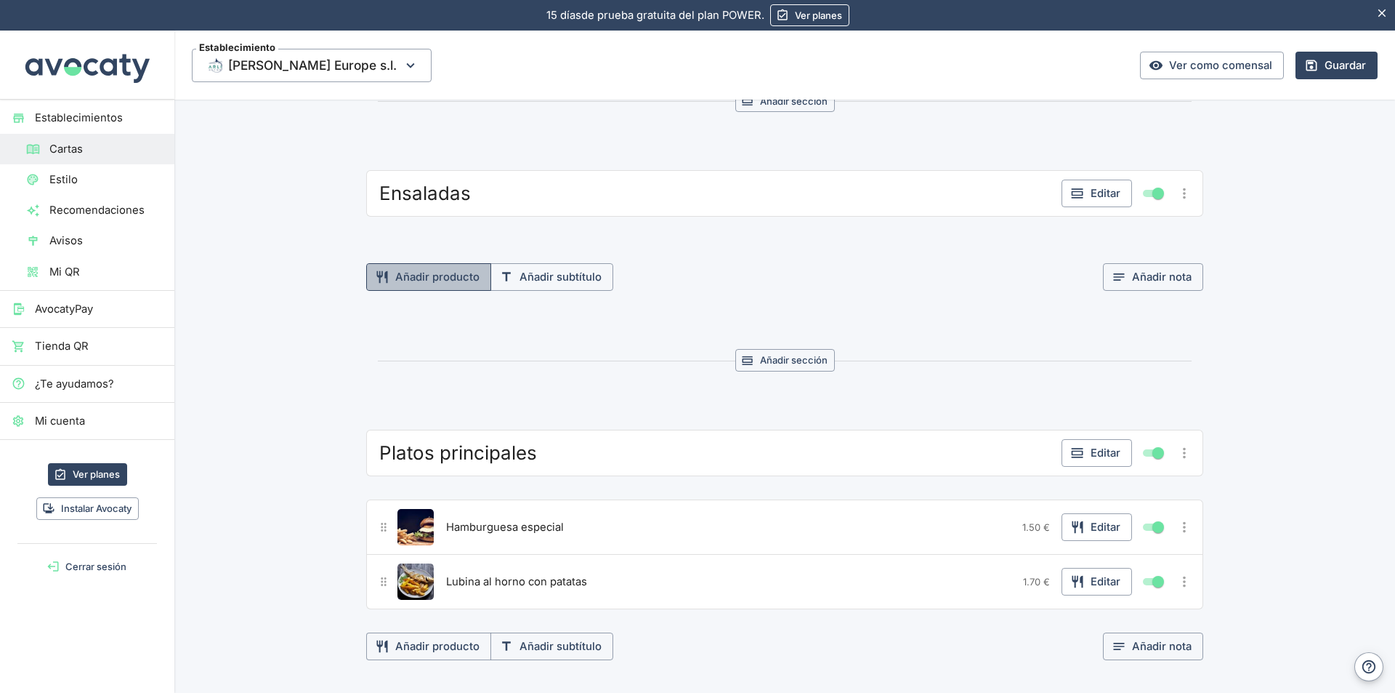
click at [430, 275] on button "Añadir producto" at bounding box center [428, 277] width 125 height 28
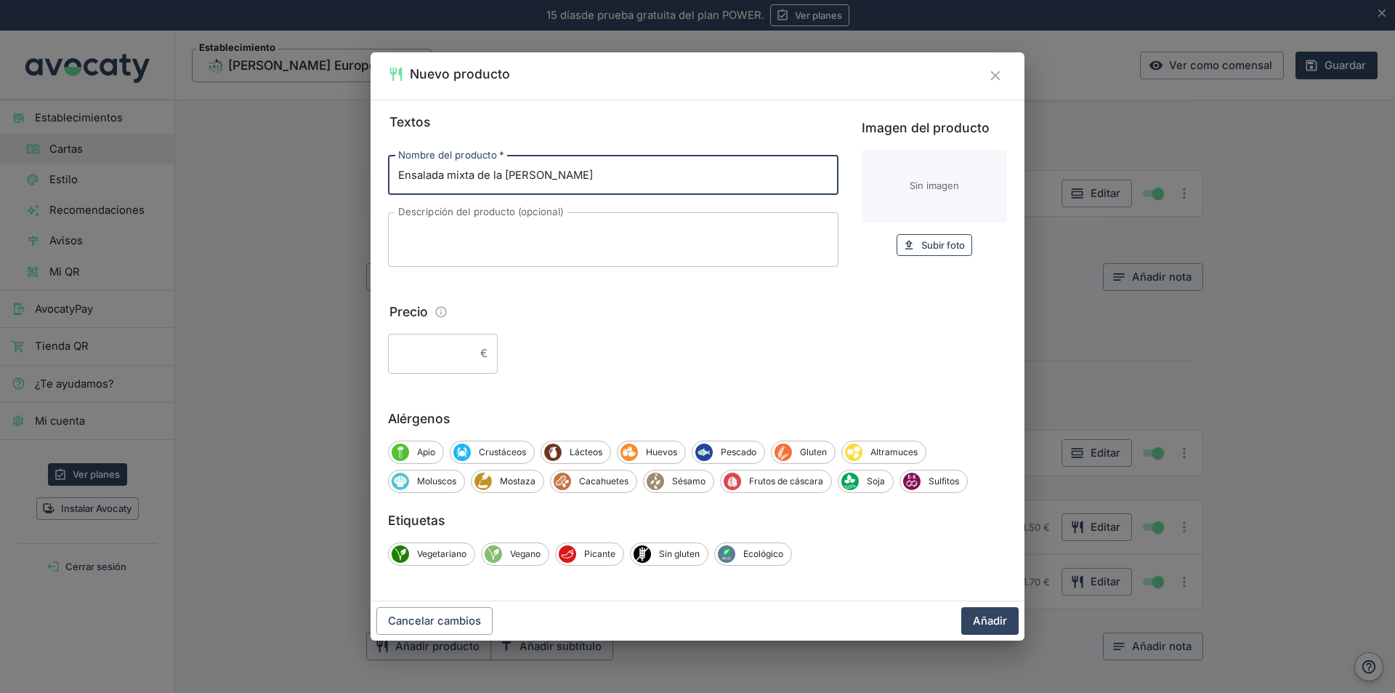
type input "Ensalada mixta de la [PERSON_NAME]"
click at [937, 243] on span "Subir foto" at bounding box center [943, 245] width 44 height 17
type input "C:\fakepath\WhatsApp Image 2025-07-Ensalada de la [PERSON_NAME] en el cuenco.jp…"
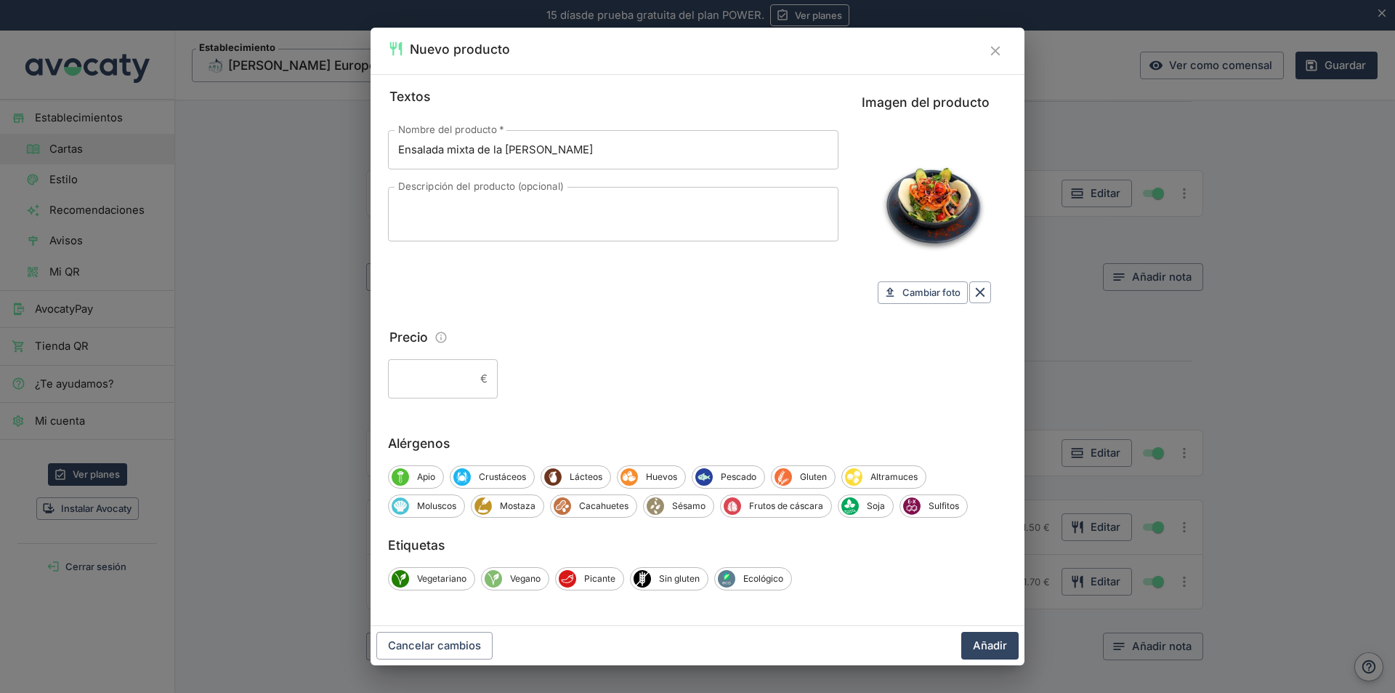
click at [462, 357] on fieldset "Precio € ​" at bounding box center [697, 363] width 619 height 72
click at [469, 381] on input "Precio" at bounding box center [431, 378] width 86 height 39
type input "12,80"
click at [1008, 642] on button "Añadir" at bounding box center [989, 646] width 57 height 28
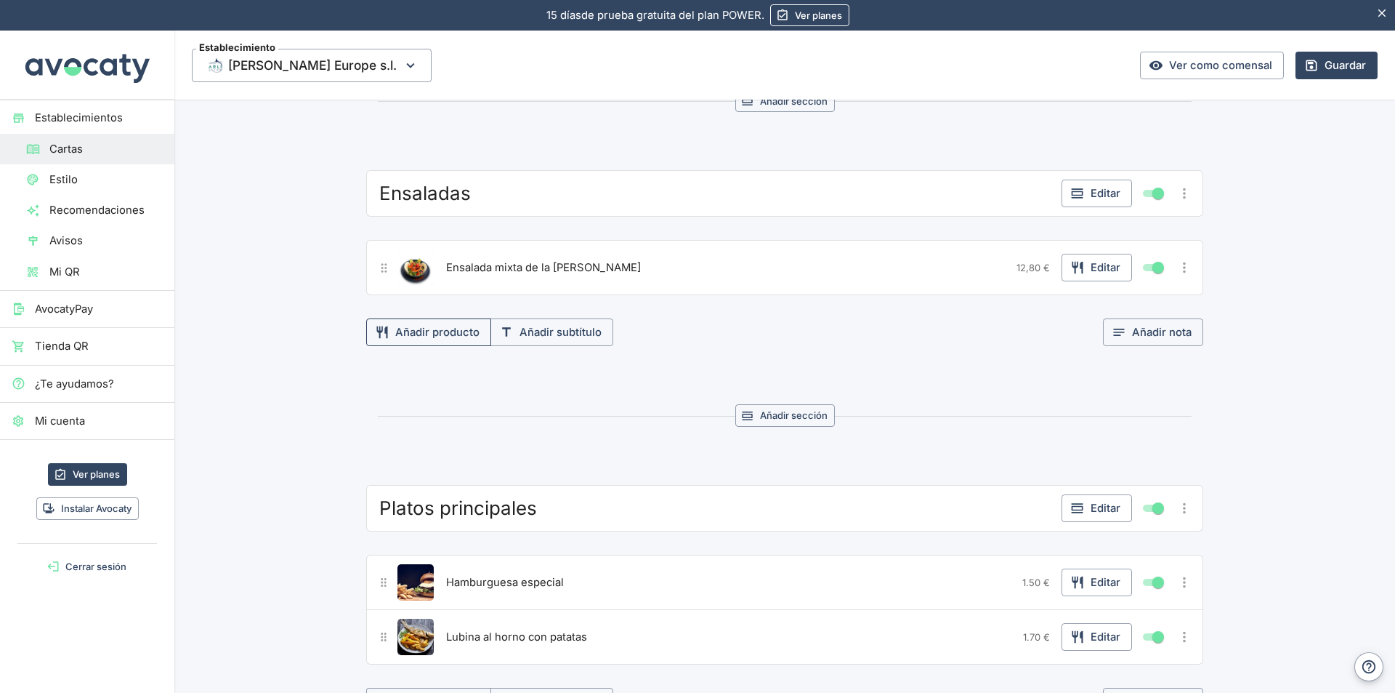
click at [413, 333] on button "Añadir producto" at bounding box center [428, 332] width 125 height 28
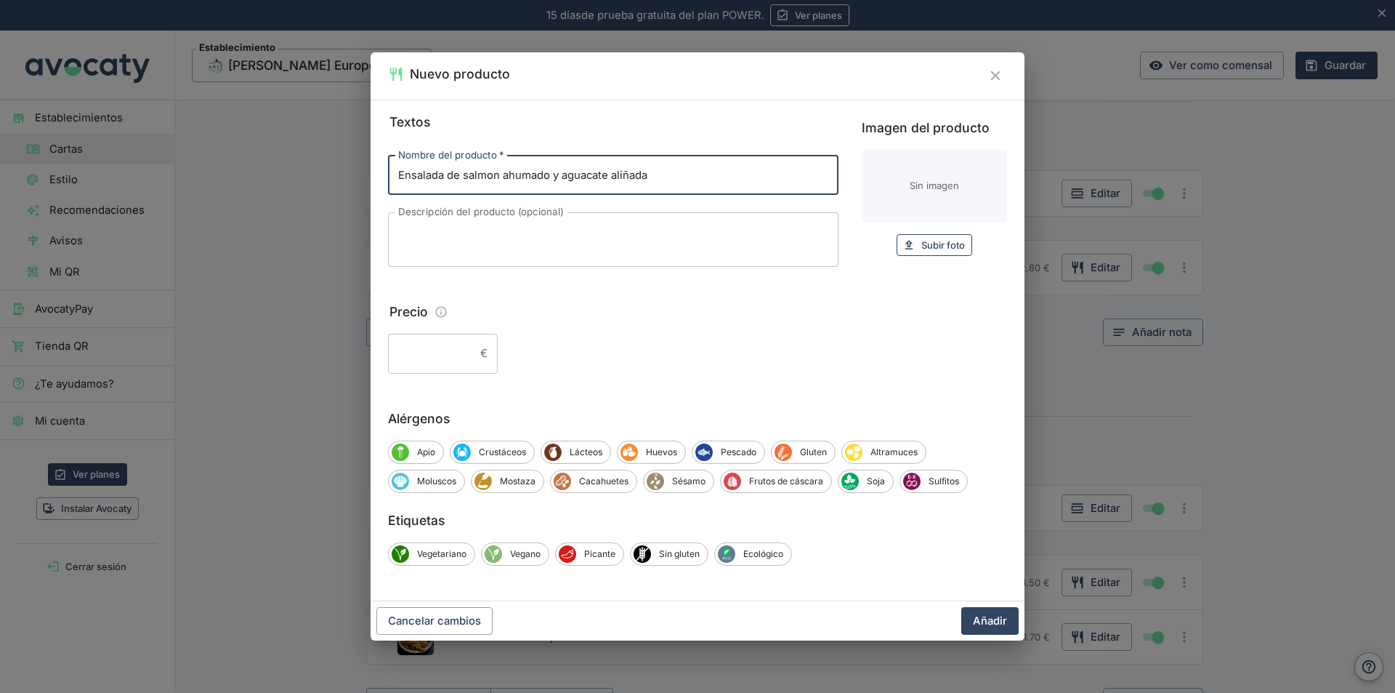
type input "Ensalada de salmon ahumado y aguacate aliñada"
click at [945, 249] on span "Subir foto" at bounding box center [943, 245] width 44 height 17
type input "C:\fakepath\Imagen de WhatsApp 2025-06-Ensalada de salmon ahumado.jpg"
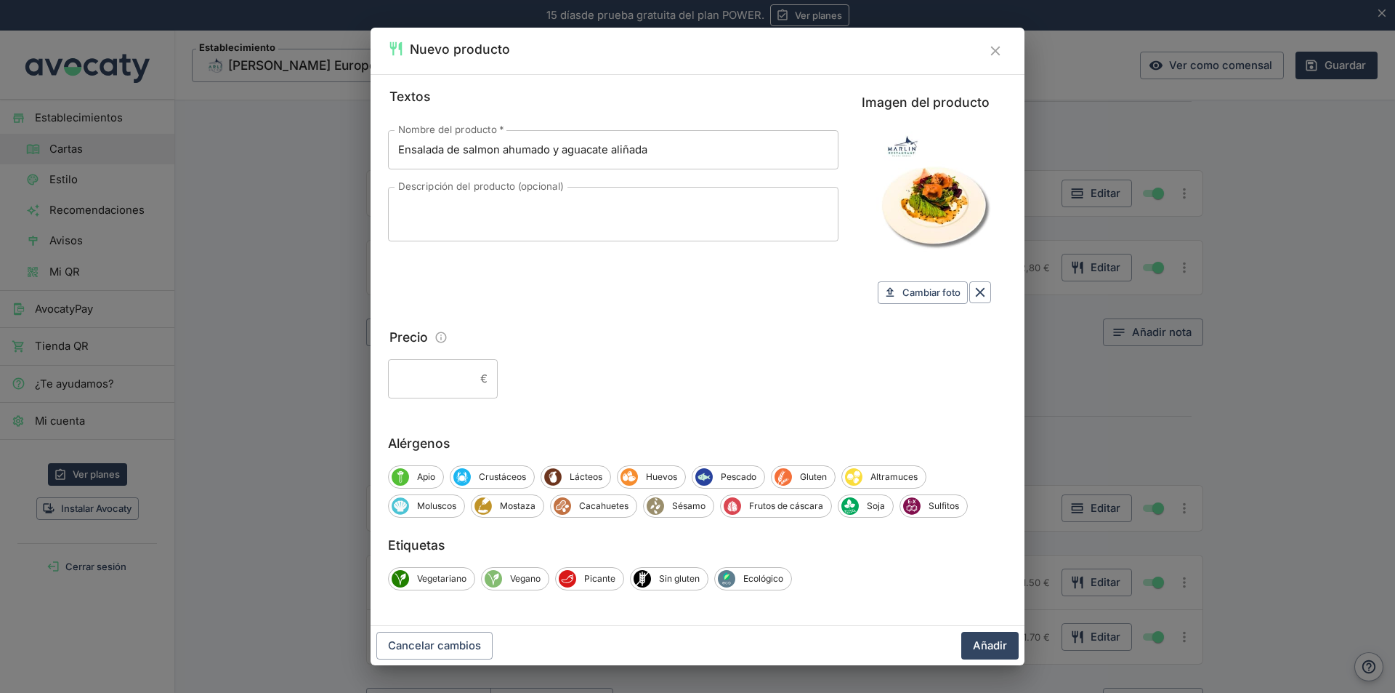
click at [453, 381] on input "Precio" at bounding box center [431, 378] width 86 height 39
type input "18,50"
click at [731, 478] on span "Pescado" at bounding box center [739, 476] width 52 height 13
click at [441, 499] on span "Moluscos" at bounding box center [436, 505] width 55 height 13
click at [682, 507] on span "Sésamo" at bounding box center [691, 505] width 49 height 13
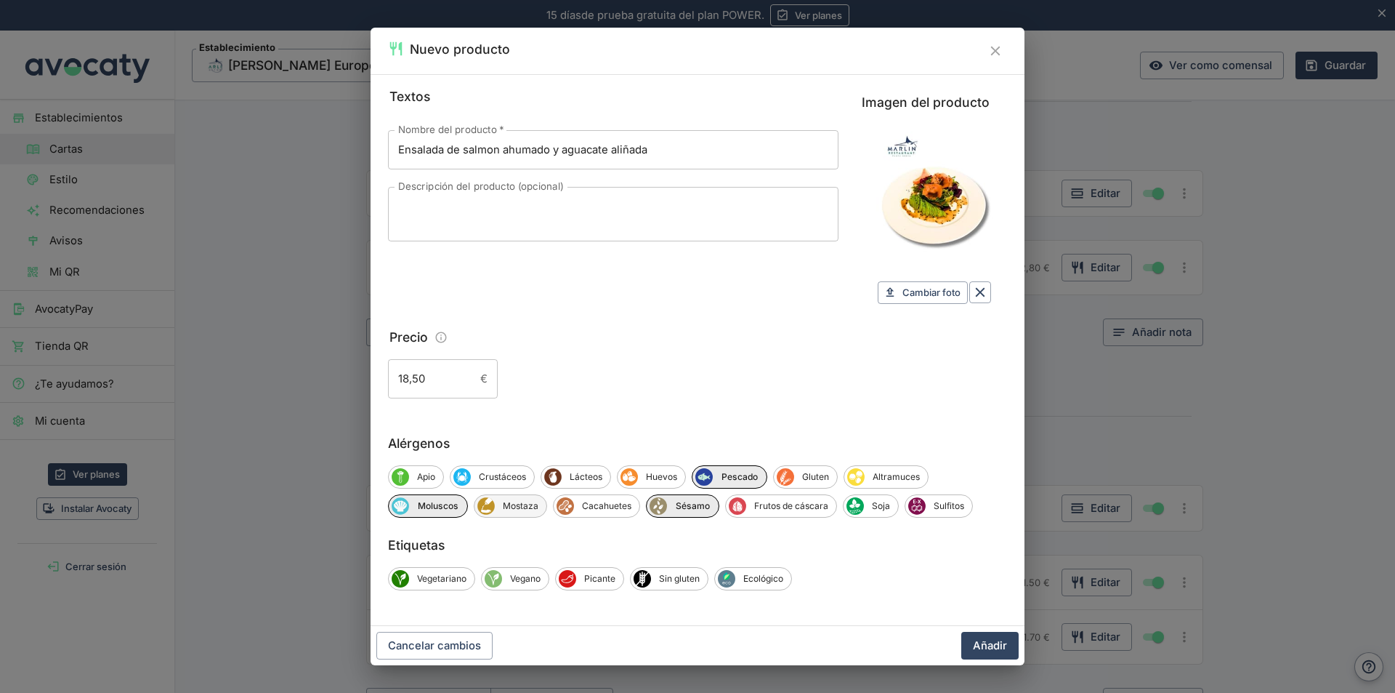
click at [525, 504] on span "Mostaza" at bounding box center [521, 505] width 52 height 13
click at [786, 507] on span "Frutos de cáscara" at bounding box center [794, 505] width 90 height 13
click at [874, 504] on span "Soja" at bounding box center [886, 505] width 34 height 13
click at [693, 580] on span "Sin gluten" at bounding box center [679, 578] width 57 height 13
click at [979, 646] on button "Añadir" at bounding box center [989, 646] width 57 height 28
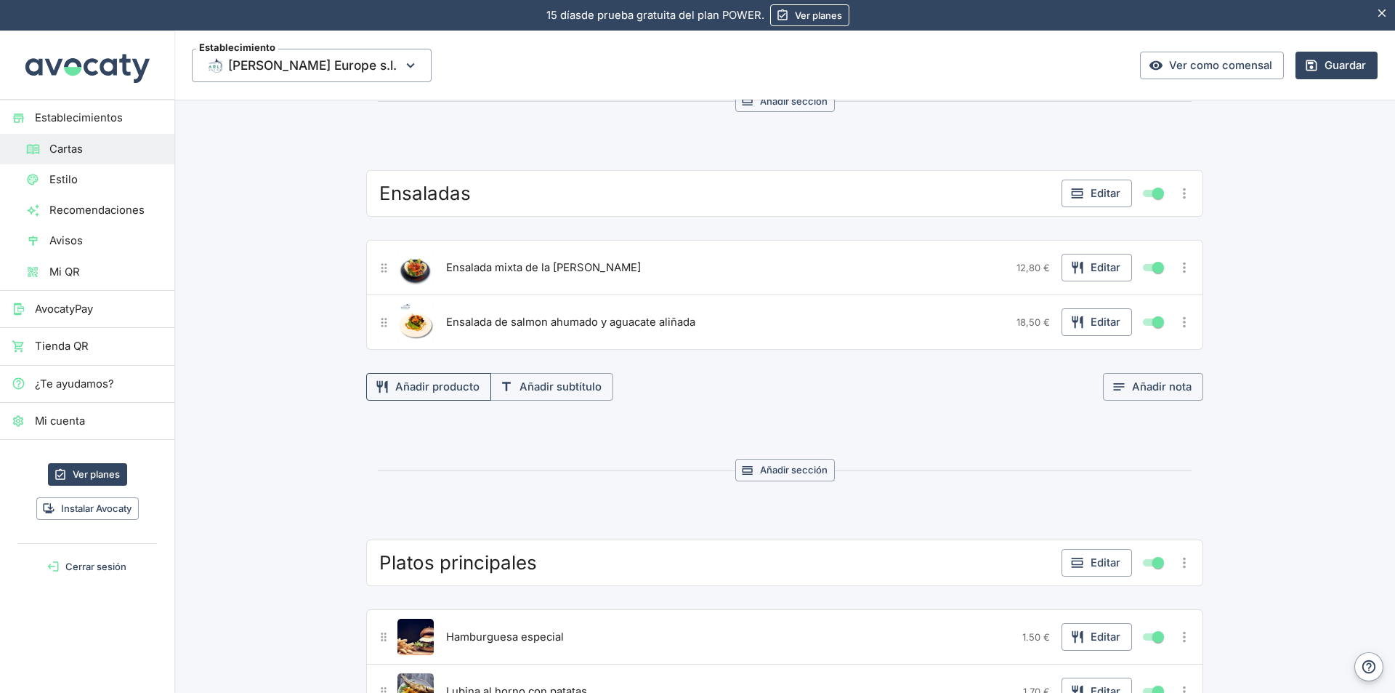
click at [414, 388] on button "Añadir producto" at bounding box center [428, 387] width 125 height 28
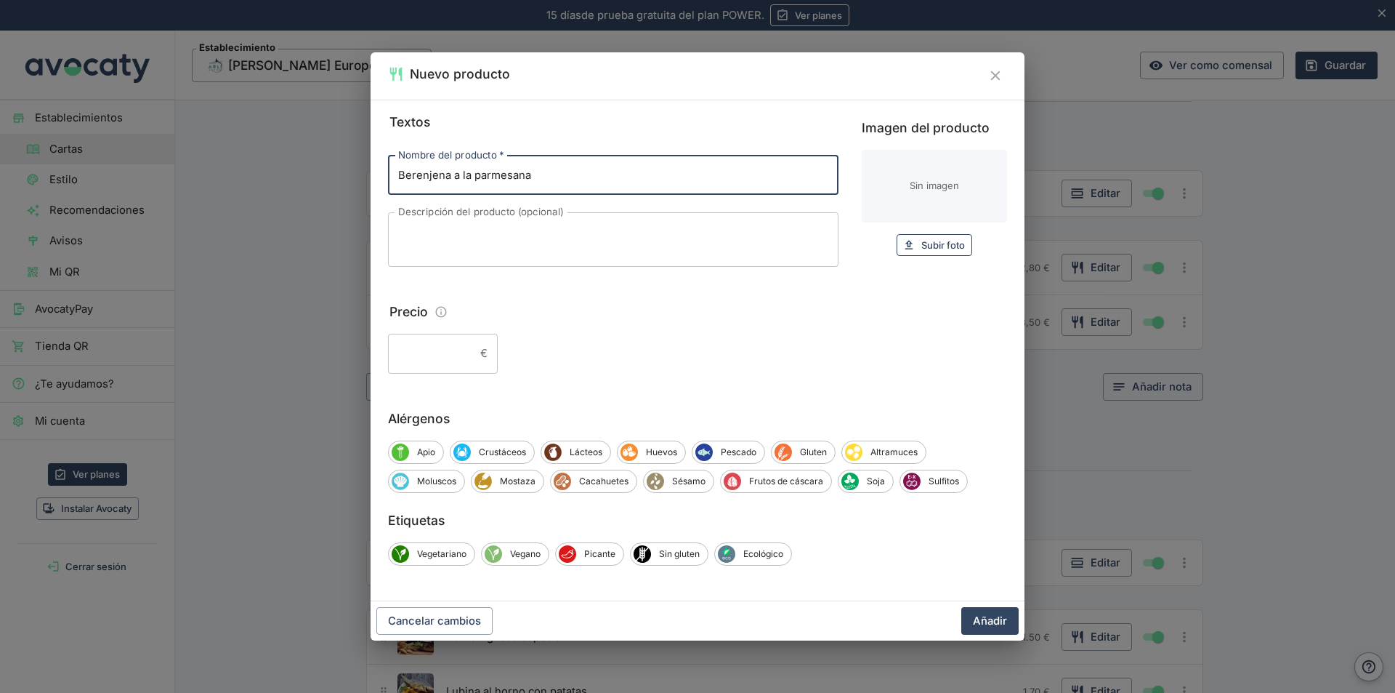
type input "Berenjena a la parmesana"
click at [953, 246] on span "Subir foto" at bounding box center [943, 245] width 44 height 17
type input "C:\fakepath\Imagen de WhatsApp 2025-06-Berenjena a la parmesana.jpg"
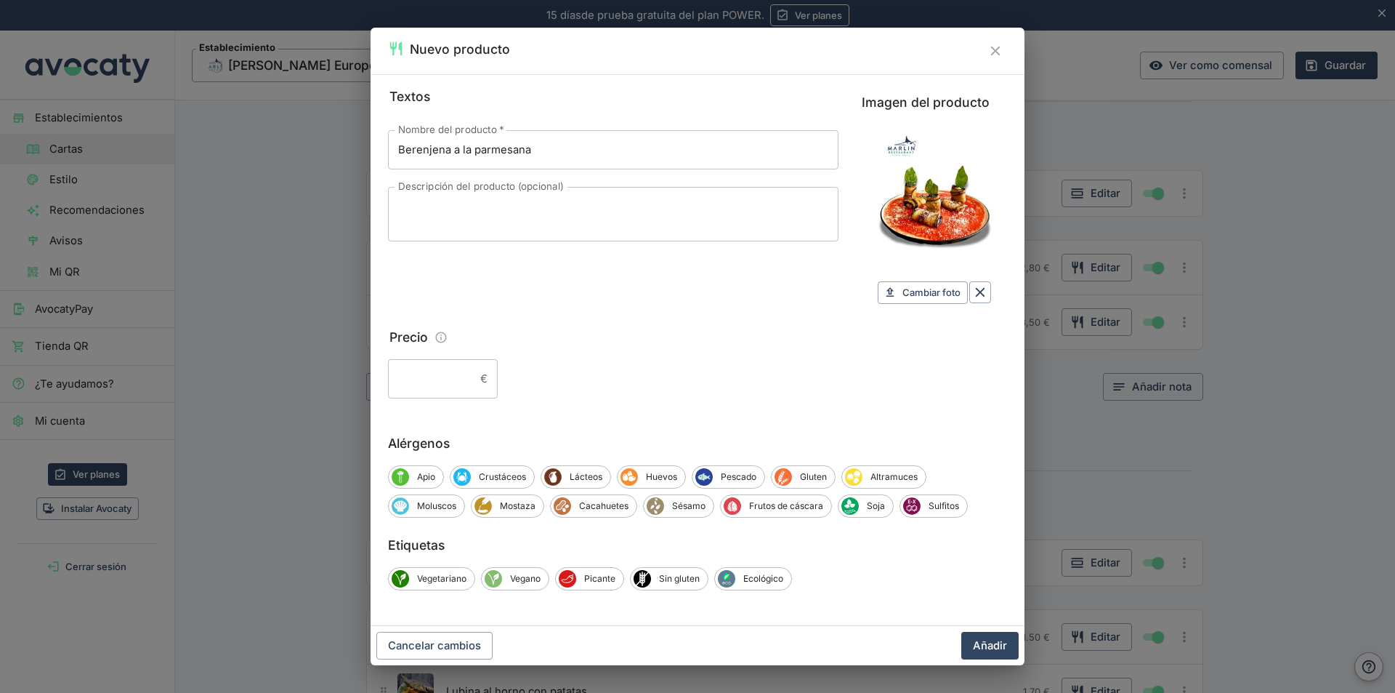
click at [538, 145] on input "Berenjena a la parmesana" at bounding box center [613, 149] width 451 height 39
type input "Berenjena a la parmesana con mozzarella"
click at [424, 476] on span "Apio" at bounding box center [426, 476] width 34 height 13
click at [425, 473] on span "Apio" at bounding box center [427, 476] width 36 height 13
click at [594, 477] on span "Lácteos" at bounding box center [586, 476] width 49 height 13
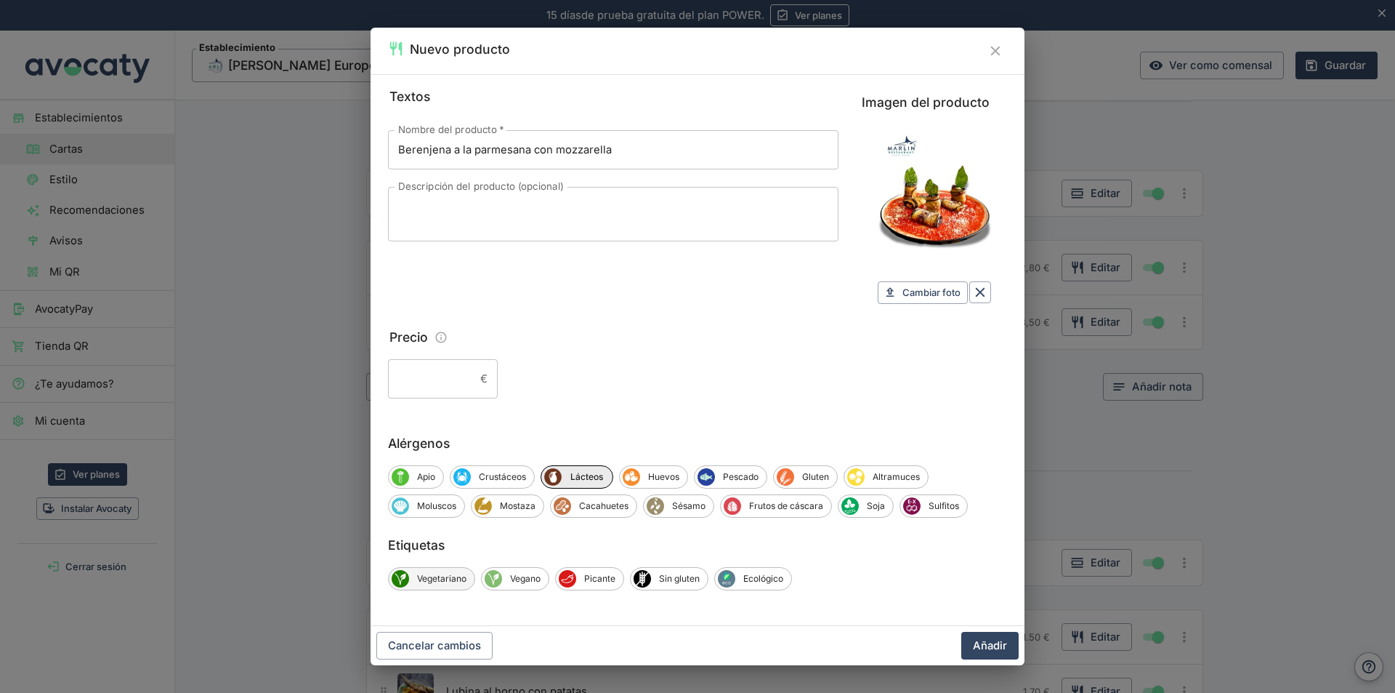
click at [455, 576] on span "Vegetariano" at bounding box center [441, 578] width 65 height 13
click at [999, 648] on button "Añadir" at bounding box center [989, 646] width 57 height 28
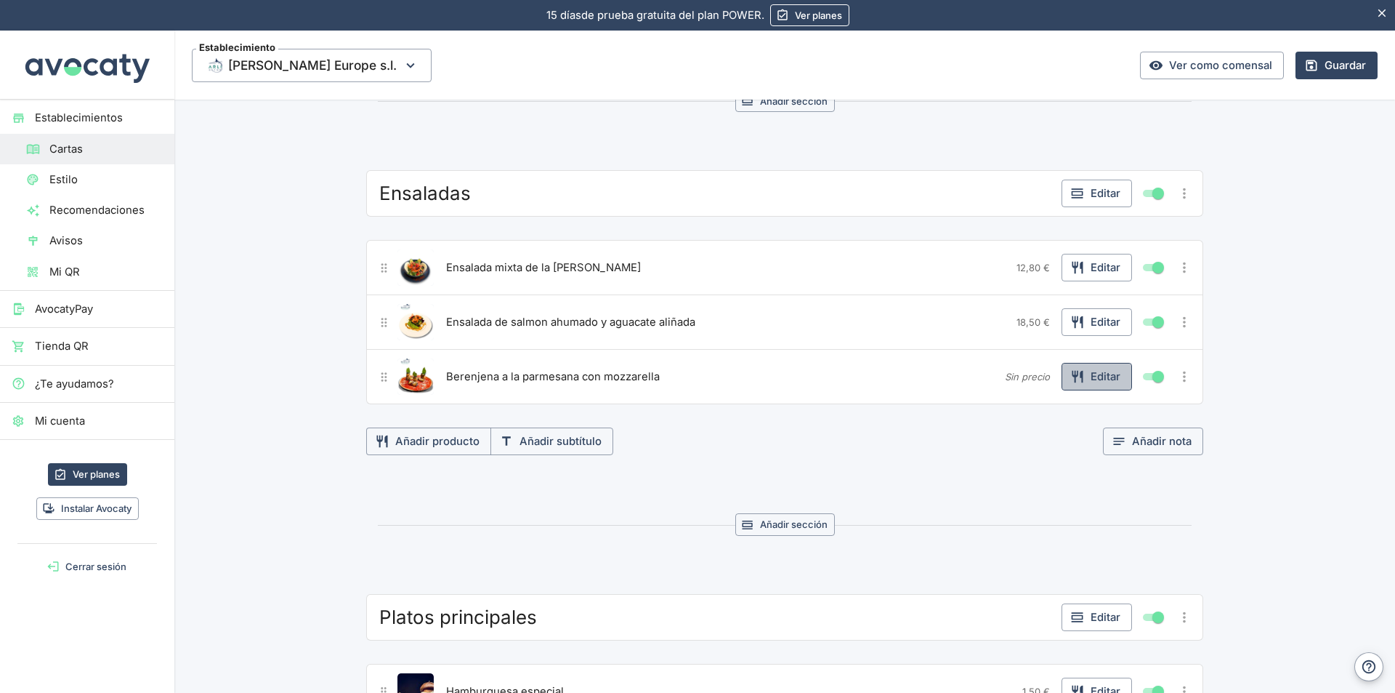
click at [1093, 373] on button "Editar" at bounding box center [1097, 377] width 70 height 28
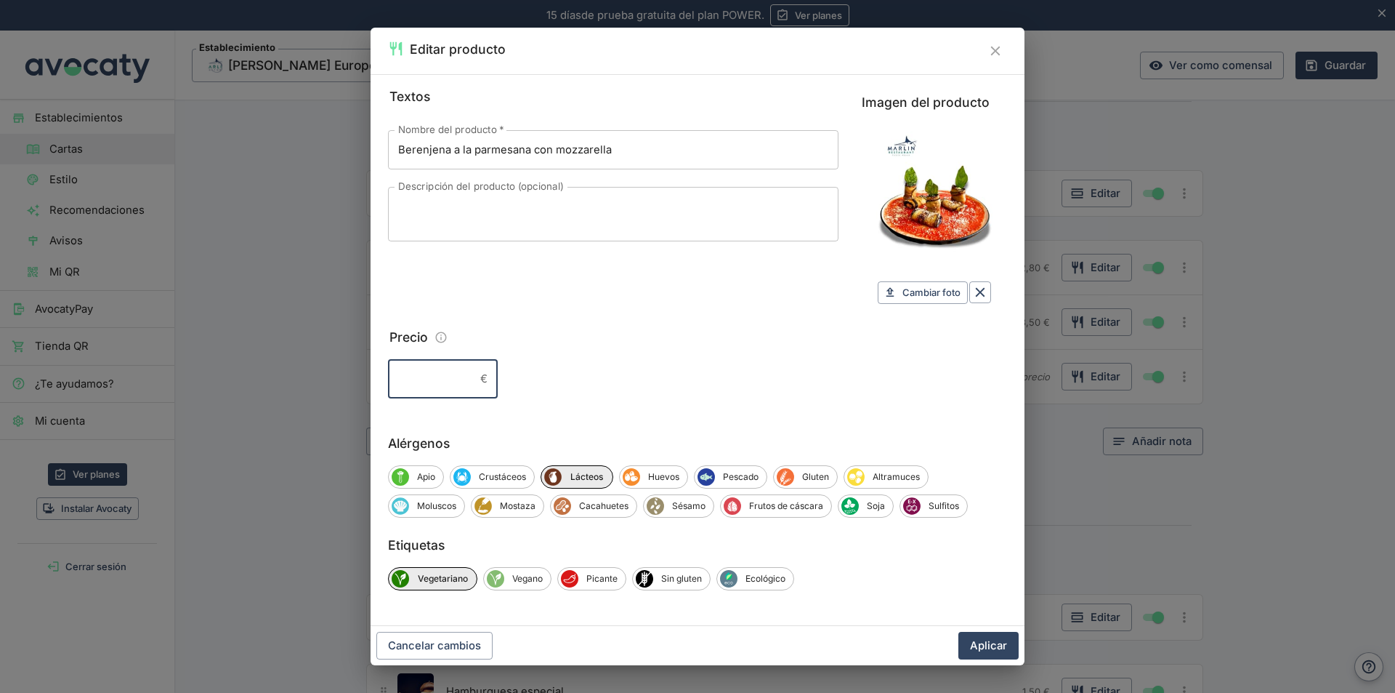
click at [456, 384] on input "Precio" at bounding box center [431, 378] width 86 height 39
type input "16,50"
click at [983, 639] on button "Aplicar" at bounding box center [989, 646] width 60 height 28
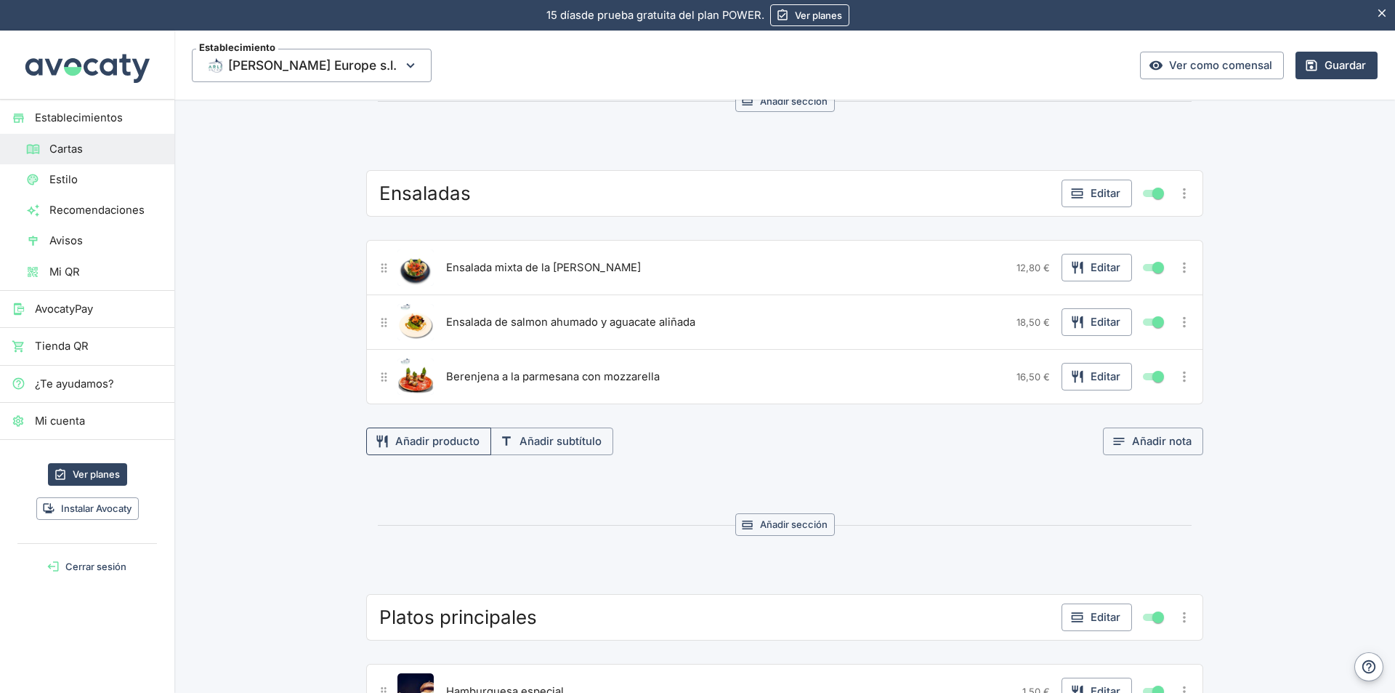
click at [427, 437] on button "Añadir producto" at bounding box center [428, 441] width 125 height 28
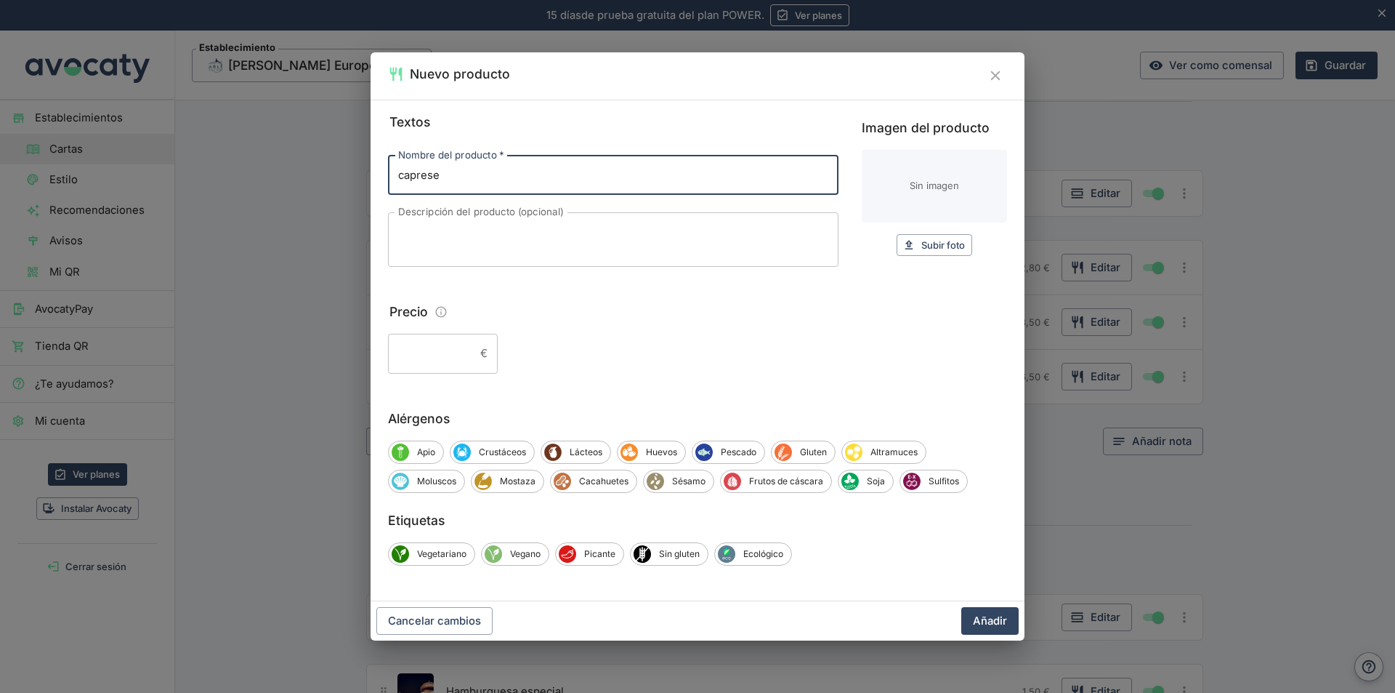
click at [403, 170] on input "caprese" at bounding box center [613, 175] width 451 height 39
click at [398, 167] on input "Caprese" at bounding box center [613, 175] width 451 height 39
type input "Ensalada Caprese"
click at [426, 235] on textarea "Descripción del producto (opcional)" at bounding box center [613, 239] width 430 height 31
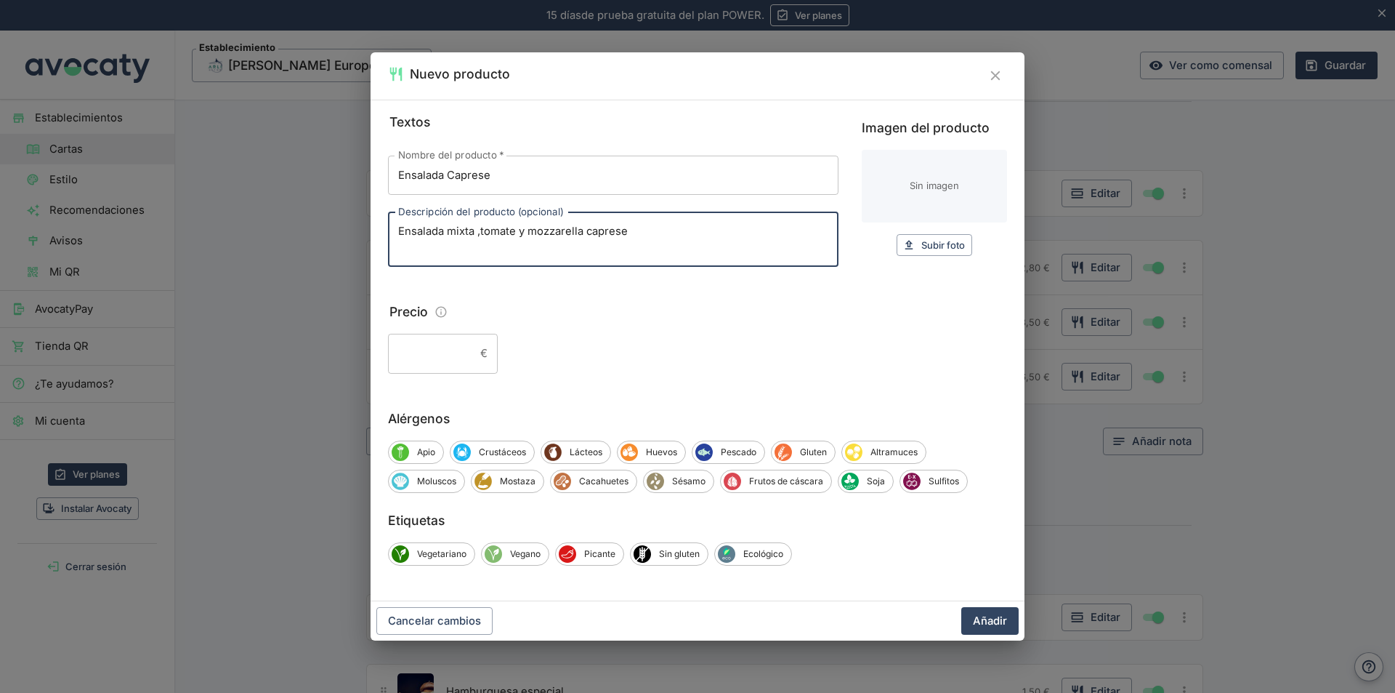
type textarea "Ensalada mixta ,tomate y mozzarella caprese"
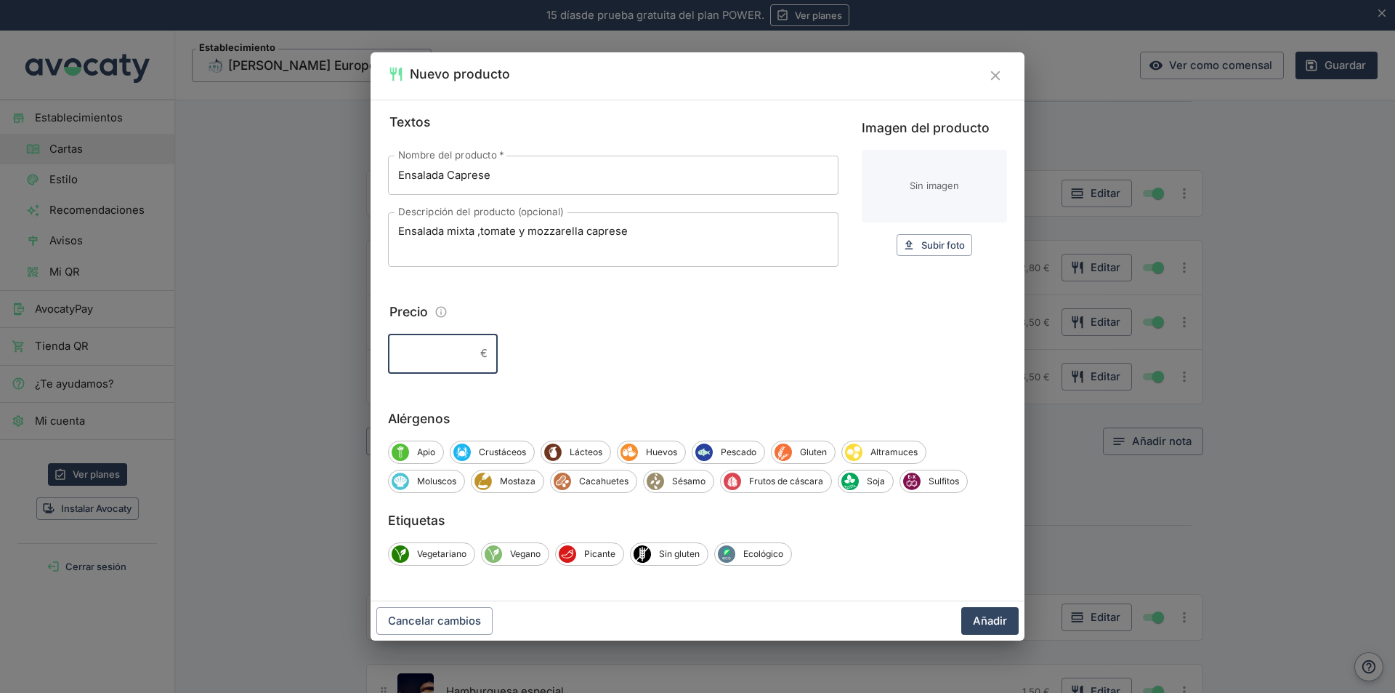
click at [474, 355] on input "Precio" at bounding box center [431, 353] width 86 height 39
type input "16,50"
click at [589, 453] on span "Lácteos" at bounding box center [586, 451] width 49 height 13
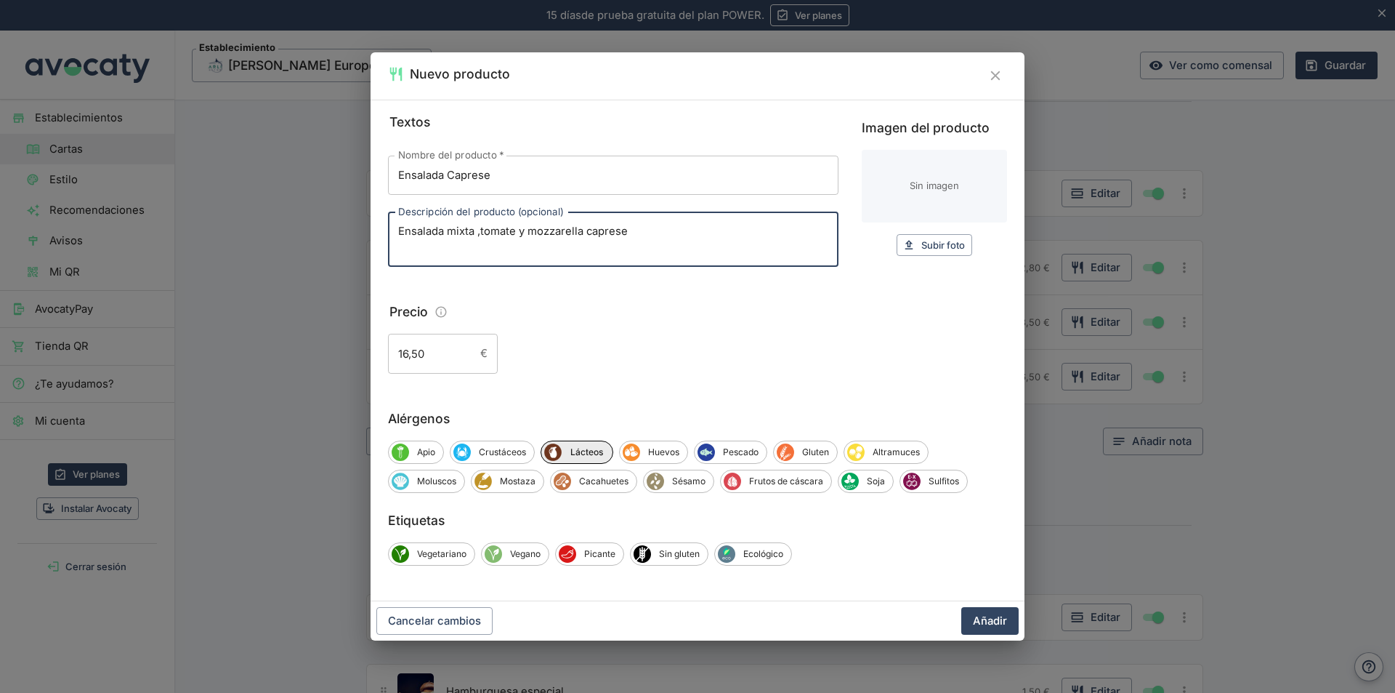
click at [628, 230] on textarea "Ensalada mixta ,tomate y mozzarella caprese" at bounding box center [613, 239] width 430 height 31
type textarea "Ensalada mixta ,tomate y mozzarella caprese con pesto"
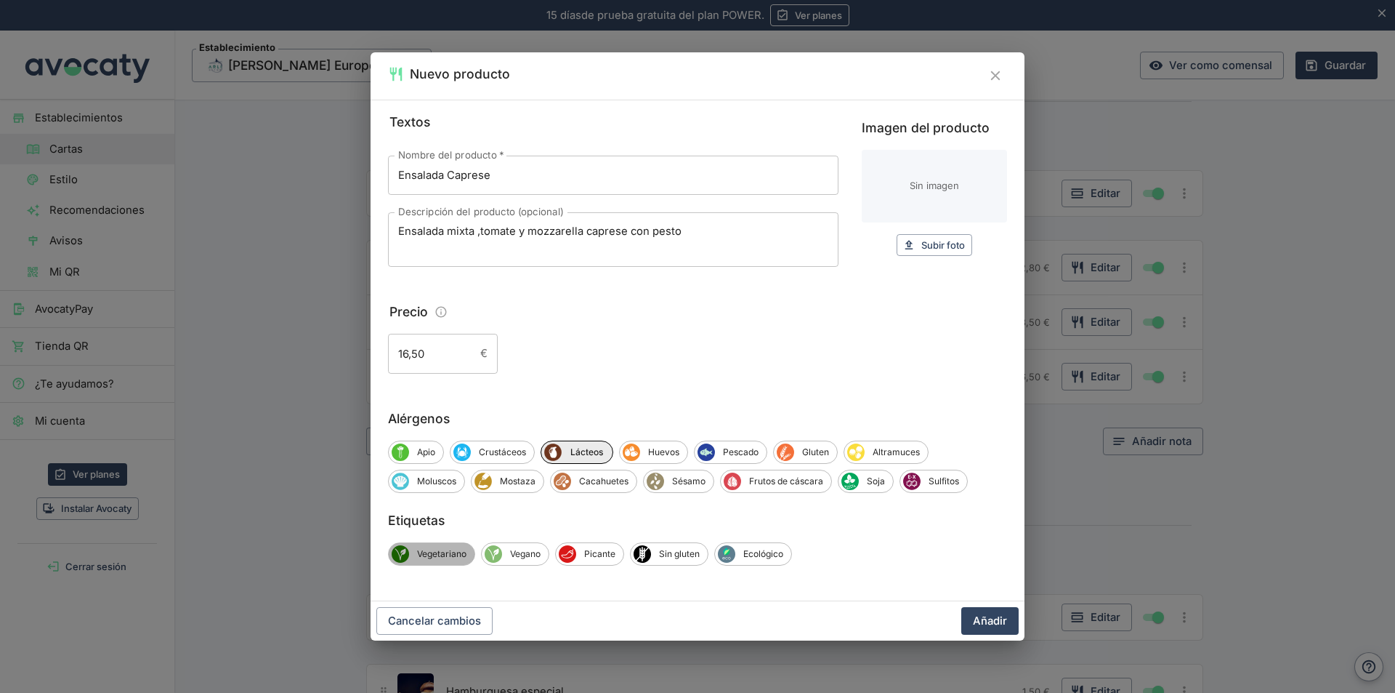
click at [457, 549] on span "Vegetariano" at bounding box center [441, 553] width 65 height 13
click at [993, 621] on button "Añadir" at bounding box center [989, 621] width 57 height 28
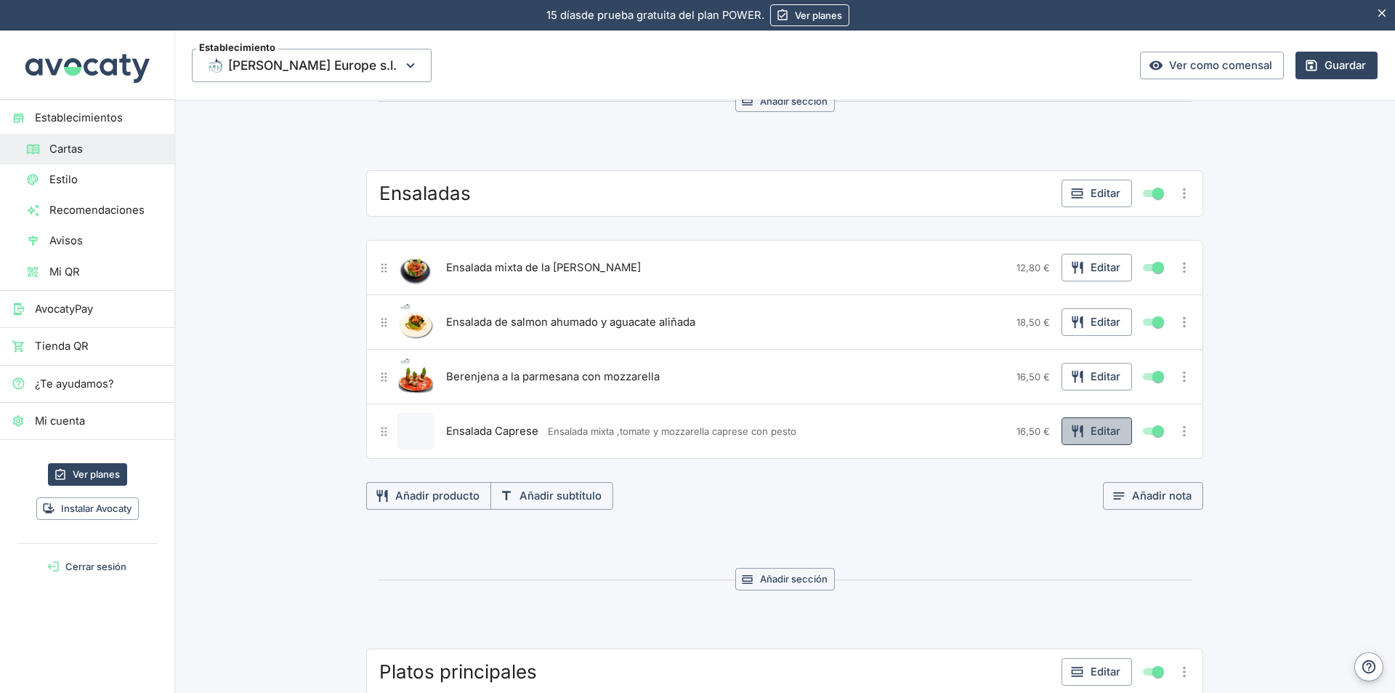
click at [1103, 426] on button "Editar" at bounding box center [1097, 431] width 70 height 28
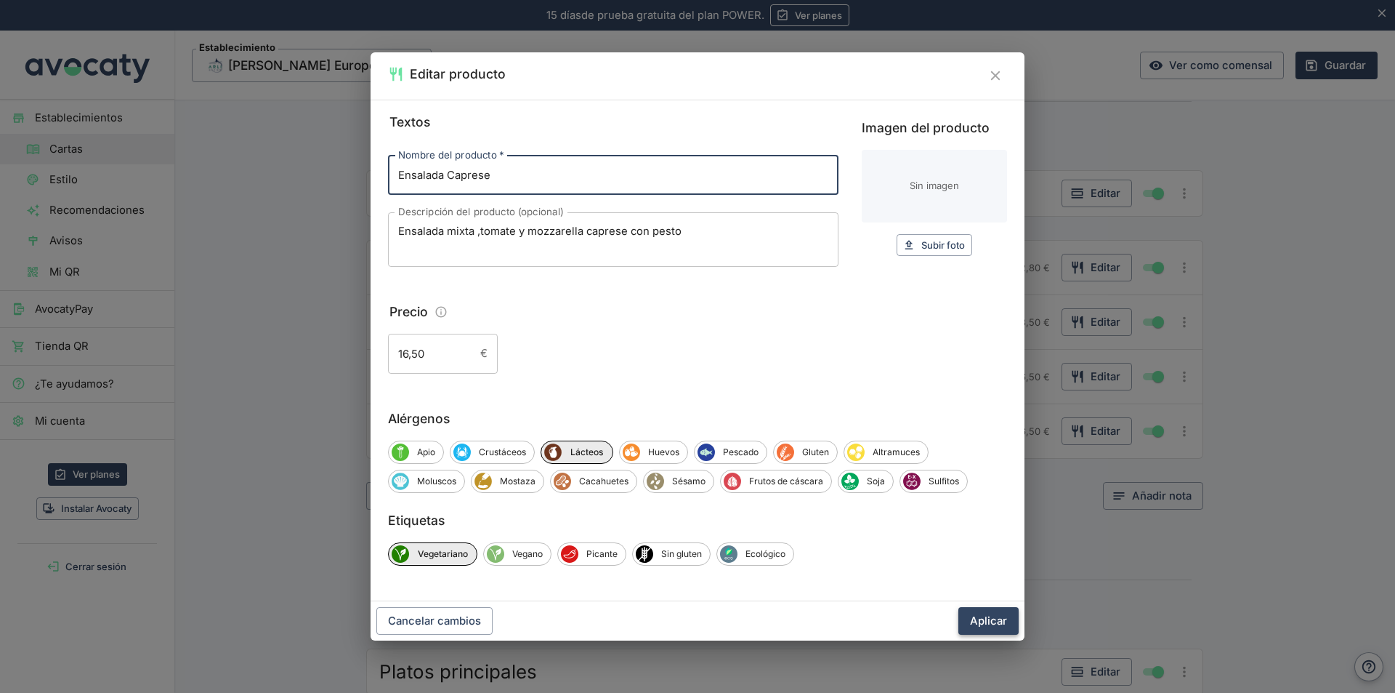
click at [988, 621] on button "Aplicar" at bounding box center [989, 621] width 60 height 28
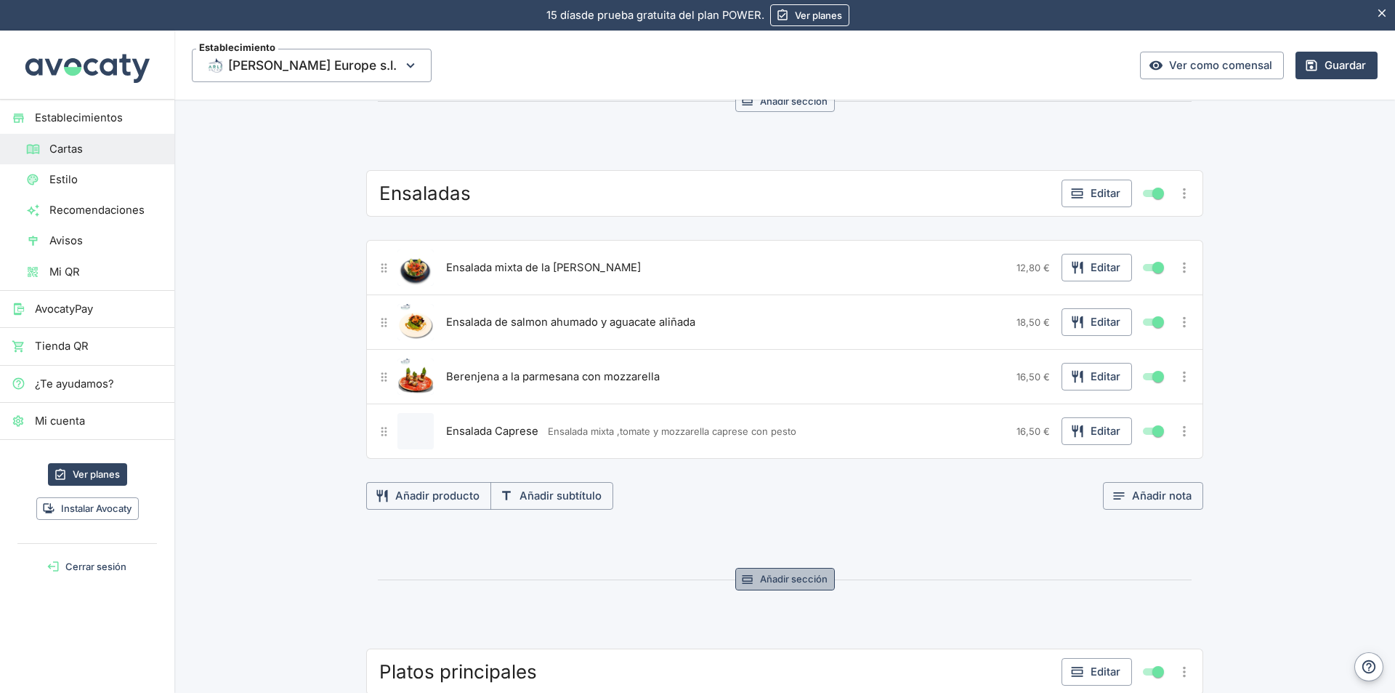
click at [785, 578] on button "Añadir sección" at bounding box center [785, 579] width 100 height 23
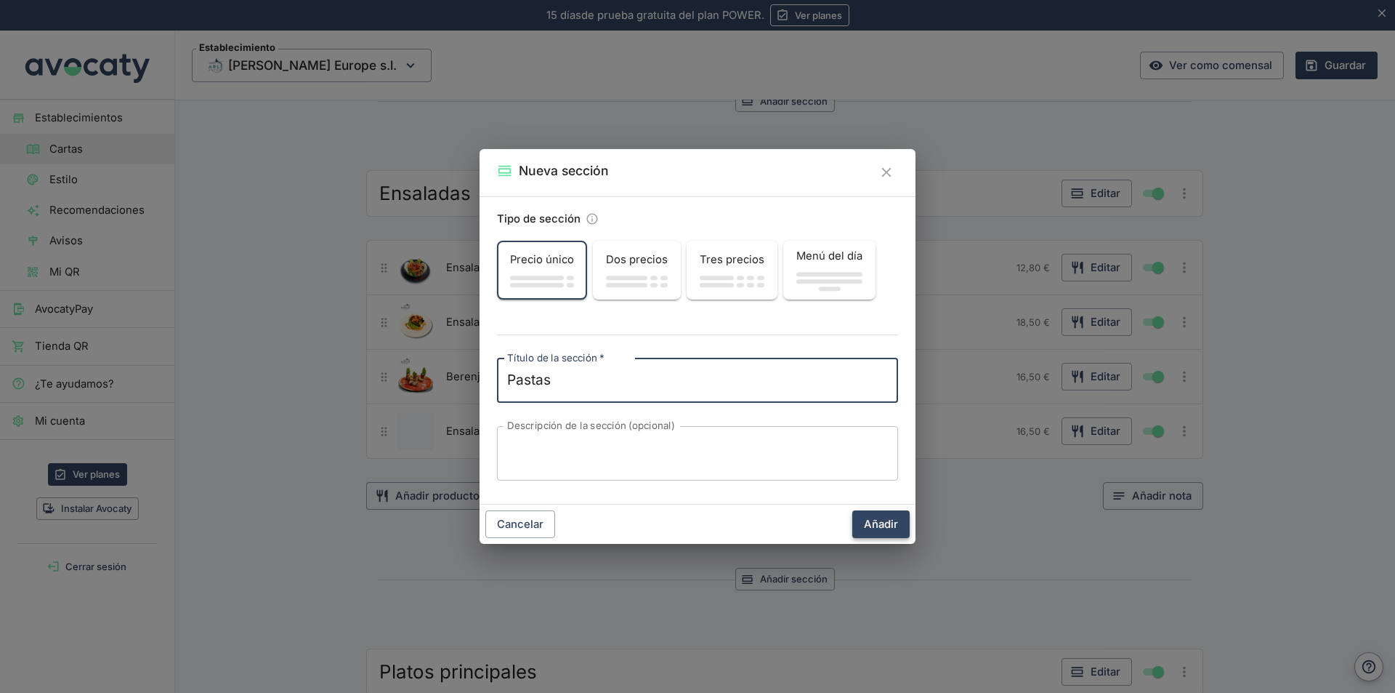
type textarea "Pastas"
click at [874, 522] on button "Añadir" at bounding box center [880, 524] width 57 height 28
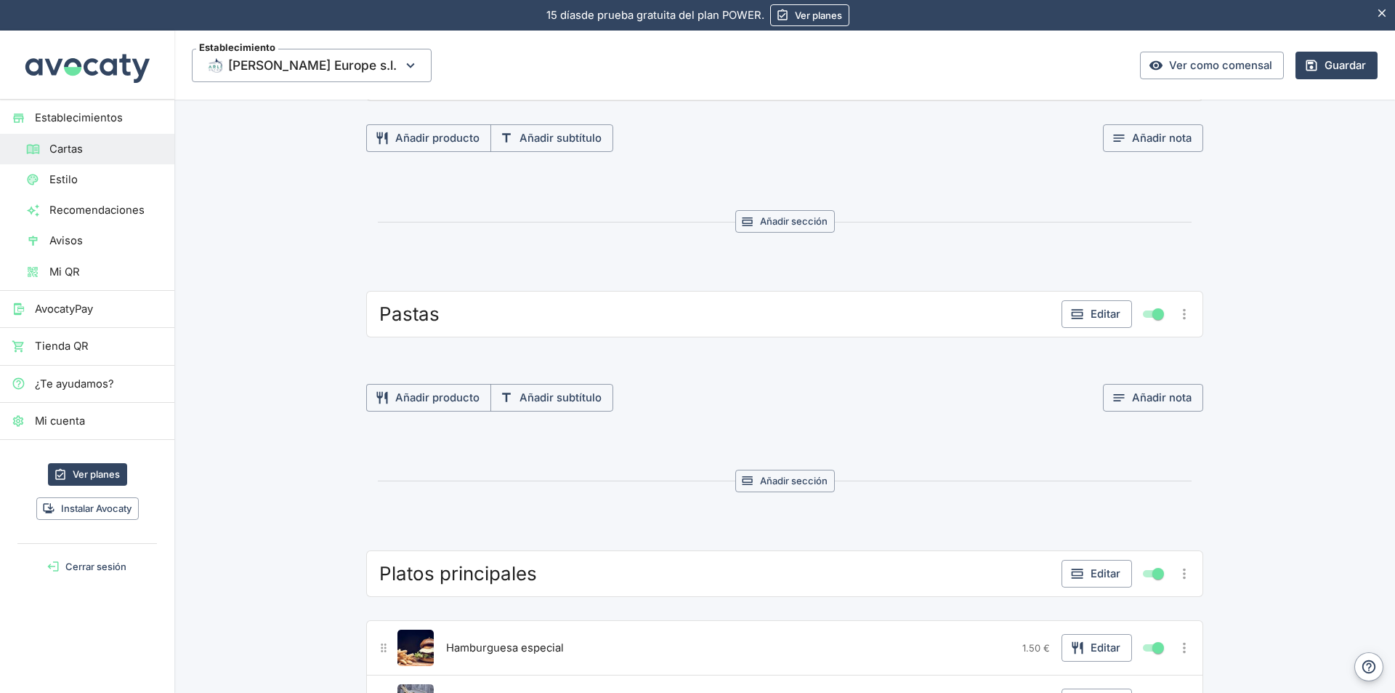
scroll to position [1882, 0]
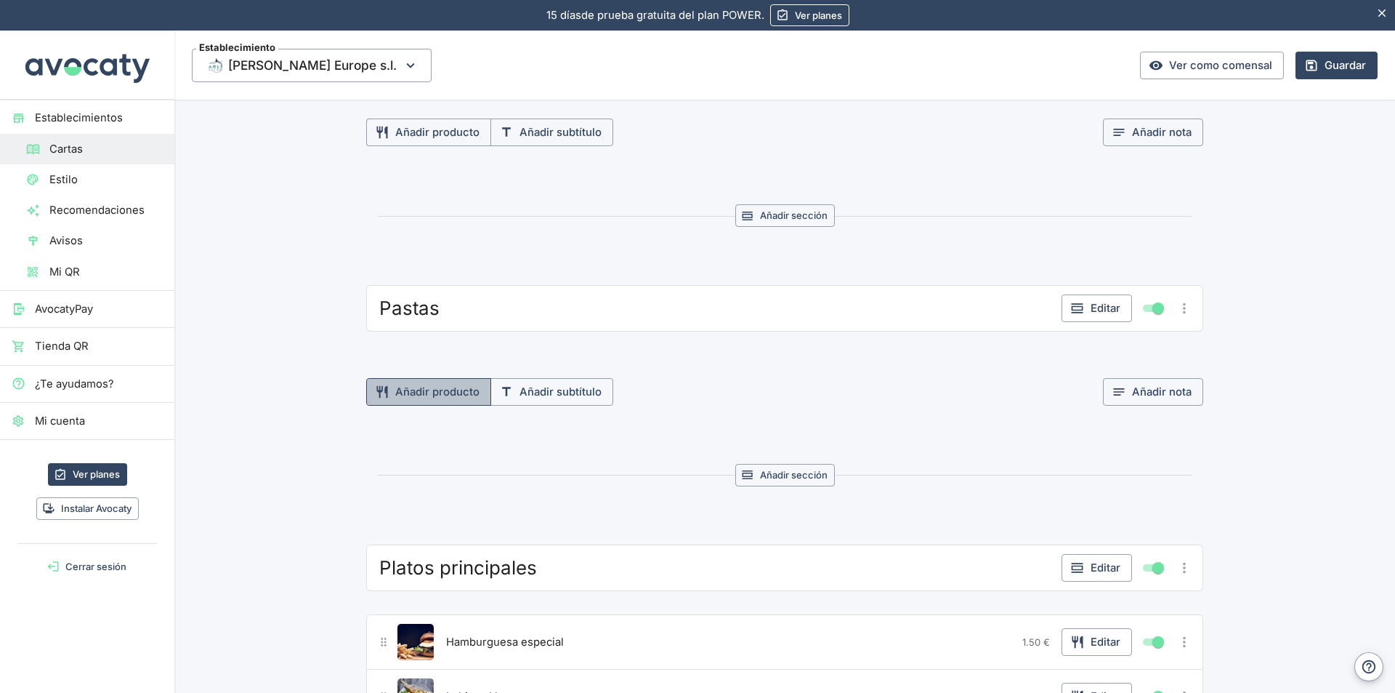
click at [422, 391] on button "Añadir producto" at bounding box center [428, 392] width 125 height 28
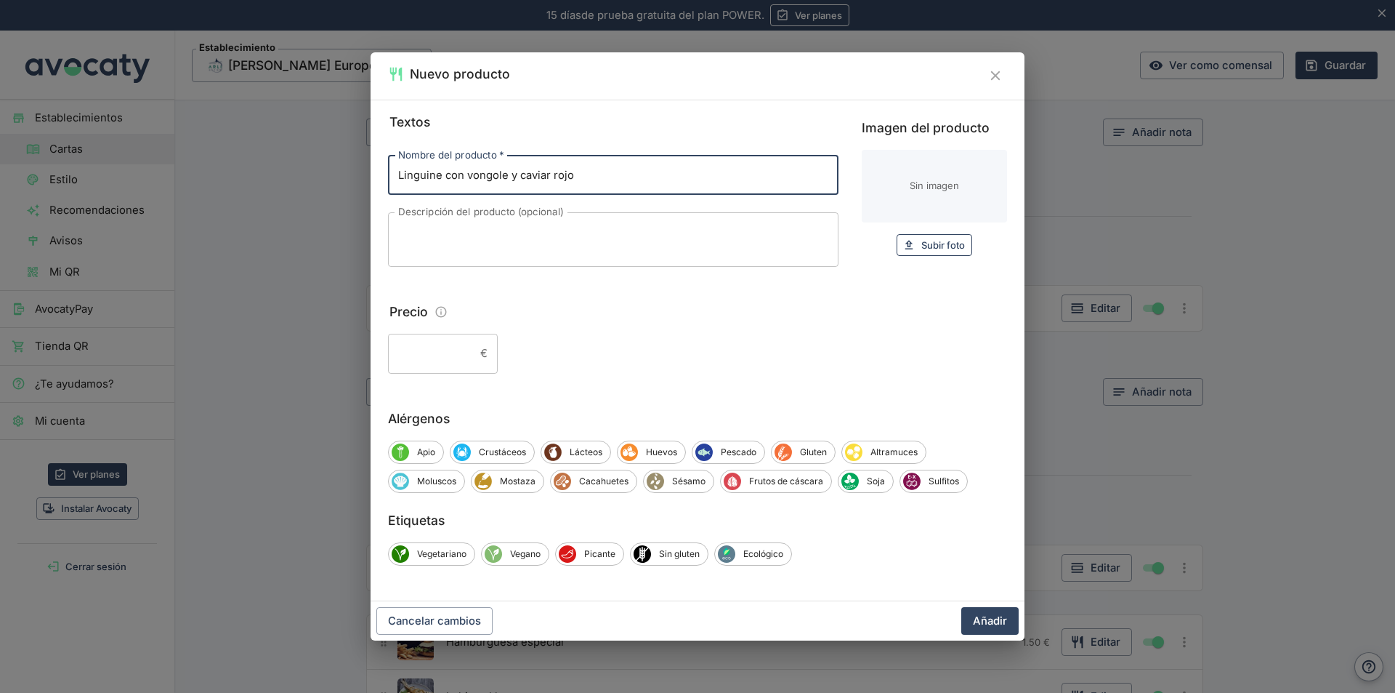
type input "Linguine con vongole y caviar rojo"
click at [942, 250] on span "Subir foto" at bounding box center [943, 245] width 44 height 17
type input "C:\fakepath\WhatsApp Image linguine vongole.jpeg"
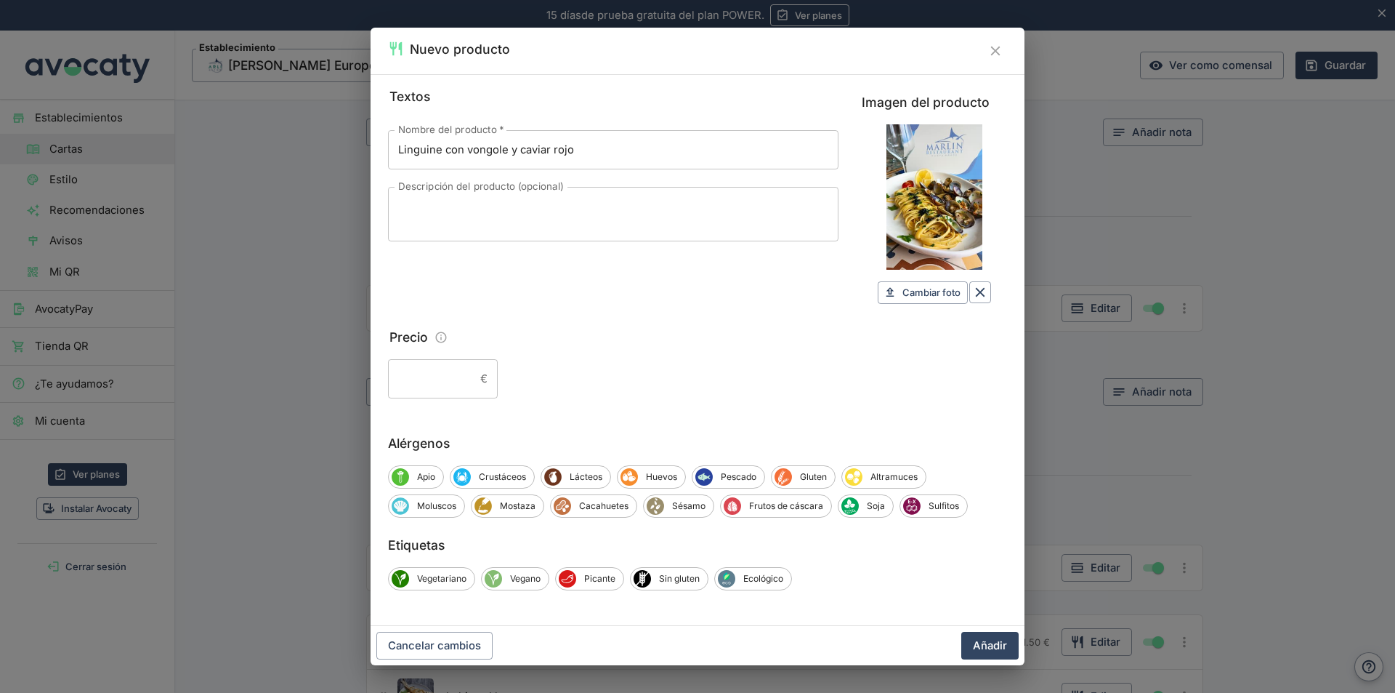
click at [453, 379] on input "Precio" at bounding box center [431, 378] width 86 height 39
type input "15,90"
click at [493, 476] on span "Crustáceos" at bounding box center [502, 476] width 63 height 13
click at [674, 476] on span "Huevos" at bounding box center [664, 476] width 47 height 13
click at [429, 507] on span "Moluscos" at bounding box center [436, 505] width 55 height 13
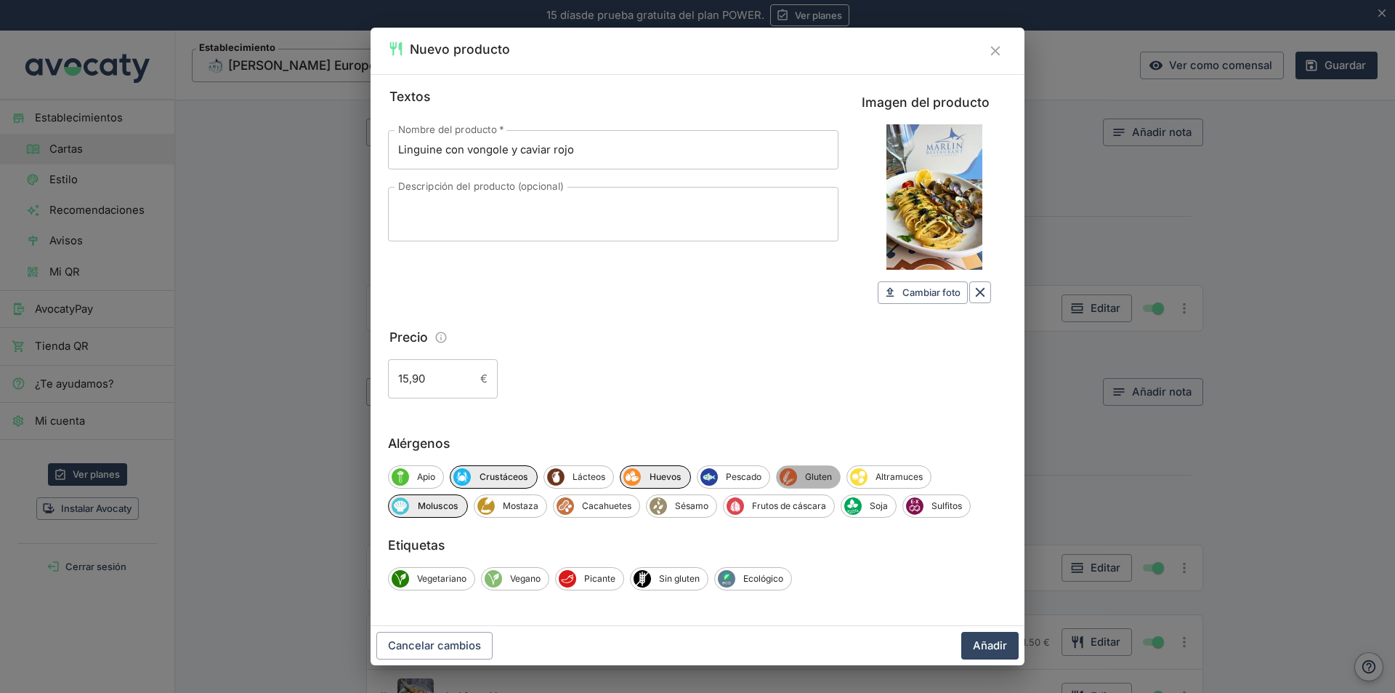
click at [812, 472] on span "Gluten" at bounding box center [818, 476] width 43 height 13
click at [992, 642] on button "Añadir" at bounding box center [989, 646] width 57 height 28
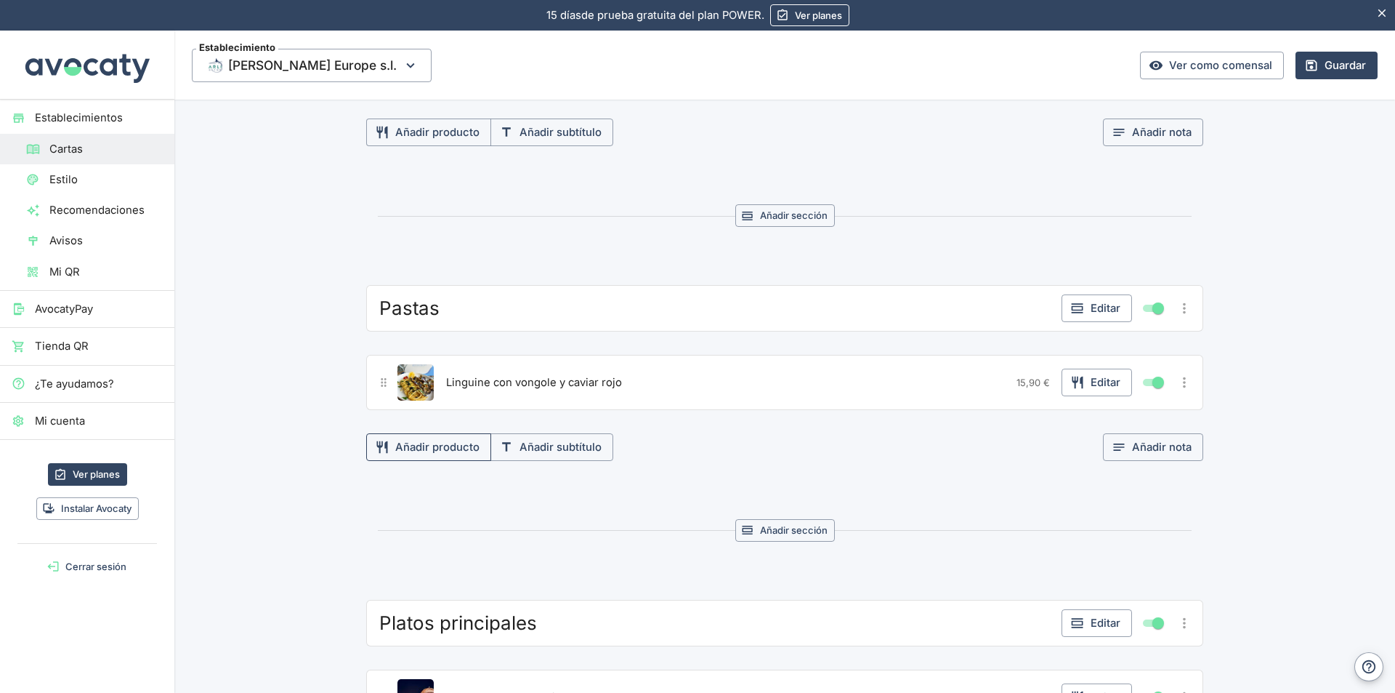
click at [432, 448] on button "Añadir producto" at bounding box center [428, 447] width 125 height 28
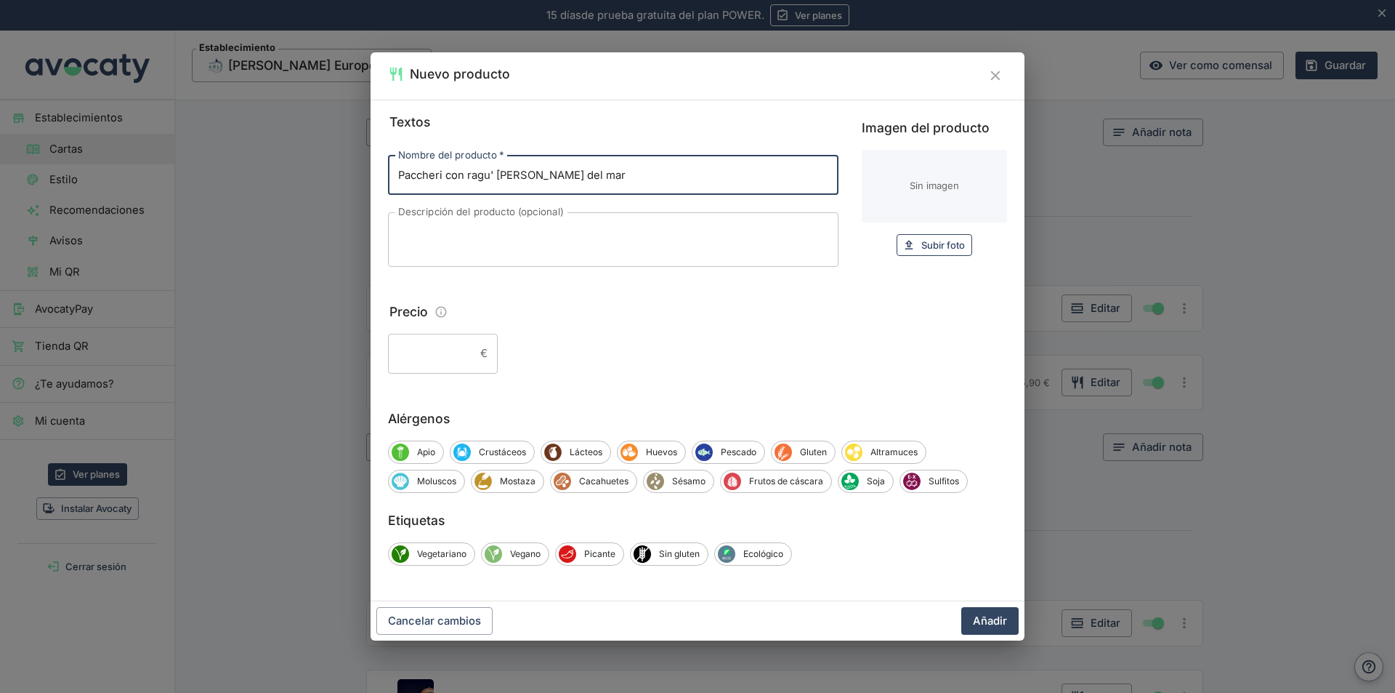
type input "Paccheri con ragu' [PERSON_NAME] del mar"
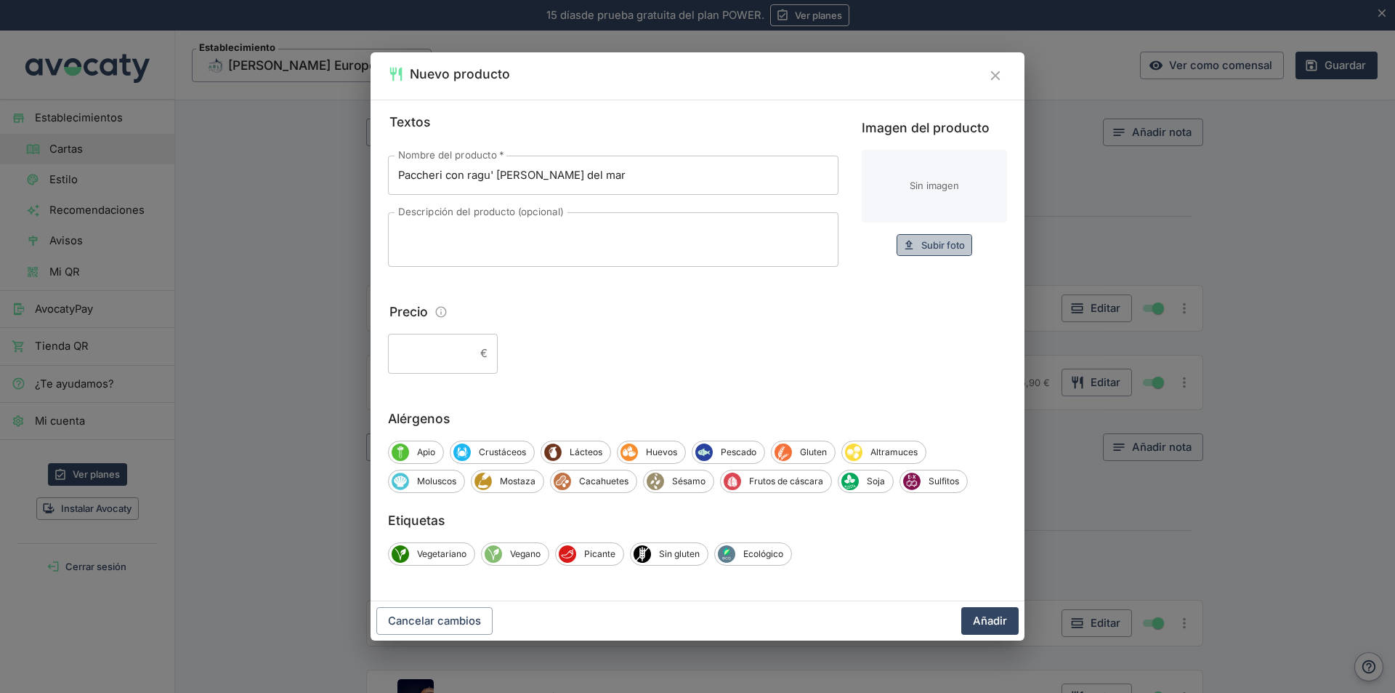
click at [948, 240] on span "Subir foto" at bounding box center [943, 245] width 44 height 17
type input "C:\fakepath\Imagen de WhatsApp 2025-06-Paccheri frutos del mar.jpg"
click at [472, 354] on input "Precio" at bounding box center [431, 353] width 86 height 39
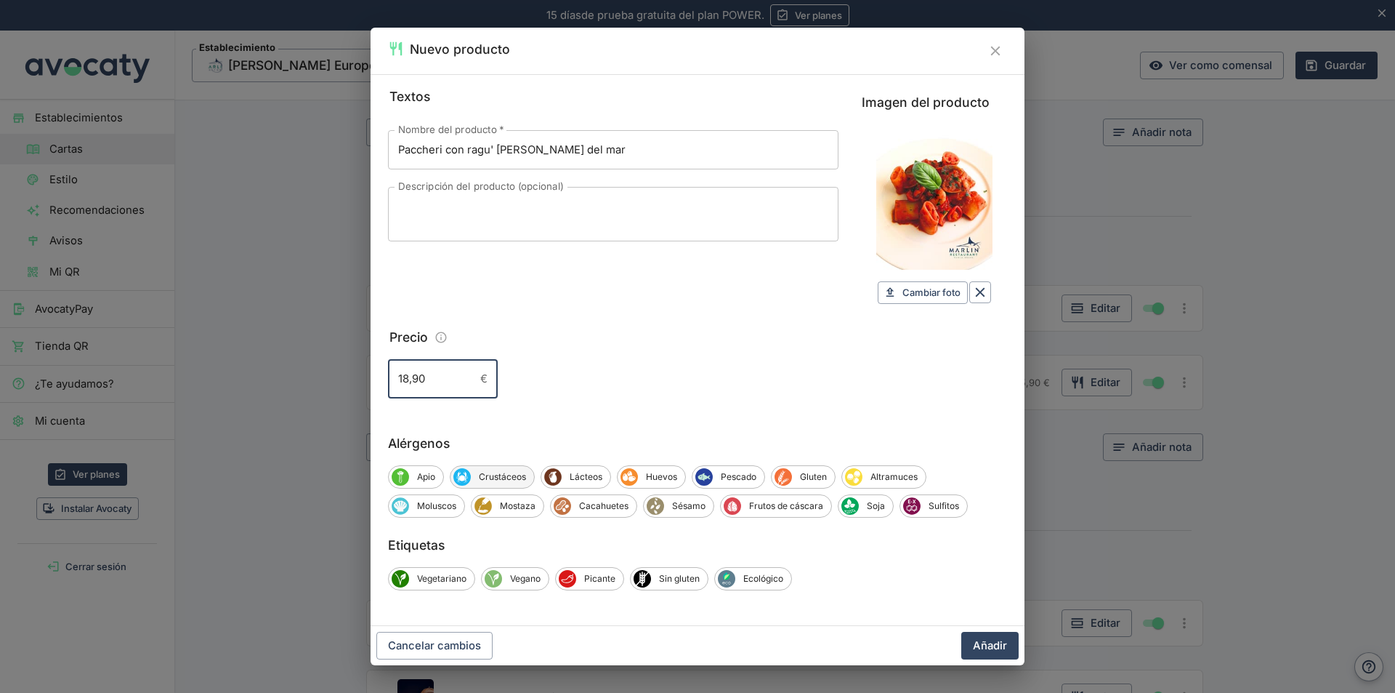
type input "18,90"
click at [508, 478] on span "Crustáceos" at bounding box center [502, 476] width 63 height 13
click at [813, 475] on span "Gluten" at bounding box center [816, 476] width 43 height 13
click at [742, 475] on span "Pescado" at bounding box center [742, 476] width 52 height 13
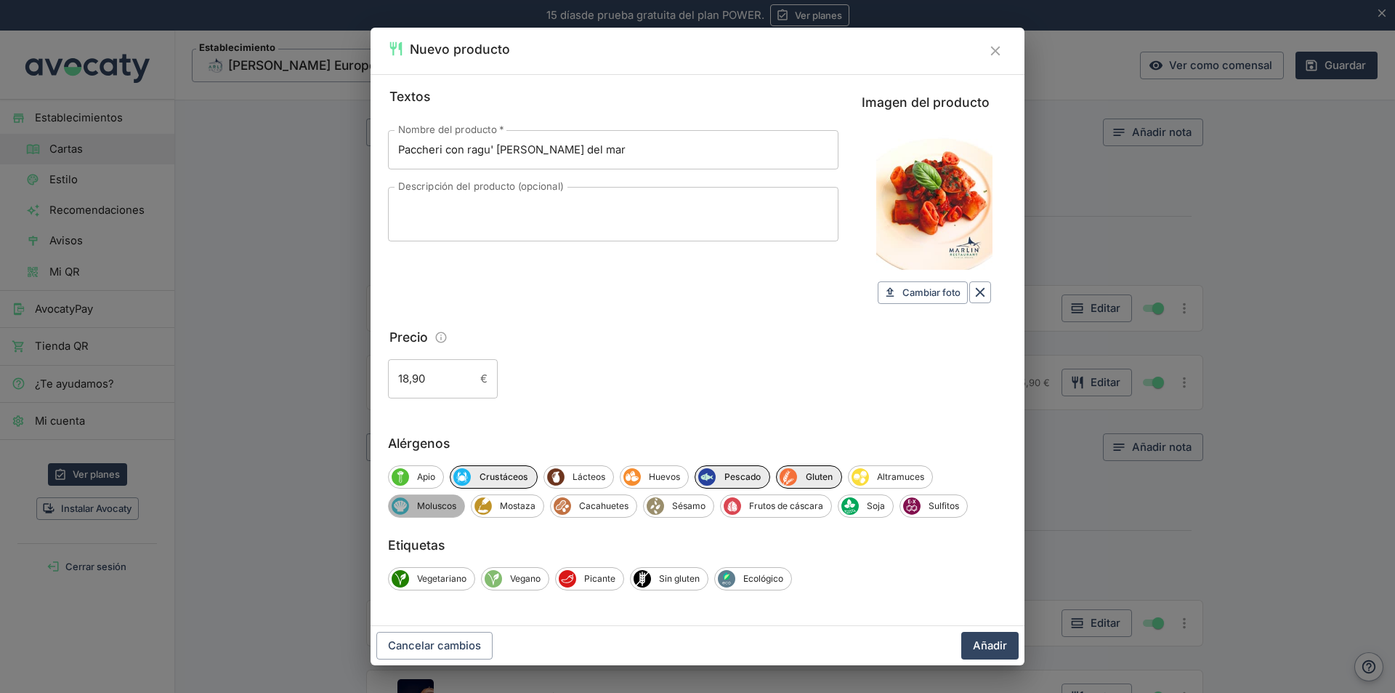
click at [437, 501] on span "Moluscos" at bounding box center [436, 505] width 55 height 13
click at [984, 642] on button "Añadir" at bounding box center [989, 646] width 57 height 28
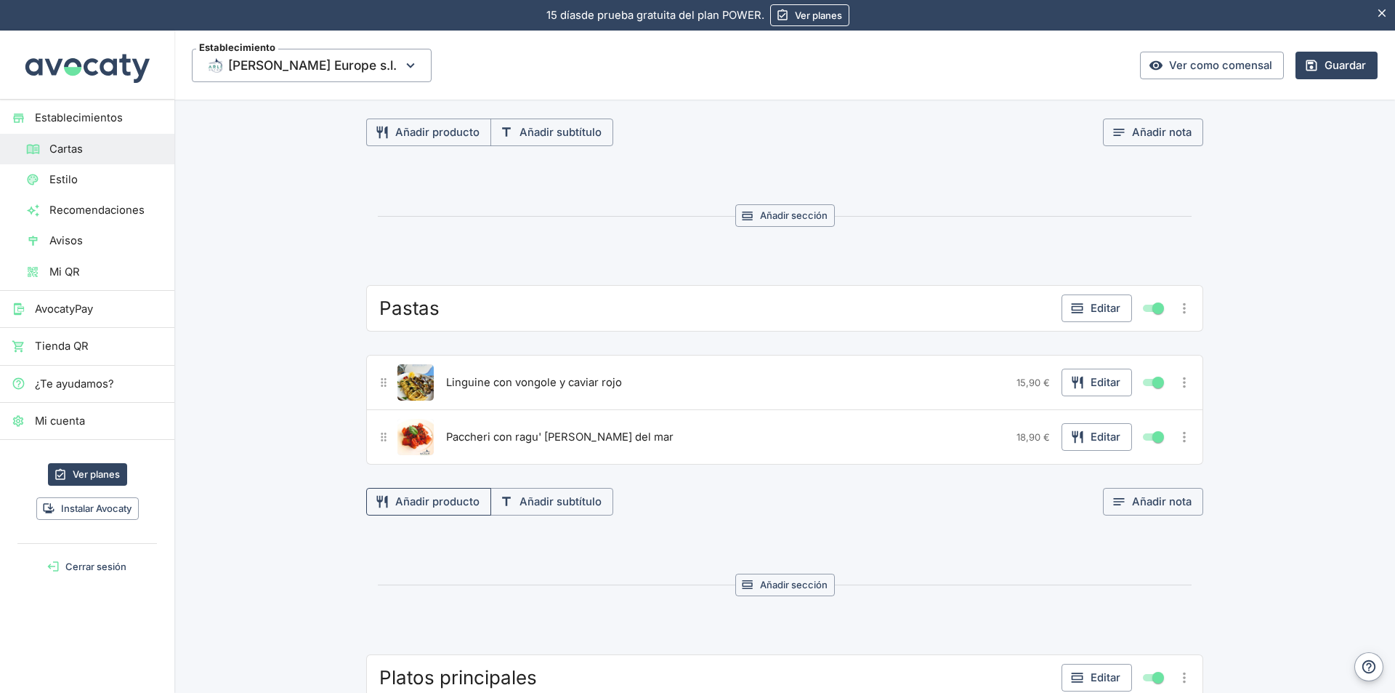
click at [428, 498] on button "Añadir producto" at bounding box center [428, 502] width 125 height 28
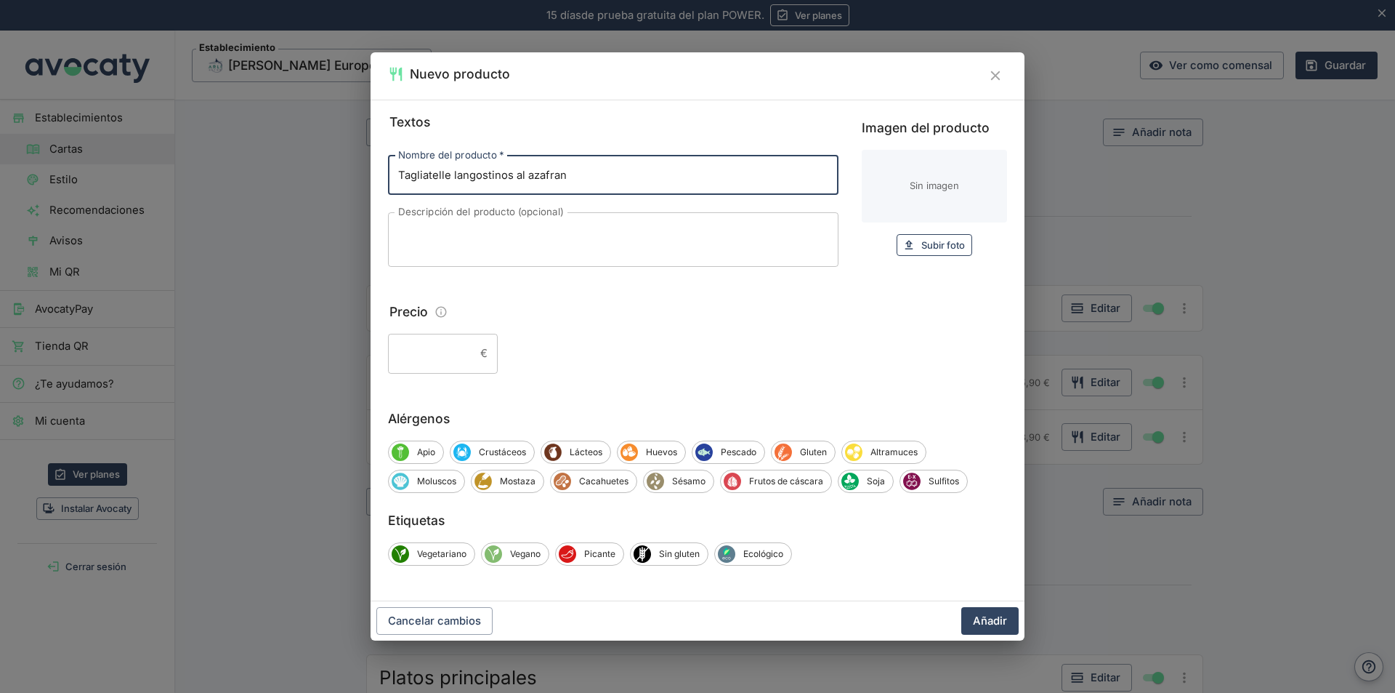
type input "Tagliatelle langostinos al azafran"
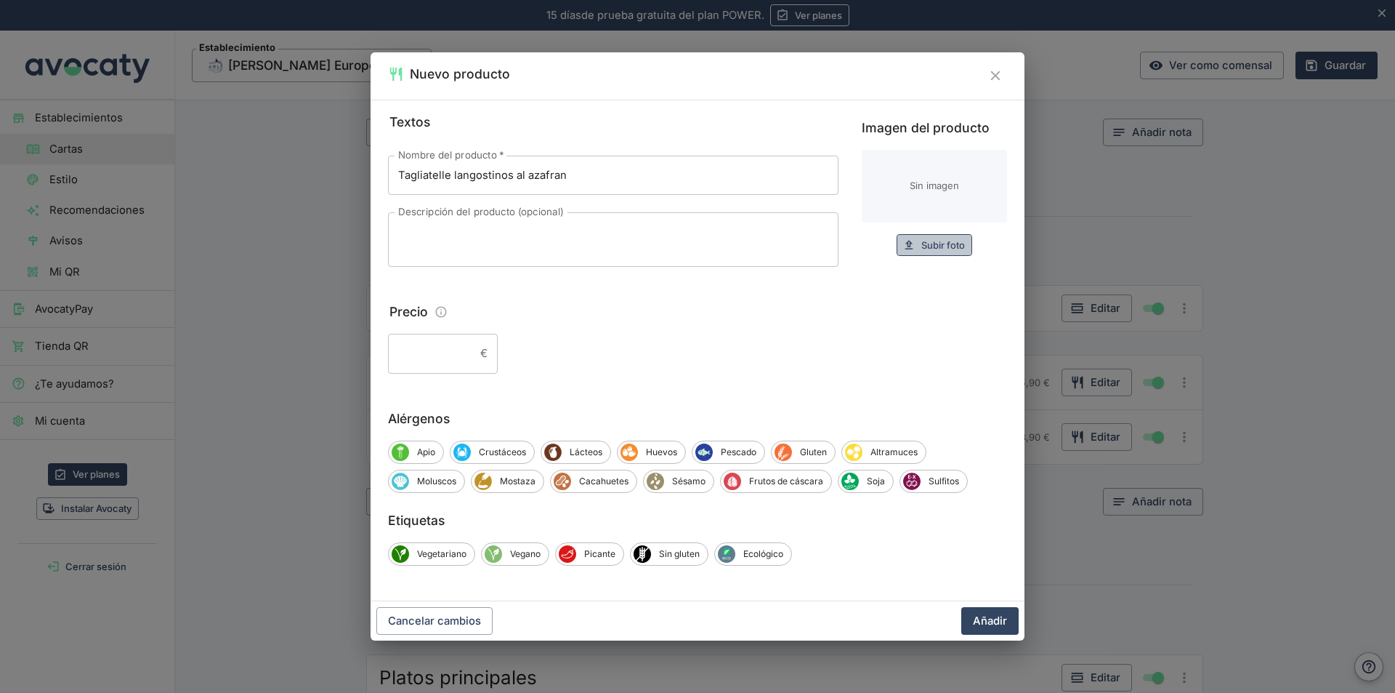
click at [946, 248] on span "Subir foto" at bounding box center [943, 245] width 44 height 17
type input "C:\fakepath\Imagen de WhatsApp 2025-06-tagliatelle langostino al azafran.jpg"
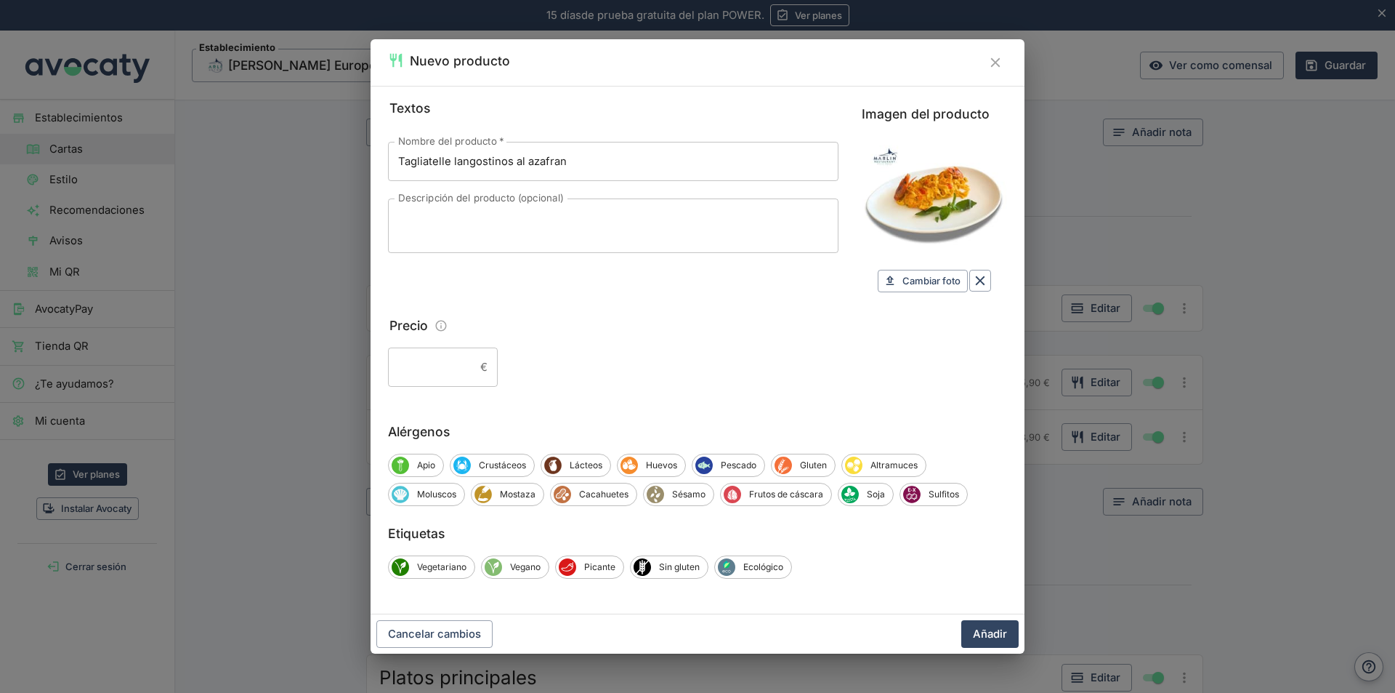
click at [471, 349] on input "Precio" at bounding box center [431, 366] width 86 height 39
type input "19,90"
click at [501, 462] on span "Crustáceos" at bounding box center [502, 465] width 63 height 13
click at [446, 492] on span "Moluscos" at bounding box center [436, 494] width 55 height 13
click at [823, 464] on span "Gluten" at bounding box center [816, 465] width 43 height 13
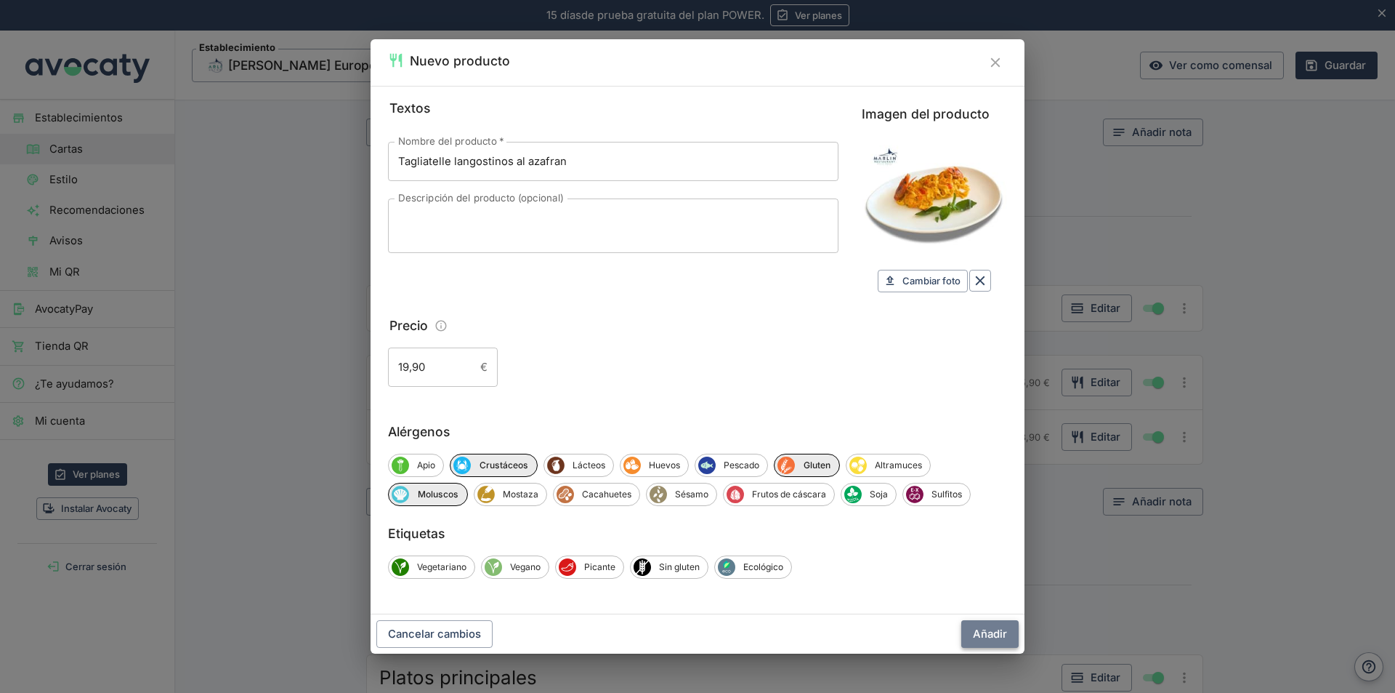
click at [988, 633] on button "Añadir" at bounding box center [989, 634] width 57 height 28
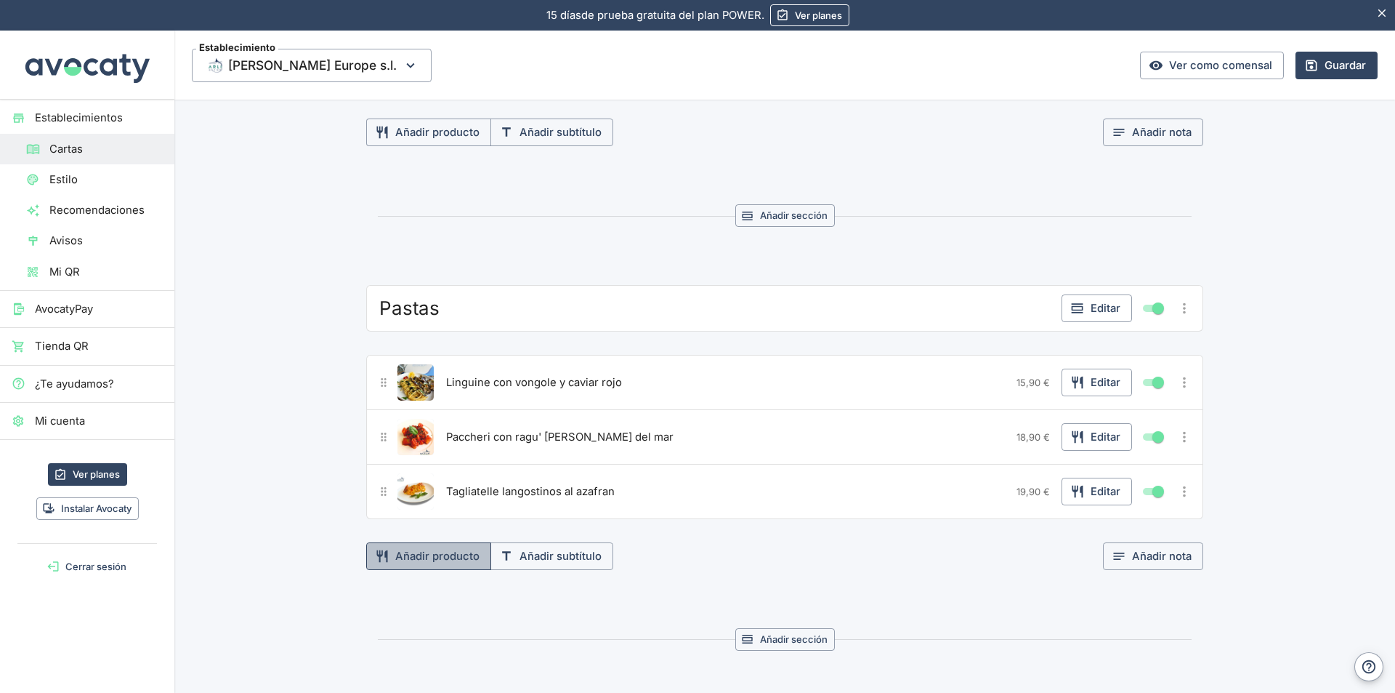
click at [465, 557] on button "Añadir producto" at bounding box center [428, 556] width 125 height 28
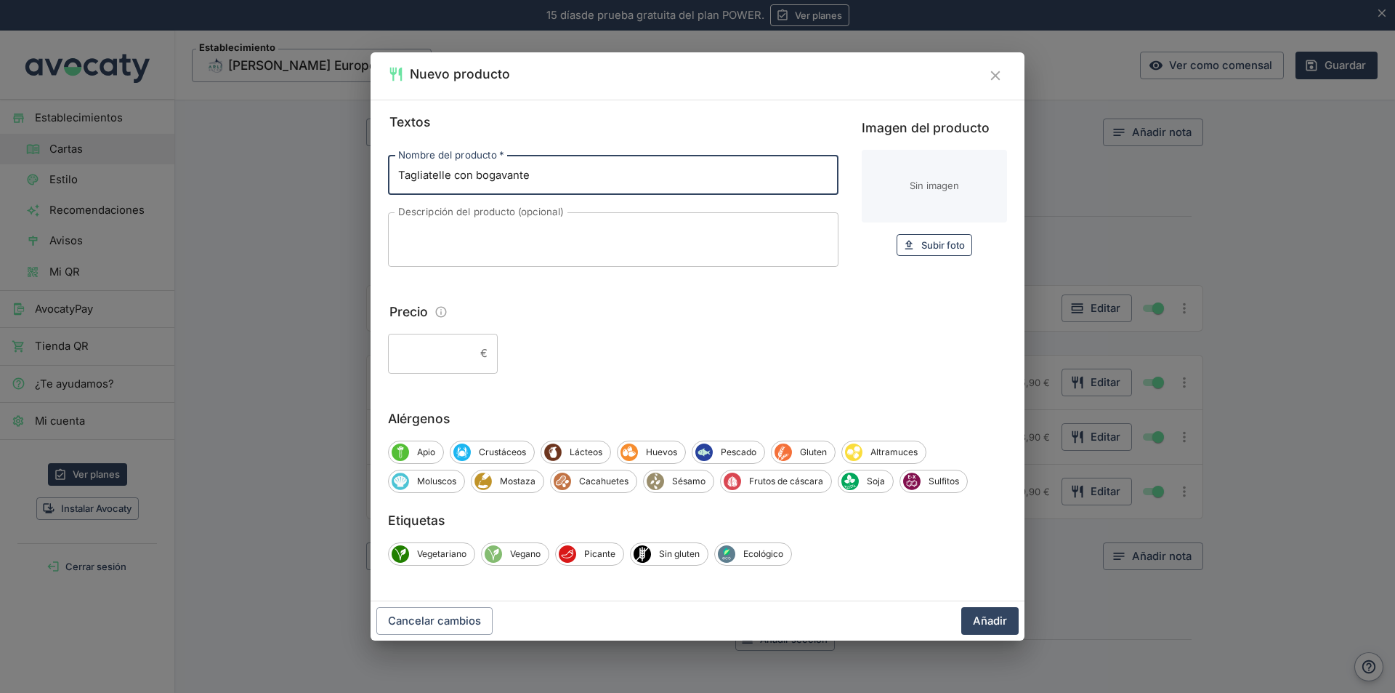
type input "Tagliatelle con bogavante"
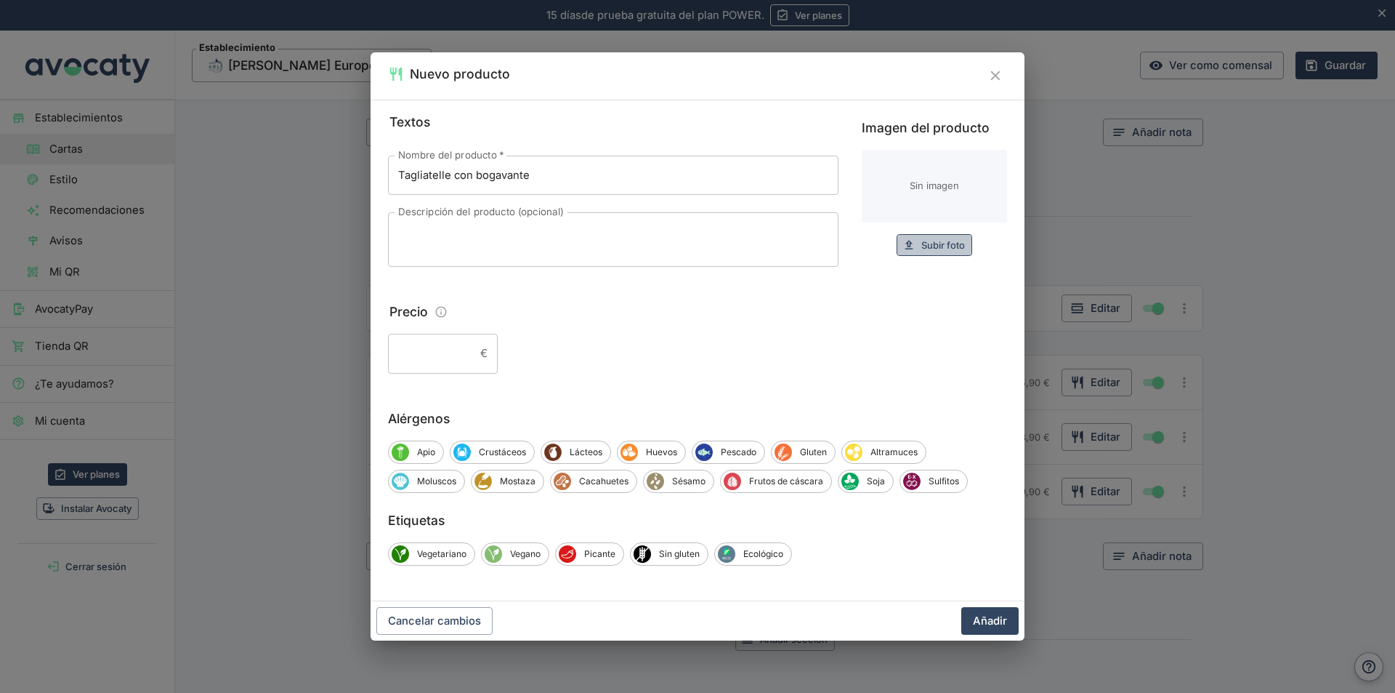
click at [936, 246] on span "Subir foto" at bounding box center [943, 245] width 44 height 17
type input "C:\fakepath\Imagen de WhatsApp 2025-tagliatella bogavante.jpg"
click at [471, 352] on input "Precio" at bounding box center [431, 353] width 86 height 39
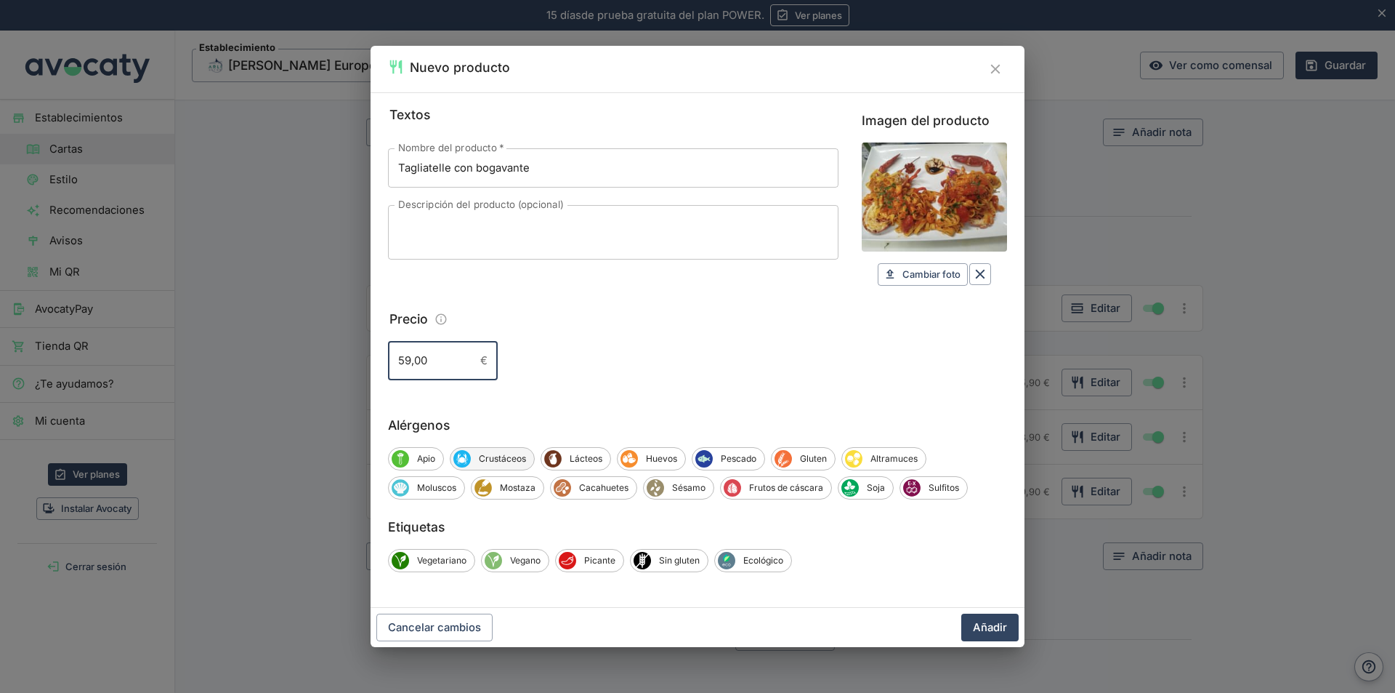
type input "59,00"
click at [511, 452] on span "Crustáceos" at bounding box center [502, 458] width 63 height 13
click at [823, 459] on span "Gluten" at bounding box center [816, 458] width 43 height 13
click at [436, 489] on span "Moluscos" at bounding box center [436, 487] width 55 height 13
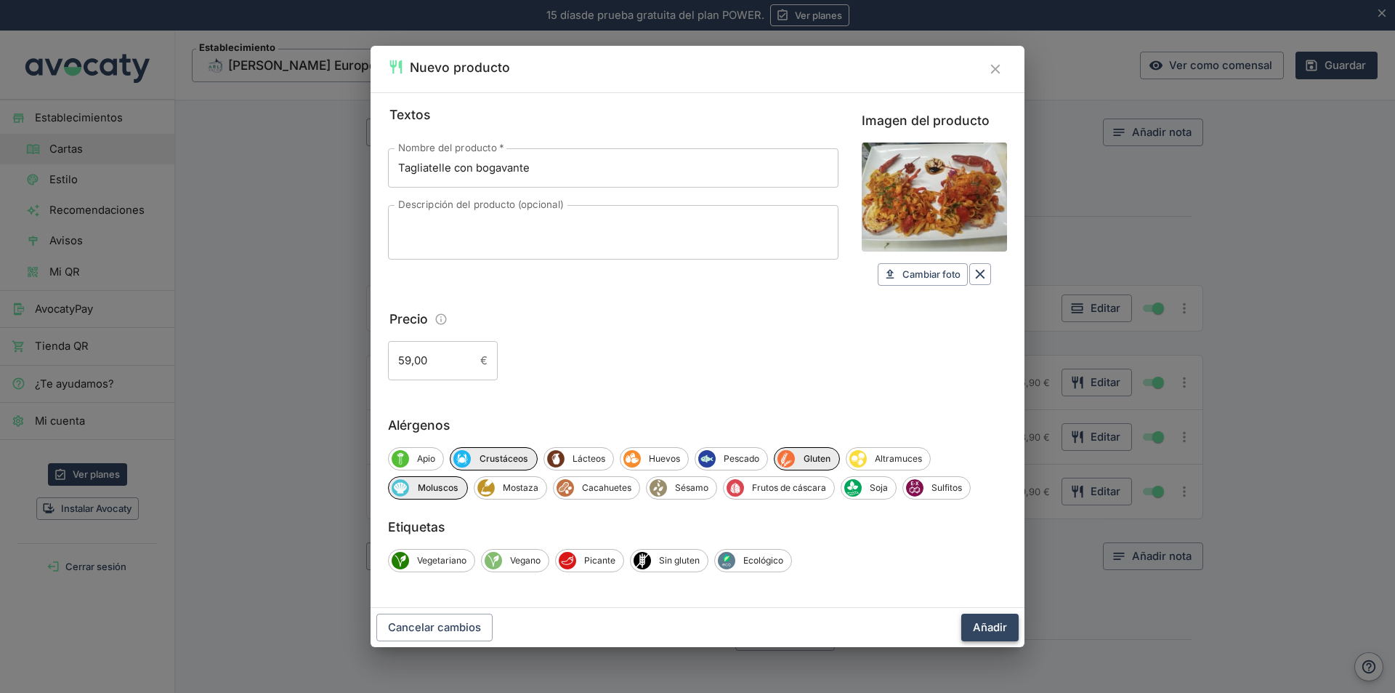
click at [983, 622] on button "Añadir" at bounding box center [989, 627] width 57 height 28
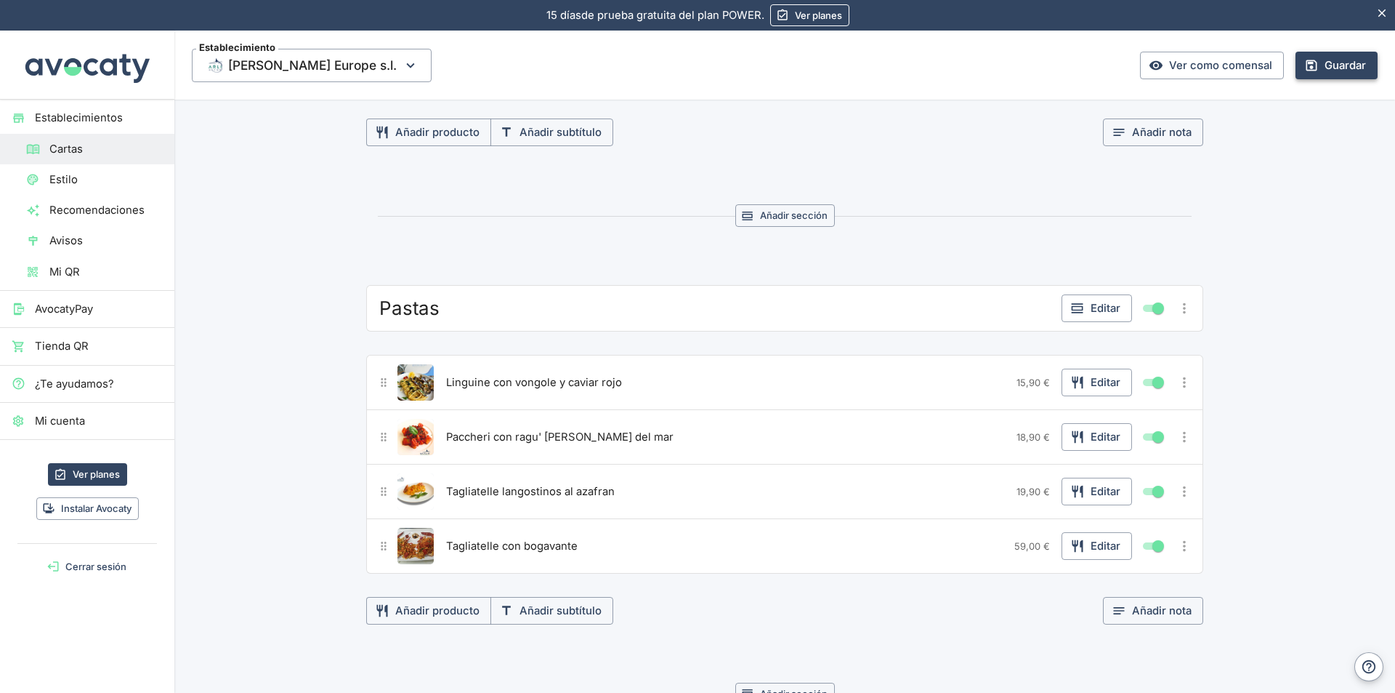
click at [1333, 65] on button "Guardar" at bounding box center [1337, 66] width 82 height 28
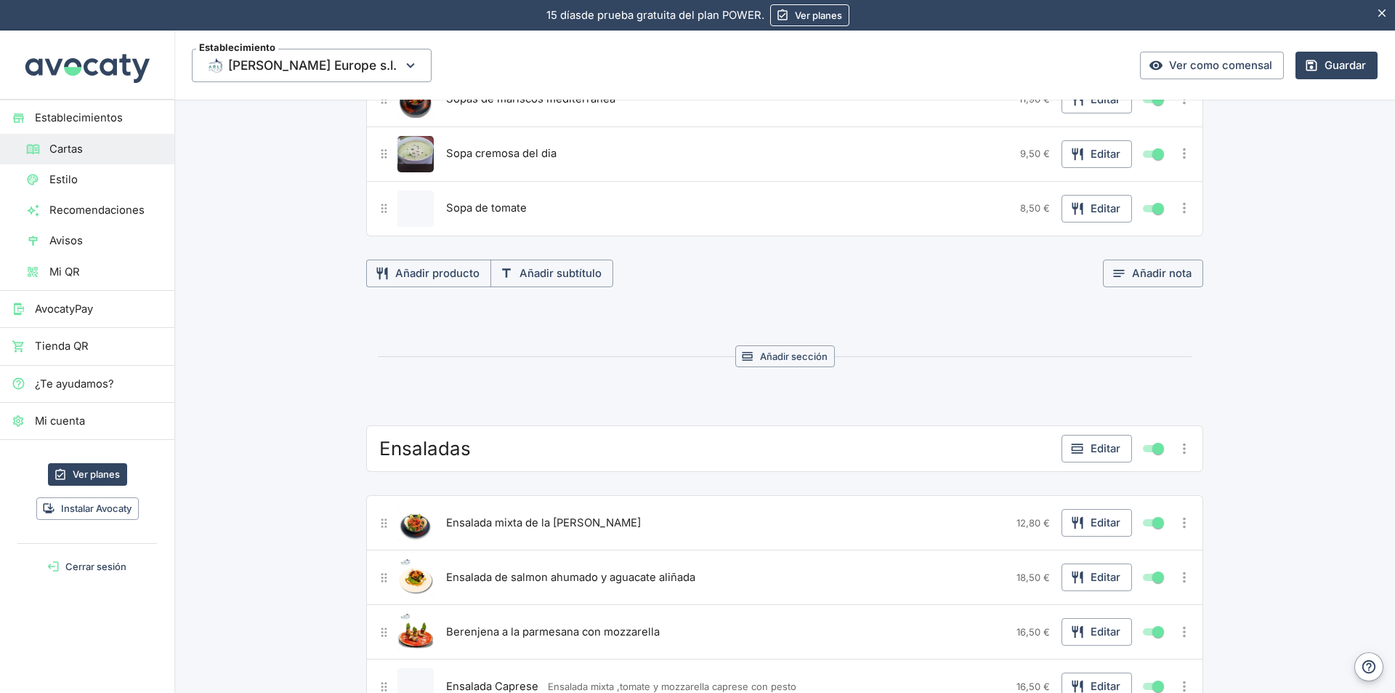
scroll to position [900, 0]
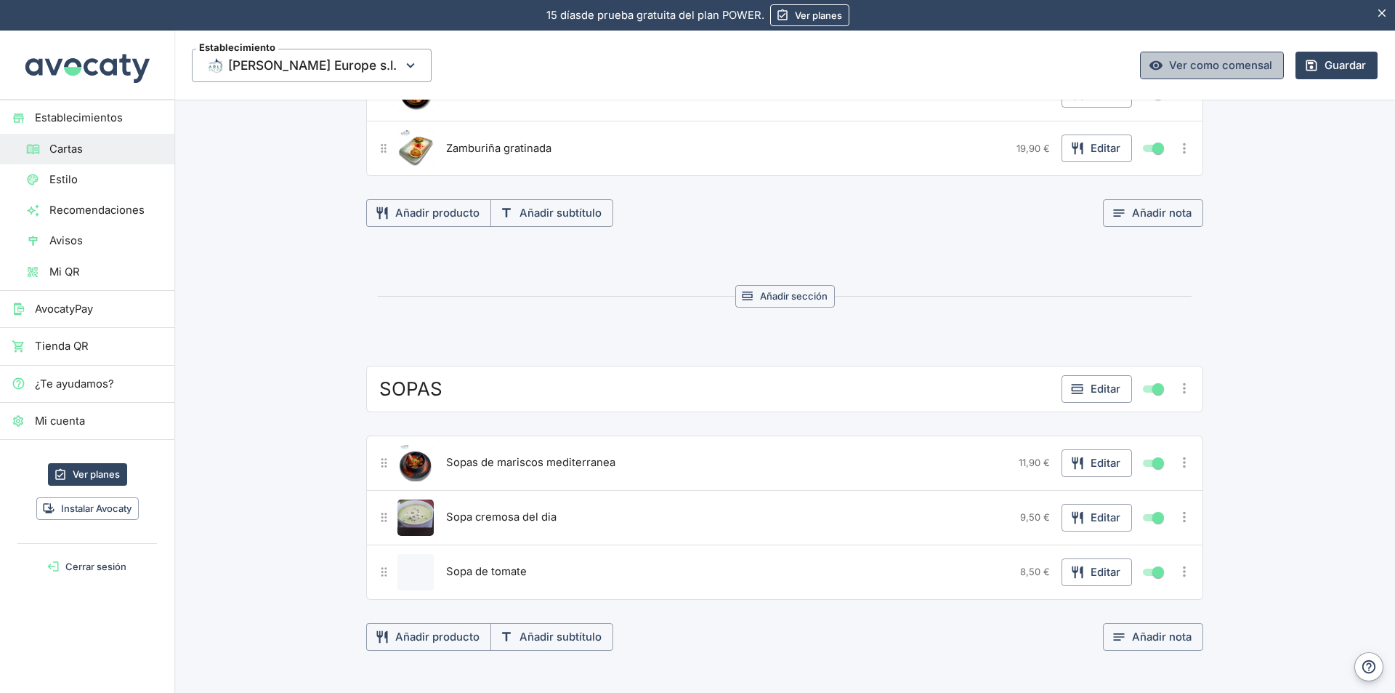
click at [1221, 67] on link "Ver como comensal" at bounding box center [1212, 66] width 144 height 28
